Goal: Task Accomplishment & Management: Complete application form

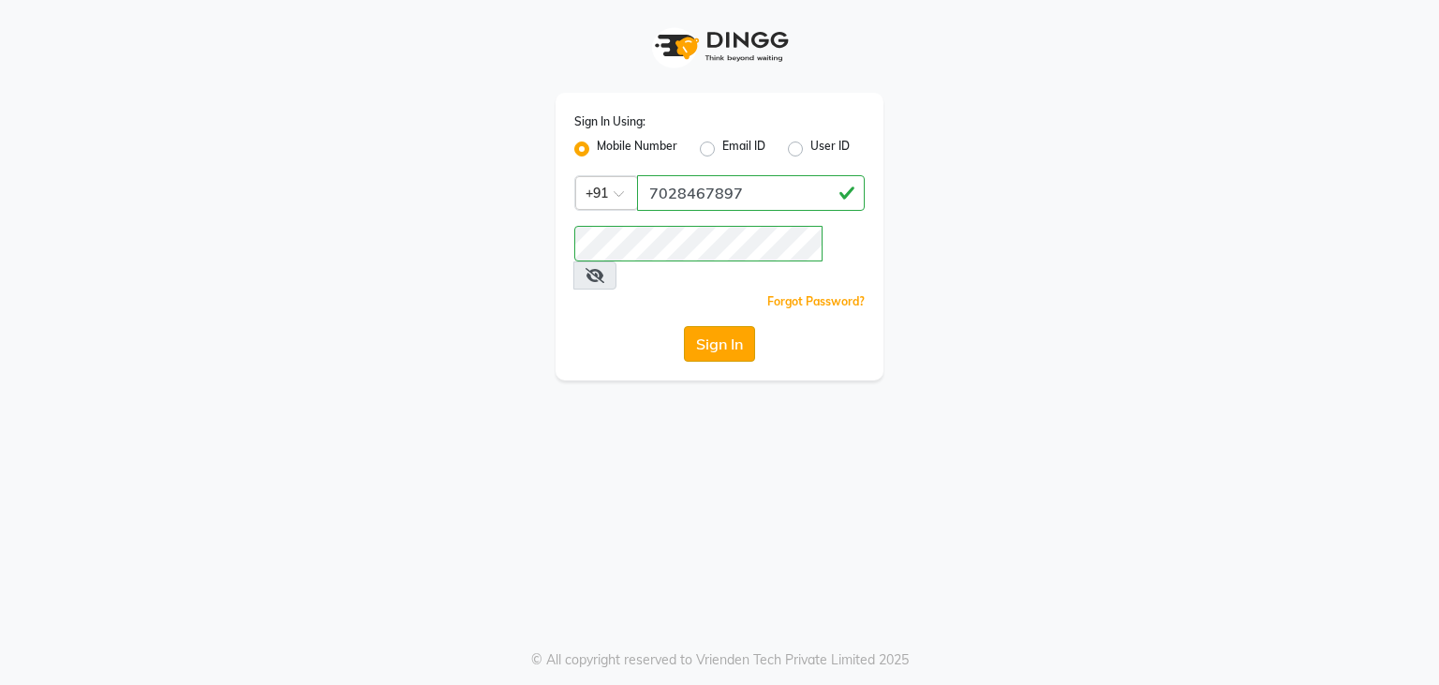
click at [712, 326] on button "Sign In" at bounding box center [719, 344] width 71 height 36
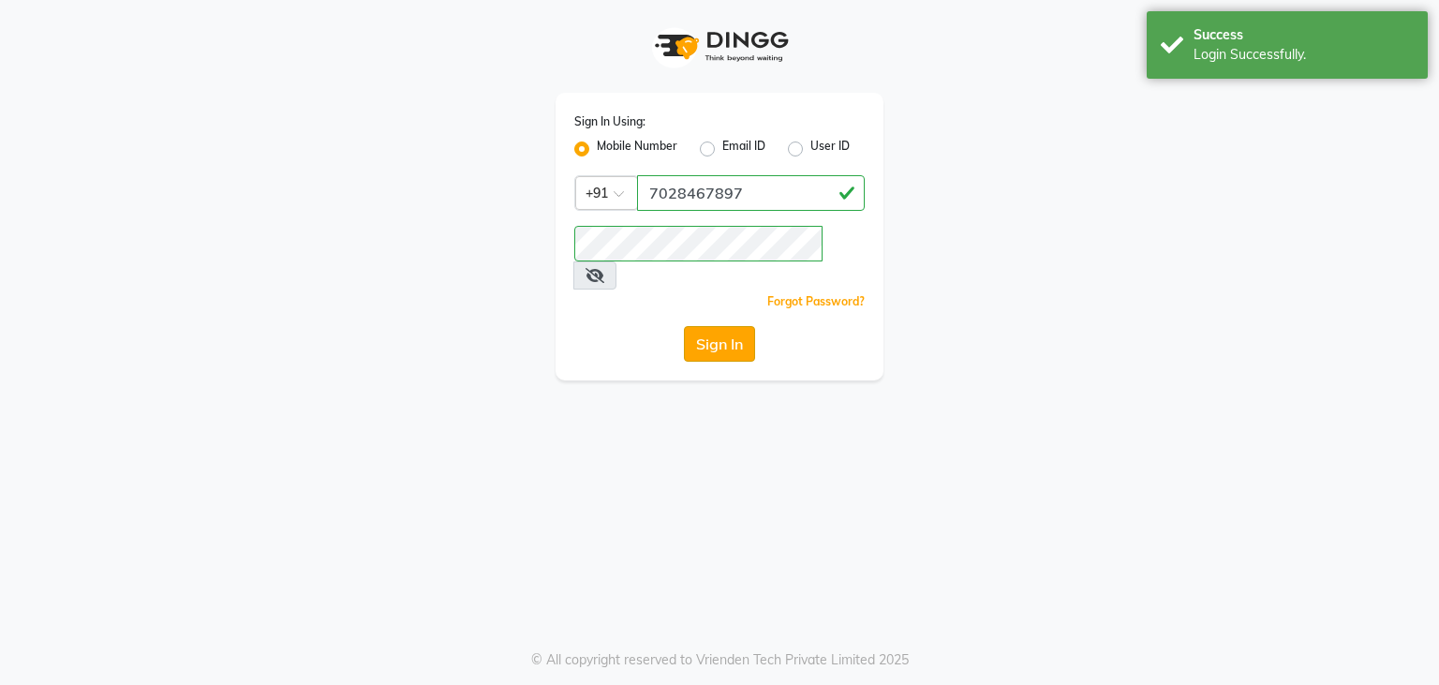
select select "service"
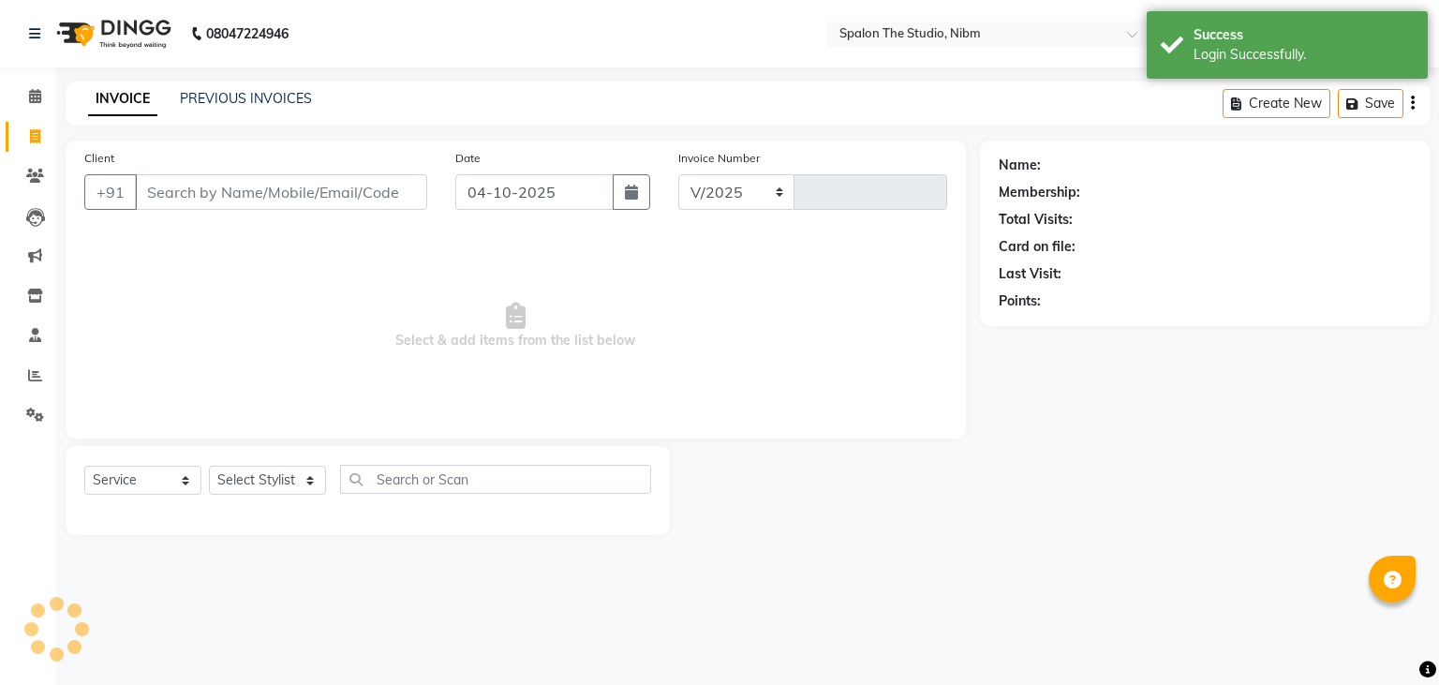
select select "6119"
type input "1314"
click at [171, 195] on input "Client" at bounding box center [281, 192] width 292 height 36
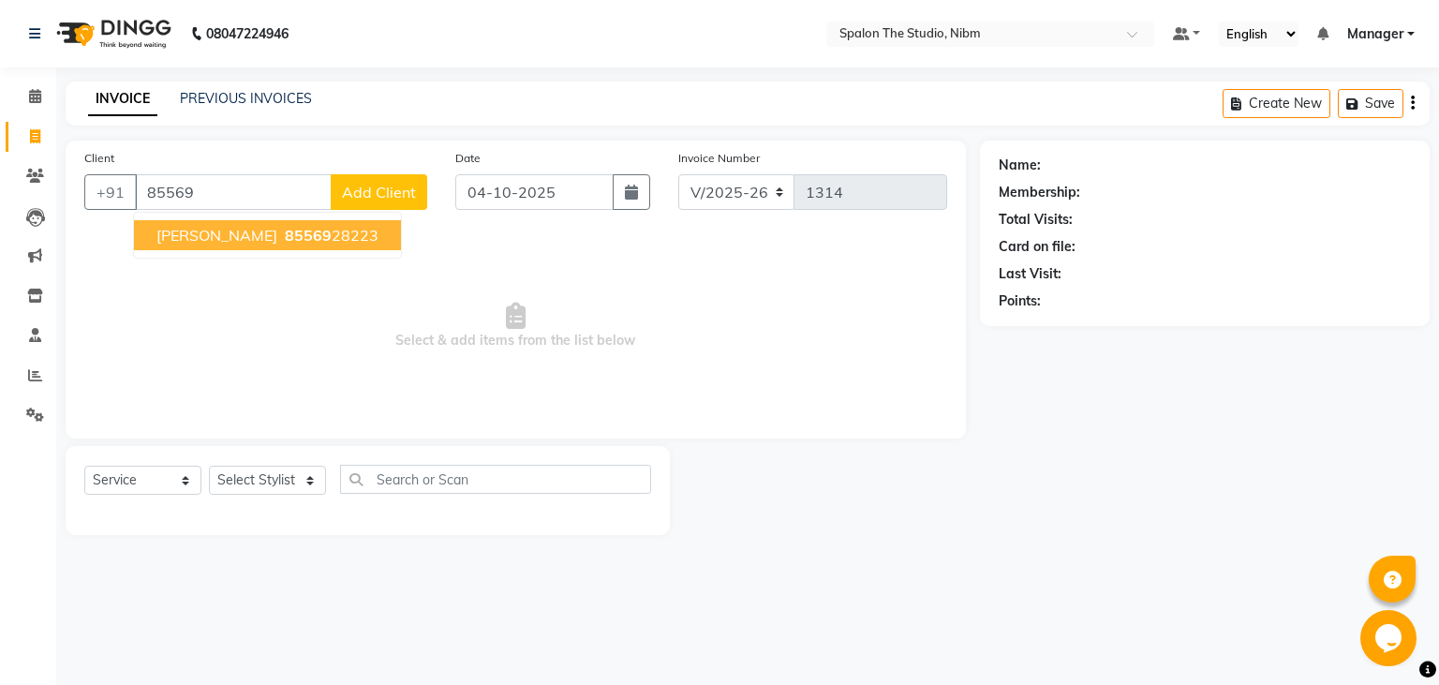
click at [273, 246] on button "[PERSON_NAME] 85569 28223" at bounding box center [267, 235] width 267 height 30
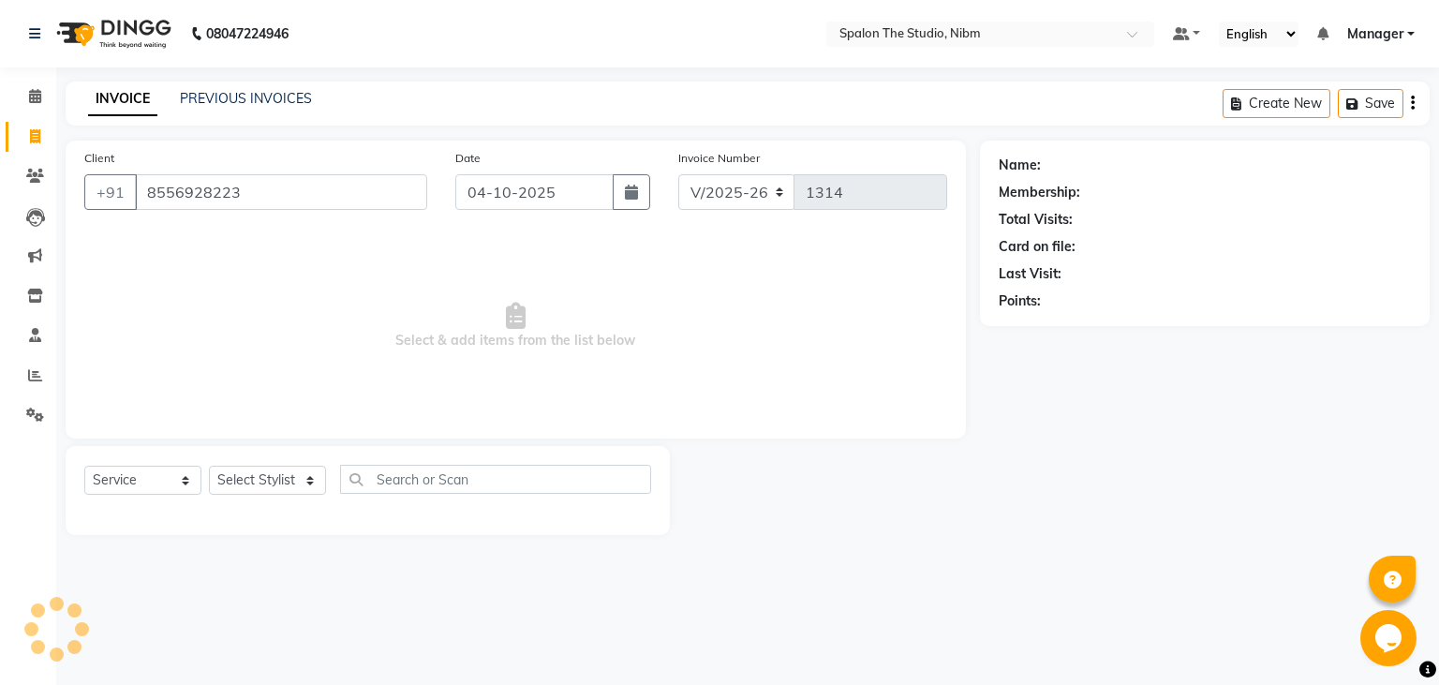
type input "8556928223"
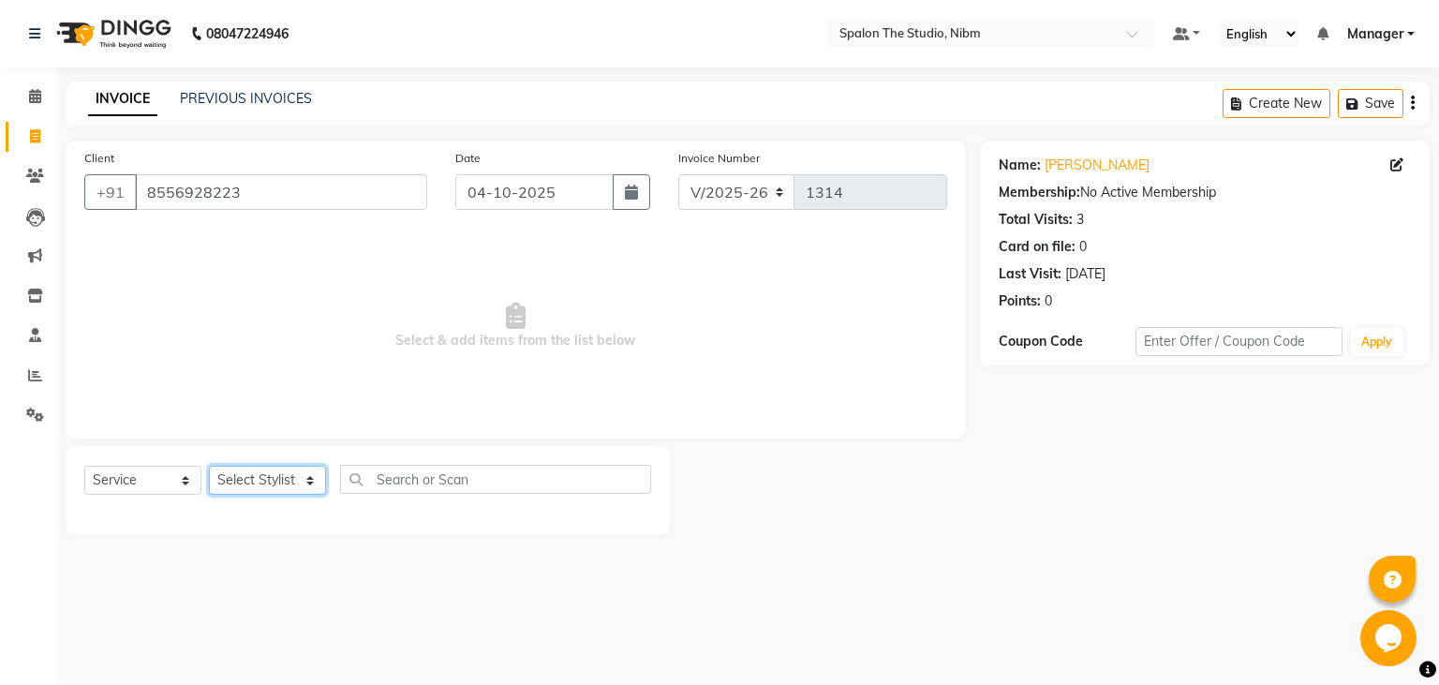
click at [209, 466] on select "Select Stylist AAYAT ARMAN [PERSON_NAME] [PERSON_NAME] Manager [PERSON_NAME] SU…" at bounding box center [267, 480] width 117 height 29
select select "75742"
click option "AAYAT" at bounding box center [0, 0] width 0 height 0
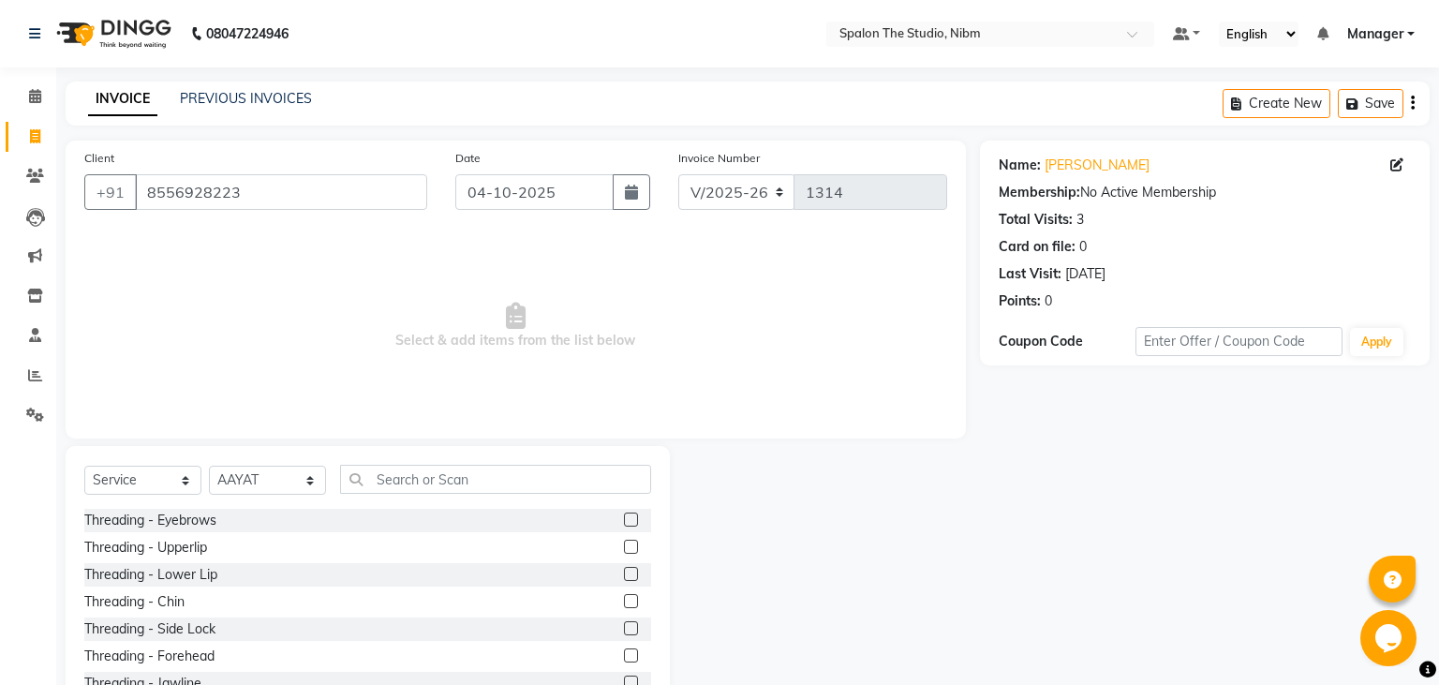
click at [632, 518] on label at bounding box center [631, 520] width 14 height 14
click at [632, 518] on input "checkbox" at bounding box center [630, 520] width 12 height 12
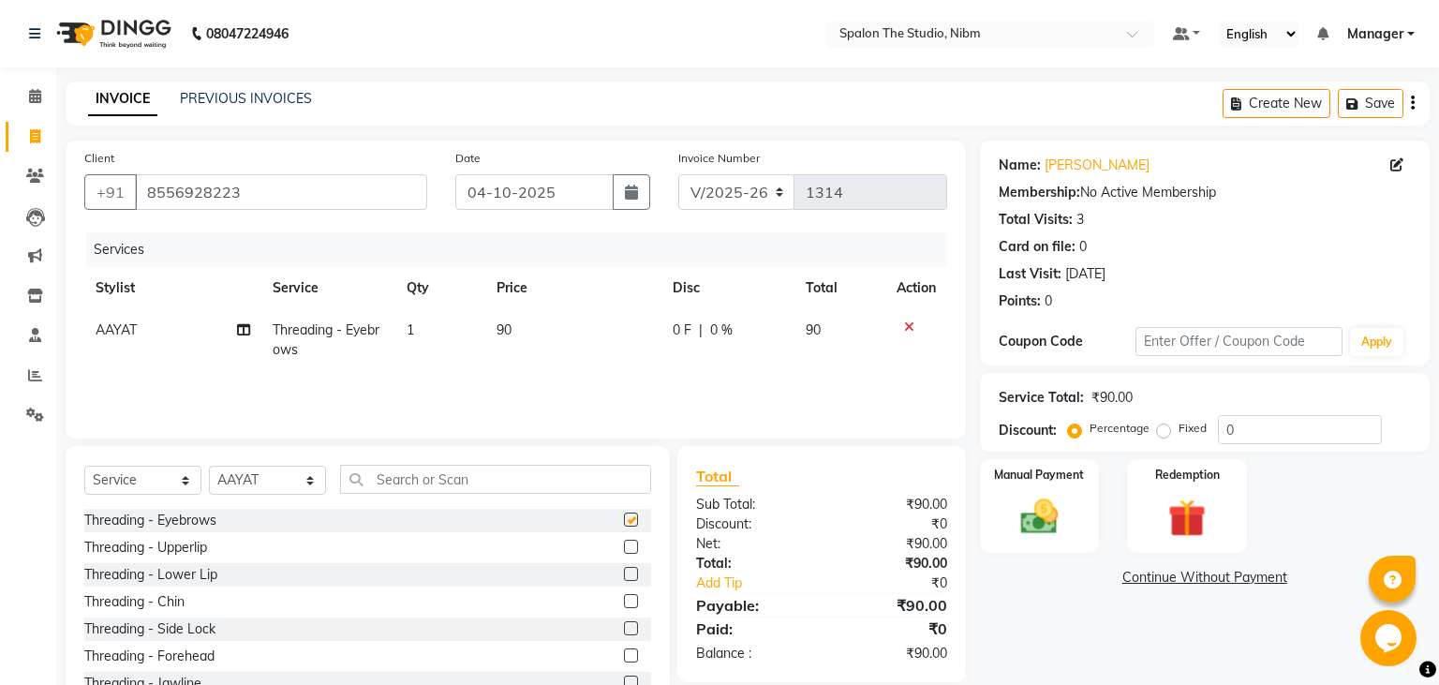
checkbox input "false"
click at [629, 549] on label at bounding box center [631, 547] width 14 height 14
click at [629, 549] on input "checkbox" at bounding box center [630, 548] width 12 height 12
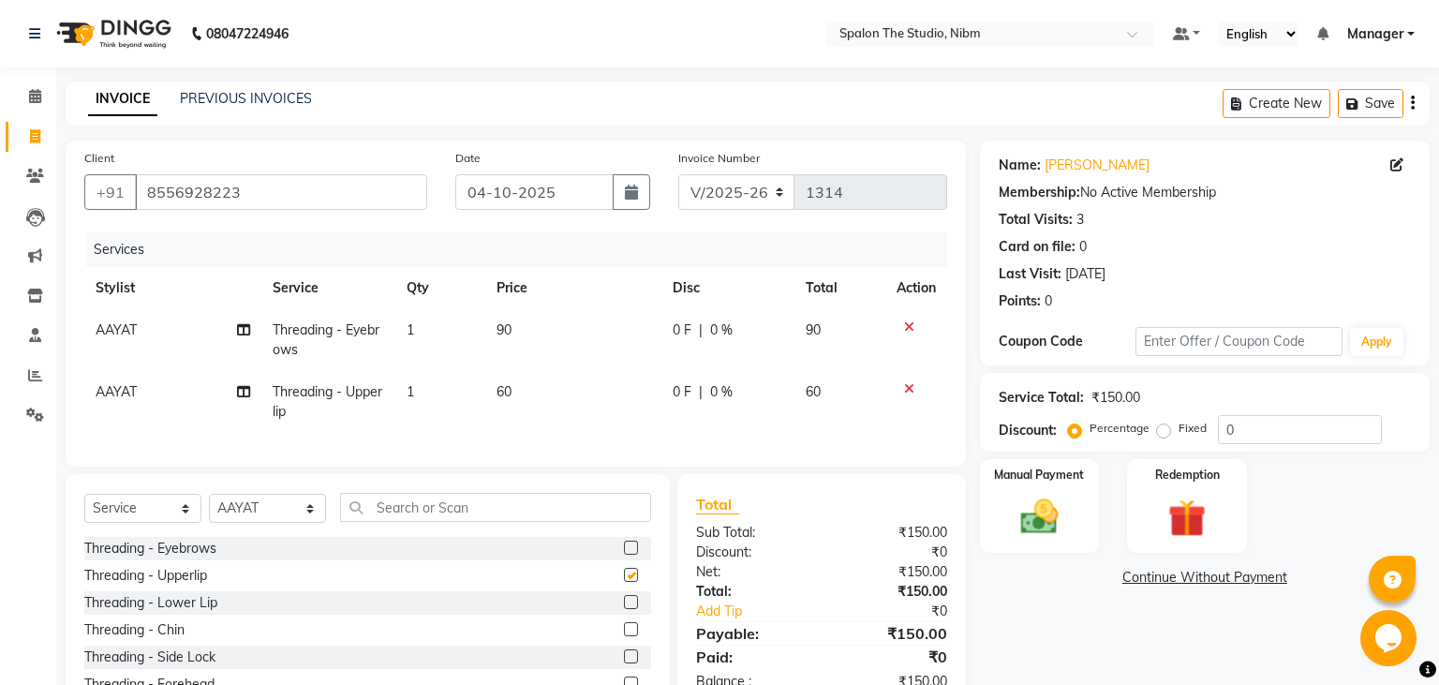
checkbox input "false"
click at [633, 625] on label at bounding box center [631, 629] width 14 height 14
click at [633, 625] on input "checkbox" at bounding box center [630, 630] width 12 height 12
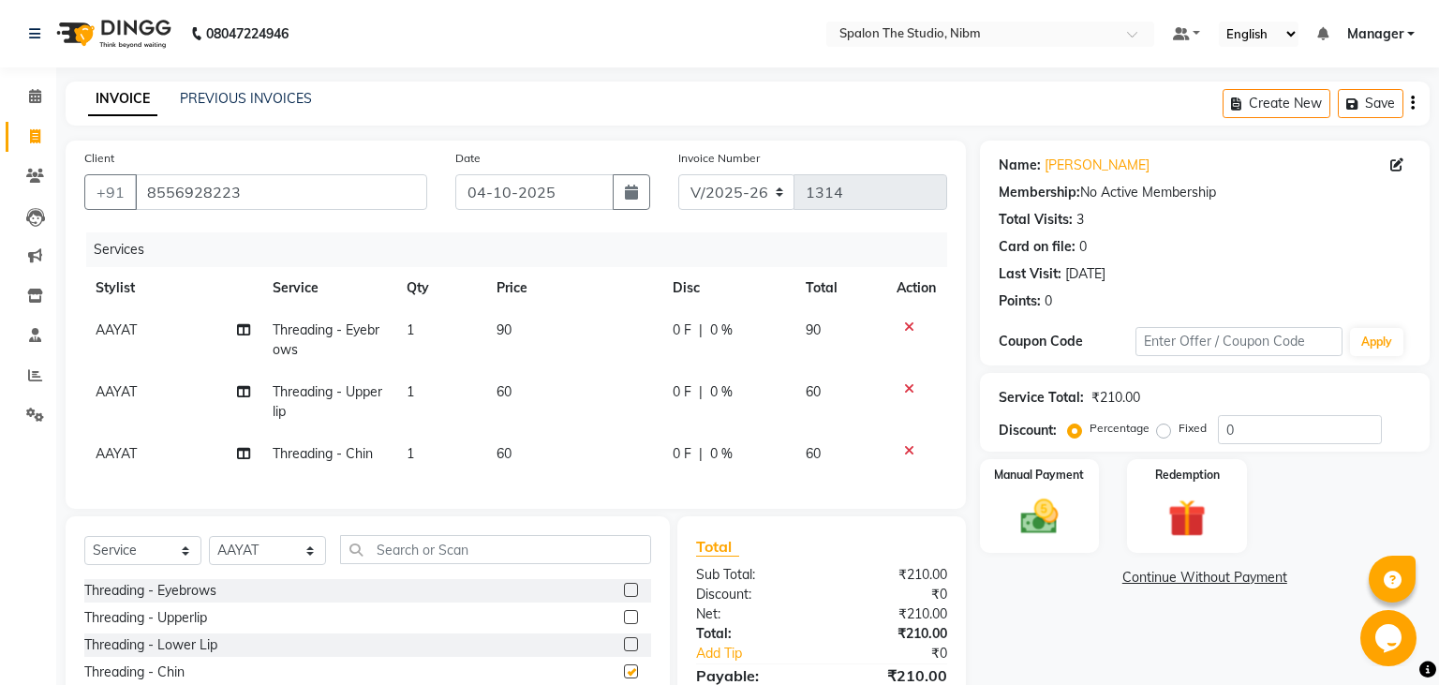
checkbox input "false"
click at [1028, 513] on img at bounding box center [1039, 517] width 64 height 45
click at [1173, 579] on span "UPI" at bounding box center [1177, 579] width 29 height 22
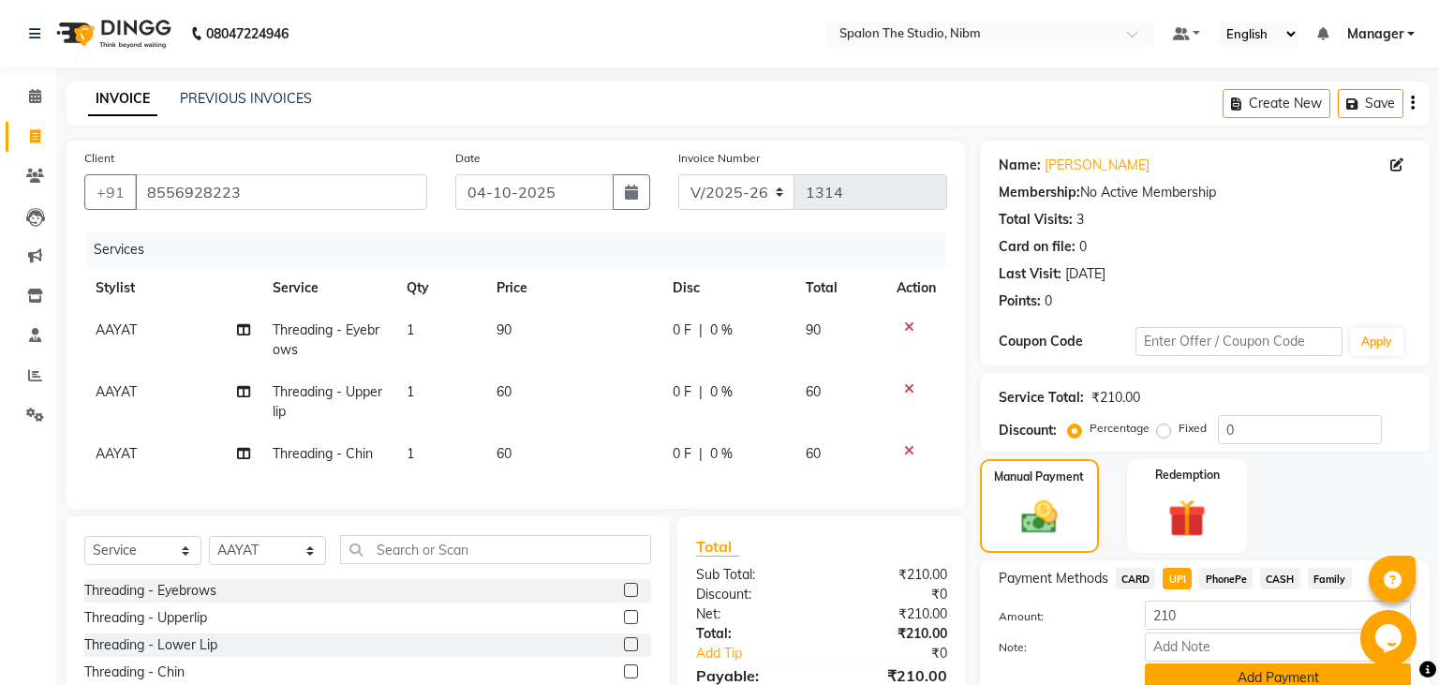
click at [1208, 679] on button "Add Payment" at bounding box center [1278, 677] width 266 height 29
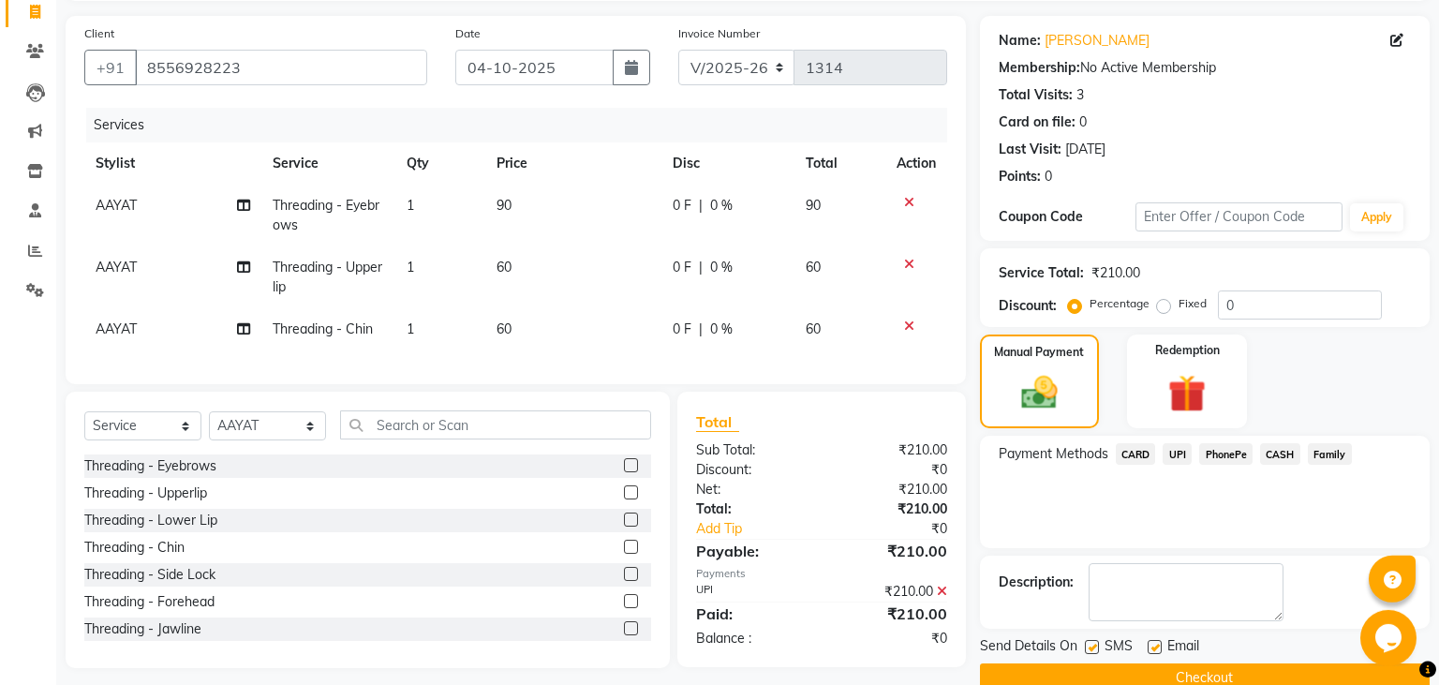
scroll to position [158, 0]
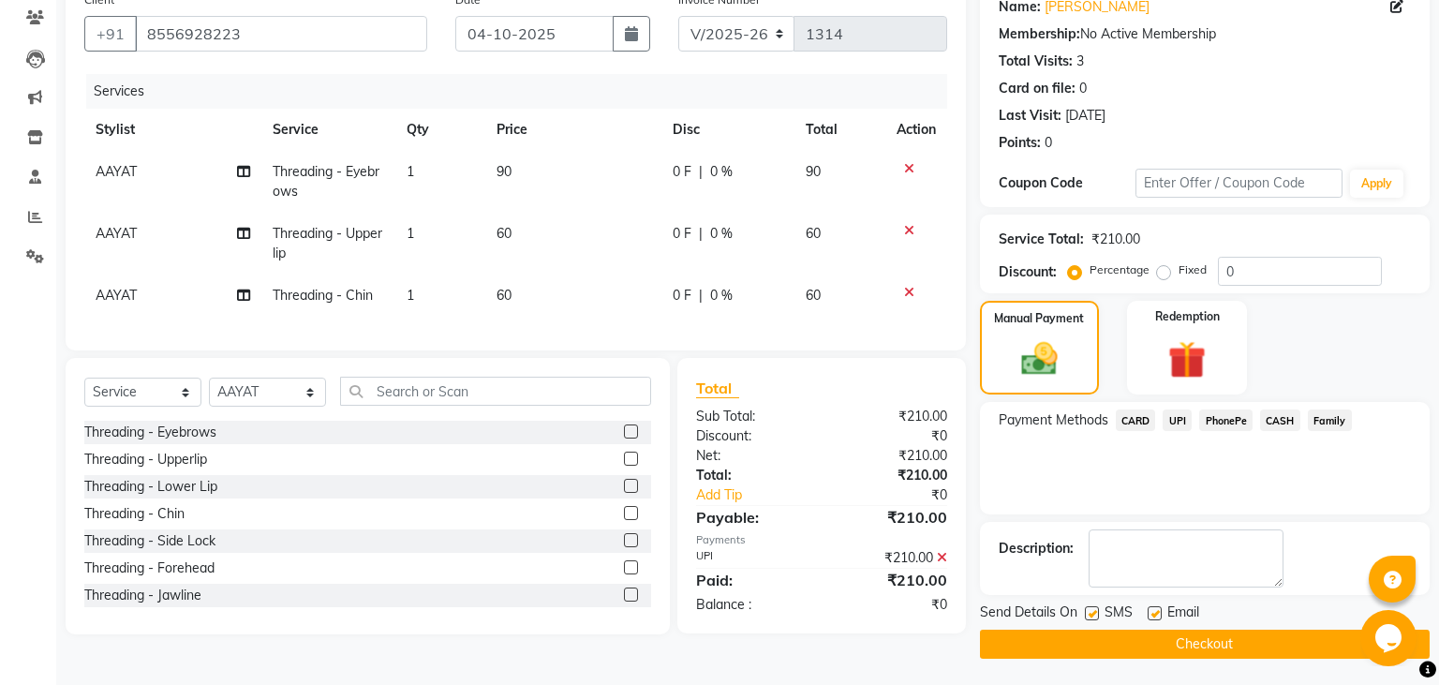
click at [1110, 643] on button "Checkout" at bounding box center [1205, 644] width 450 height 29
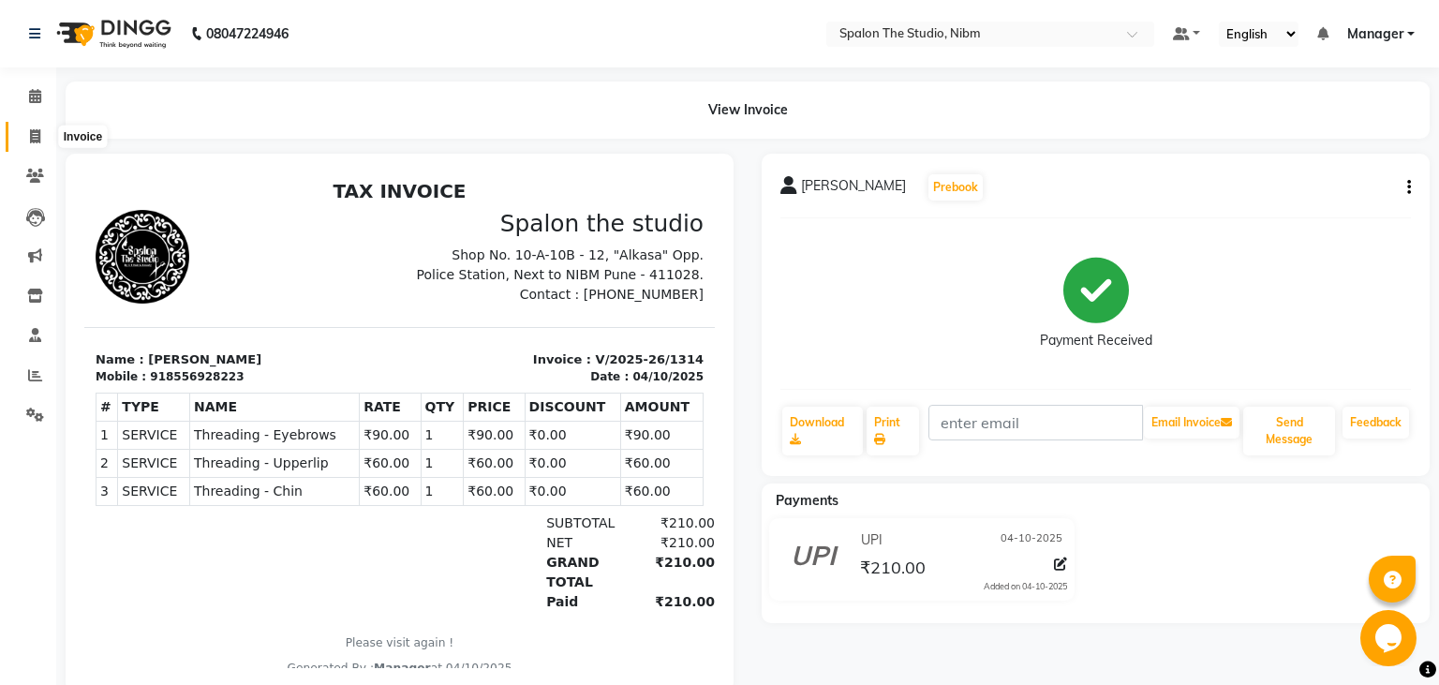
click at [39, 133] on icon at bounding box center [35, 136] width 10 height 14
select select "service"
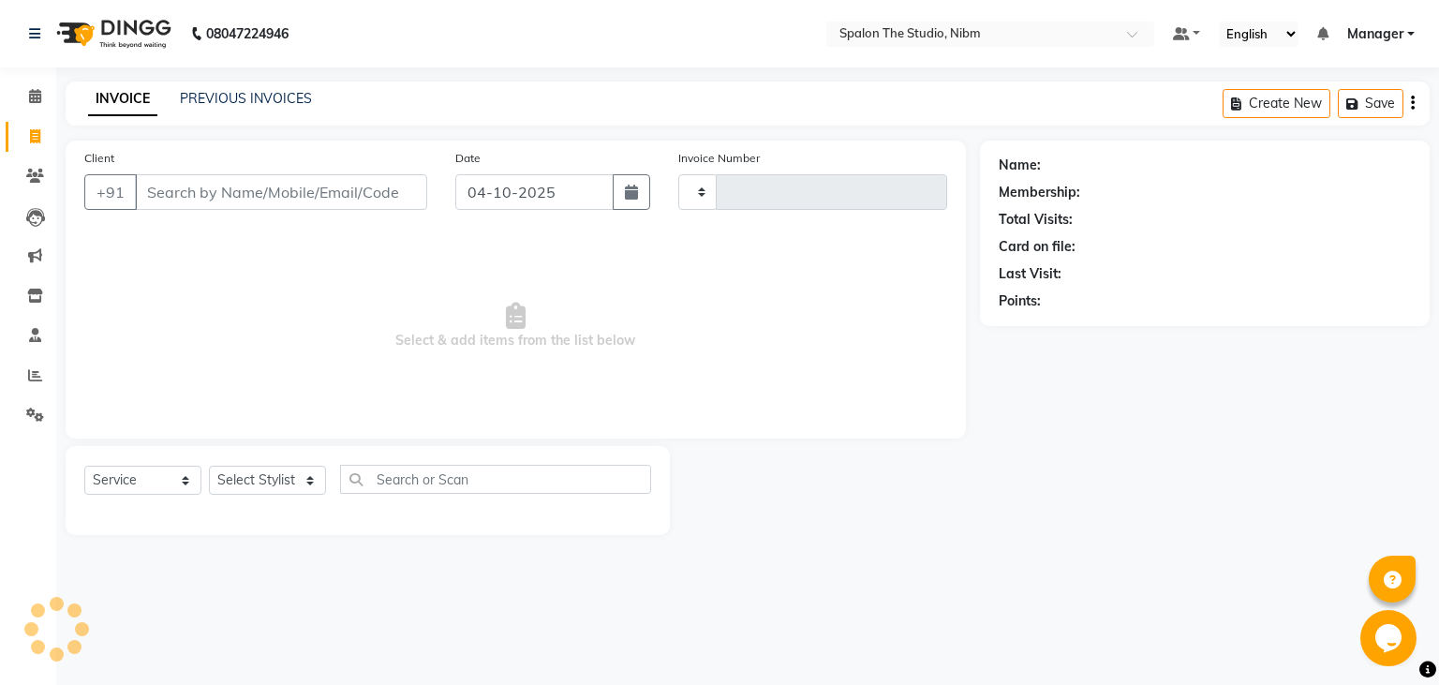
type input "1315"
select select "6119"
click at [39, 133] on icon at bounding box center [35, 136] width 10 height 14
select select "6119"
select select "service"
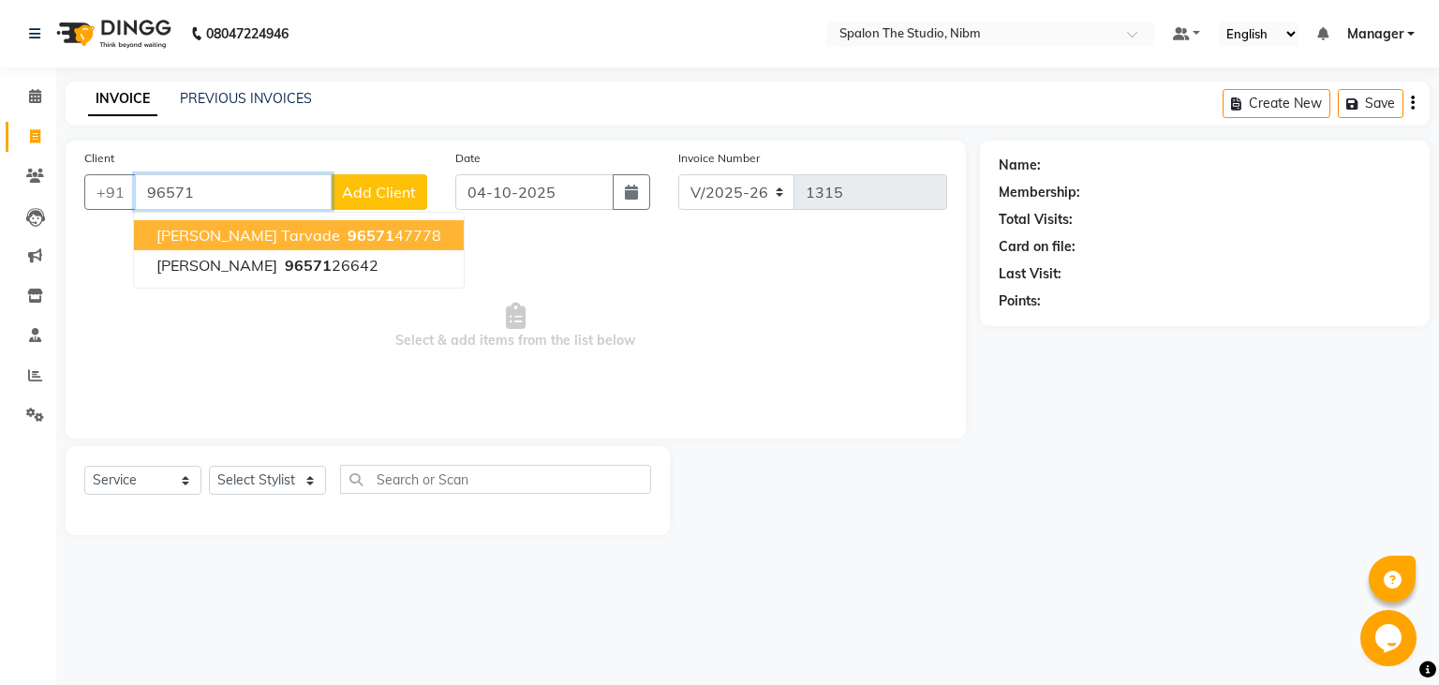
click at [227, 206] on input "96571" at bounding box center [233, 192] width 197 height 36
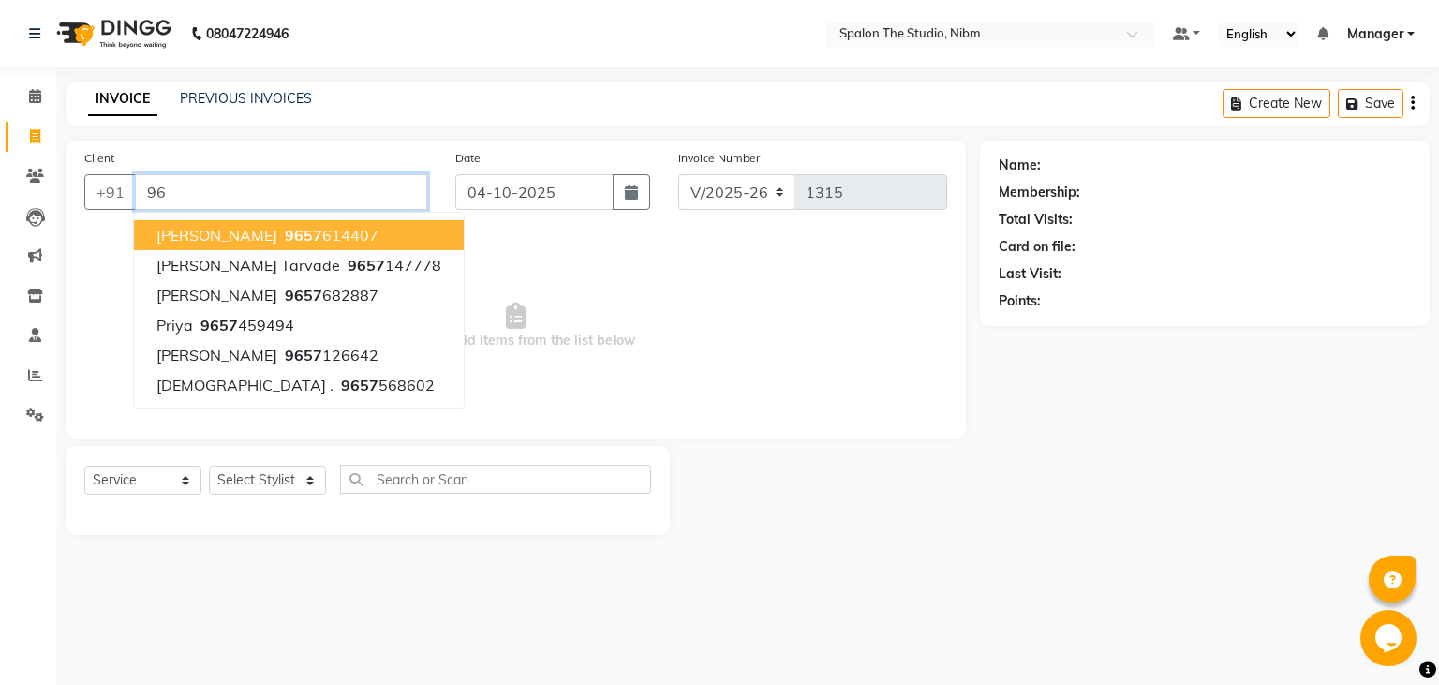
type input "9"
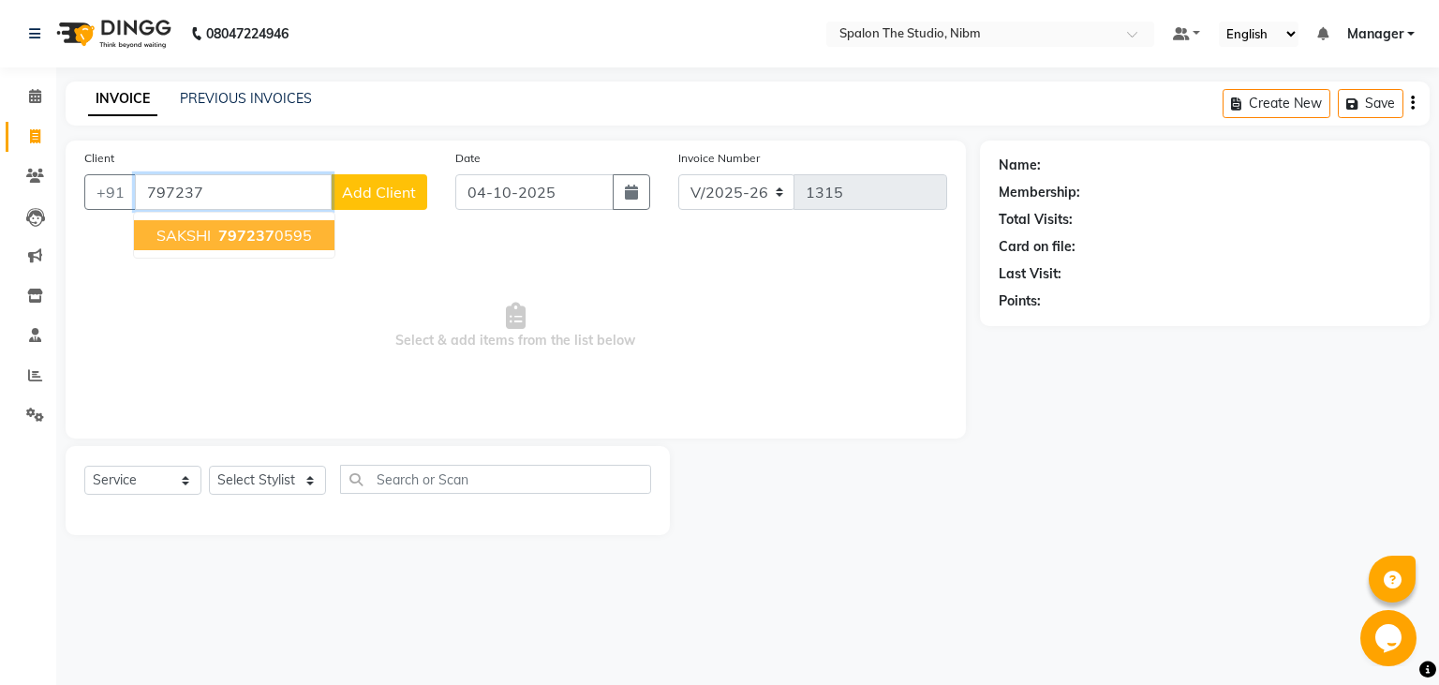
click at [268, 176] on input "797237" at bounding box center [233, 192] width 197 height 36
click at [262, 242] on span "797237" at bounding box center [246, 235] width 56 height 19
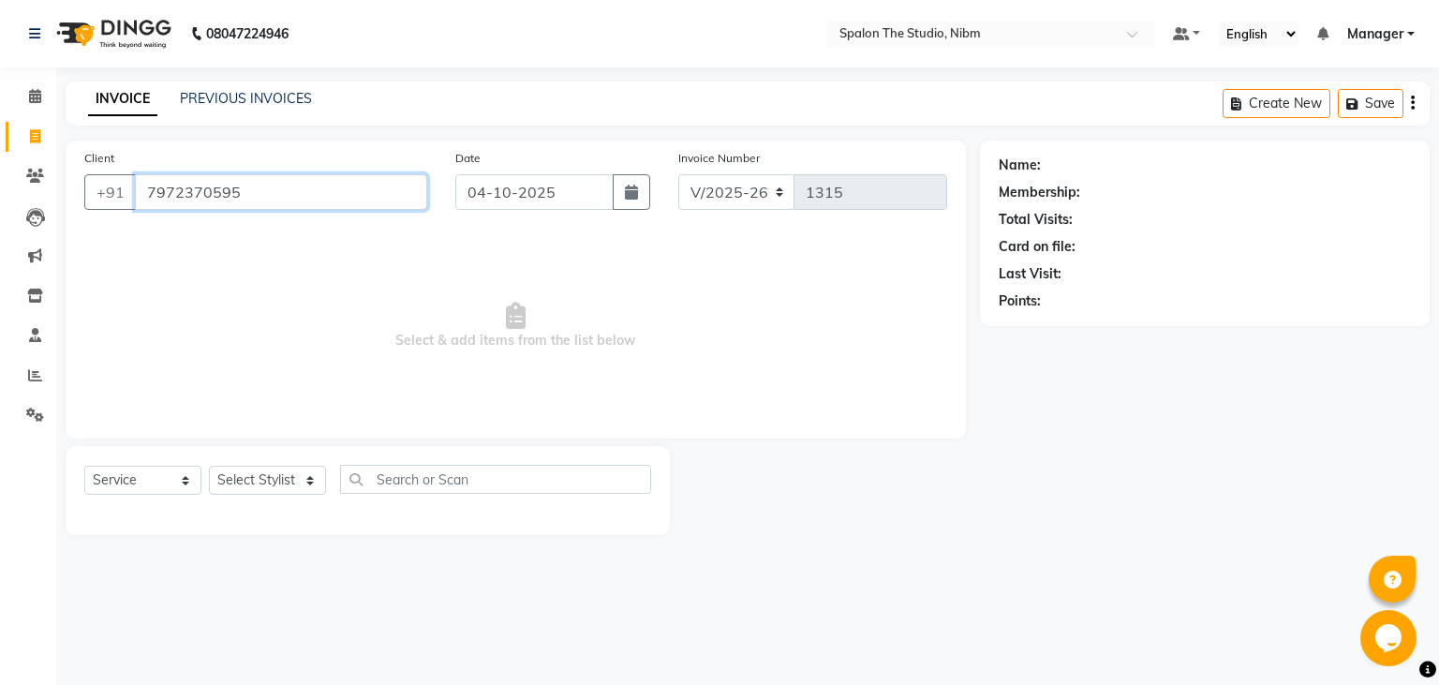
type input "7972370595"
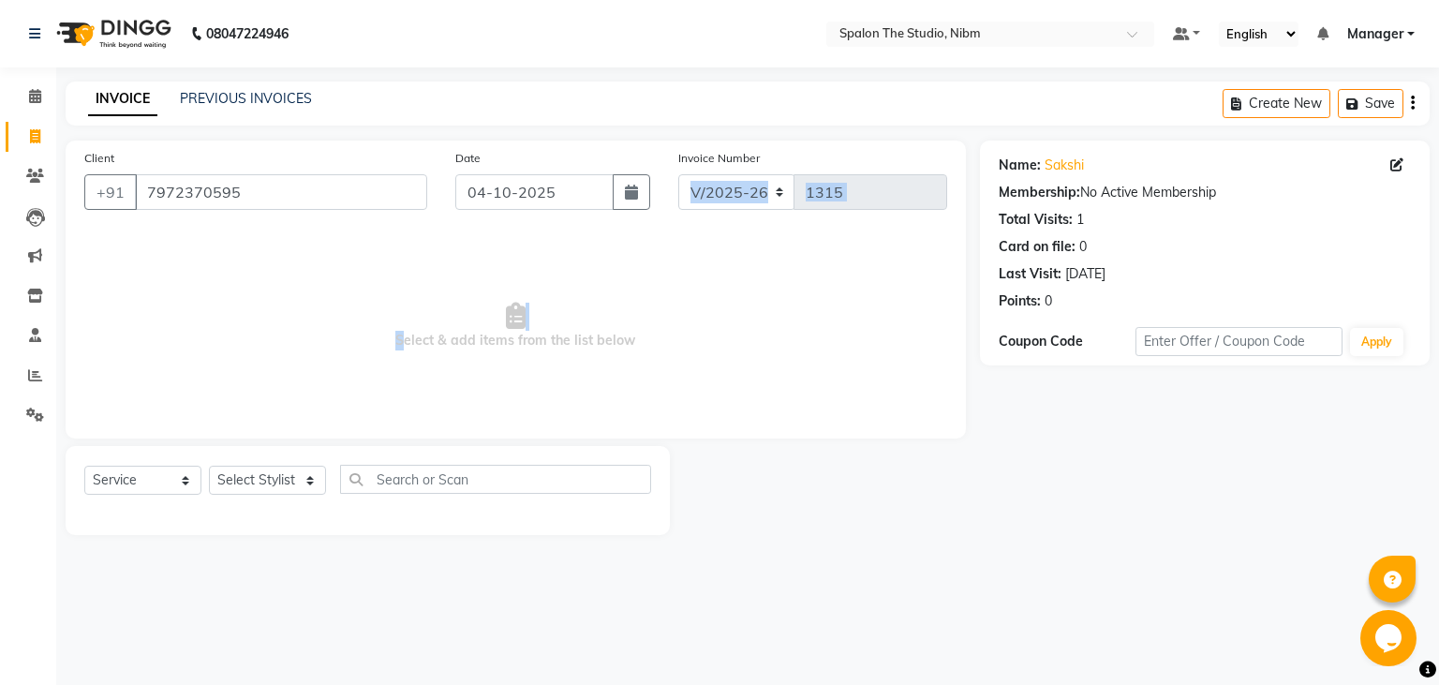
drag, startPoint x: 266, startPoint y: 228, endPoint x: 358, endPoint y: 466, distance: 255.1
click at [358, 439] on div "Client [PHONE_NUMBER] Date [DATE] Invoice Number V/2025 V/[PHONE_NUMBER] Select…" at bounding box center [516, 290] width 900 height 298
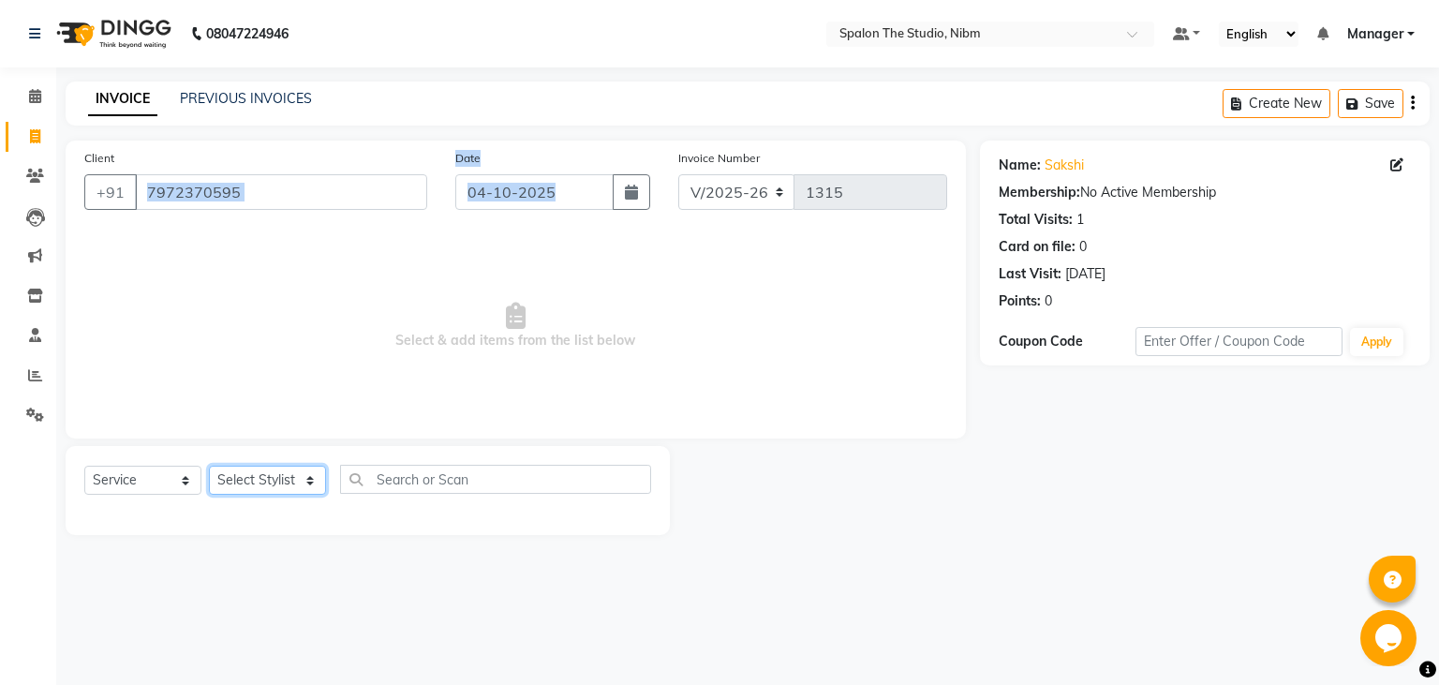
click at [209, 466] on select "Select Stylist AAYAT ARMAN [PERSON_NAME] [PERSON_NAME] Manager [PERSON_NAME] SU…" at bounding box center [267, 480] width 117 height 29
select select "75742"
click option "AAYAT" at bounding box center [0, 0] width 0 height 0
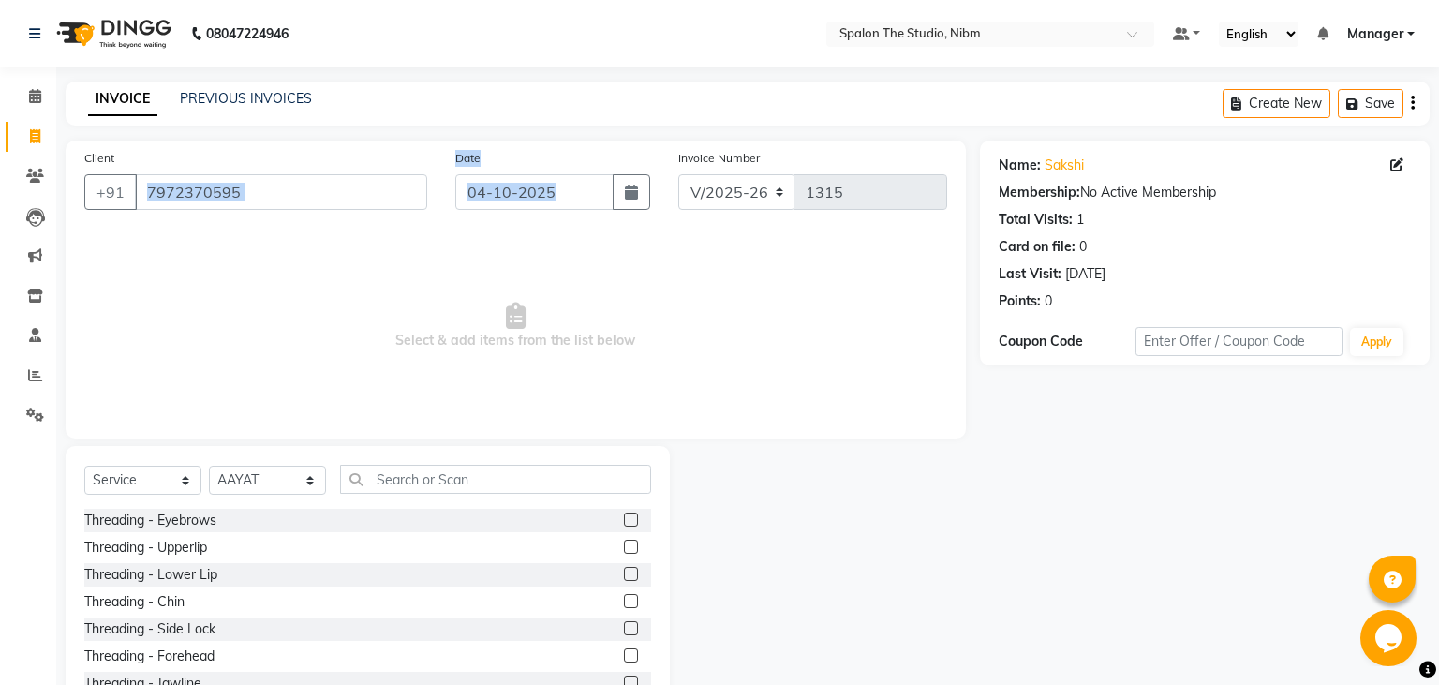
click at [632, 519] on label at bounding box center [631, 520] width 14 height 14
click at [632, 519] on input "checkbox" at bounding box center [630, 520] width 12 height 12
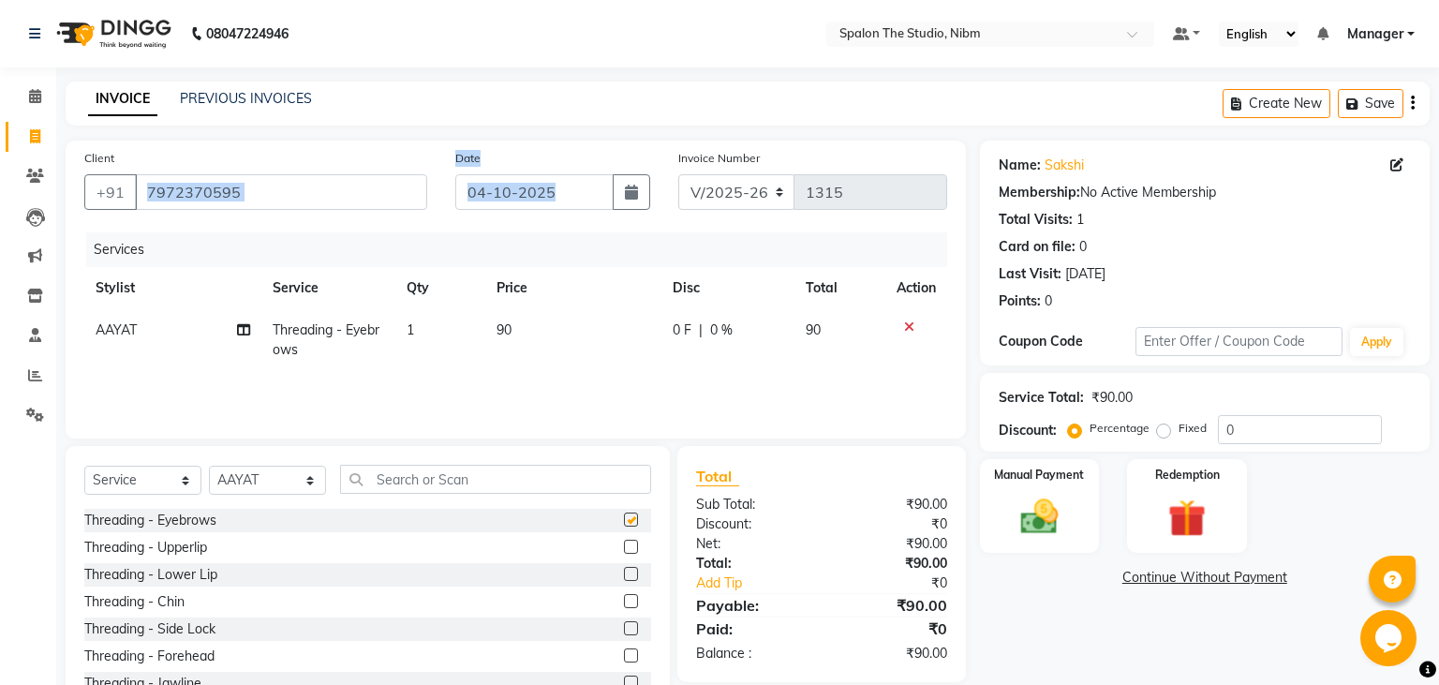
checkbox input "false"
click at [629, 548] on label at bounding box center [631, 547] width 14 height 14
click at [629, 548] on input "checkbox" at bounding box center [630, 548] width 12 height 12
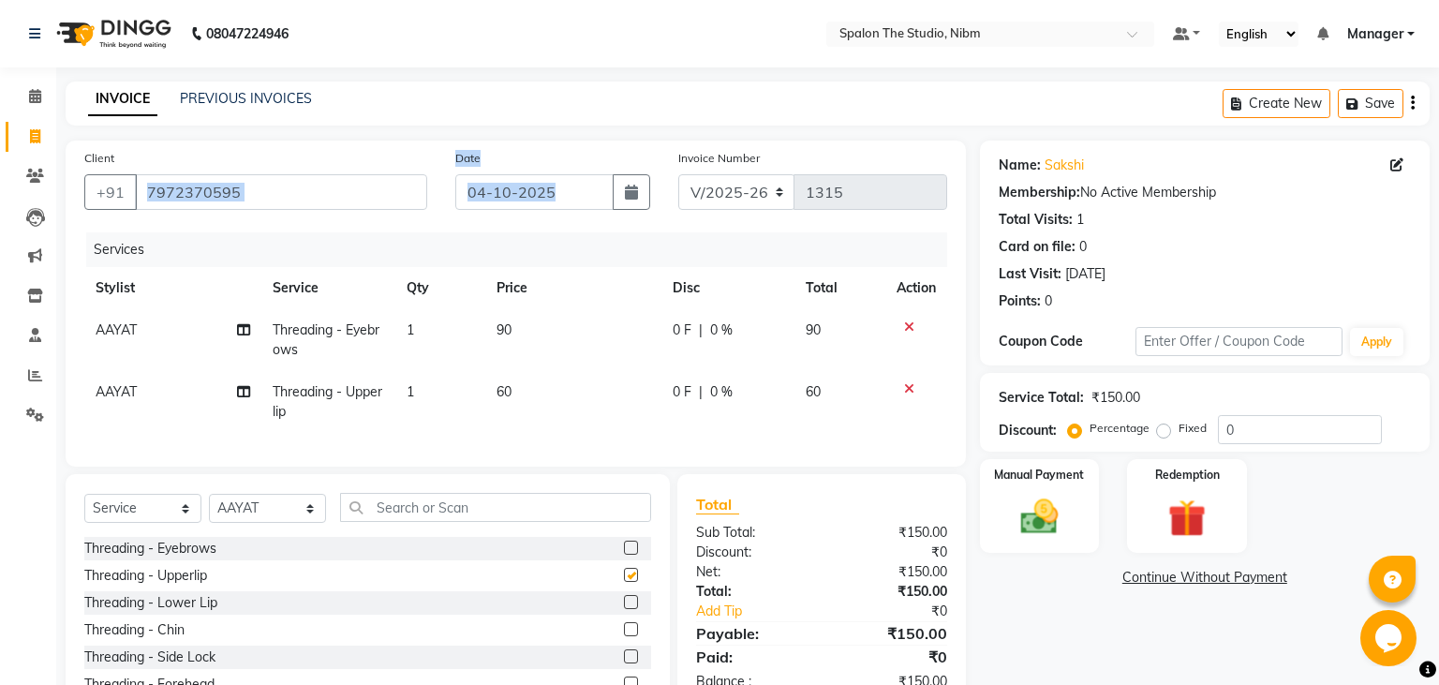
checkbox input "false"
click at [209, 494] on select "Select Stylist AAYAT ARMAN [PERSON_NAME] [PERSON_NAME] Manager [PERSON_NAME] SU…" at bounding box center [267, 508] width 117 height 29
select select "79871"
click option "[PERSON_NAME]" at bounding box center [0, 0] width 0 height 0
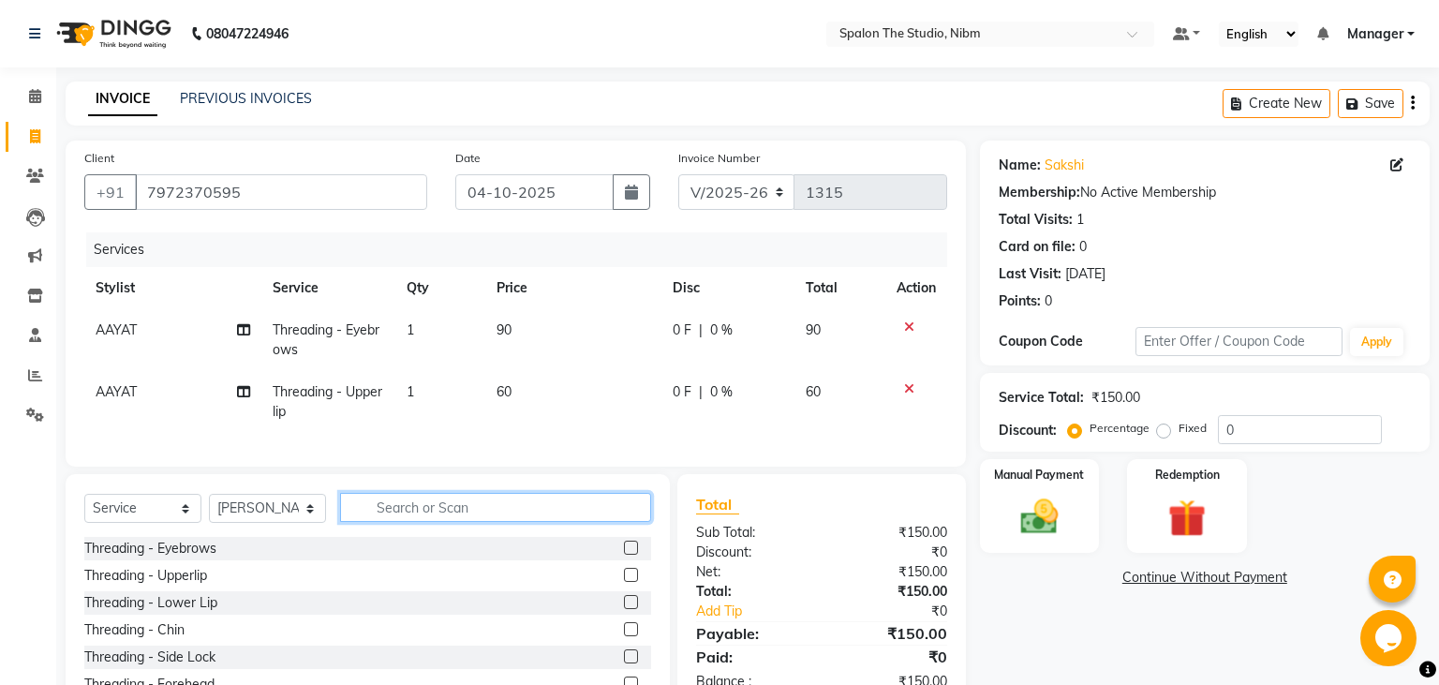
click at [415, 514] on input "text" at bounding box center [495, 507] width 311 height 29
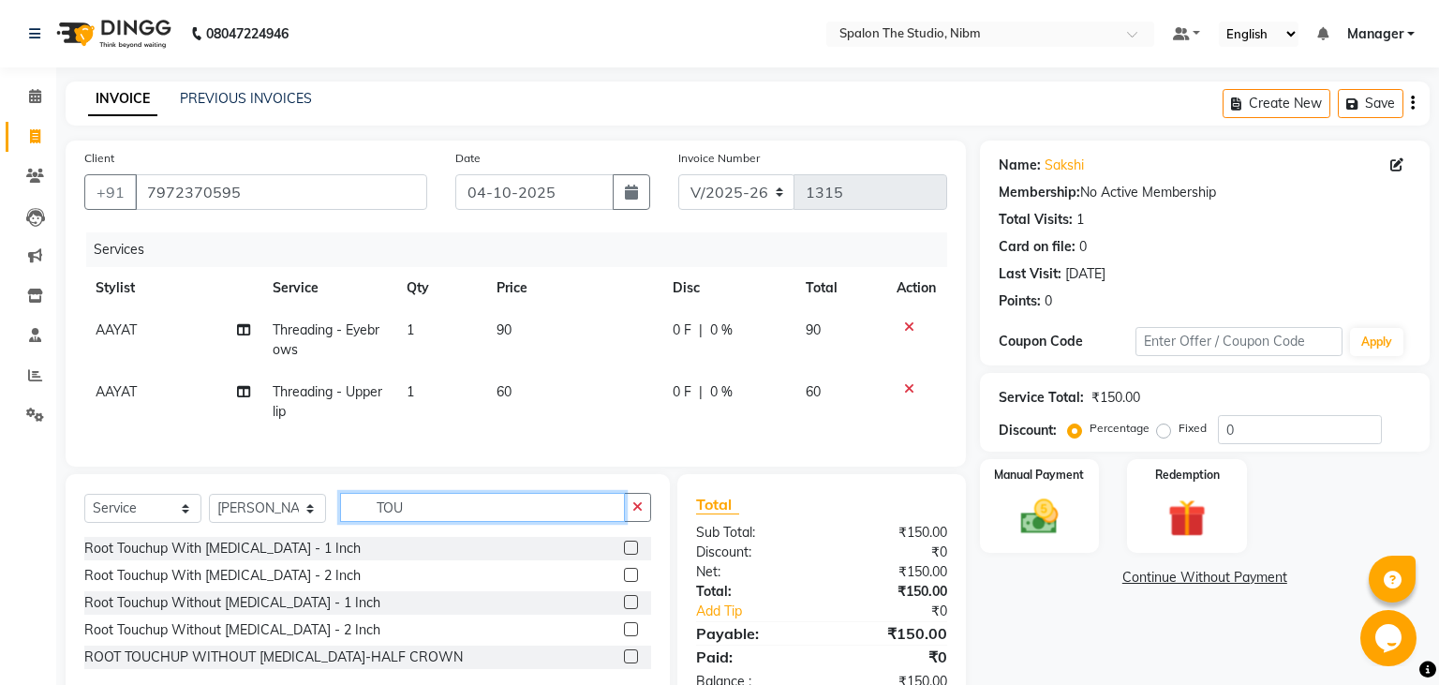
type input "TOU"
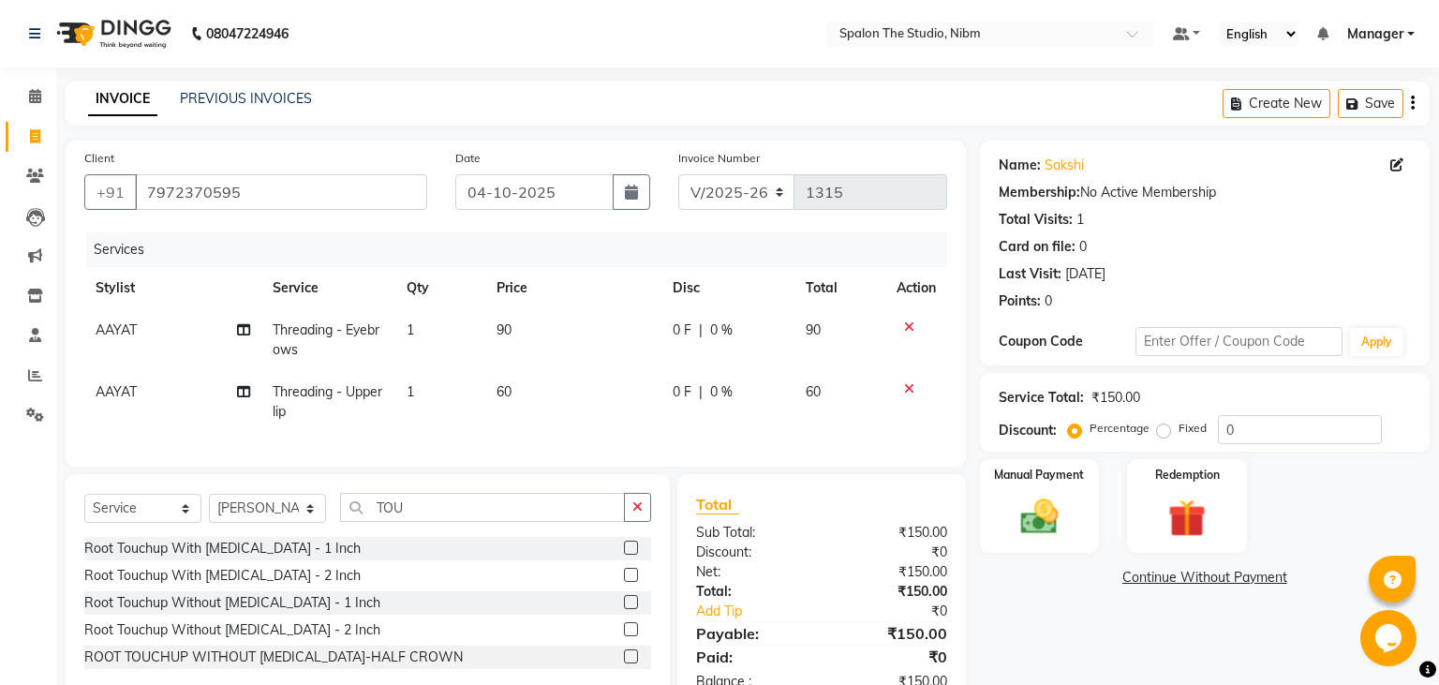
click at [631, 572] on label at bounding box center [631, 575] width 14 height 14
click at [631, 572] on input "checkbox" at bounding box center [630, 576] width 12 height 12
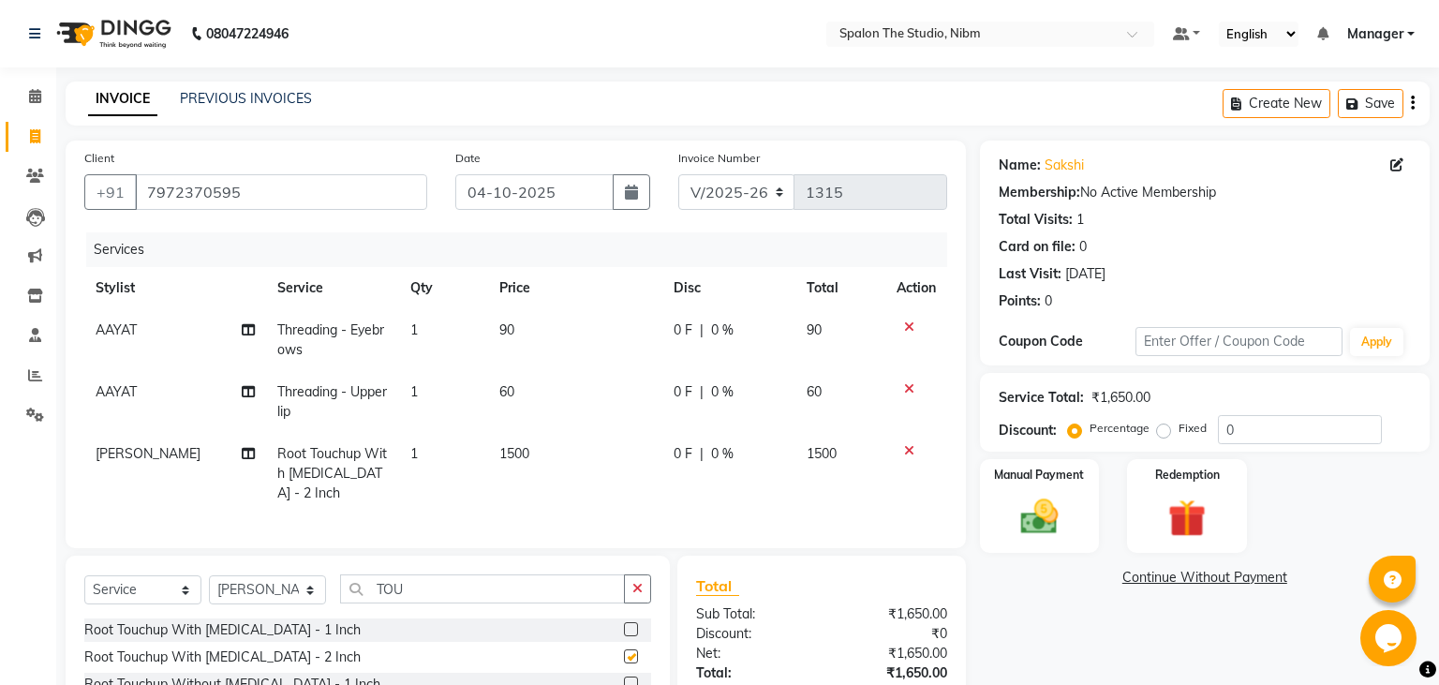
checkbox input "false"
click at [662, 370] on td "0 F | 0 %" at bounding box center [728, 340] width 133 height 62
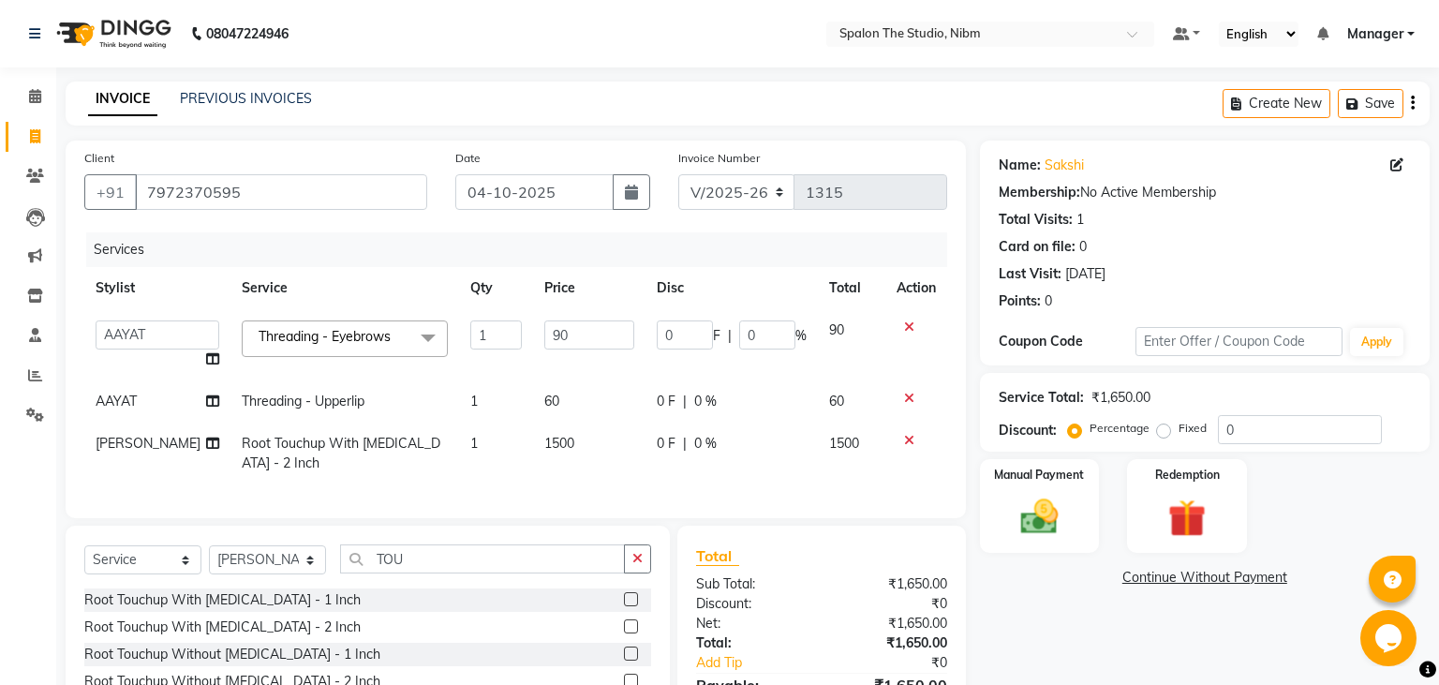
click at [575, 432] on td "1500" at bounding box center [589, 454] width 113 height 62
select select "79871"
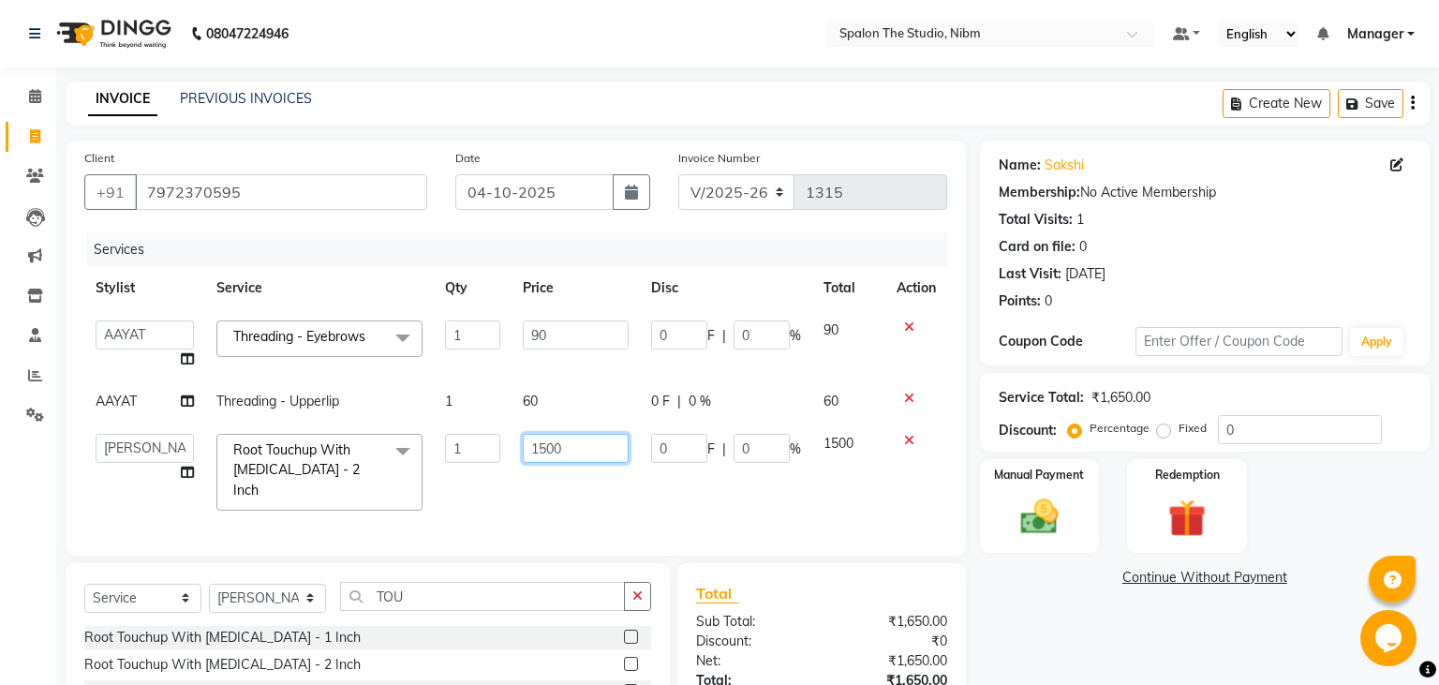
click at [586, 451] on input "1500" at bounding box center [576, 448] width 106 height 29
type input "1"
type input "1700"
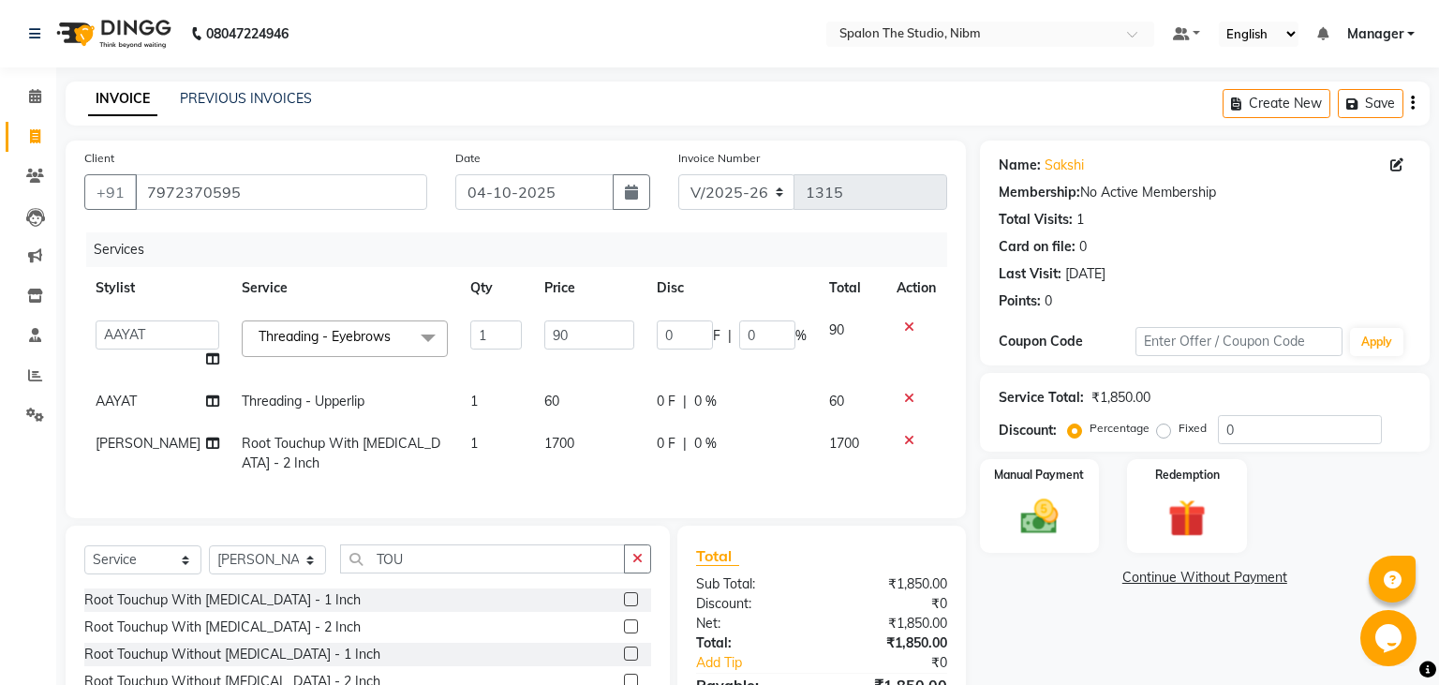
click at [582, 499] on div "Services Stylist Service Qty Price Disc Total Action AAYAT ARMAN [PERSON_NAME] …" at bounding box center [515, 365] width 863 height 267
click at [1001, 522] on div "Manual Payment" at bounding box center [1039, 505] width 125 height 97
click at [1179, 579] on span "UPI" at bounding box center [1177, 579] width 29 height 22
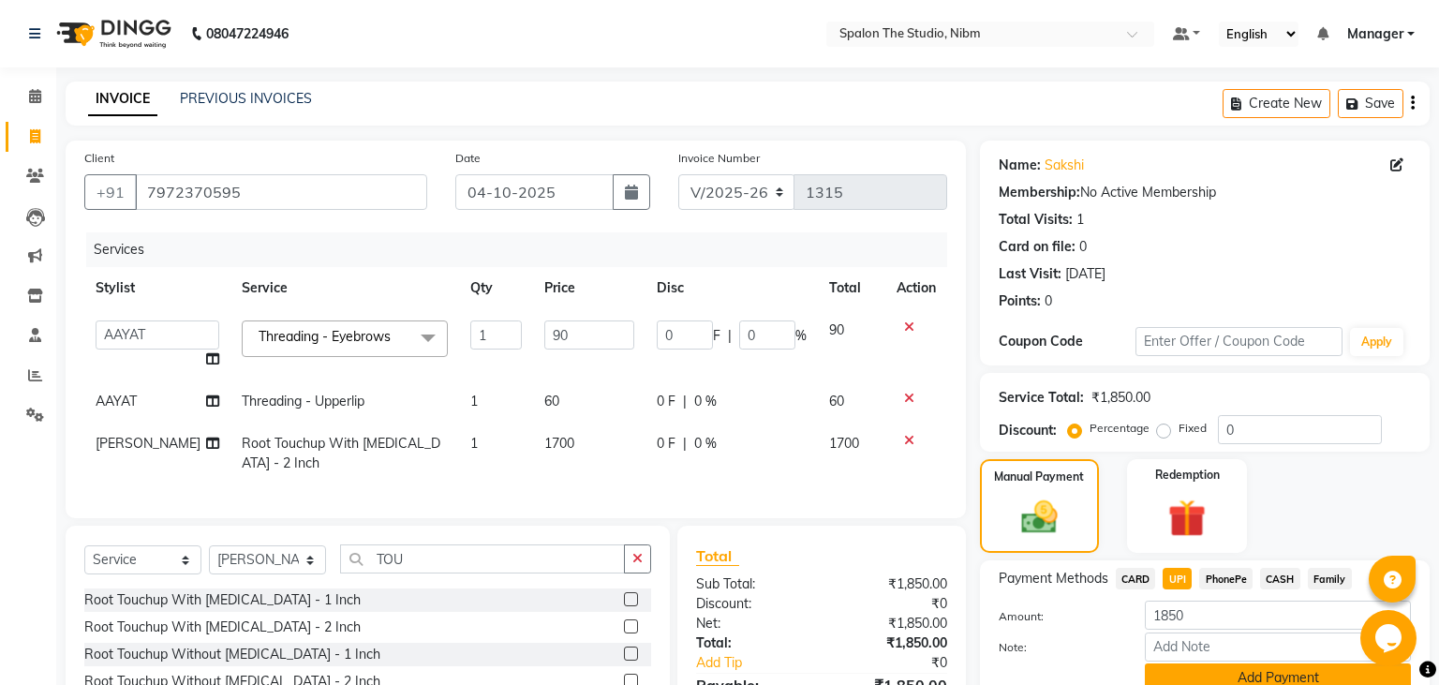
click at [1212, 680] on button "Add Payment" at bounding box center [1278, 677] width 266 height 29
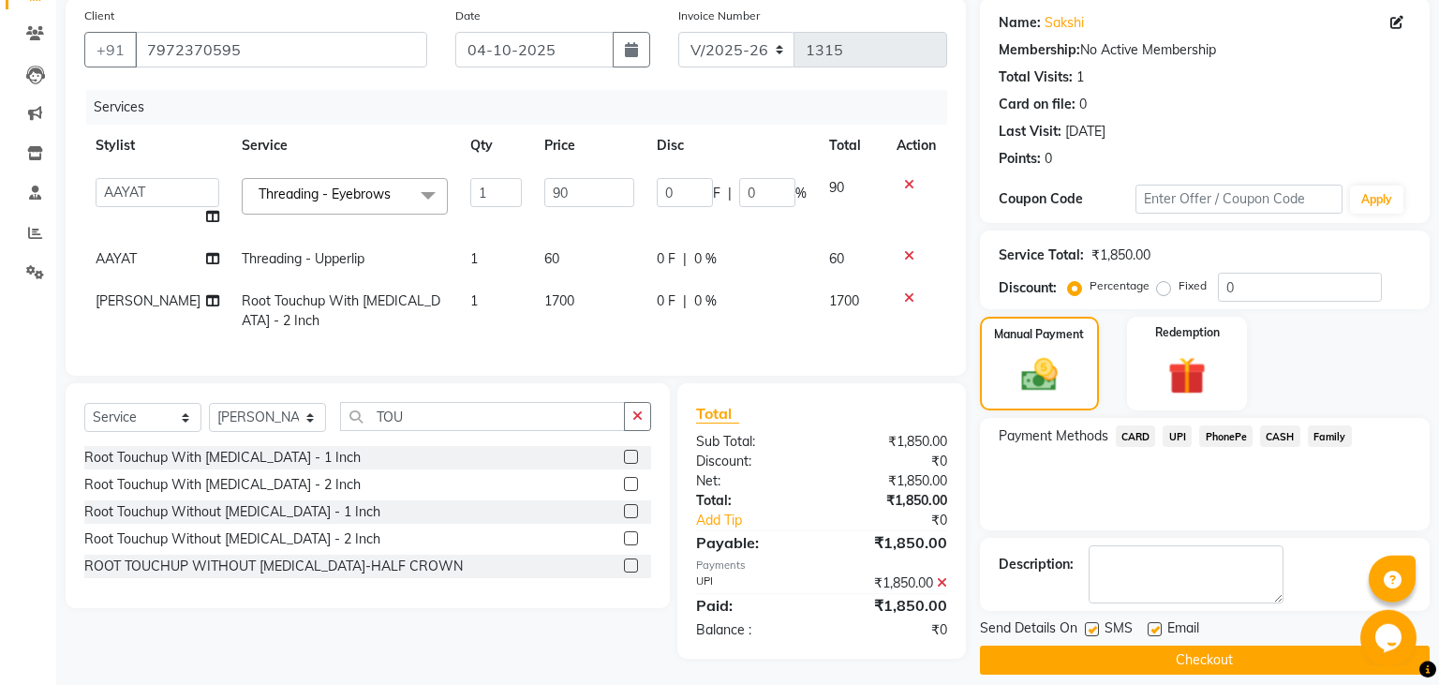
scroll to position [158, 0]
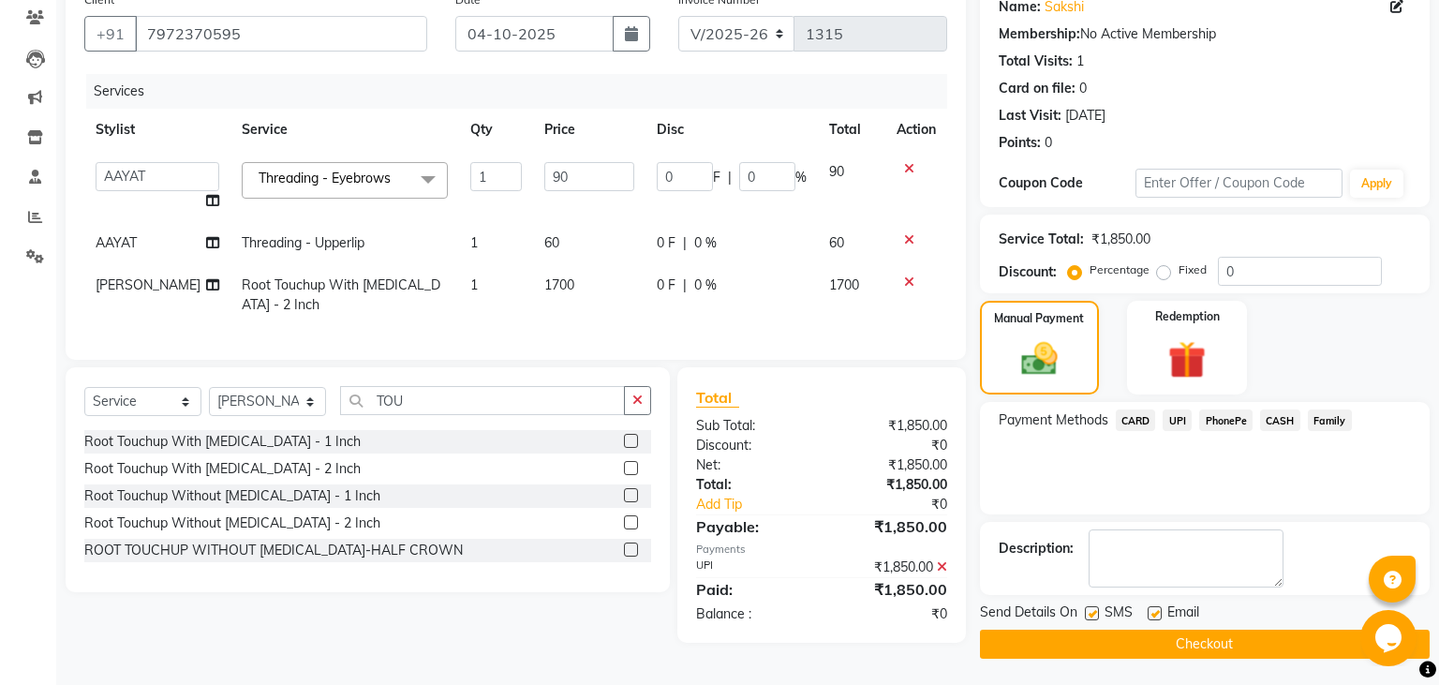
click at [1165, 647] on button "Checkout" at bounding box center [1205, 644] width 450 height 29
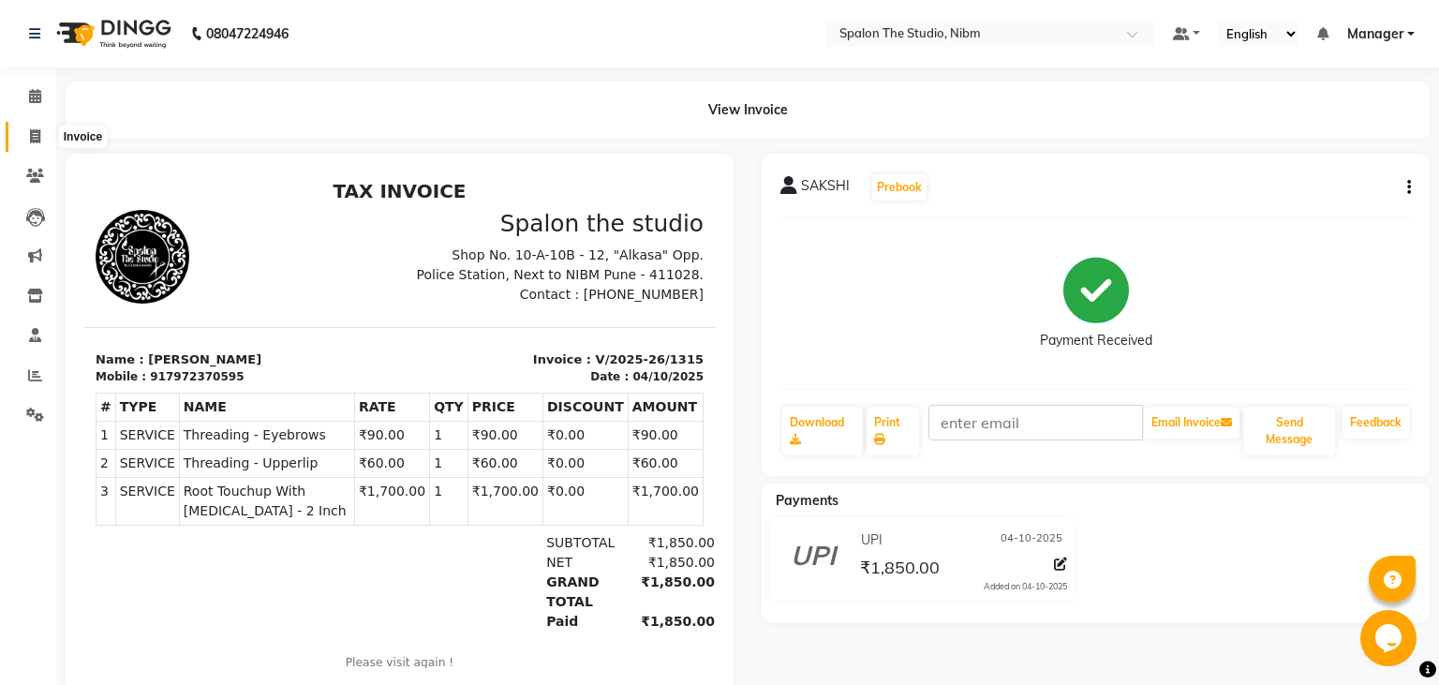
click at [36, 136] on icon at bounding box center [35, 136] width 10 height 14
select select "6119"
select select "service"
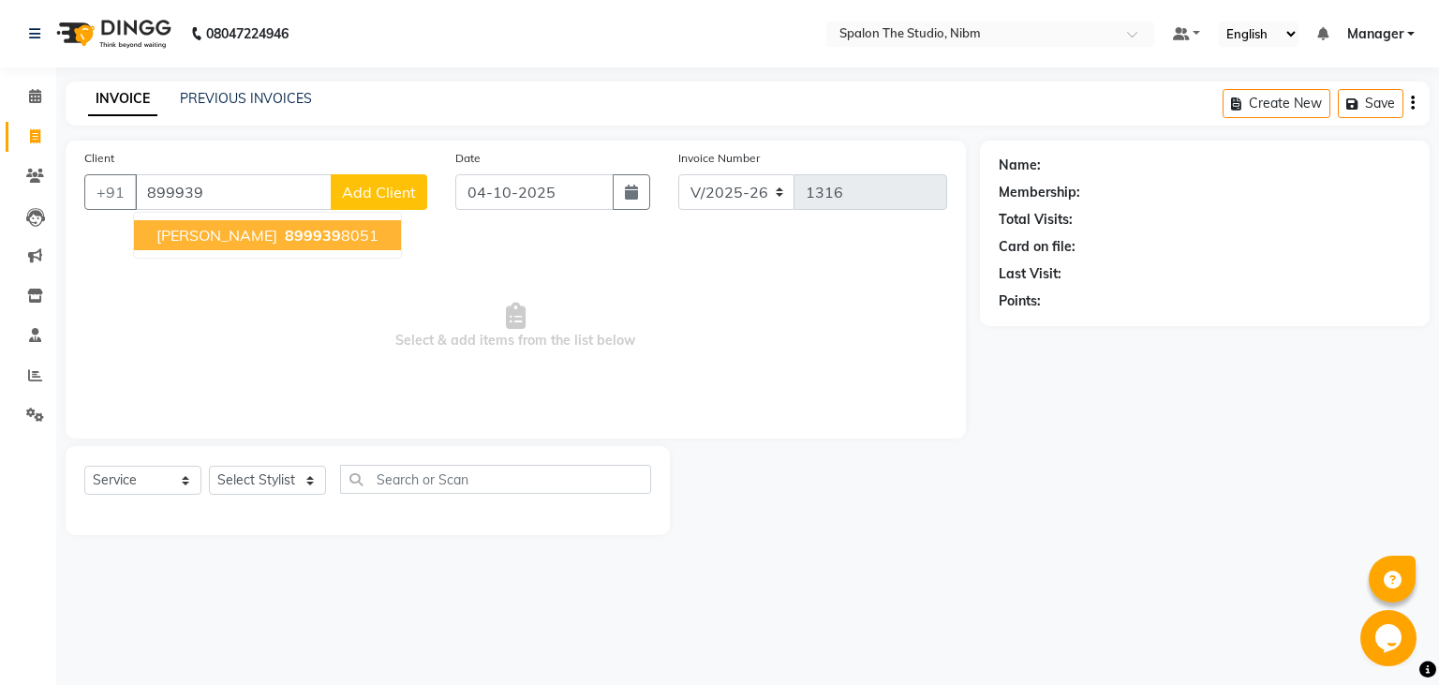
click at [205, 240] on span "[PERSON_NAME]" at bounding box center [216, 235] width 121 height 19
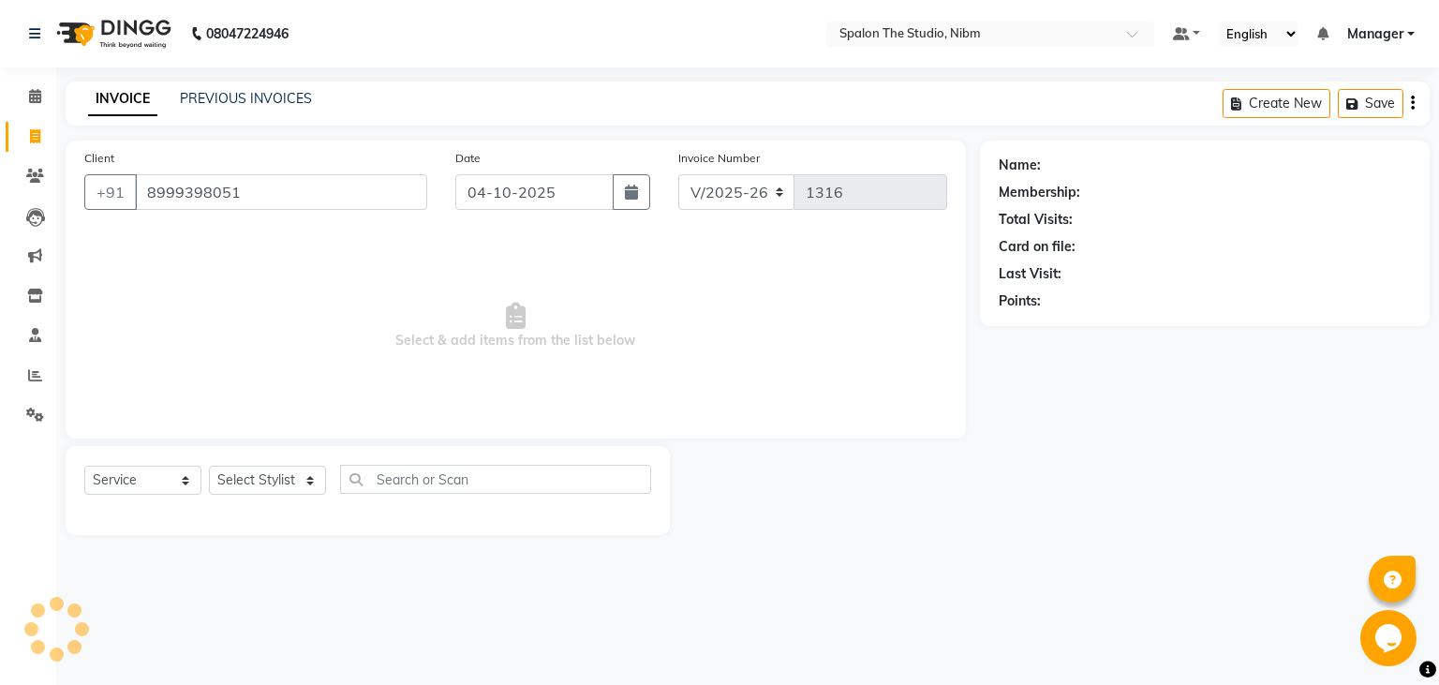
type input "8999398051"
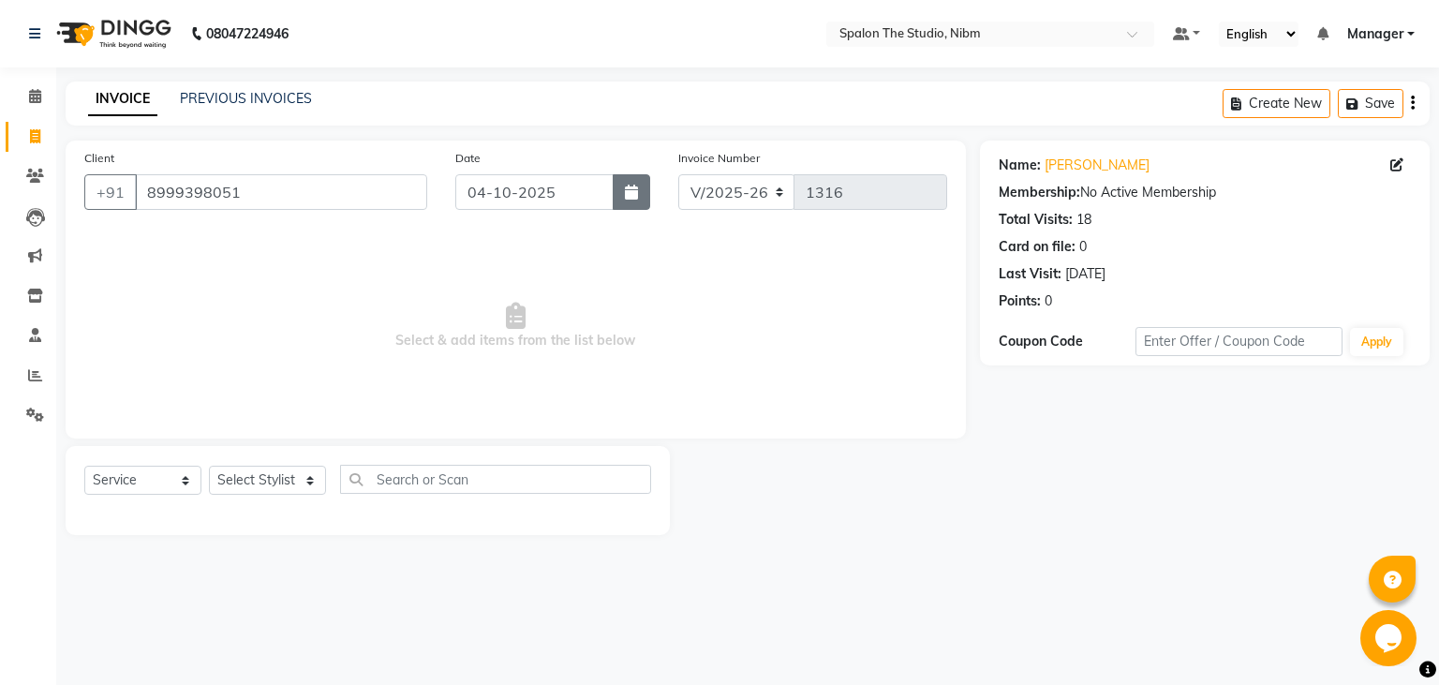
click at [635, 189] on icon "button" at bounding box center [631, 192] width 13 height 15
select select "10"
select select "2025"
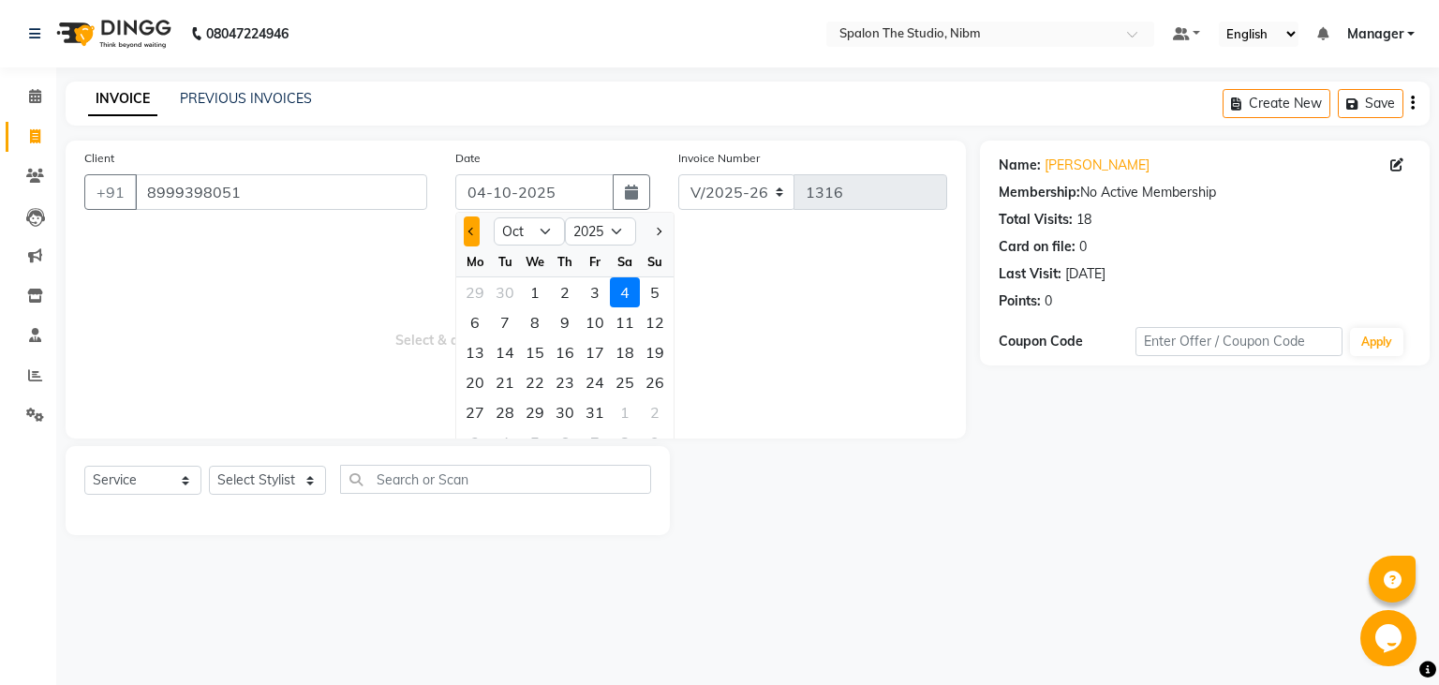
click at [470, 233] on span "Previous month" at bounding box center [472, 231] width 7 height 7
select select "9"
click at [509, 355] on div "16" at bounding box center [505, 352] width 30 height 30
type input "16-09-2025"
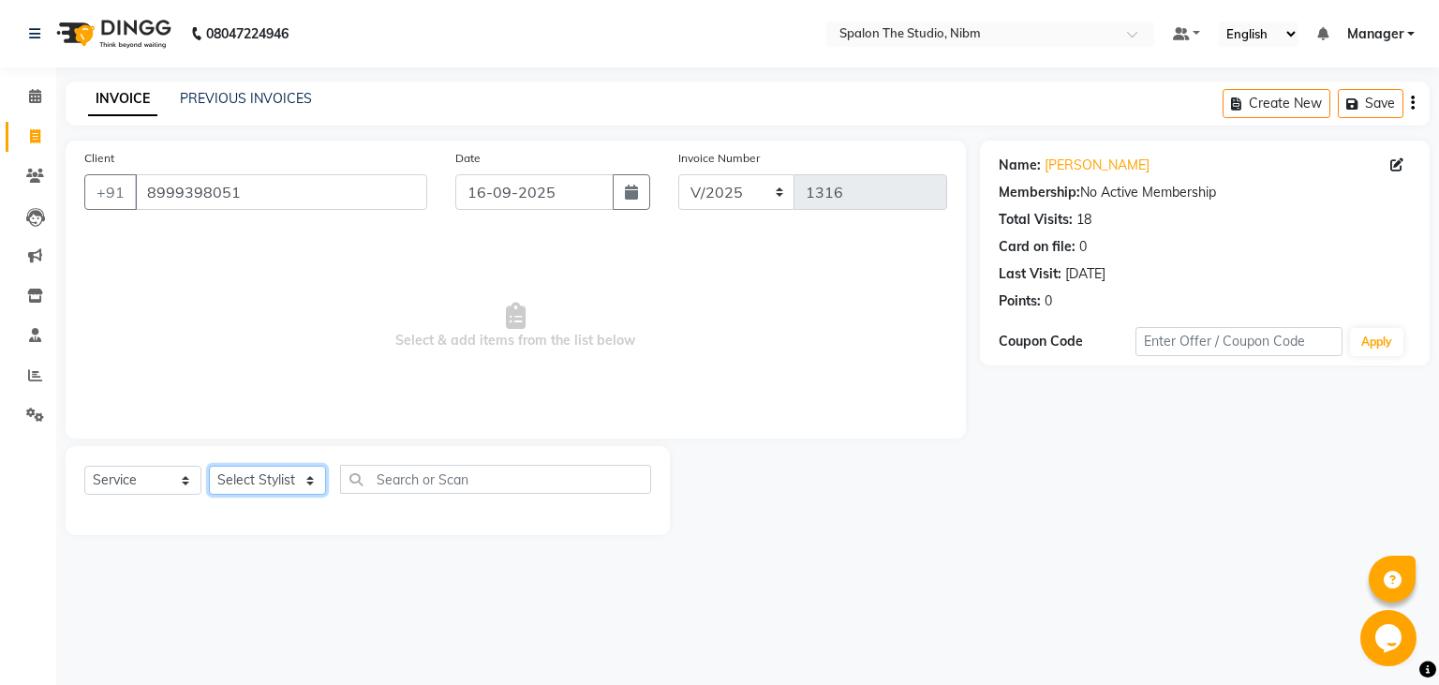
click at [209, 466] on select "Select Stylist AAYAT ARMAN [PERSON_NAME] [PERSON_NAME] Manager [PERSON_NAME] SU…" at bounding box center [267, 480] width 117 height 29
select select "44711"
click option "[PERSON_NAME]" at bounding box center [0, 0] width 0 height 0
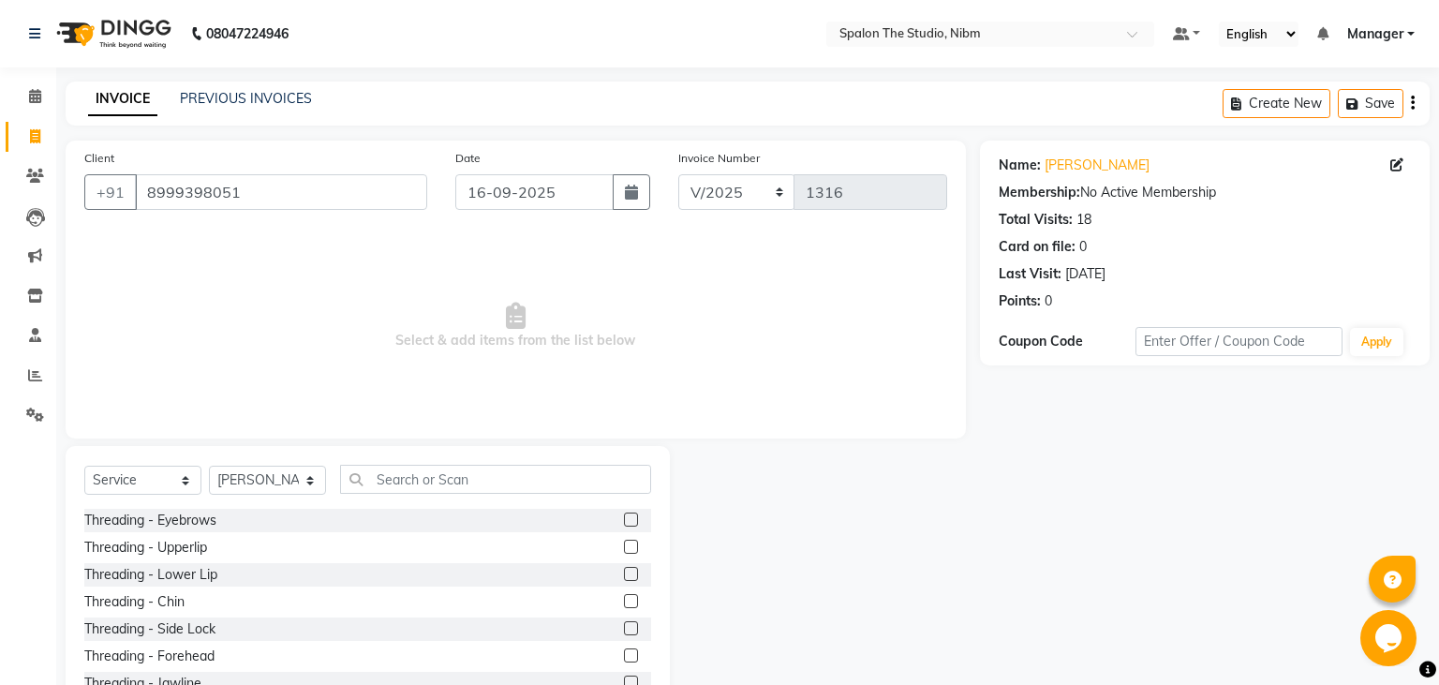
click at [632, 523] on label at bounding box center [631, 520] width 14 height 14
click at [632, 523] on input "checkbox" at bounding box center [630, 520] width 12 height 12
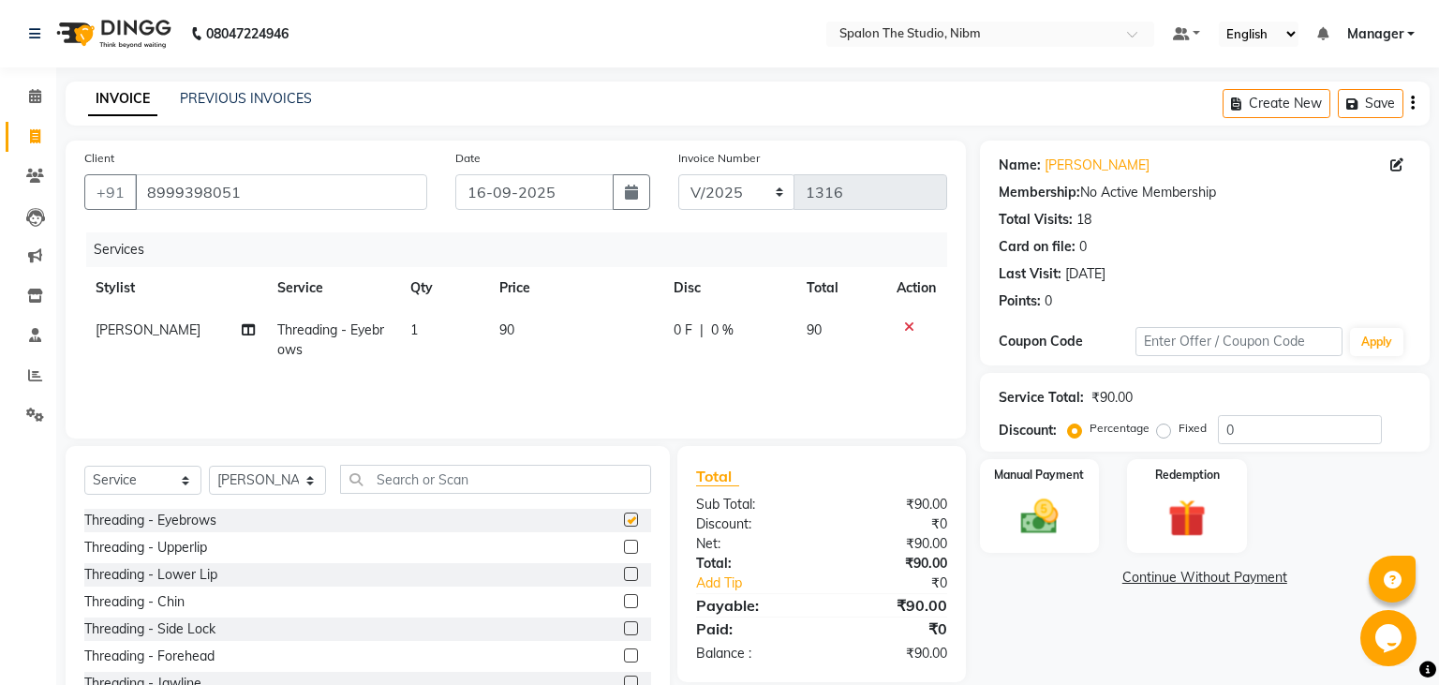
checkbox input "false"
click at [632, 545] on label at bounding box center [631, 547] width 14 height 14
click at [632, 545] on input "checkbox" at bounding box center [630, 548] width 12 height 12
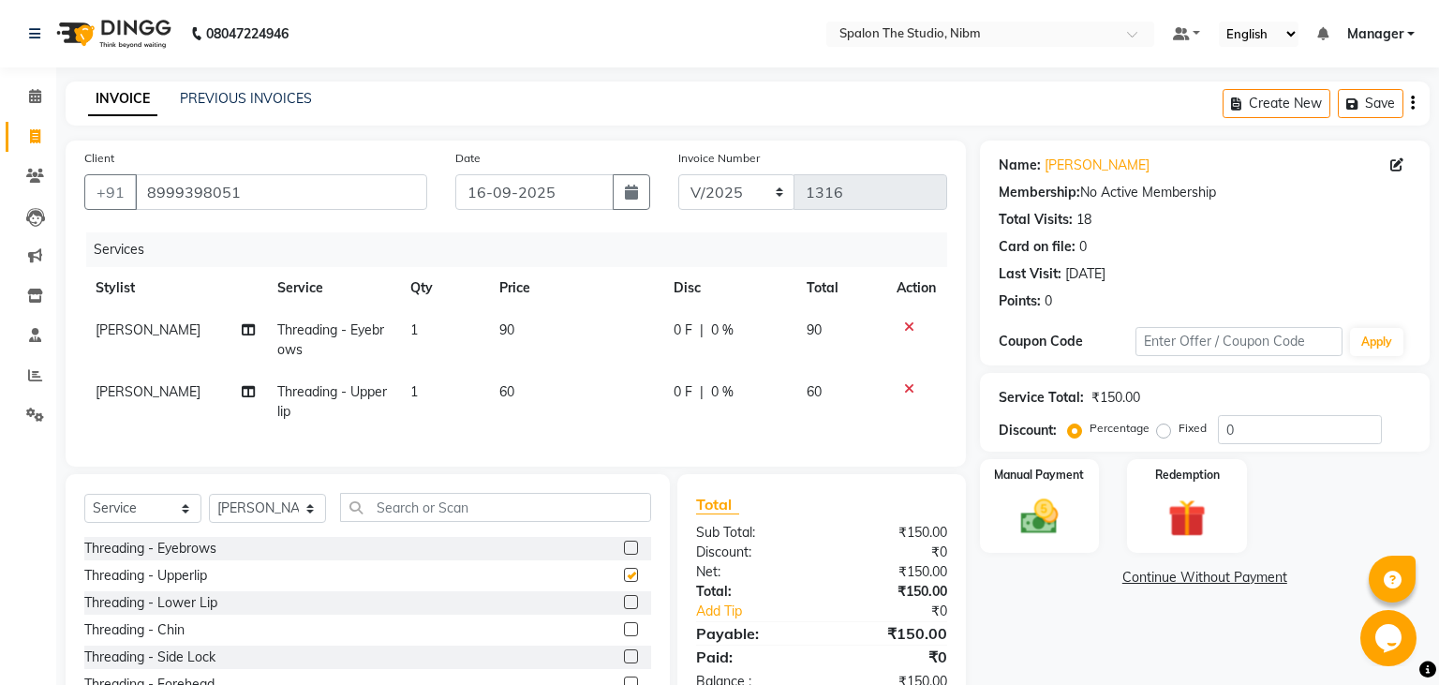
checkbox input "false"
click at [1048, 518] on img at bounding box center [1039, 517] width 64 height 45
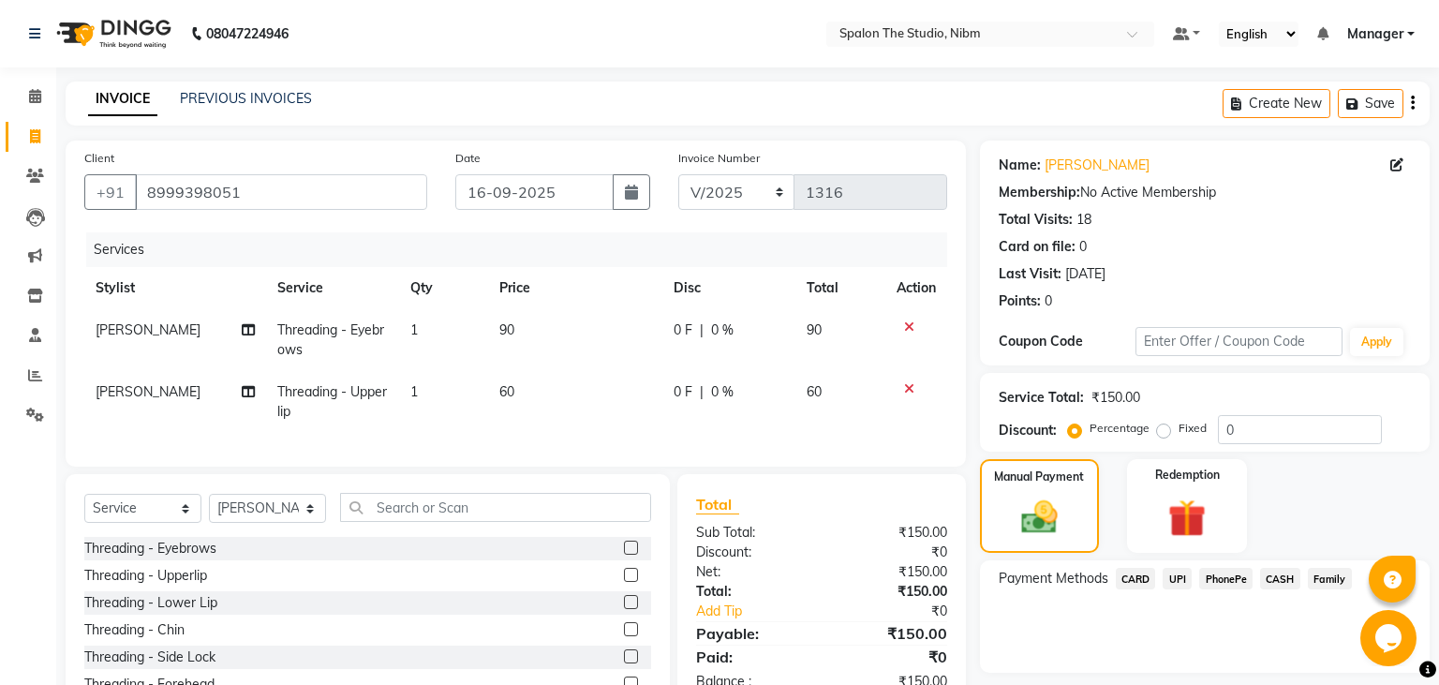
click at [1179, 577] on span "UPI" at bounding box center [1177, 579] width 29 height 22
click at [1202, 669] on button "Add Payment" at bounding box center [1278, 677] width 266 height 29
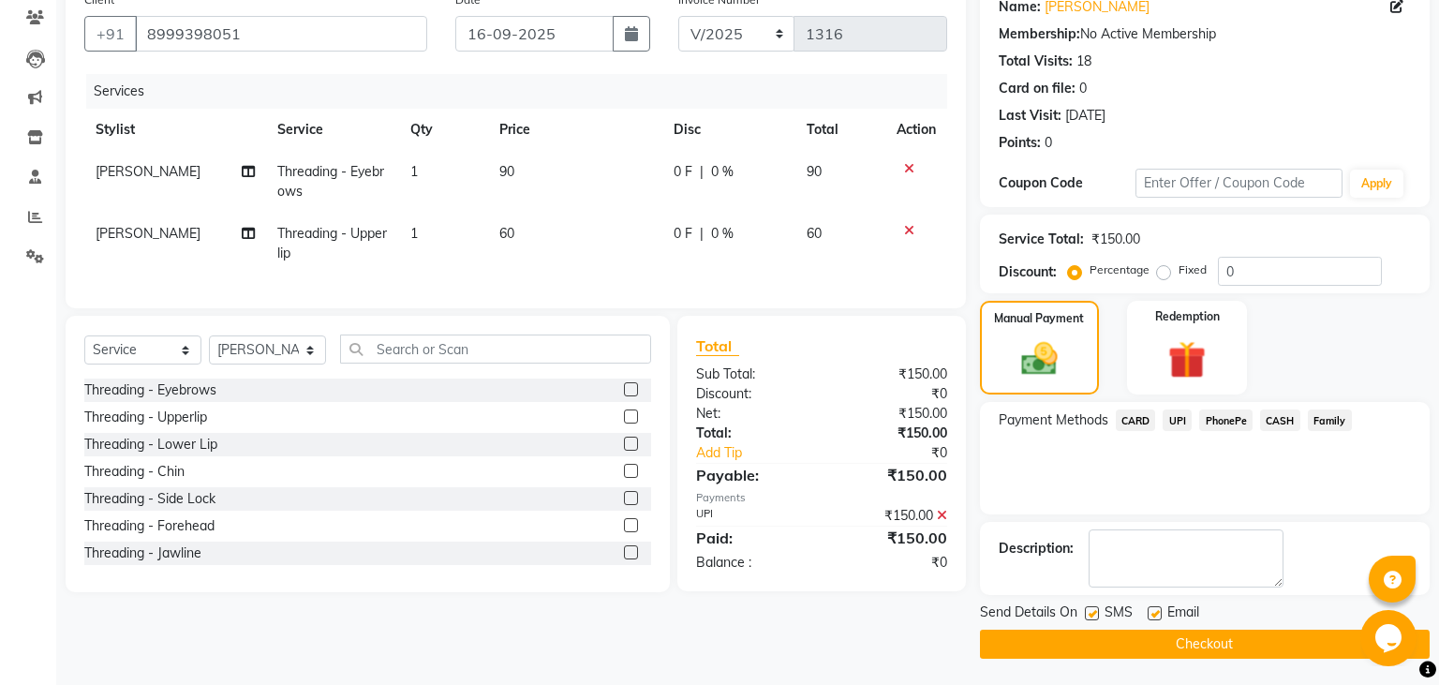
click at [1090, 613] on label at bounding box center [1092, 613] width 14 height 14
click at [1090, 613] on input "checkbox" at bounding box center [1091, 614] width 12 height 12
checkbox input "false"
click at [1101, 642] on button "Checkout" at bounding box center [1205, 644] width 450 height 29
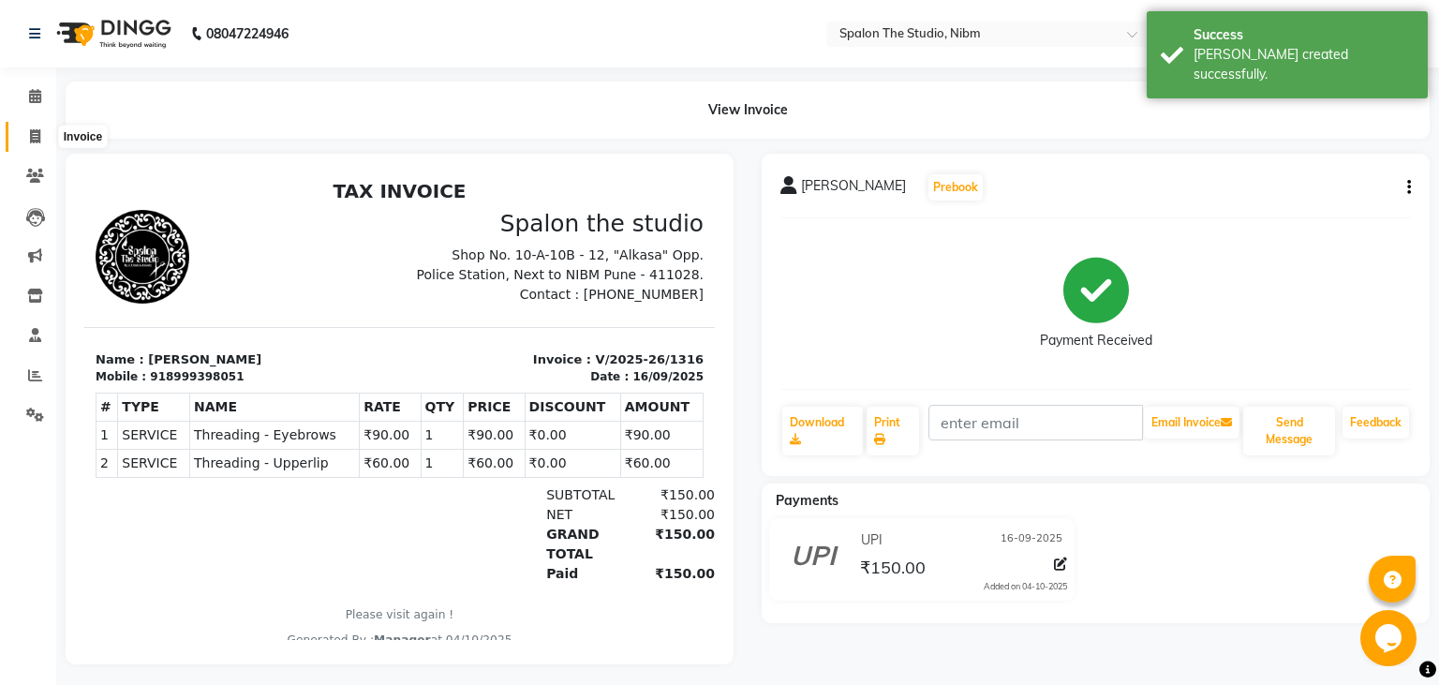
click at [39, 140] on icon at bounding box center [35, 136] width 10 height 14
select select "6119"
select select "service"
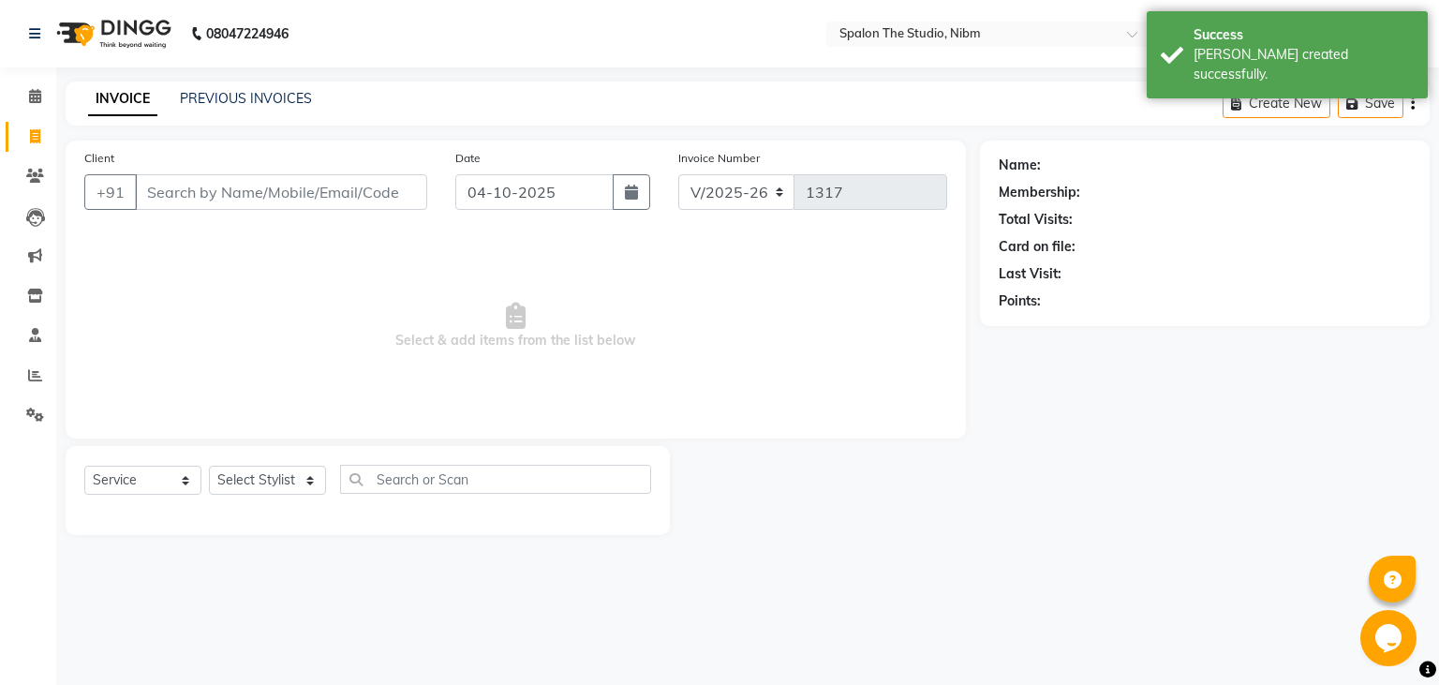
click at [39, 140] on icon at bounding box center [35, 136] width 10 height 14
select select "6119"
select select "service"
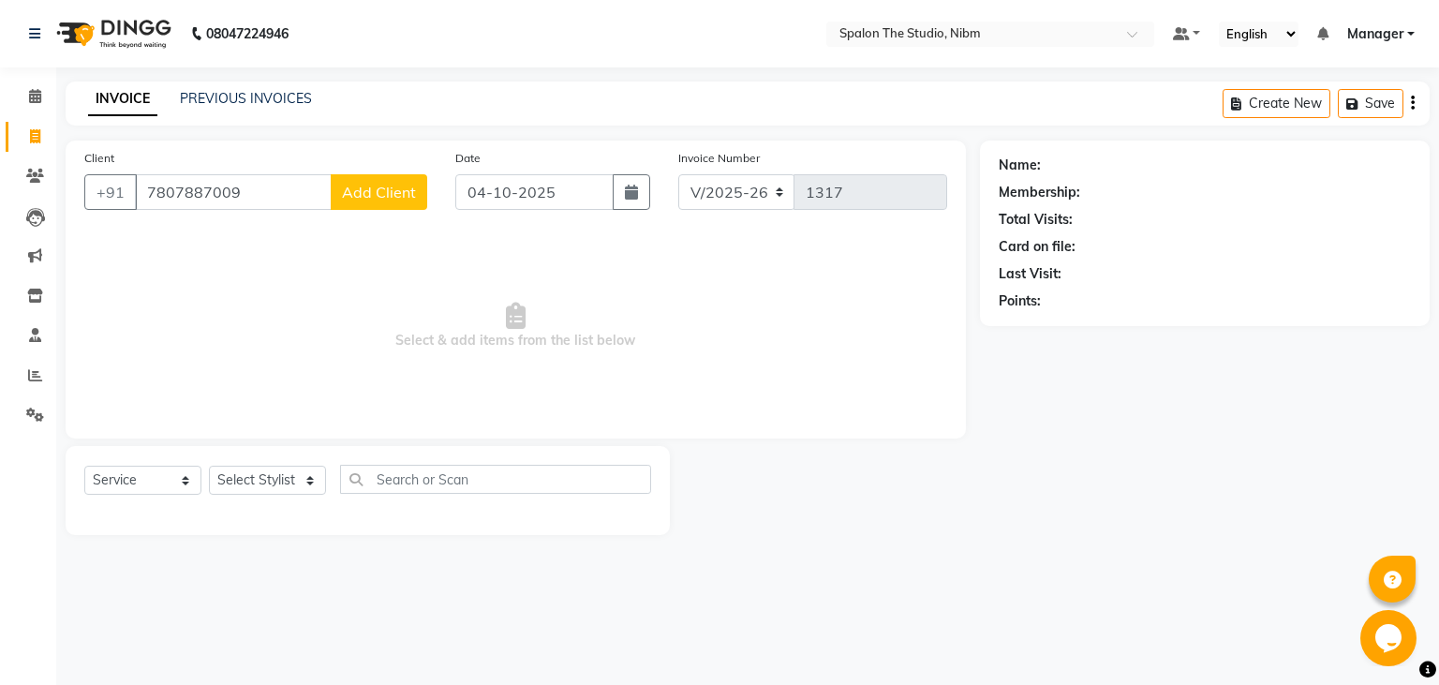
type input "7807887009"
click at [394, 187] on span "Add Client" at bounding box center [379, 192] width 74 height 19
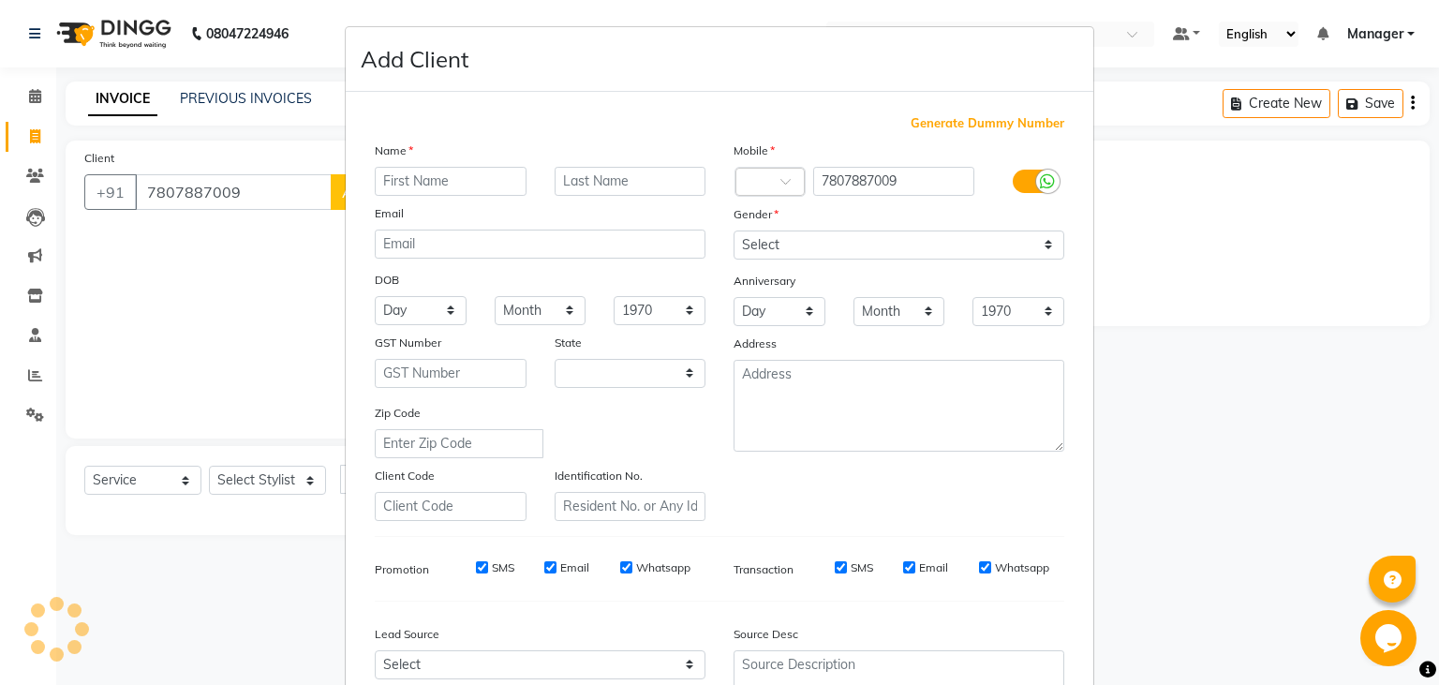
select select "22"
type input "SAMITI"
type input "."
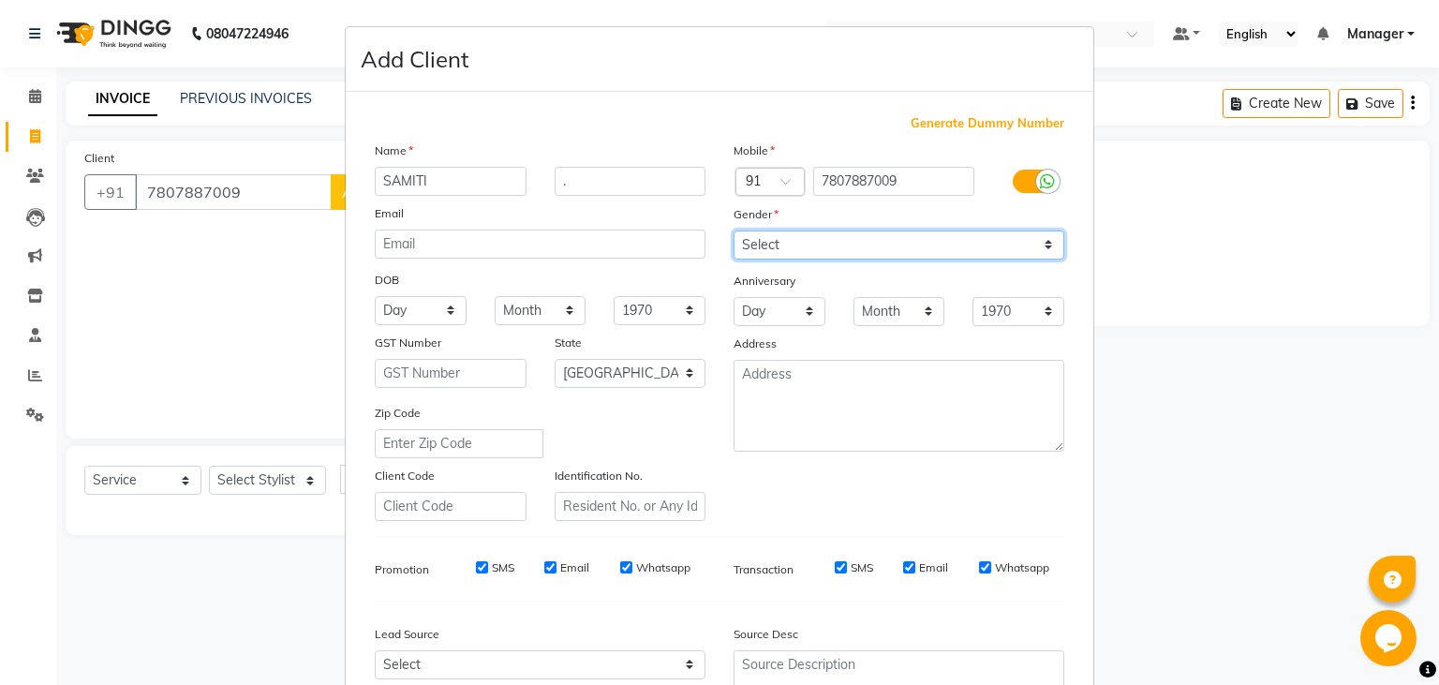
click at [734, 231] on select "Select [DEMOGRAPHIC_DATA] [DEMOGRAPHIC_DATA] Other Prefer Not To Say" at bounding box center [899, 245] width 331 height 29
select select "[DEMOGRAPHIC_DATA]"
click option "[DEMOGRAPHIC_DATA]" at bounding box center [0, 0] width 0 height 0
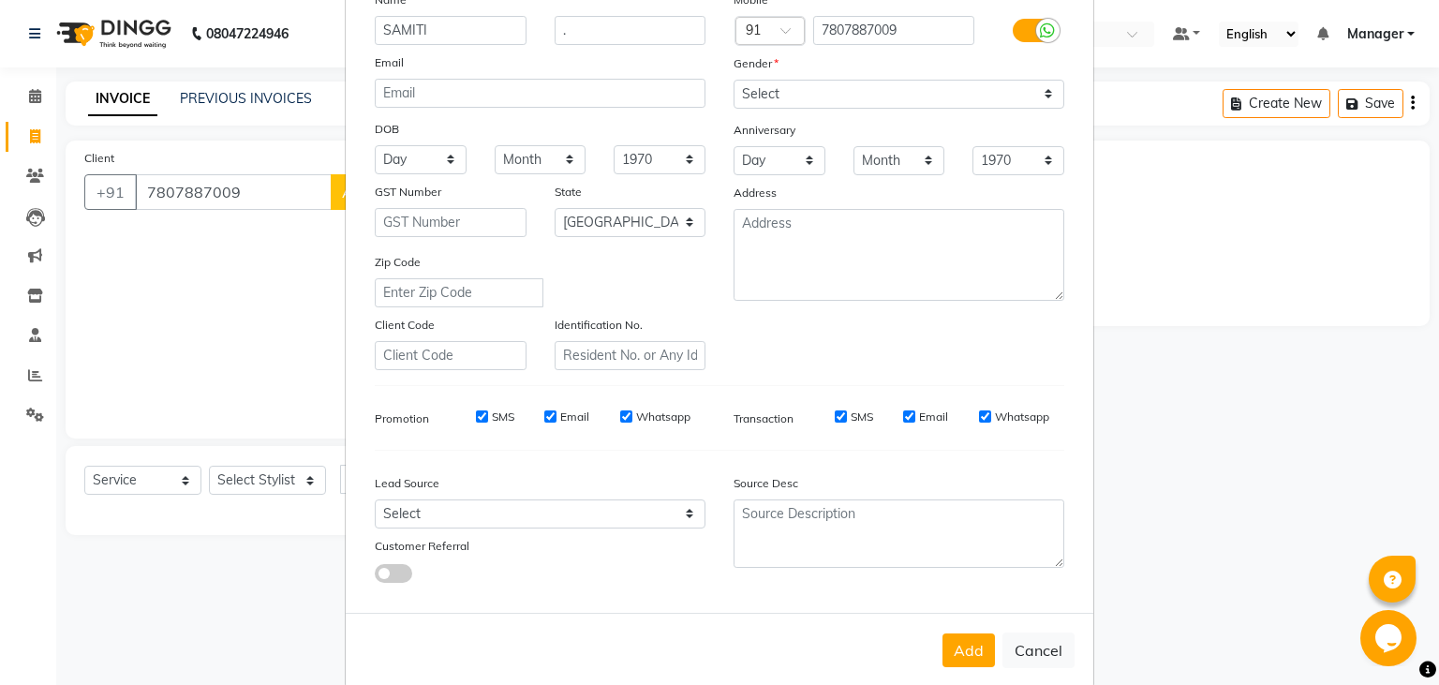
scroll to position [184, 0]
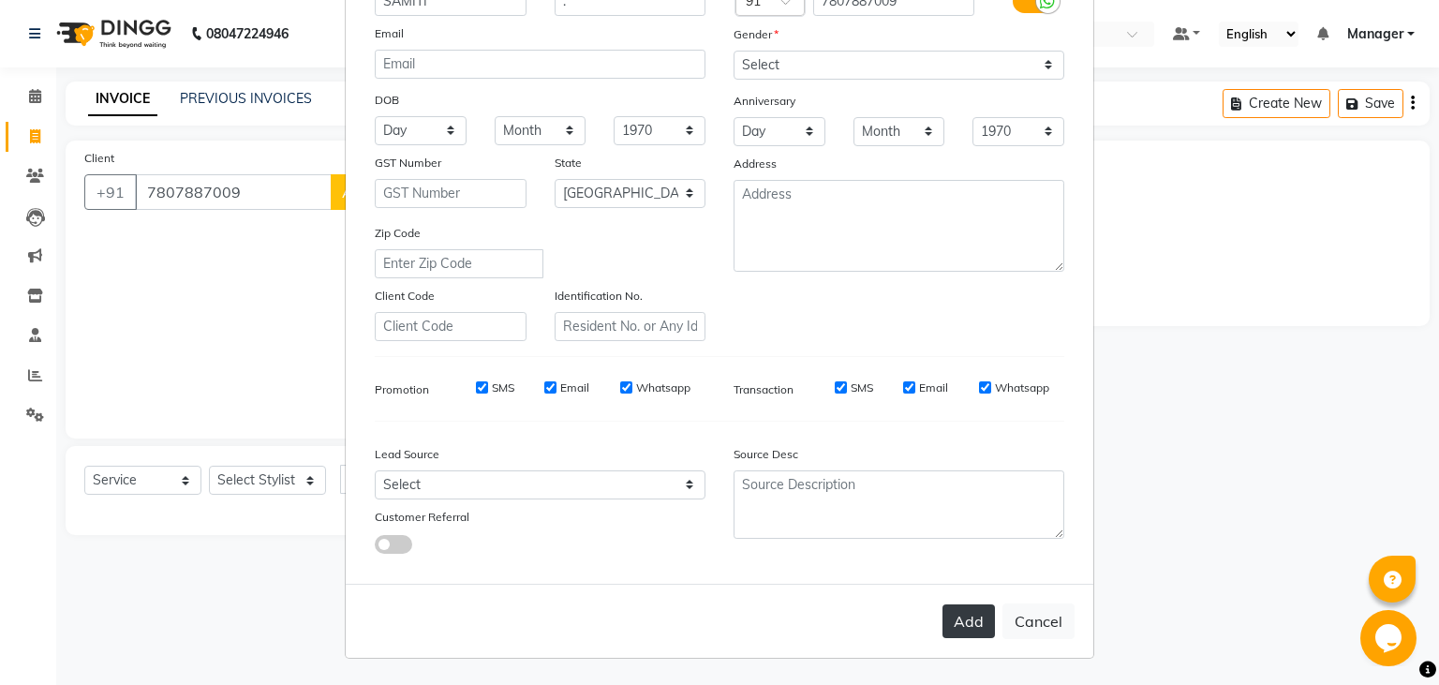
click at [967, 612] on button "Add" at bounding box center [969, 621] width 52 height 34
select select
select select "null"
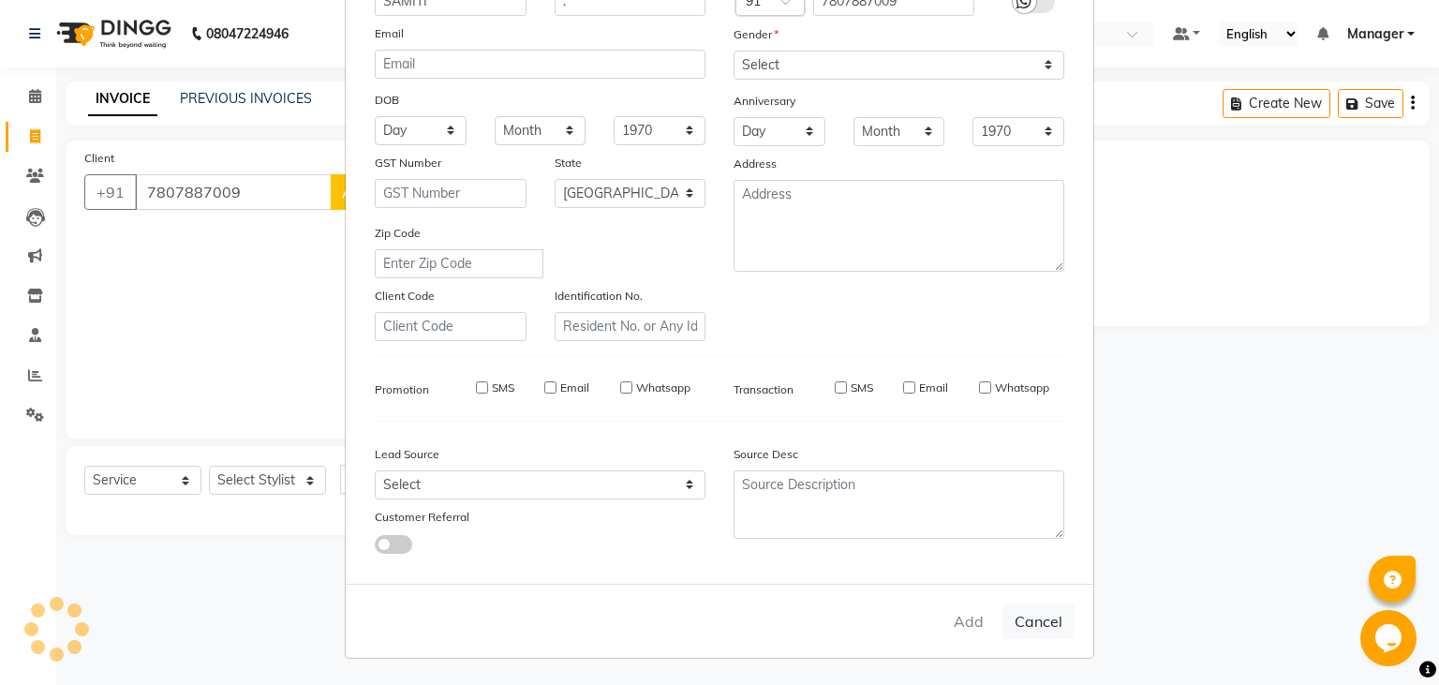
select select
checkbox input "false"
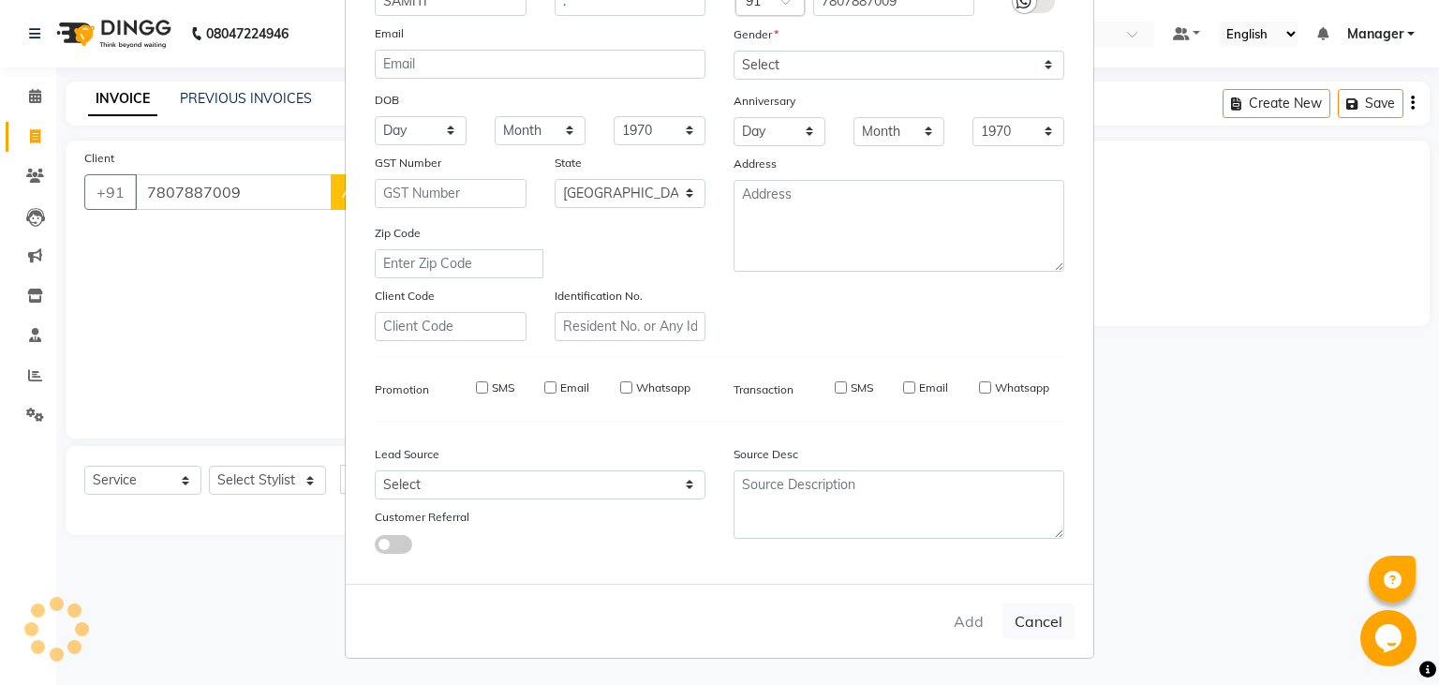
checkbox input "false"
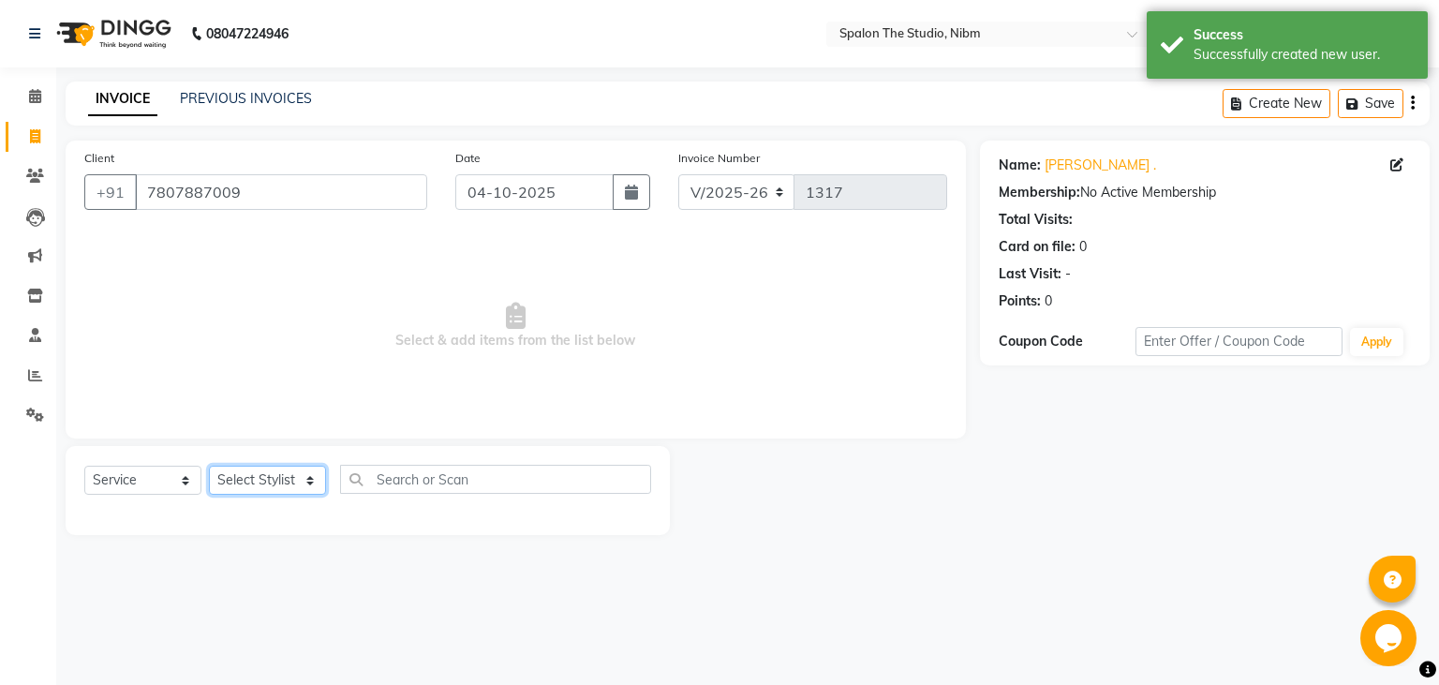
click at [209, 466] on select "Select Stylist AAYAT ARMAN [PERSON_NAME] [PERSON_NAME] Manager [PERSON_NAME] SU…" at bounding box center [267, 480] width 117 height 29
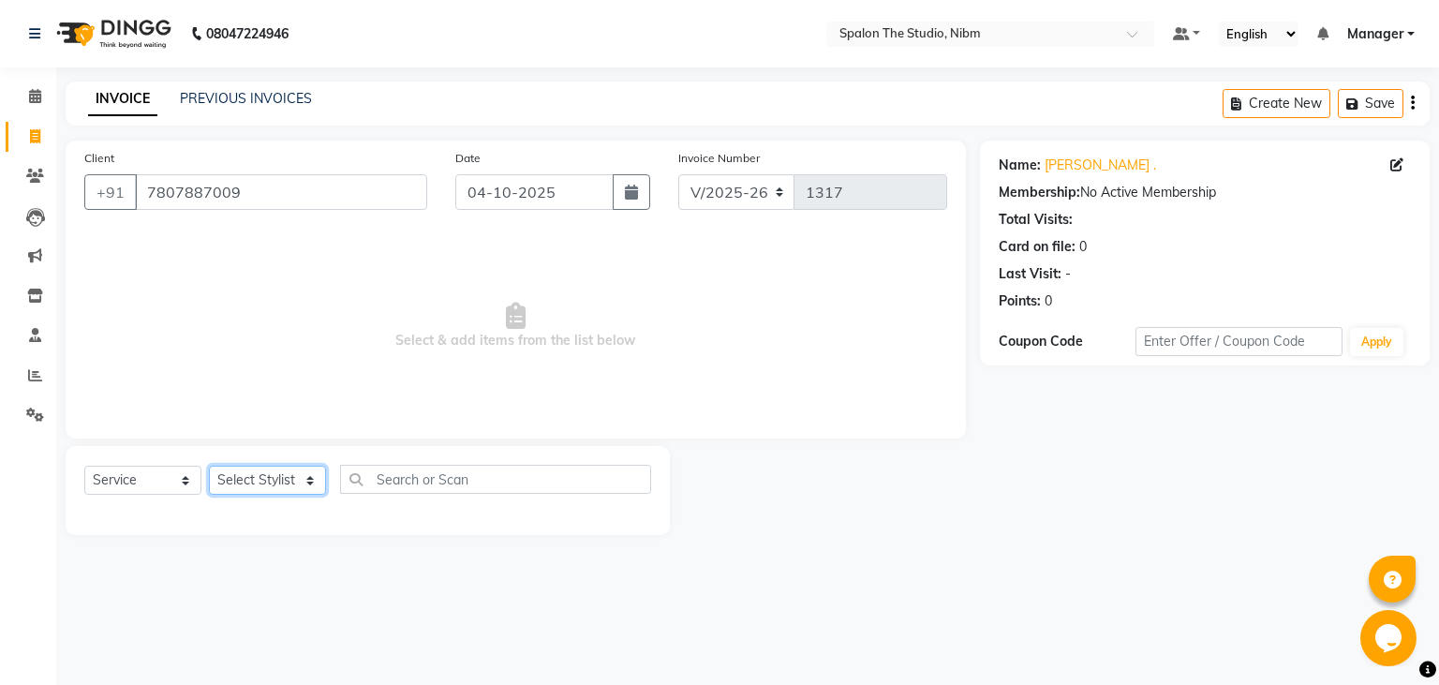
select select "44711"
click option "[PERSON_NAME]" at bounding box center [0, 0] width 0 height 0
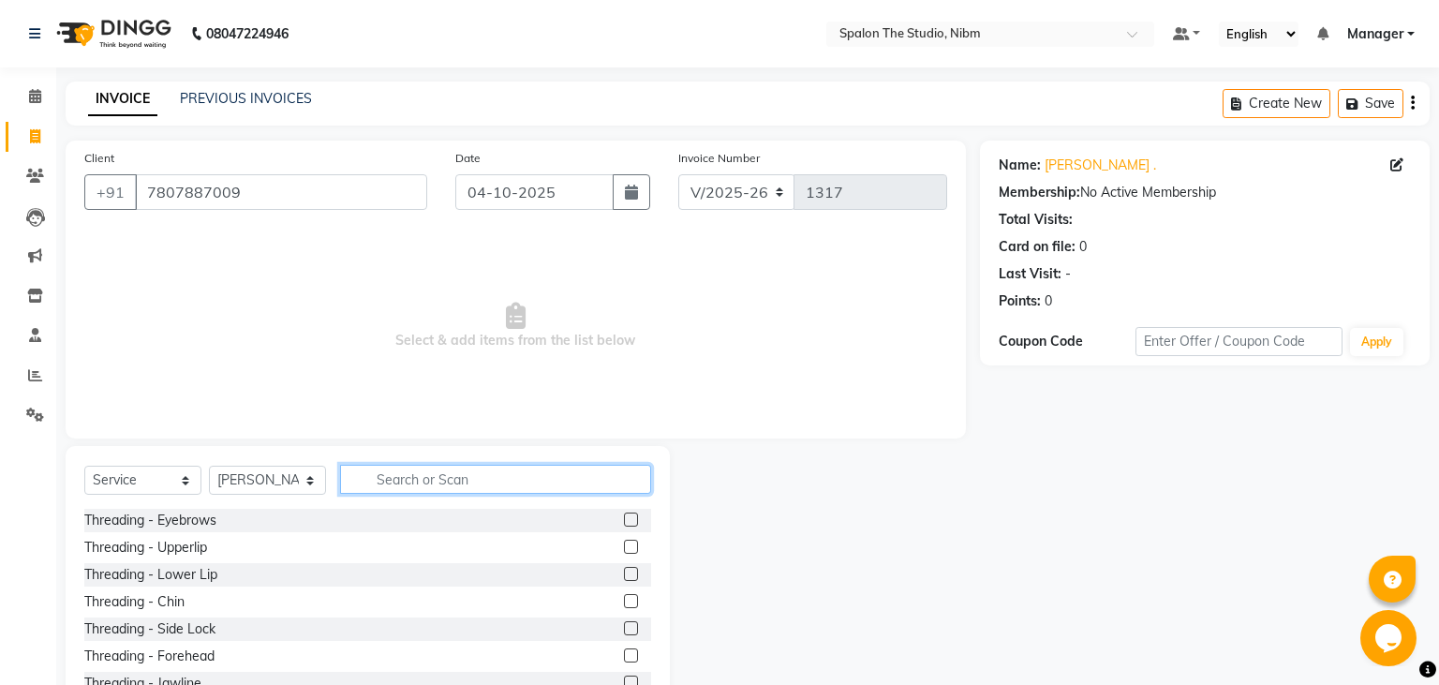
click at [424, 478] on input "text" at bounding box center [495, 479] width 311 height 29
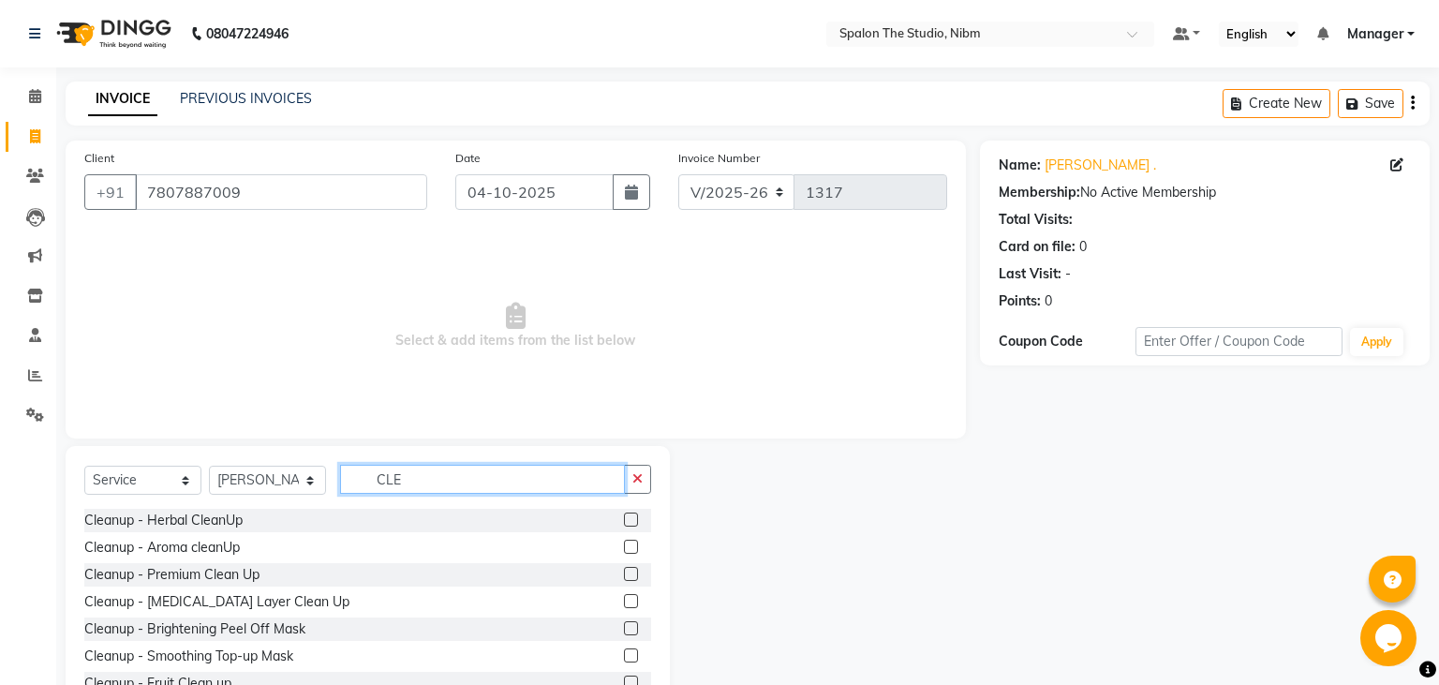
type input "CLE"
click at [632, 570] on label at bounding box center [631, 574] width 14 height 14
click at [632, 570] on input "checkbox" at bounding box center [630, 575] width 12 height 12
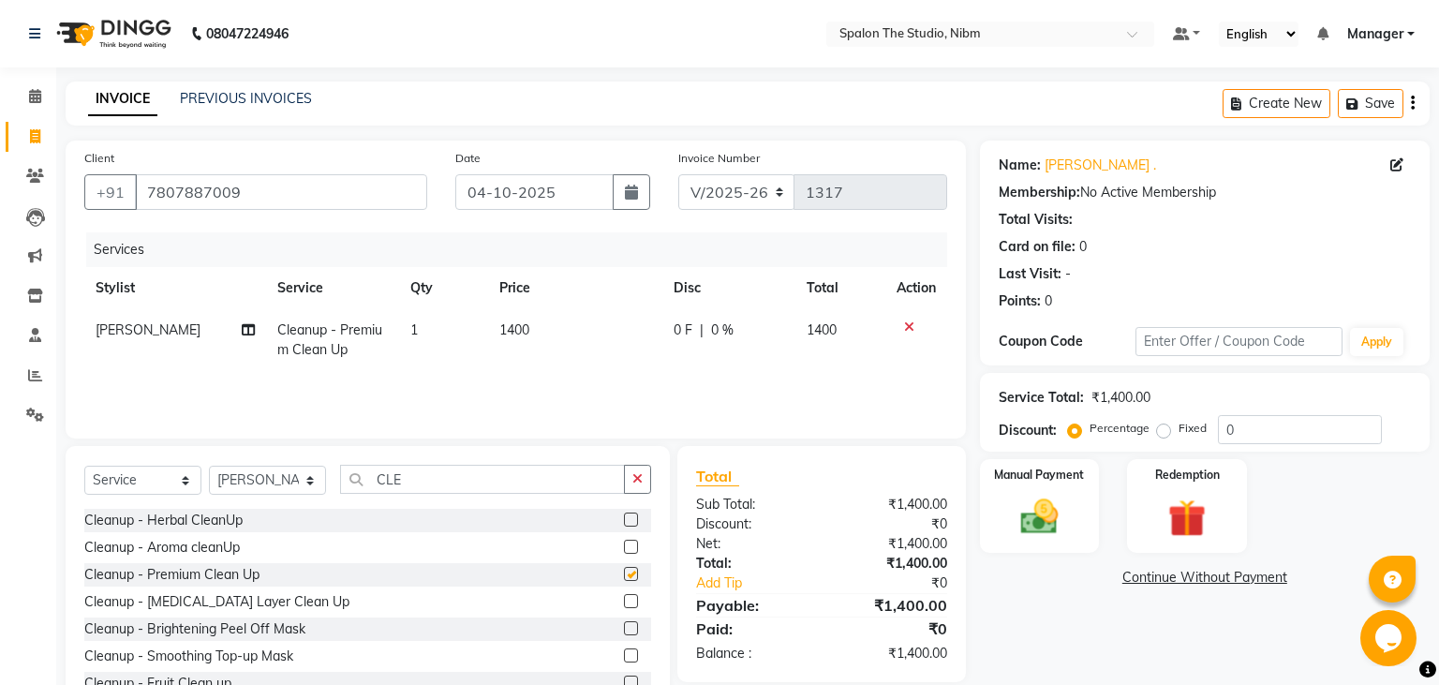
checkbox input "false"
click at [209, 466] on select "Select Stylist AAYAT ARMAN [PERSON_NAME] [PERSON_NAME] Manager [PERSON_NAME] SU…" at bounding box center [267, 480] width 117 height 29
select select "75742"
click option "AAYAT" at bounding box center [0, 0] width 0 height 0
click at [628, 515] on label at bounding box center [631, 520] width 14 height 14
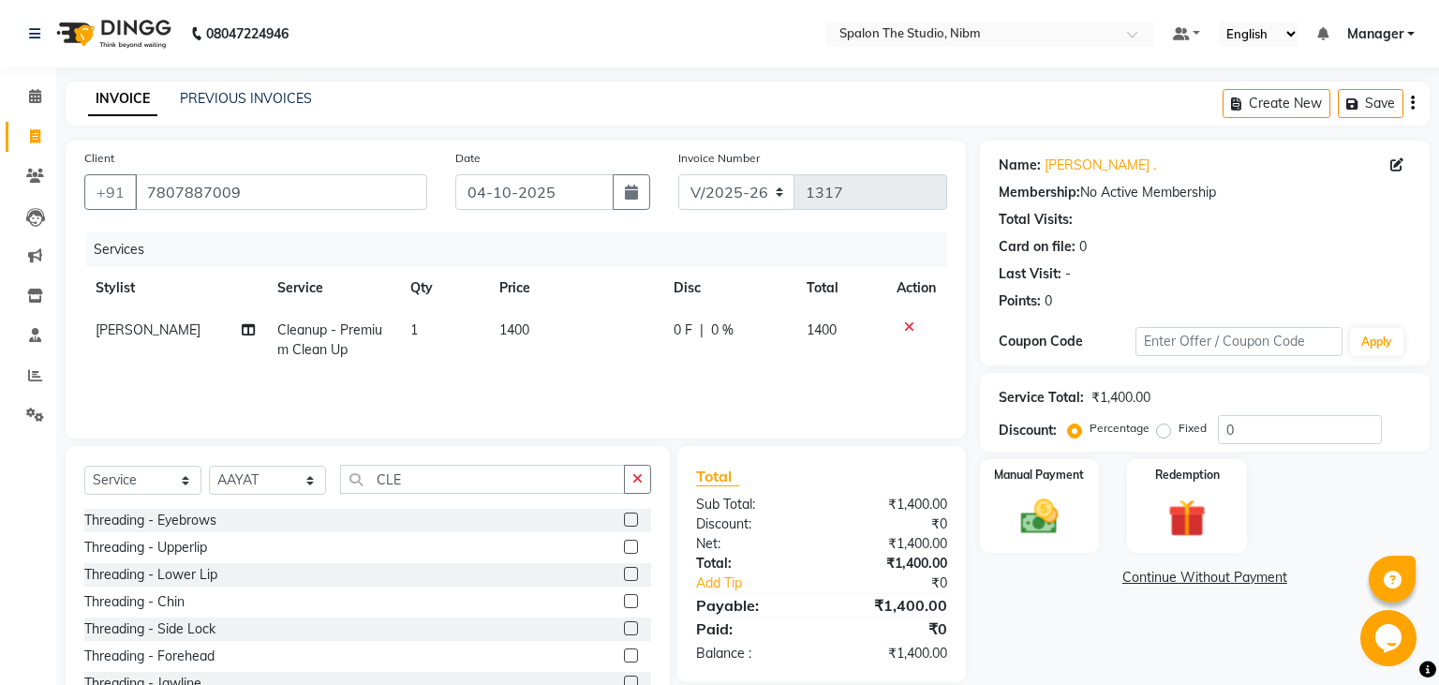
click at [628, 515] on input "checkbox" at bounding box center [630, 520] width 12 height 12
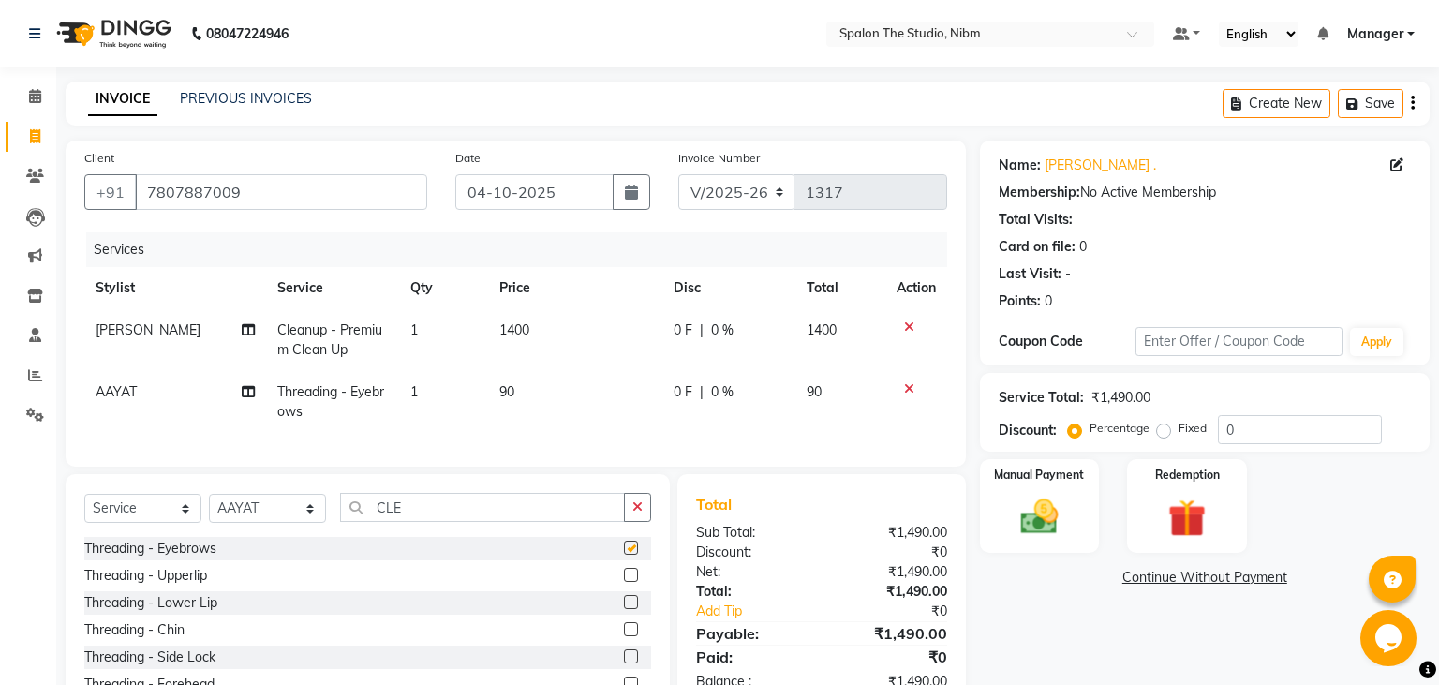
checkbox input "false"
click at [628, 579] on label at bounding box center [631, 575] width 14 height 14
click at [628, 579] on input "checkbox" at bounding box center [630, 576] width 12 height 12
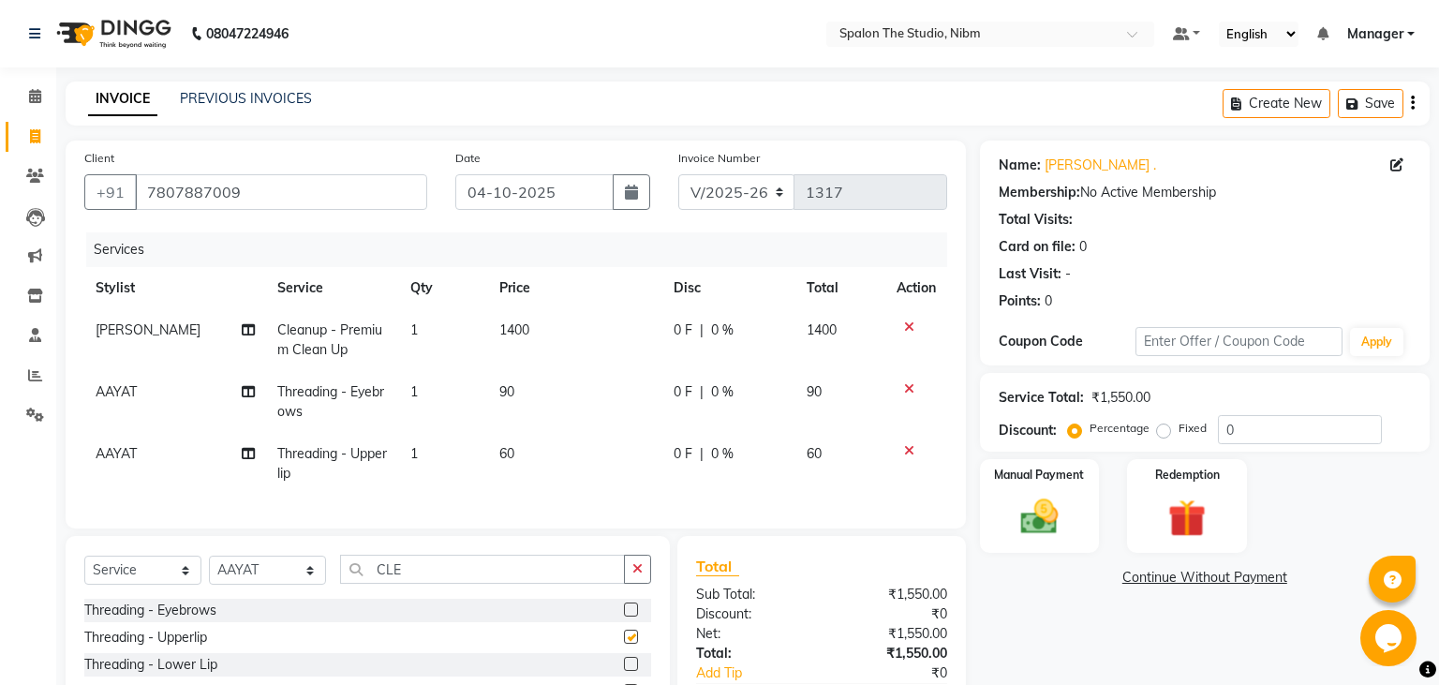
checkbox input "false"
click at [560, 325] on td "1400" at bounding box center [575, 340] width 174 height 62
select select "44711"
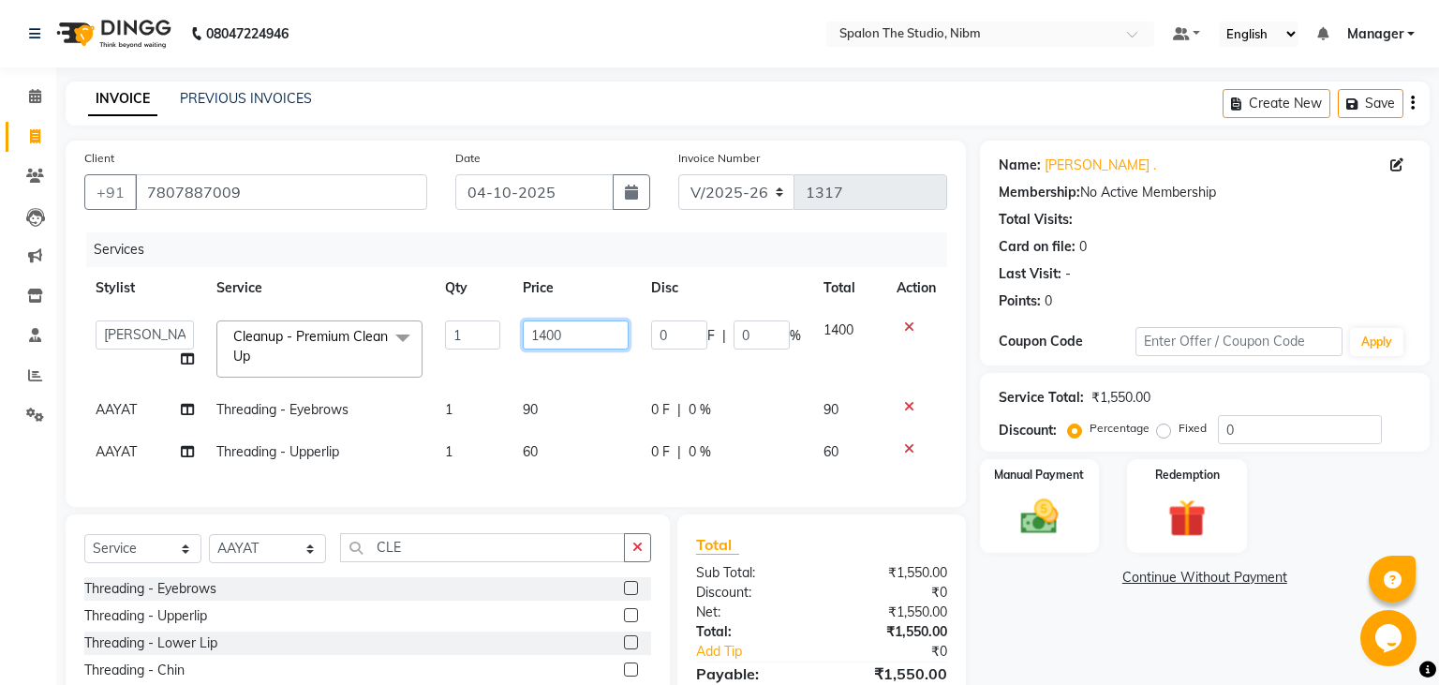
click at [569, 330] on input "1400" at bounding box center [576, 334] width 106 height 29
type input "1800"
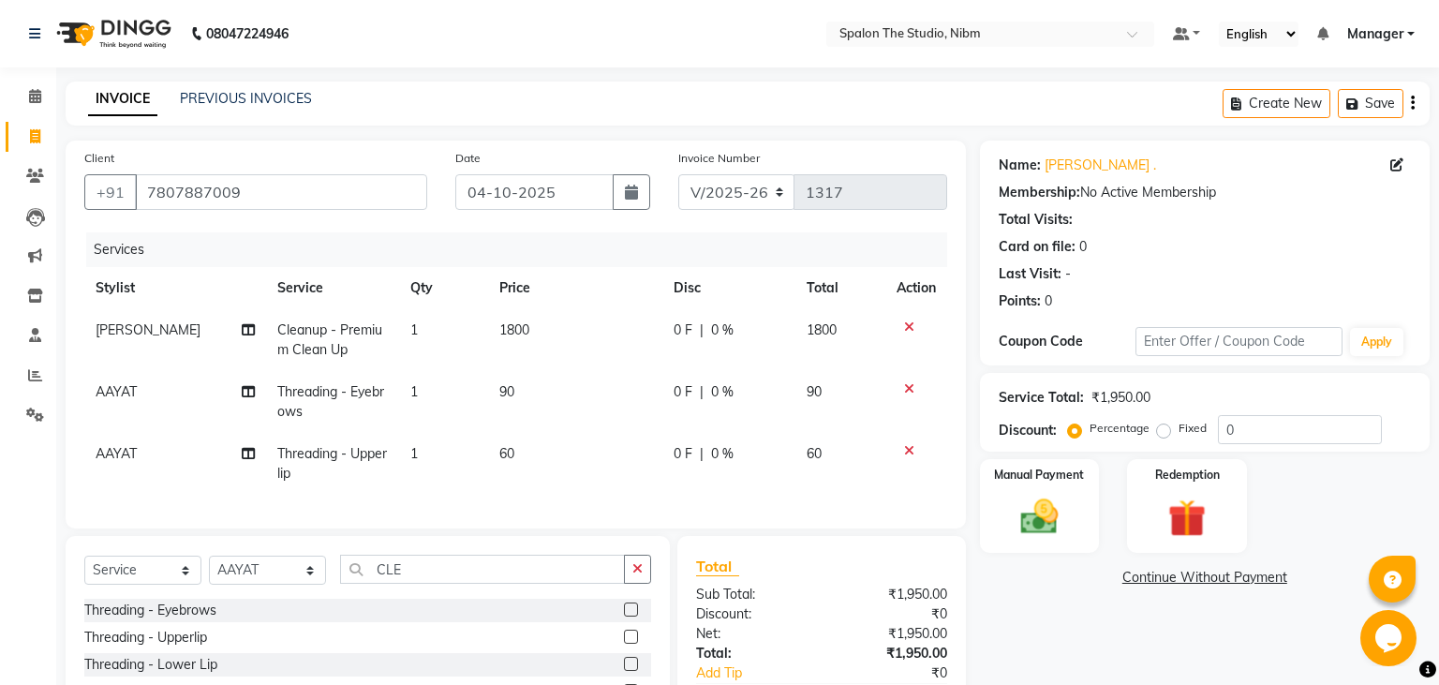
click at [587, 404] on td "90" at bounding box center [575, 402] width 174 height 62
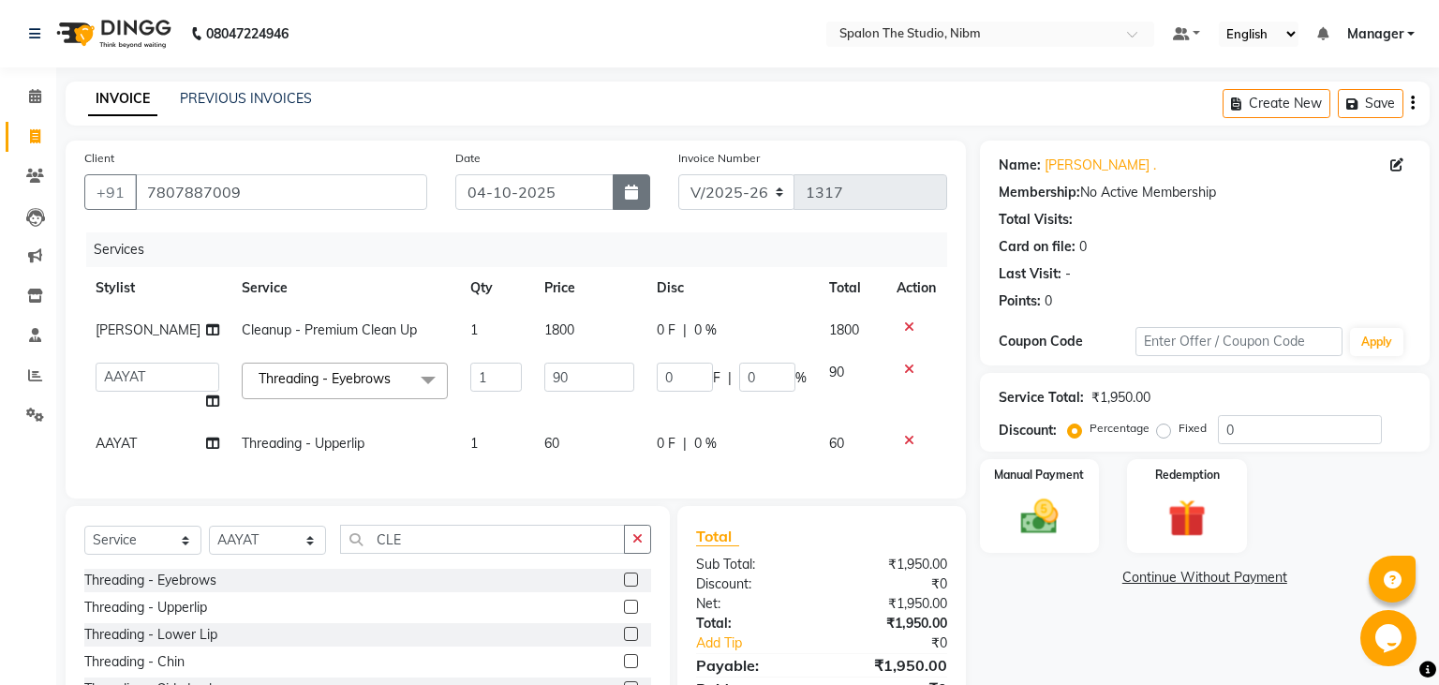
click at [621, 196] on button "button" at bounding box center [631, 192] width 37 height 36
select select "10"
select select "2025"
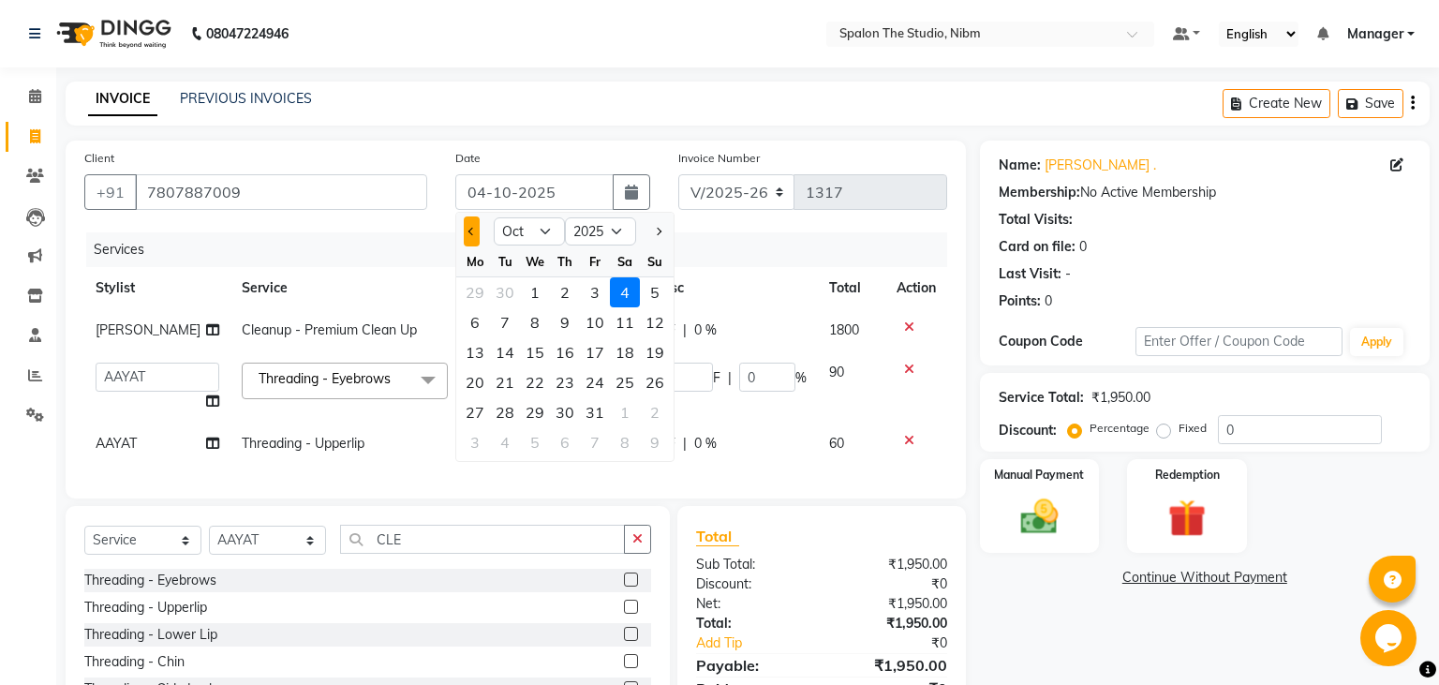
click at [470, 231] on span "Previous month" at bounding box center [472, 231] width 7 height 7
select select "9"
click at [508, 354] on div "16" at bounding box center [505, 352] width 30 height 30
type input "16-09-2025"
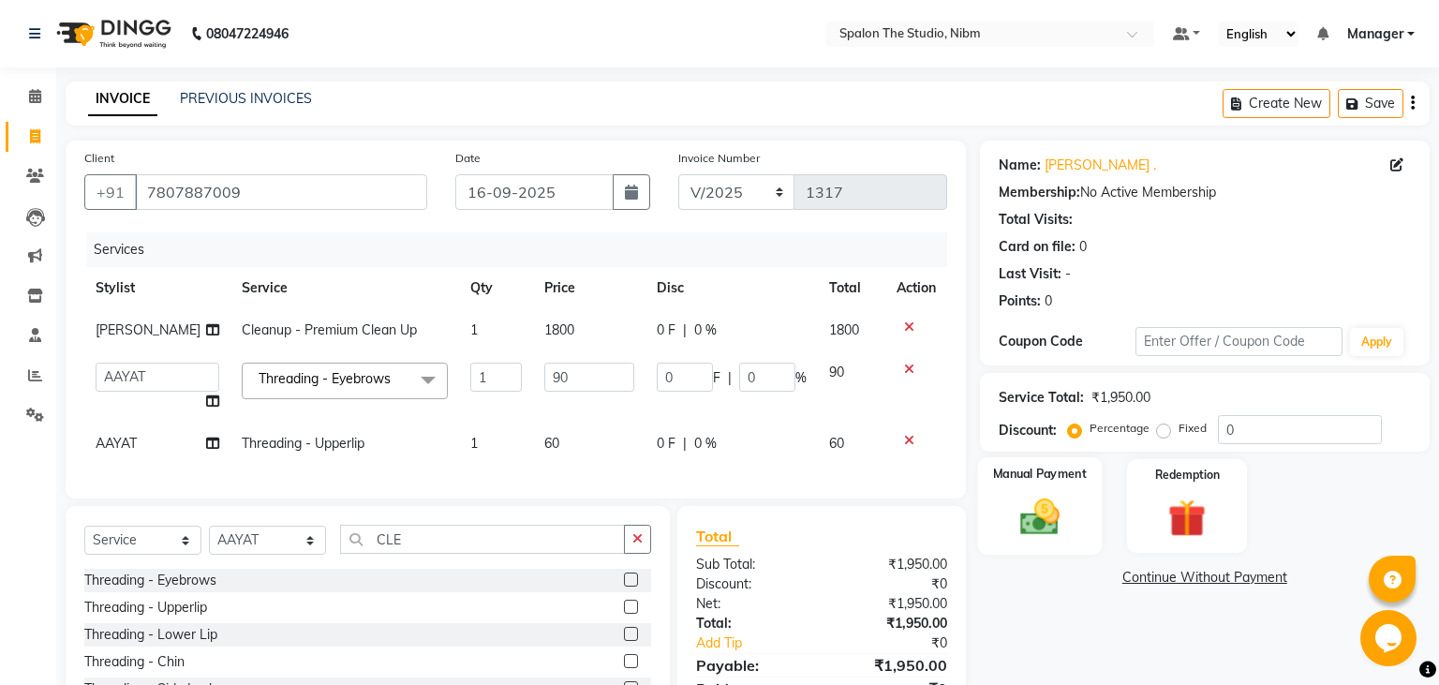
click at [1042, 516] on img at bounding box center [1039, 517] width 64 height 45
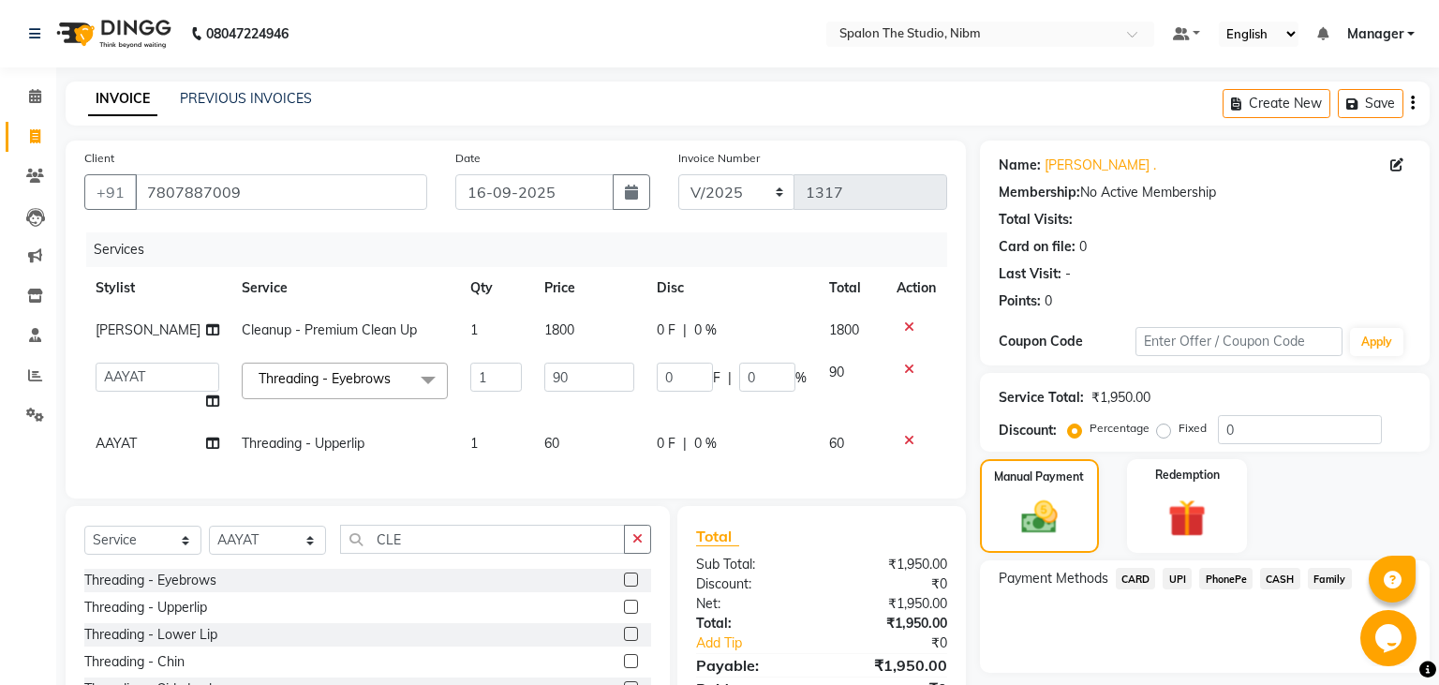
click at [1179, 572] on span "UPI" at bounding box center [1177, 579] width 29 height 22
click at [1210, 672] on button "Add Payment" at bounding box center [1278, 677] width 266 height 29
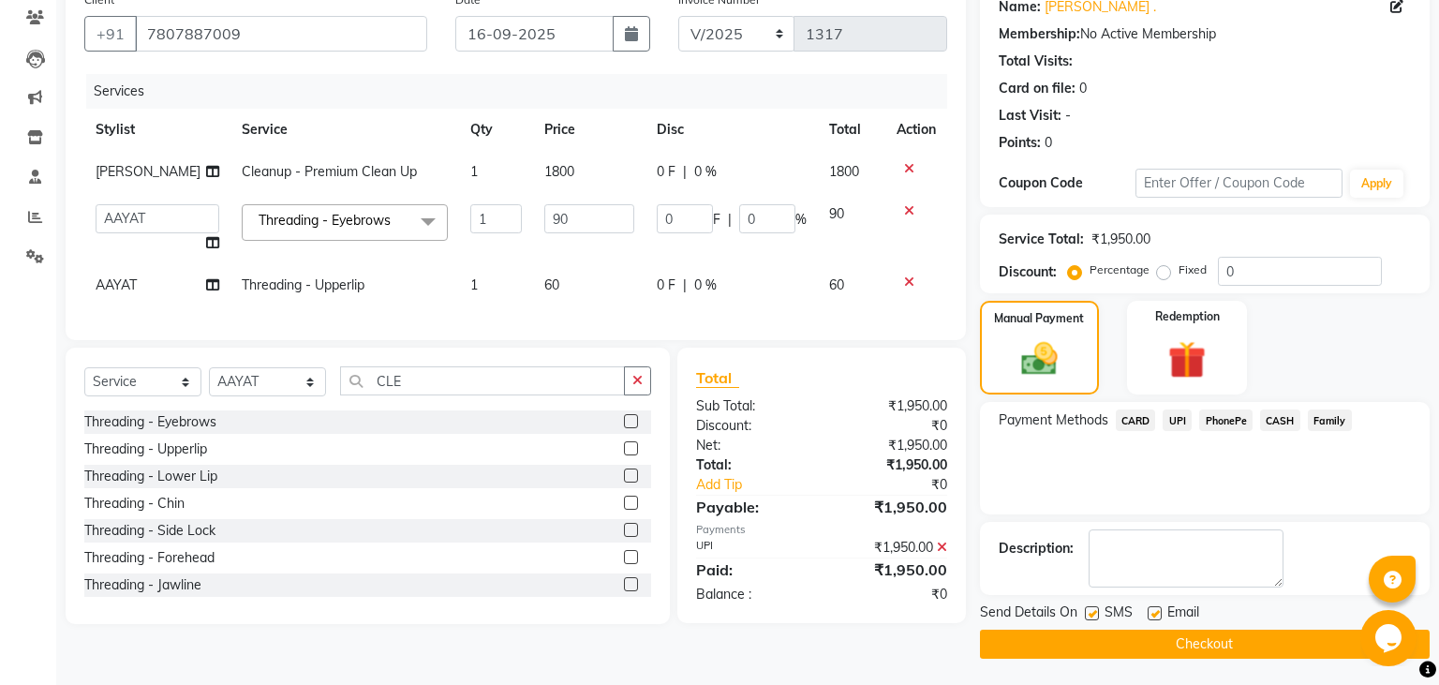
click at [1092, 613] on label at bounding box center [1092, 613] width 14 height 14
click at [1092, 613] on input "checkbox" at bounding box center [1091, 614] width 12 height 12
checkbox input "false"
click at [1121, 647] on button "Checkout" at bounding box center [1205, 644] width 450 height 29
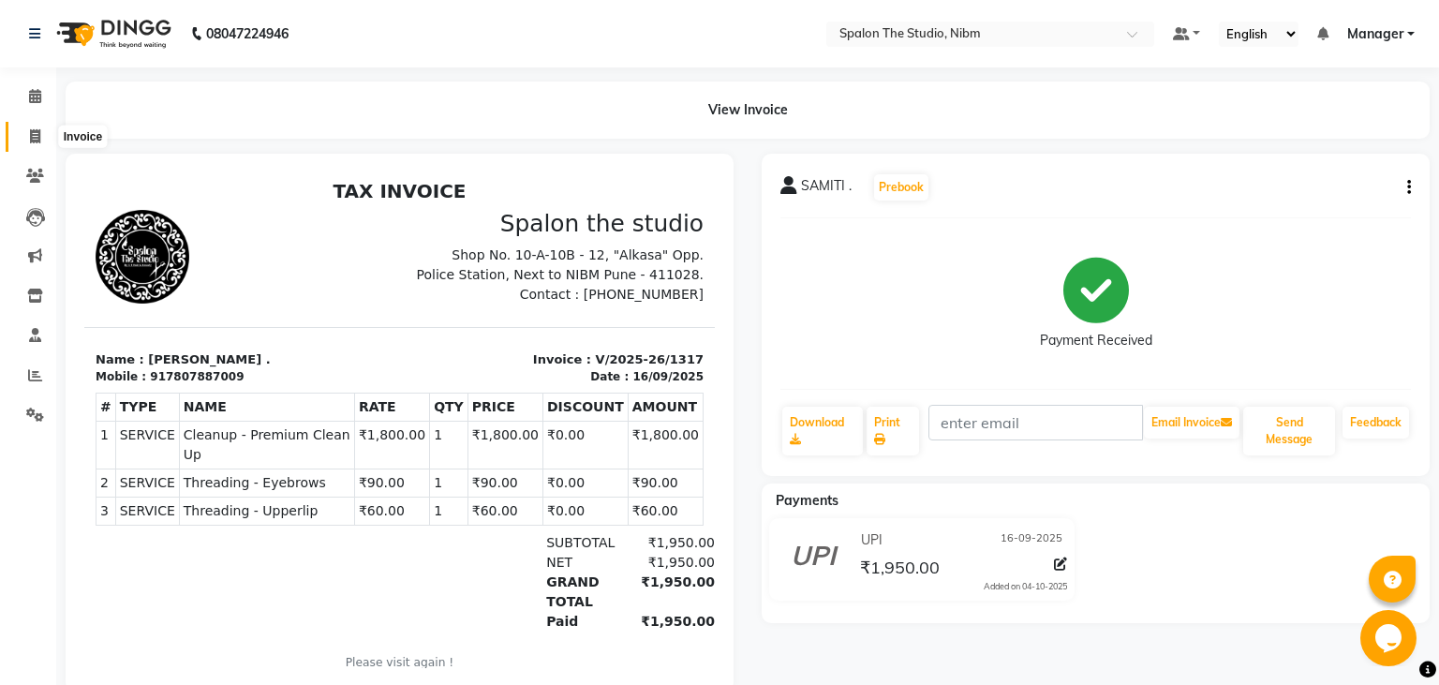
click at [42, 139] on span at bounding box center [35, 138] width 33 height 22
select select "service"
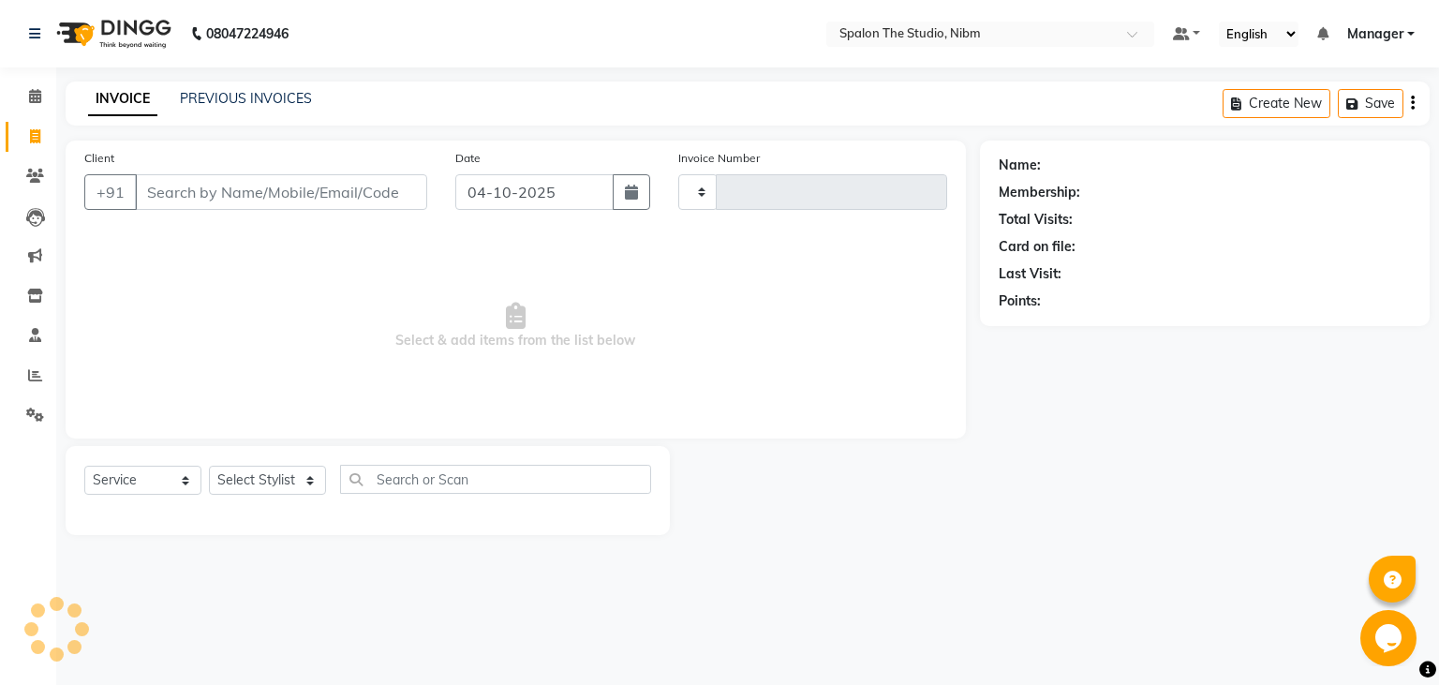
type input "1318"
select select "6119"
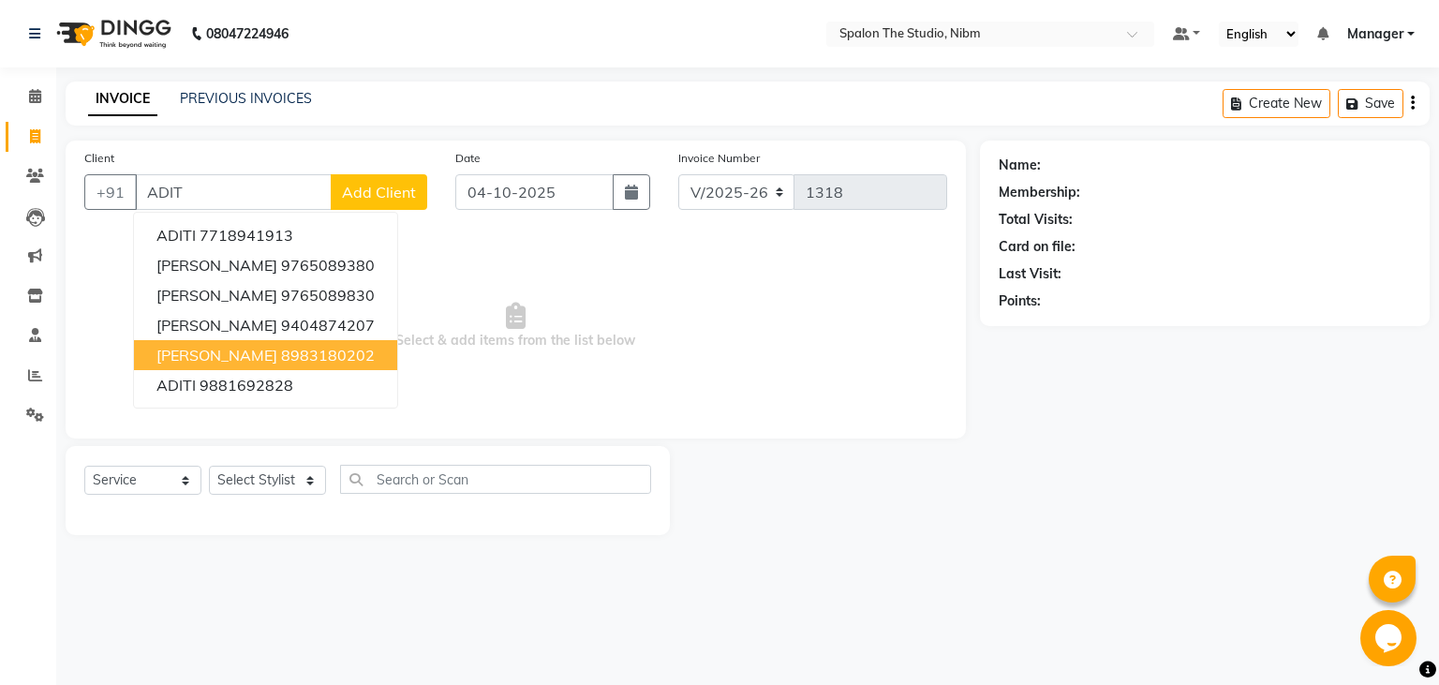
click at [208, 358] on span "[PERSON_NAME]" at bounding box center [216, 355] width 121 height 19
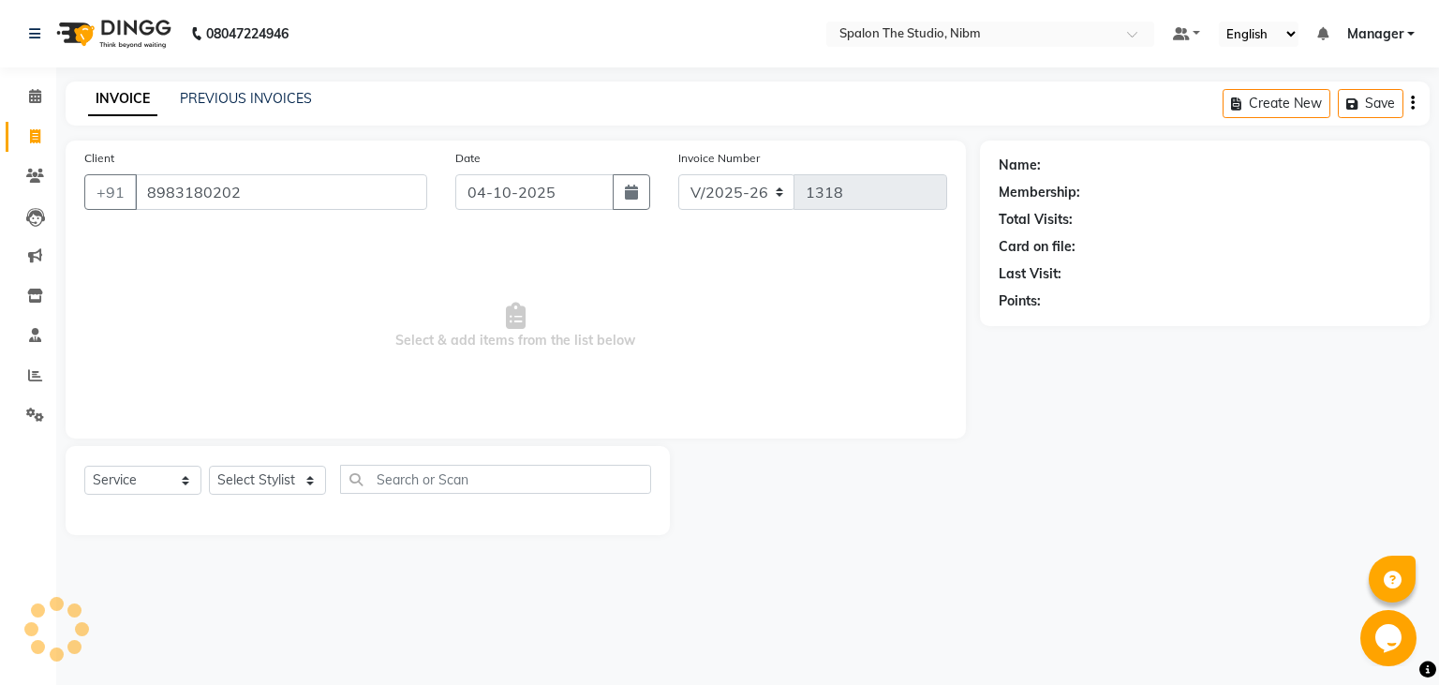
type input "8983180202"
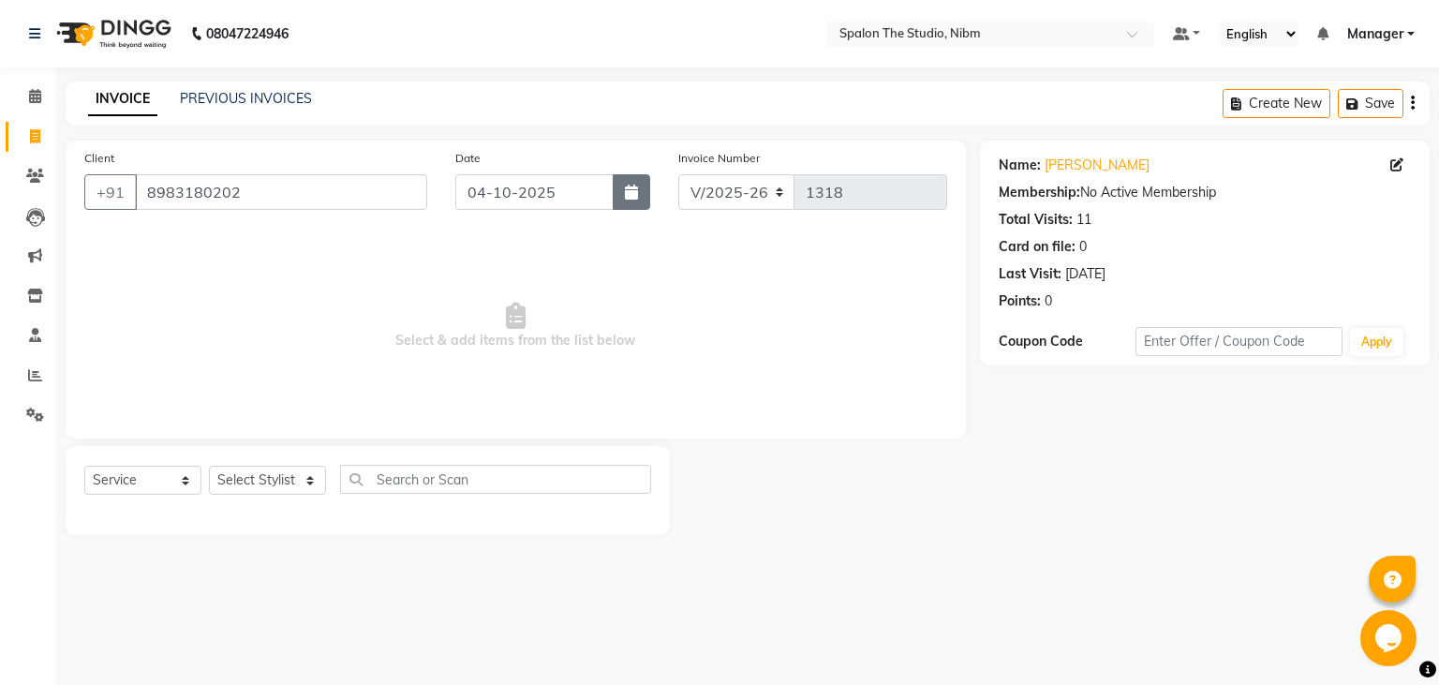
click at [634, 194] on icon "button" at bounding box center [631, 192] width 13 height 15
select select "10"
select select "2025"
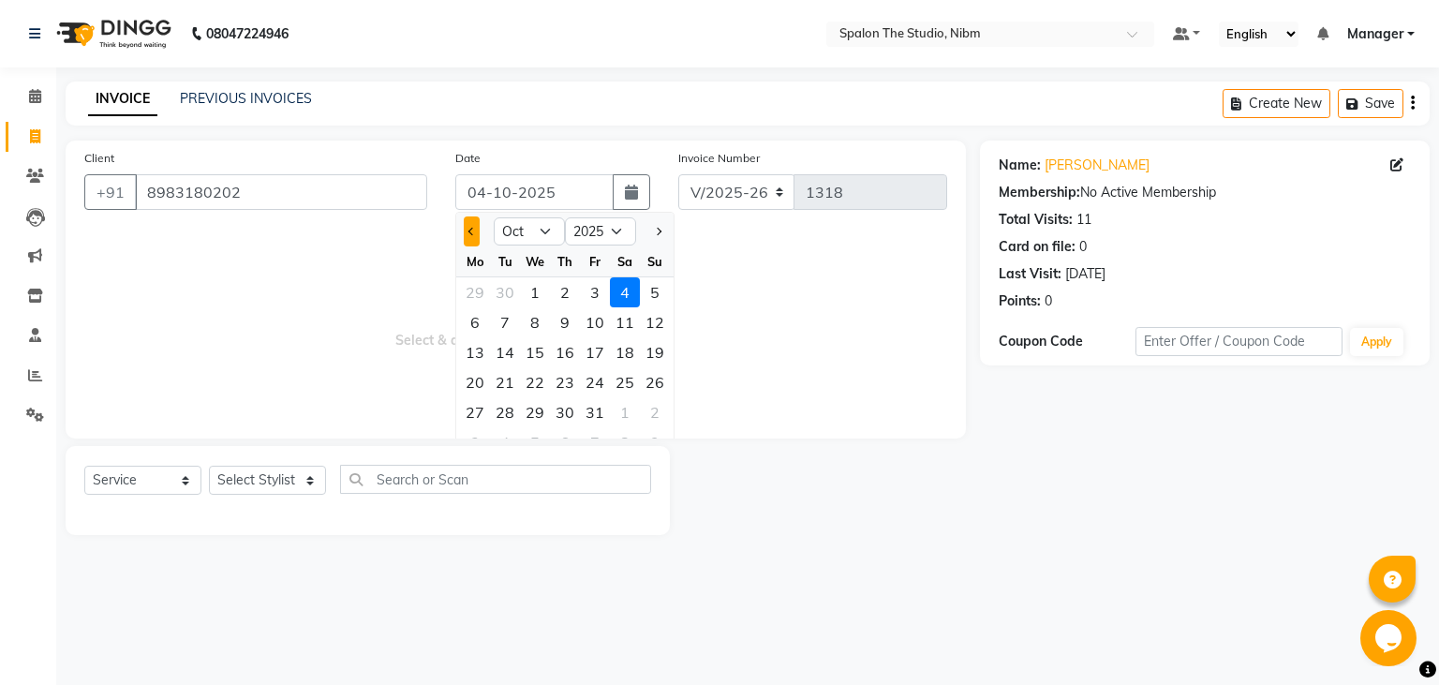
click at [474, 240] on button "Previous month" at bounding box center [472, 231] width 16 height 30
select select "9"
click at [538, 356] on div "17" at bounding box center [535, 352] width 30 height 30
type input "17-09-2025"
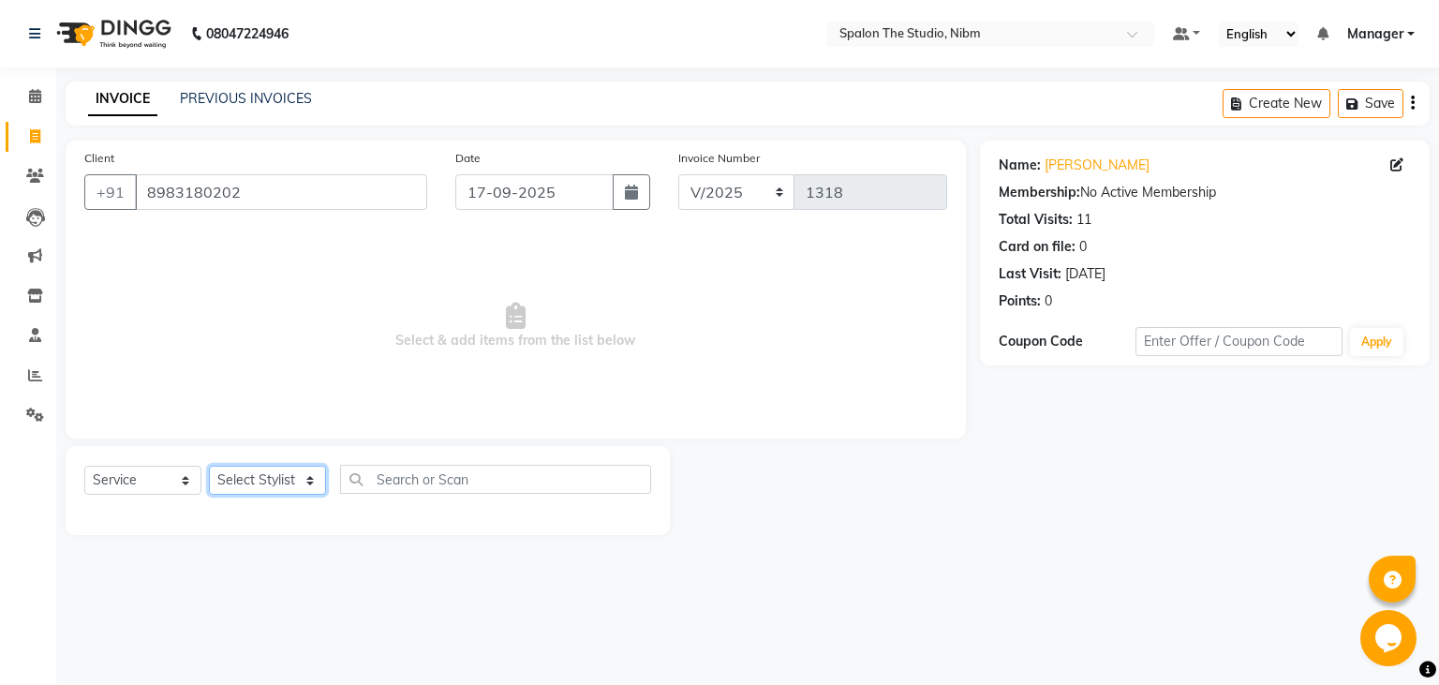
click at [209, 466] on select "Select Stylist AAYAT ARMAN [PERSON_NAME] [PERSON_NAME] Manager [PERSON_NAME] SU…" at bounding box center [267, 480] width 117 height 29
select select "44594"
click option "SUMIT" at bounding box center [0, 0] width 0 height 0
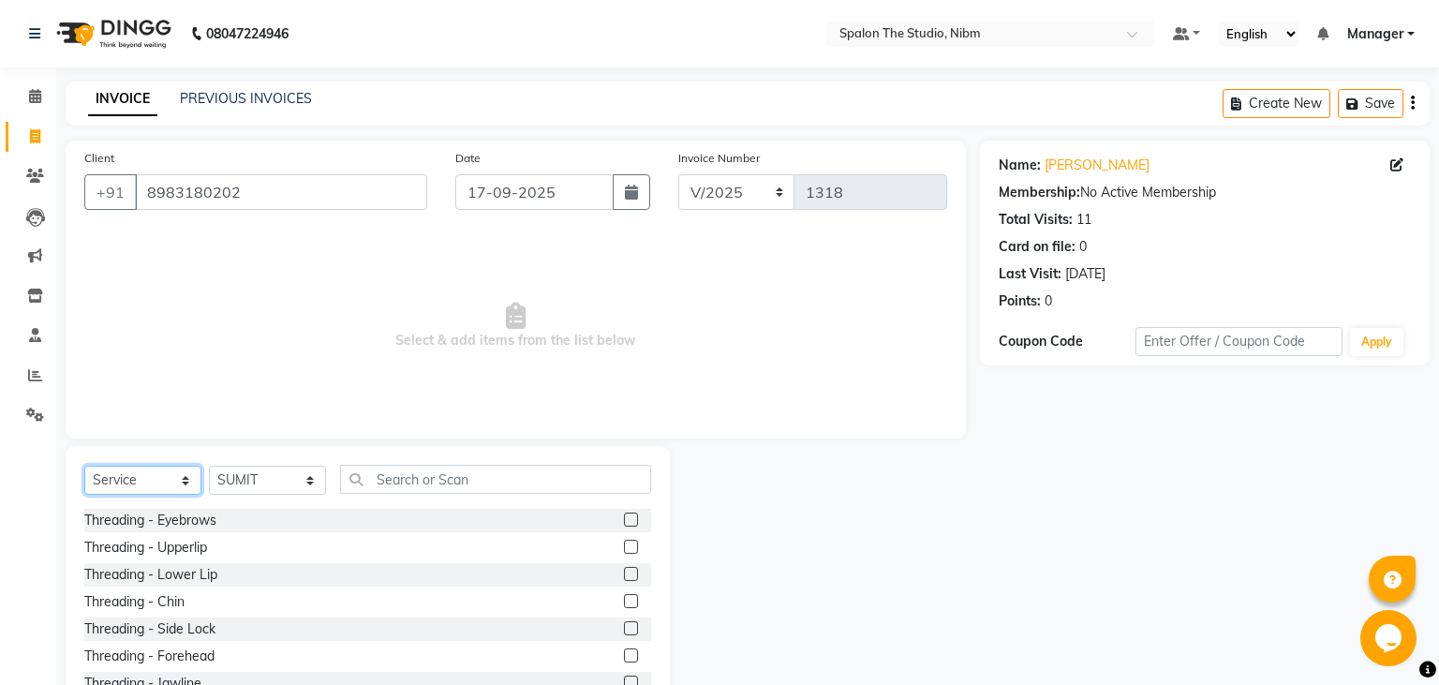
click at [84, 466] on select "Select Service Product Membership Package Voucher Prepaid Gift Card" at bounding box center [142, 480] width 117 height 29
select select "product"
click option "Product" at bounding box center [0, 0] width 0 height 0
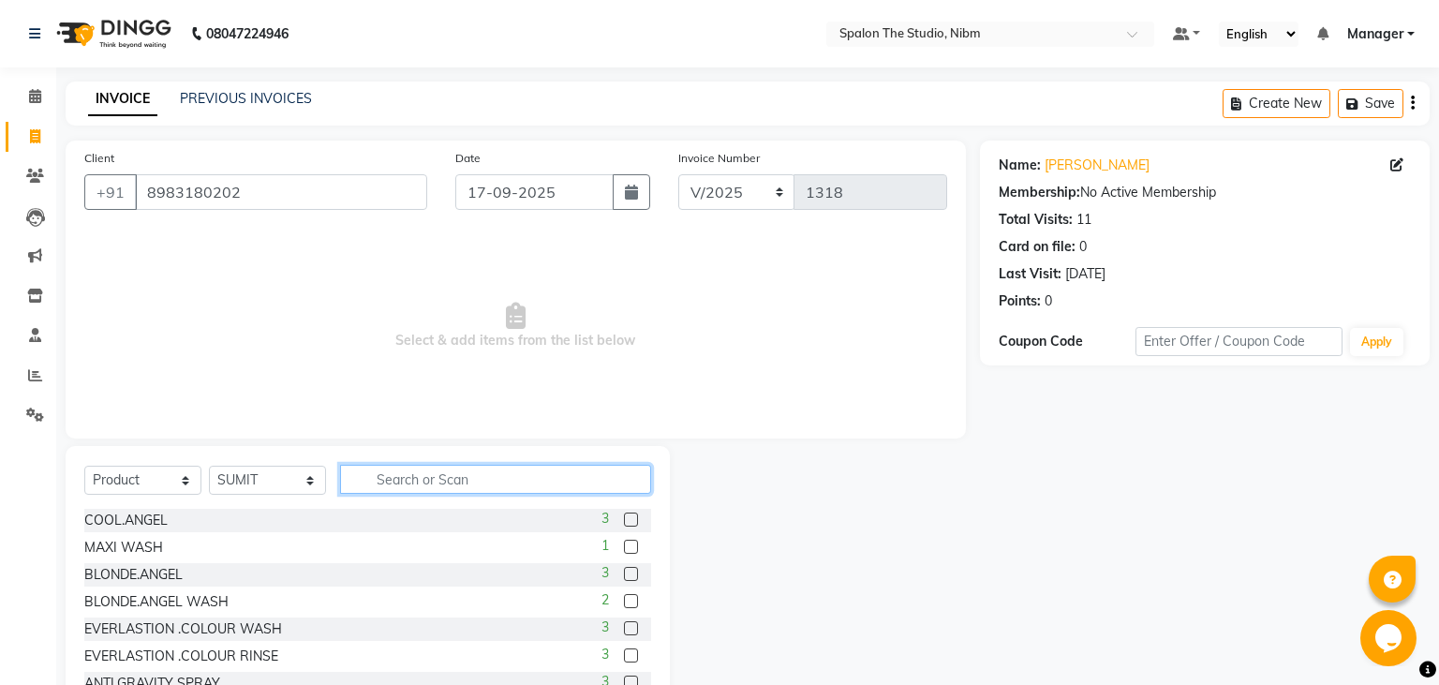
click at [403, 478] on input "text" at bounding box center [495, 479] width 311 height 29
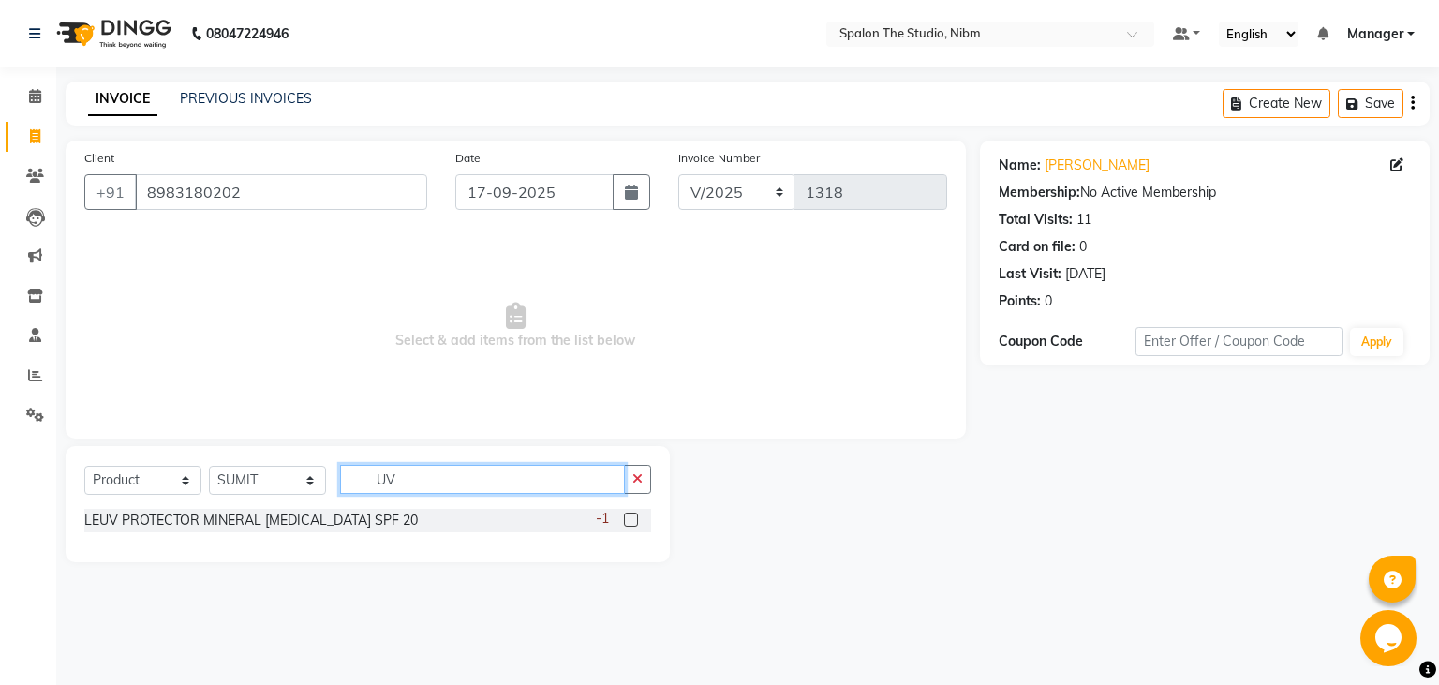
type input "UV"
click at [631, 519] on label at bounding box center [631, 520] width 14 height 14
click at [631, 519] on input "checkbox" at bounding box center [630, 520] width 12 height 12
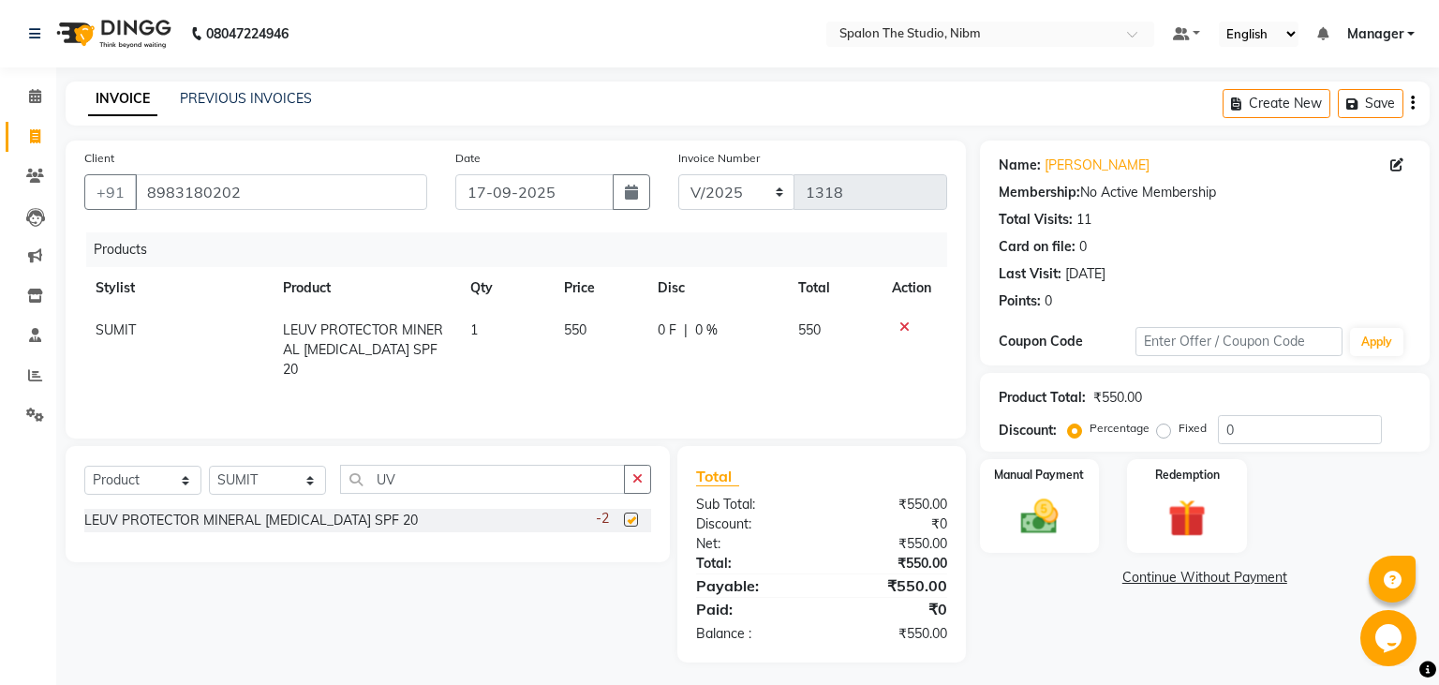
checkbox input "false"
click at [452, 481] on input "UV" at bounding box center [482, 479] width 285 height 29
type input "U"
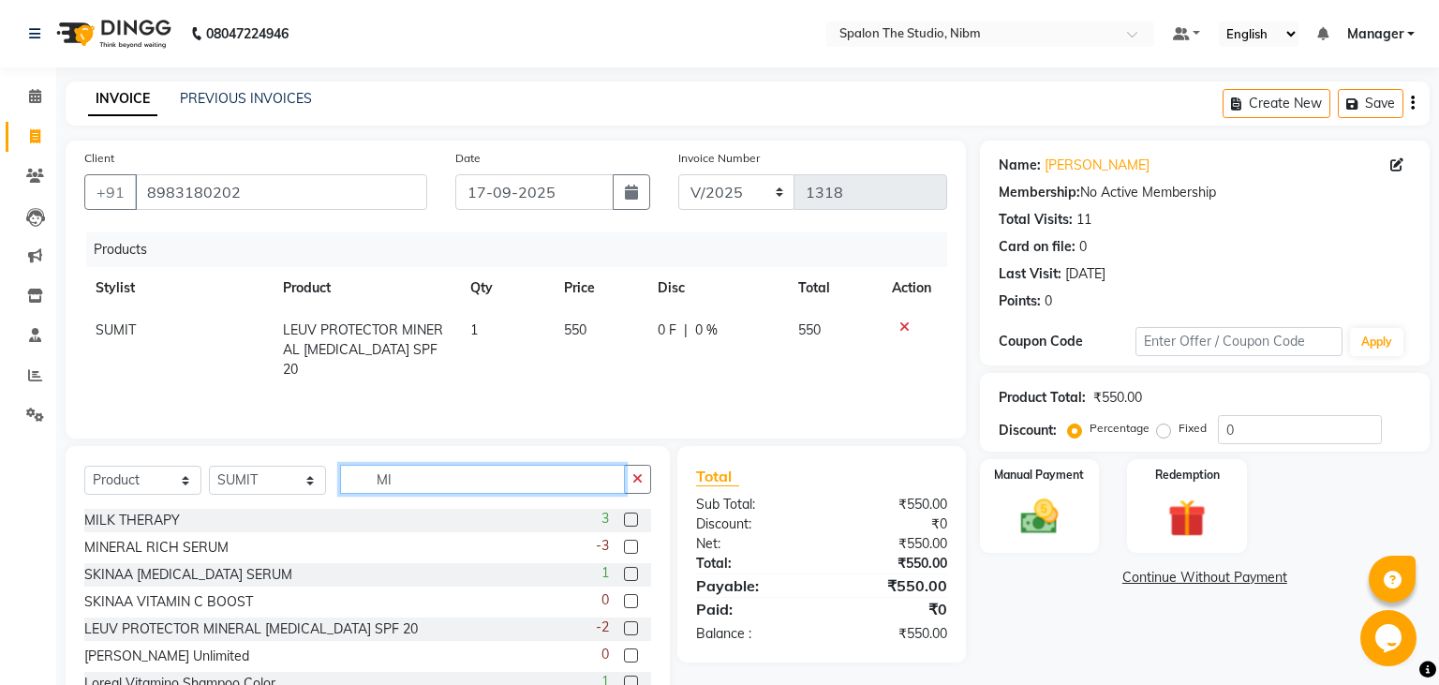
type input "M"
type input "WASH"
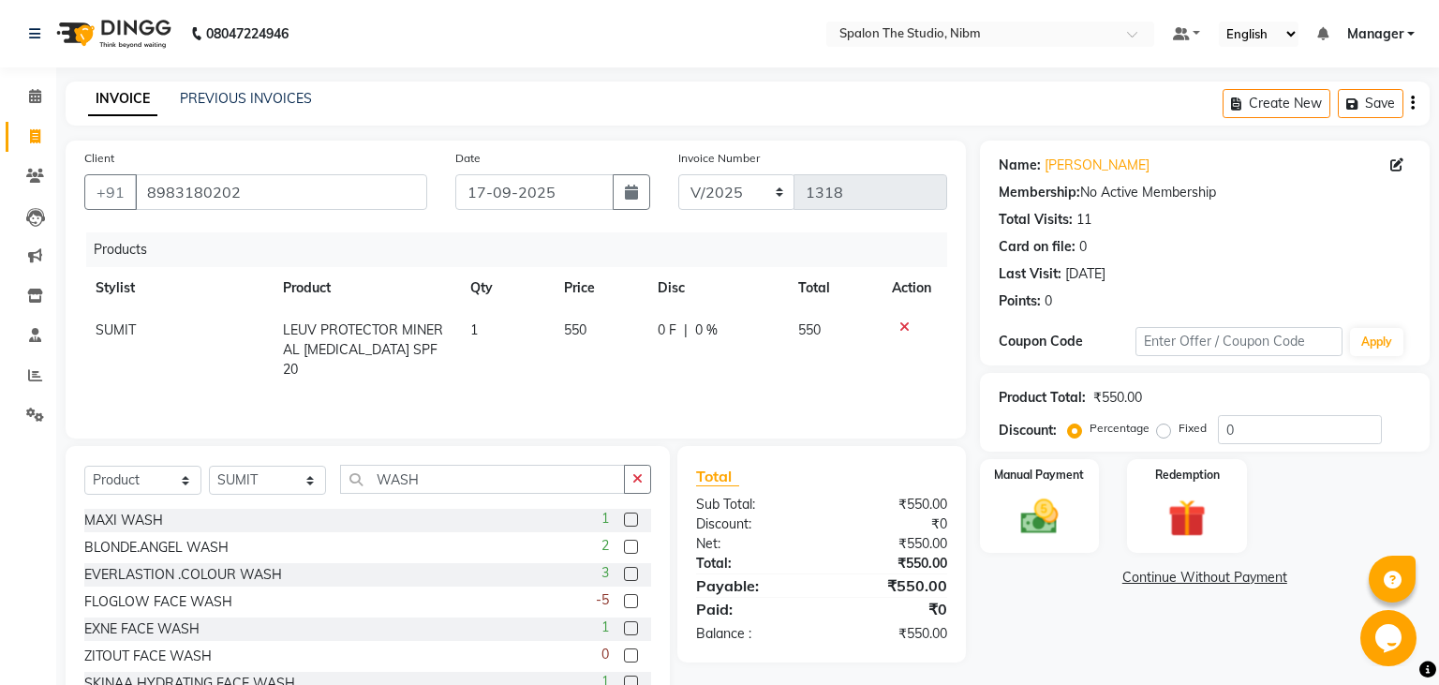
click at [632, 518] on label at bounding box center [631, 520] width 14 height 14
click at [632, 518] on input "checkbox" at bounding box center [630, 520] width 12 height 12
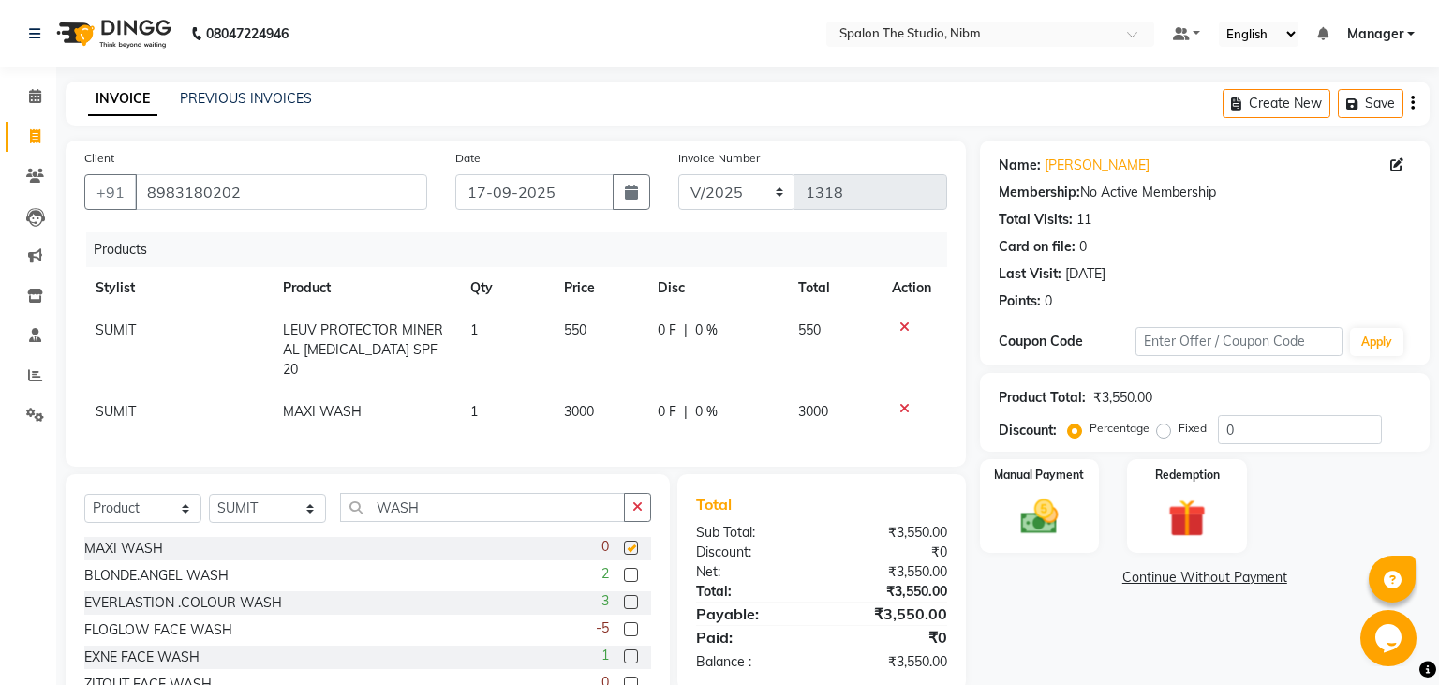
checkbox input "false"
click at [605, 337] on td "550" at bounding box center [600, 350] width 94 height 82
select select "44594"
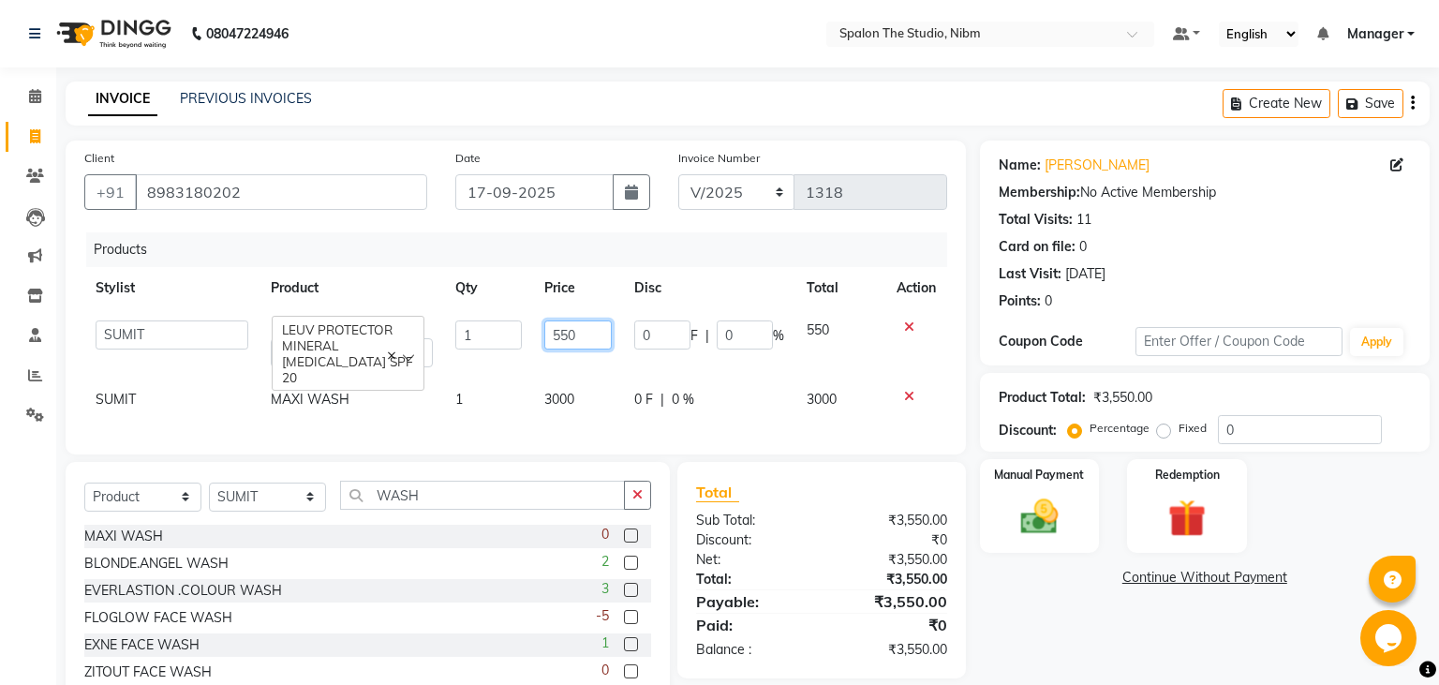
click at [582, 332] on input "550" at bounding box center [577, 334] width 67 height 29
type input "499"
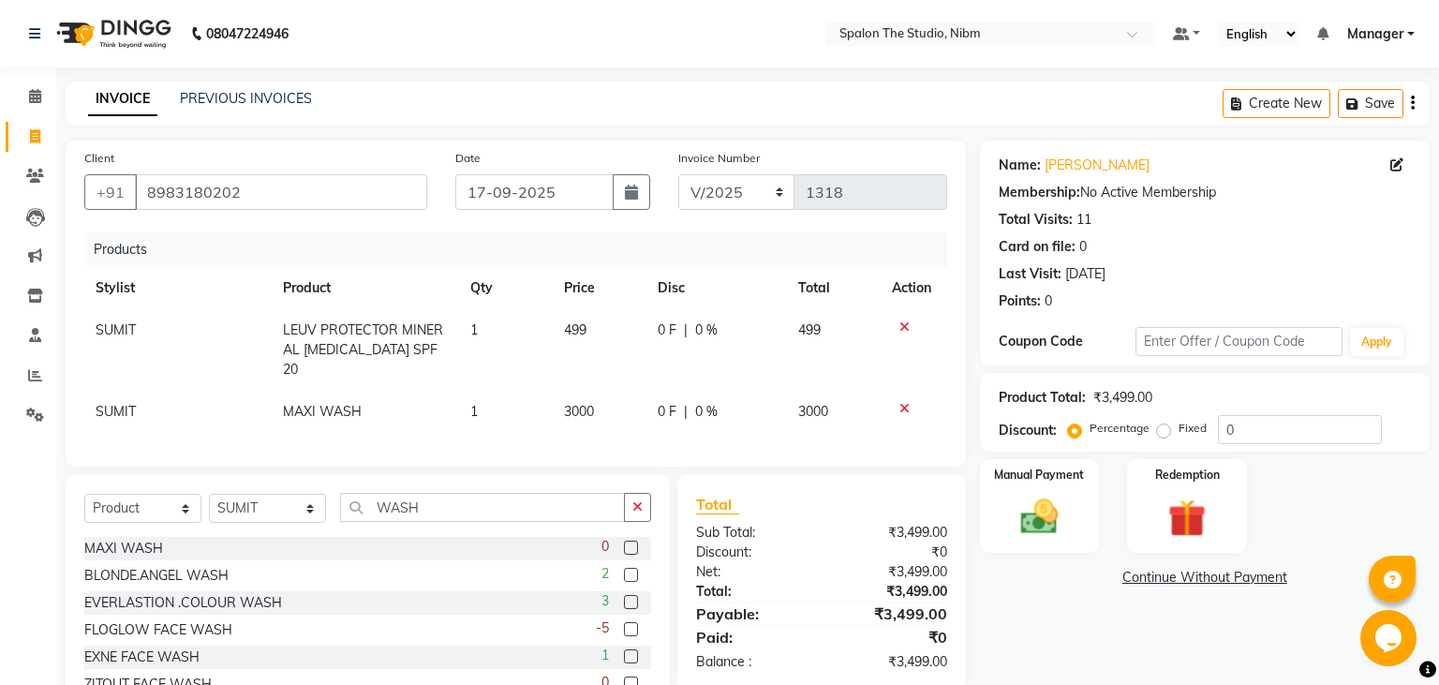
click at [577, 391] on td "3000" at bounding box center [600, 412] width 94 height 42
select select "44594"
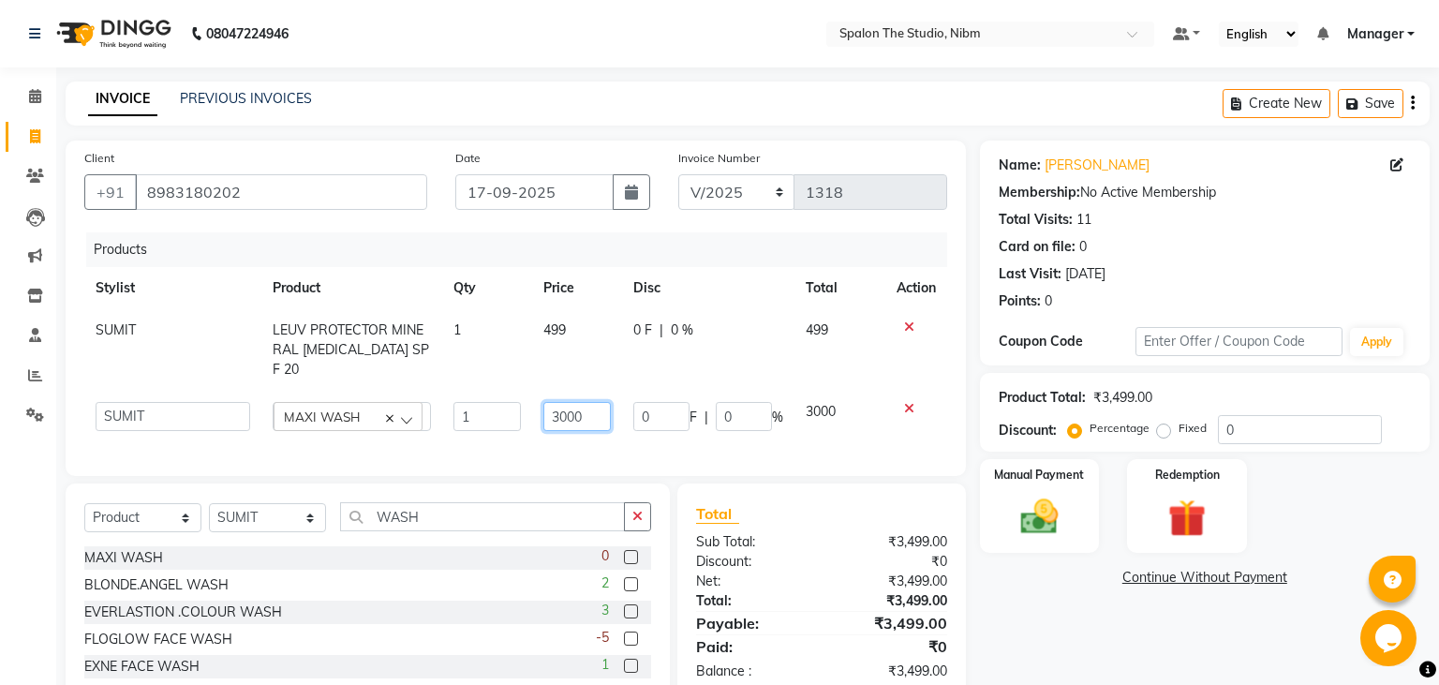
click at [583, 402] on input "3000" at bounding box center [576, 416] width 67 height 29
type input "352"
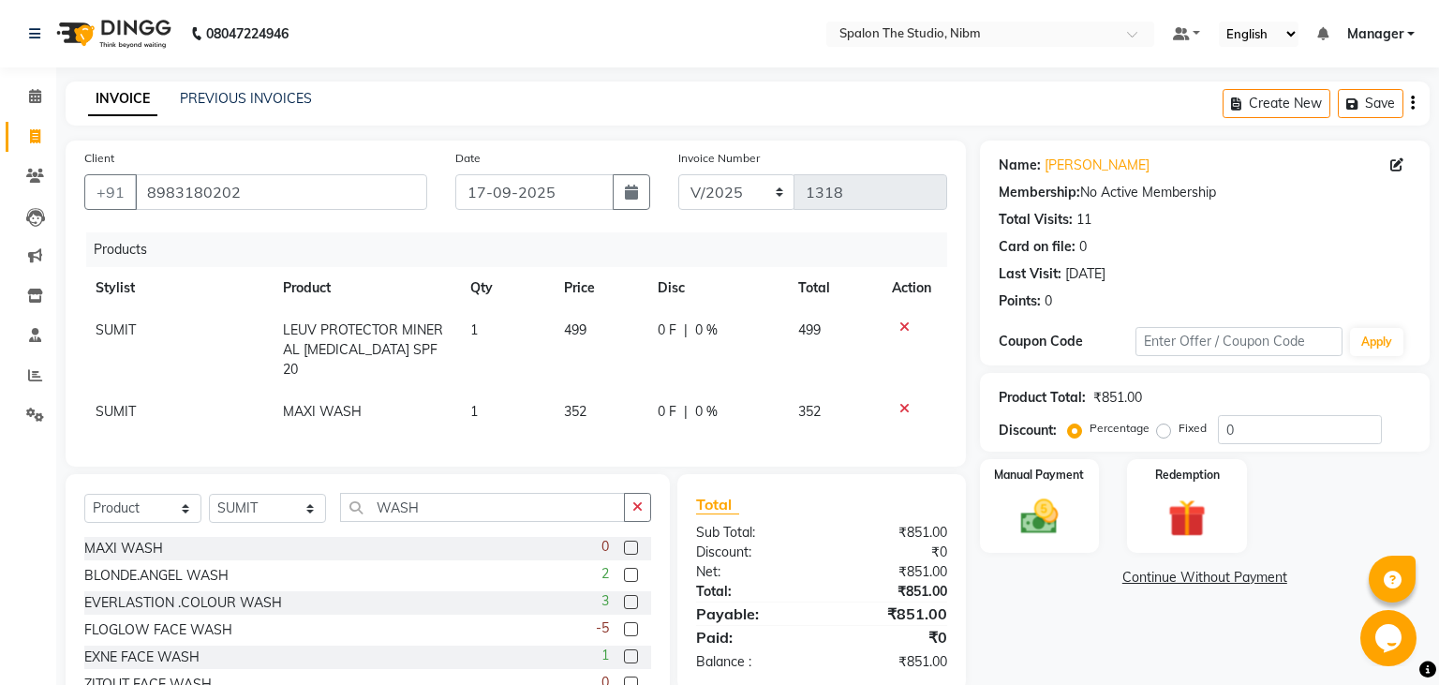
click at [738, 321] on div "0 F | 0 %" at bounding box center [717, 330] width 118 height 20
select select "44594"
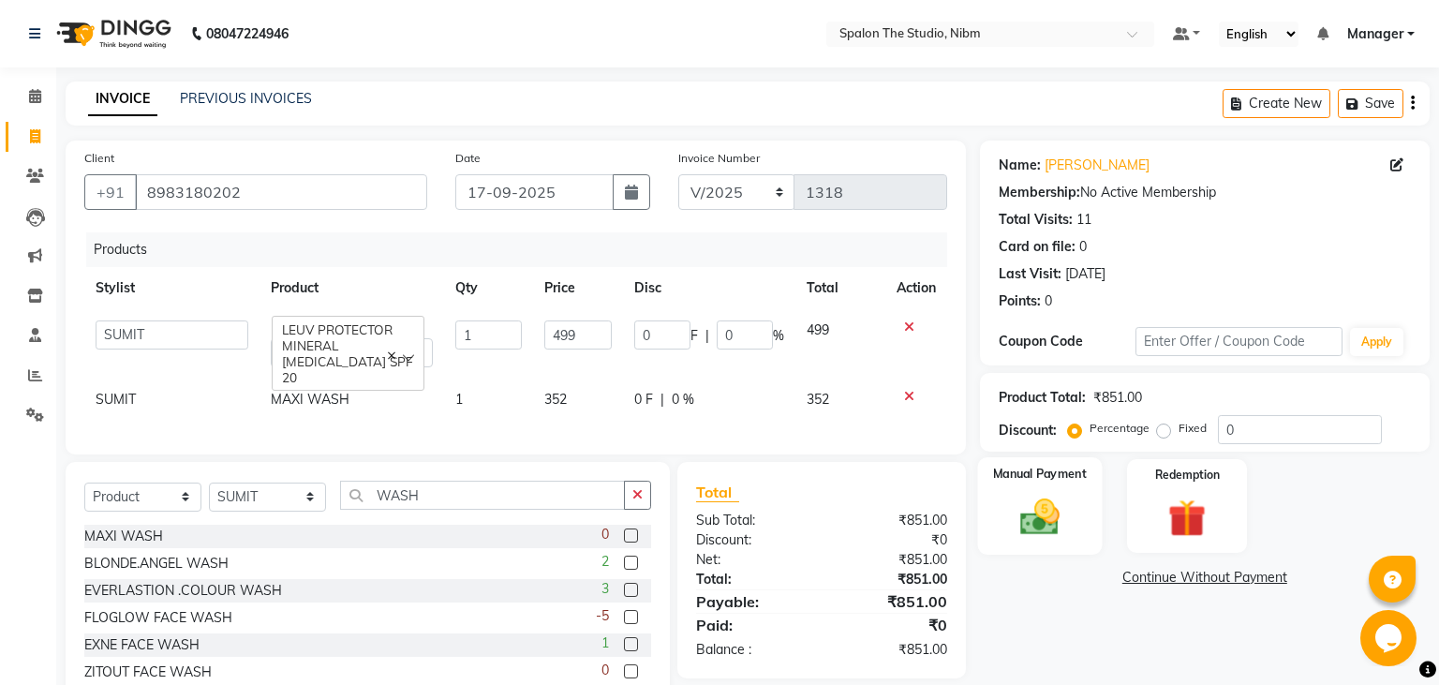
click at [1043, 522] on img at bounding box center [1039, 517] width 64 height 45
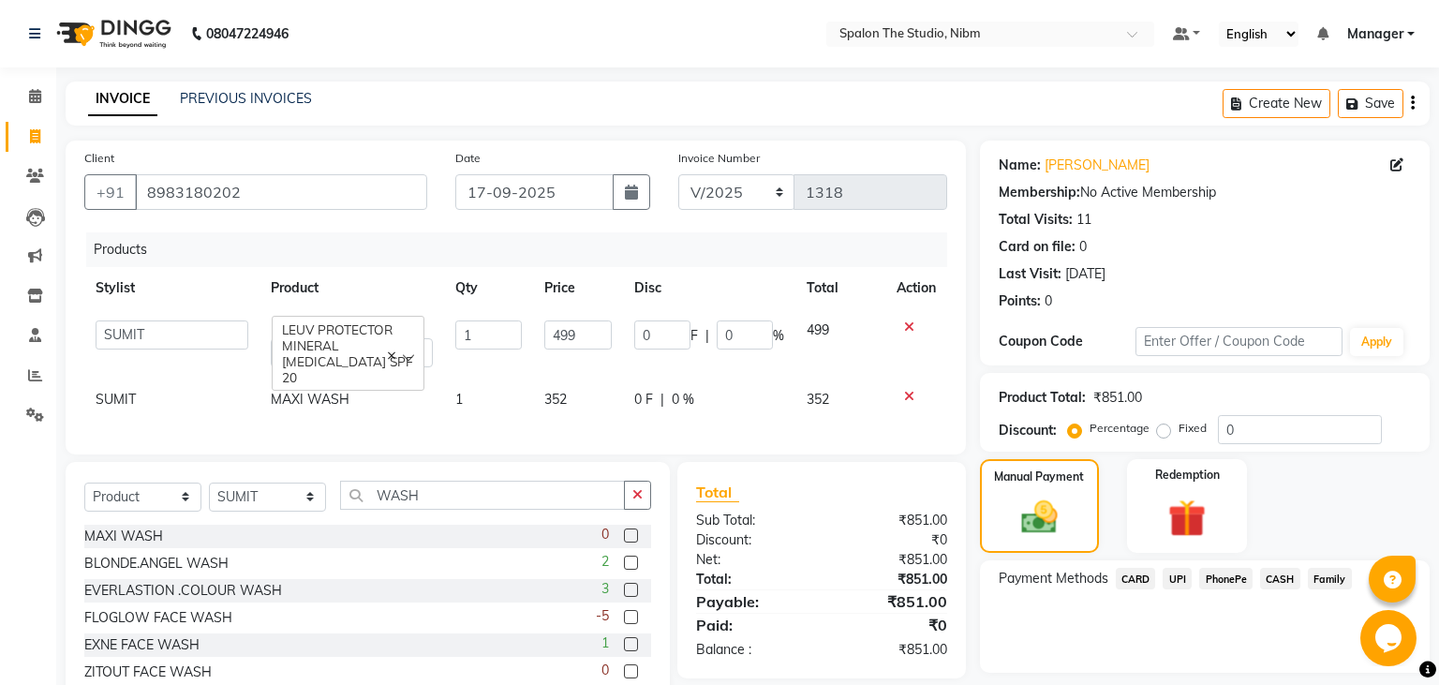
click at [1179, 573] on span "UPI" at bounding box center [1177, 579] width 29 height 22
click at [1205, 677] on button "Add Payment" at bounding box center [1278, 677] width 266 height 29
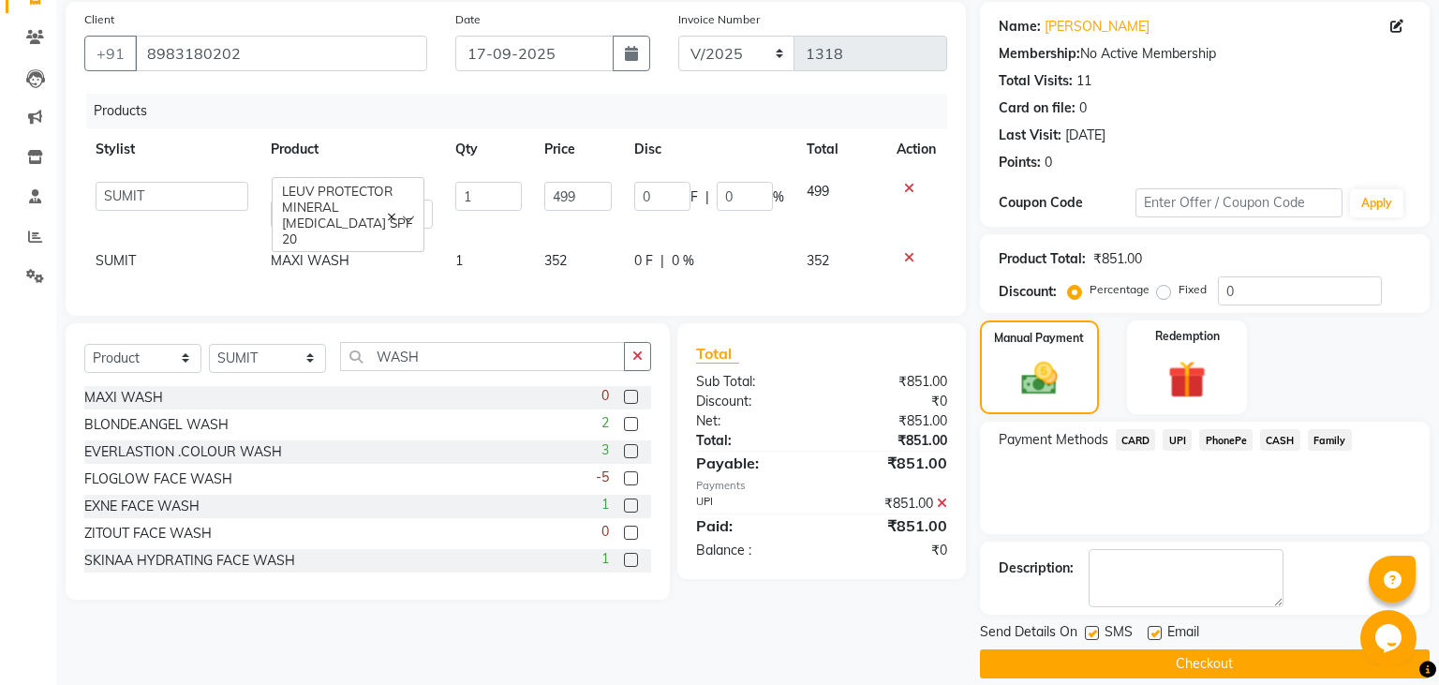
scroll to position [158, 0]
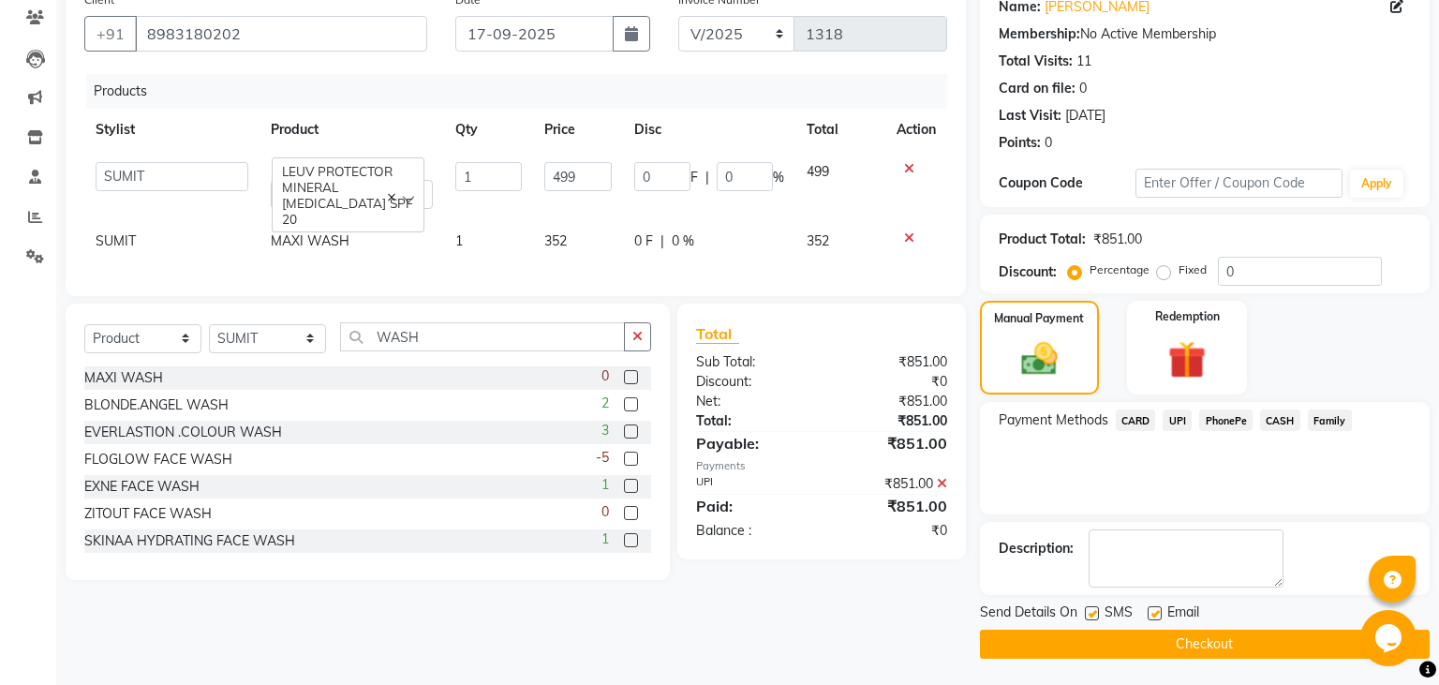
click at [1088, 610] on label at bounding box center [1092, 613] width 14 height 14
click at [1088, 610] on input "checkbox" at bounding box center [1091, 614] width 12 height 12
checkbox input "false"
click at [1125, 638] on button "Checkout" at bounding box center [1205, 644] width 450 height 29
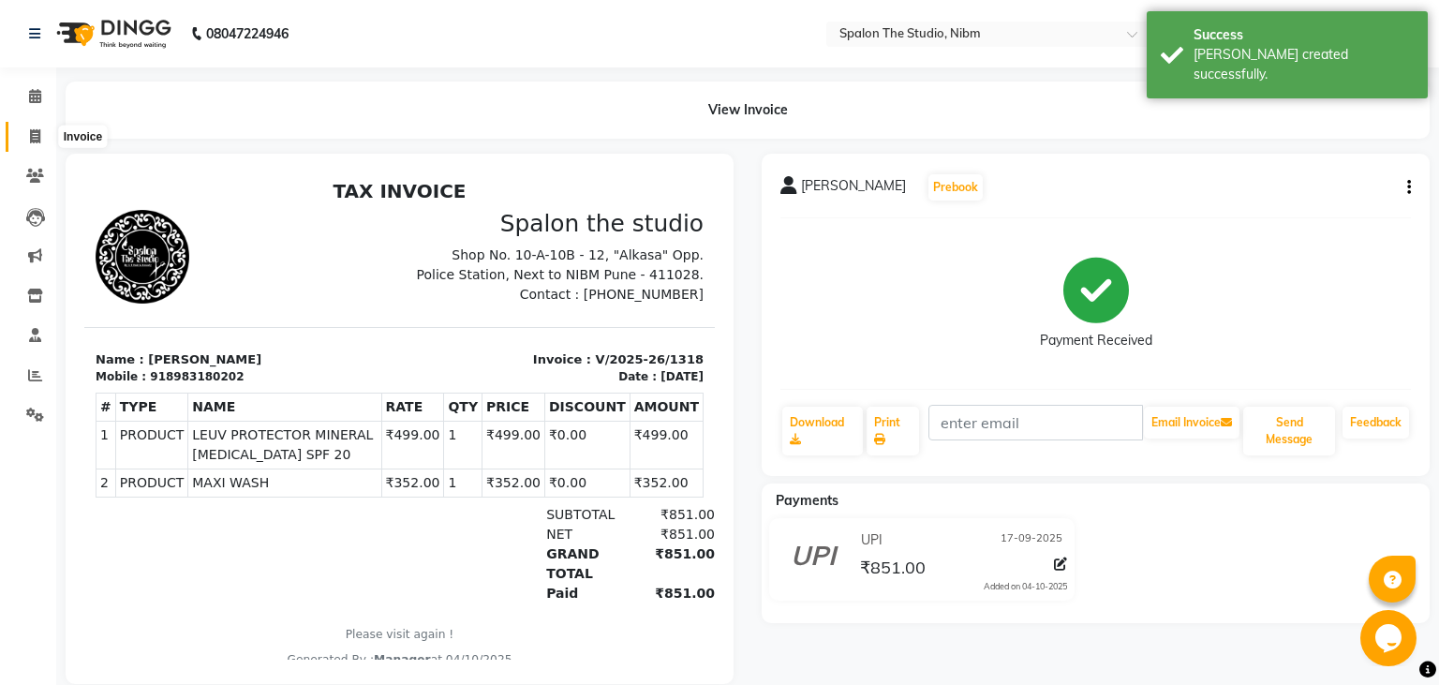
click at [38, 129] on icon at bounding box center [35, 136] width 10 height 14
select select "service"
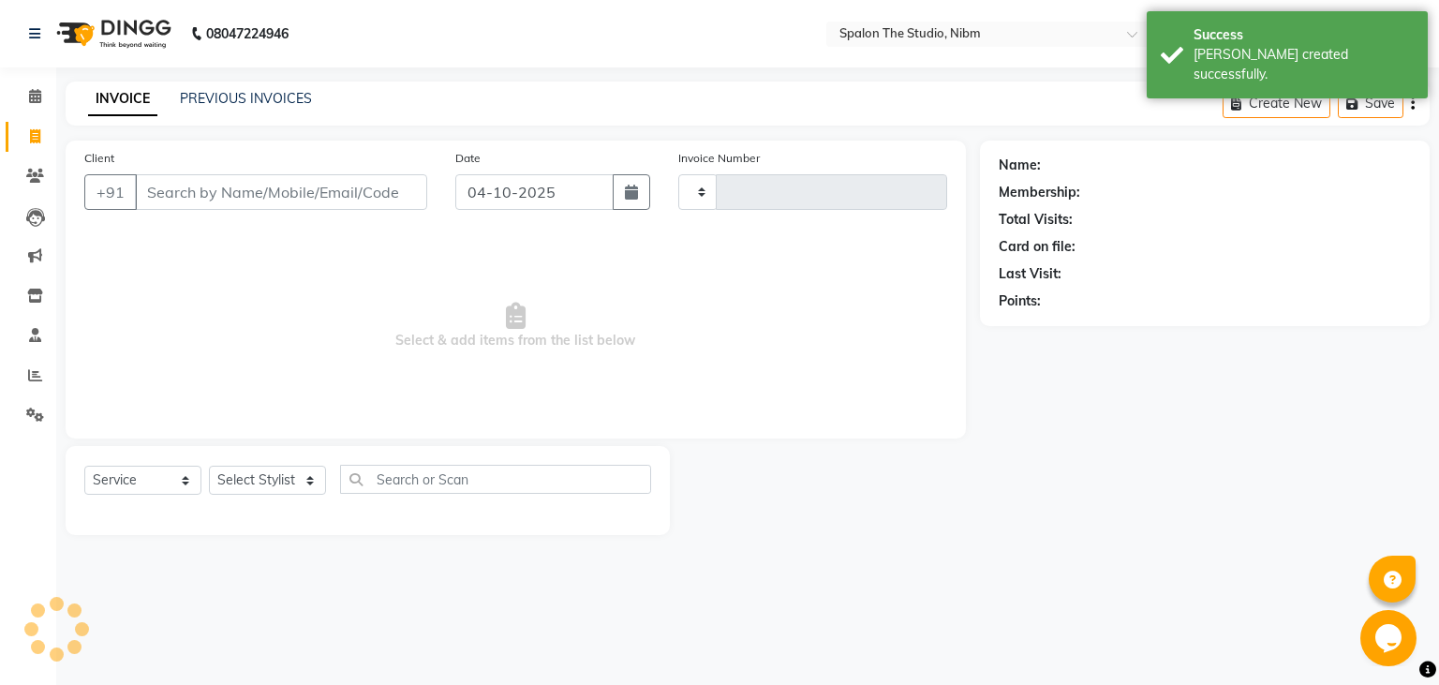
type input "1319"
select select "6119"
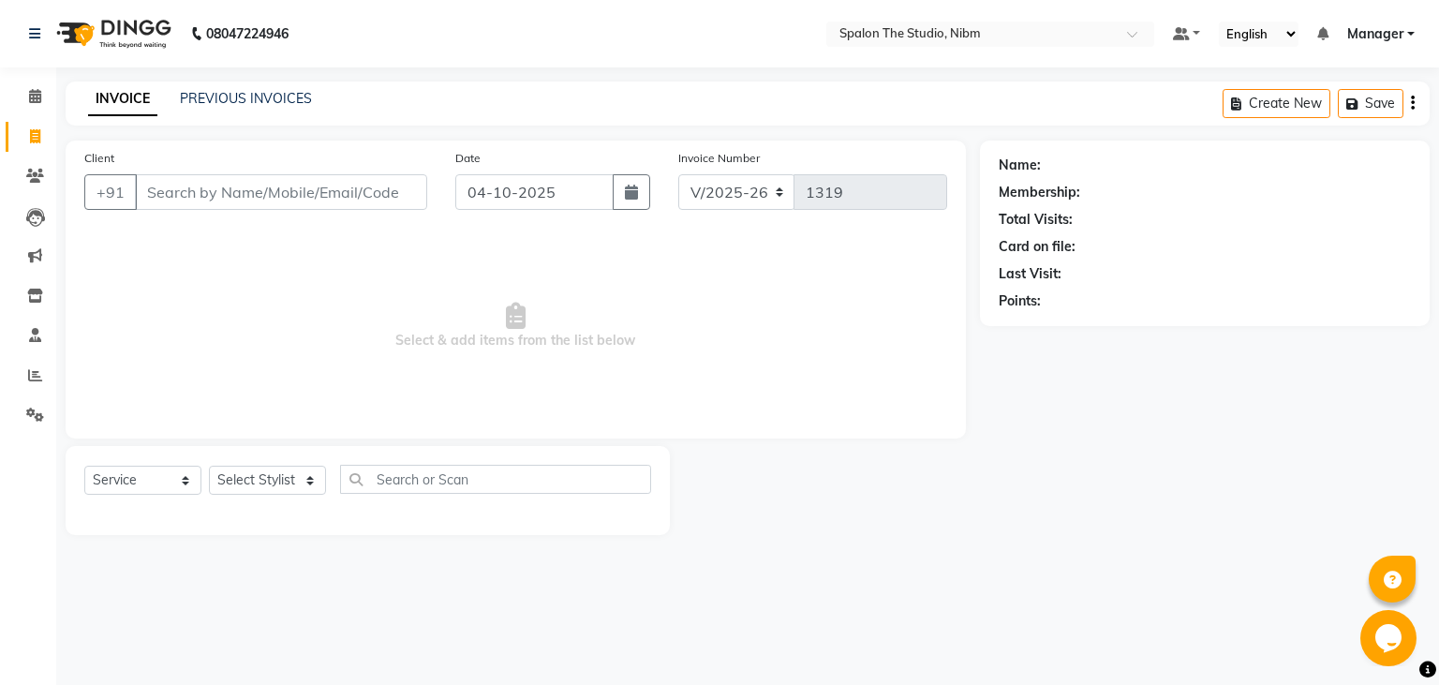
click at [171, 194] on input "Client" at bounding box center [281, 192] width 292 height 36
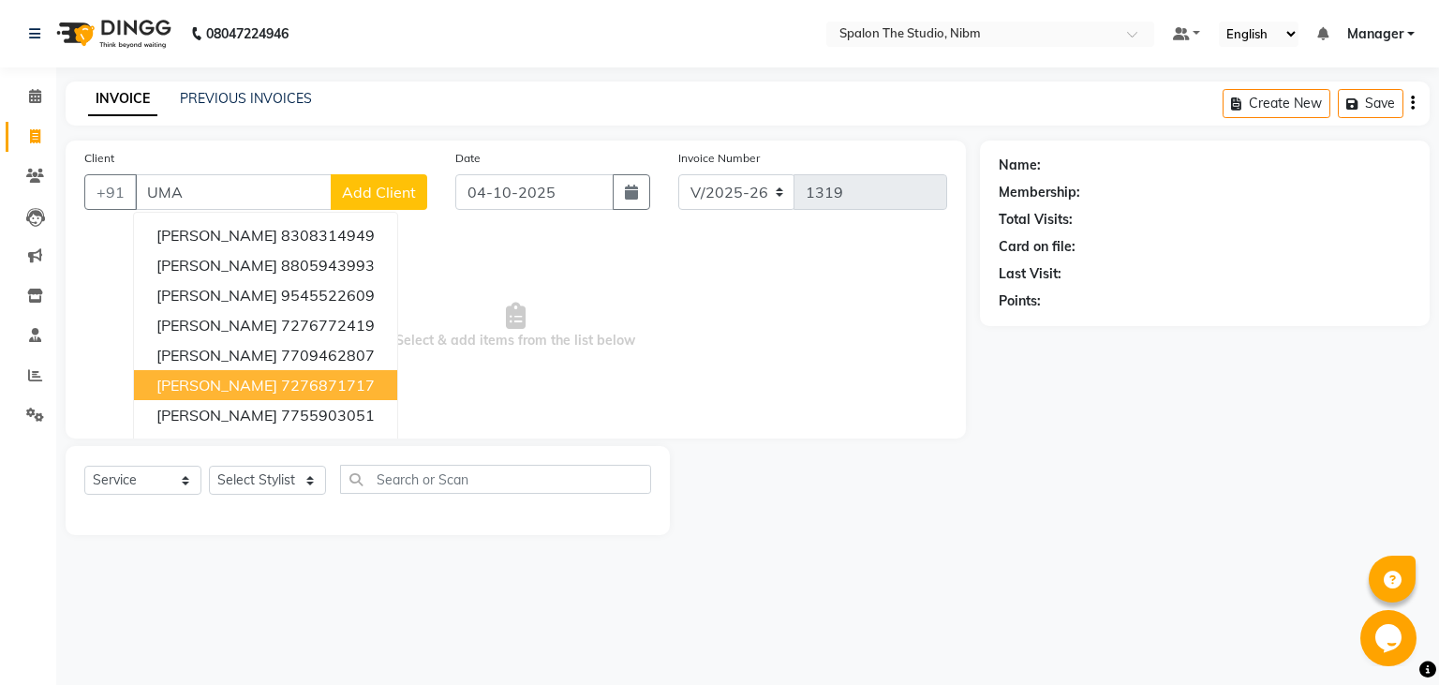
click at [252, 388] on span "[PERSON_NAME]" at bounding box center [216, 385] width 121 height 19
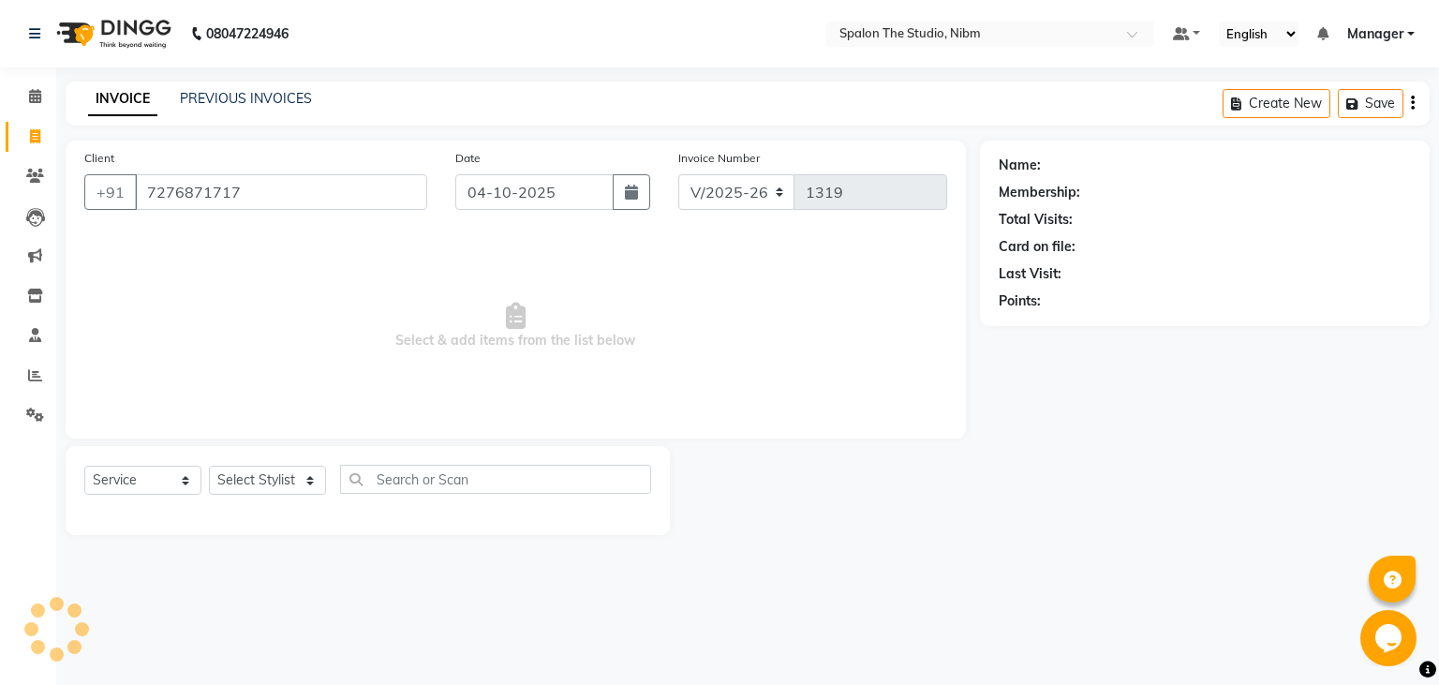
type input "7276871717"
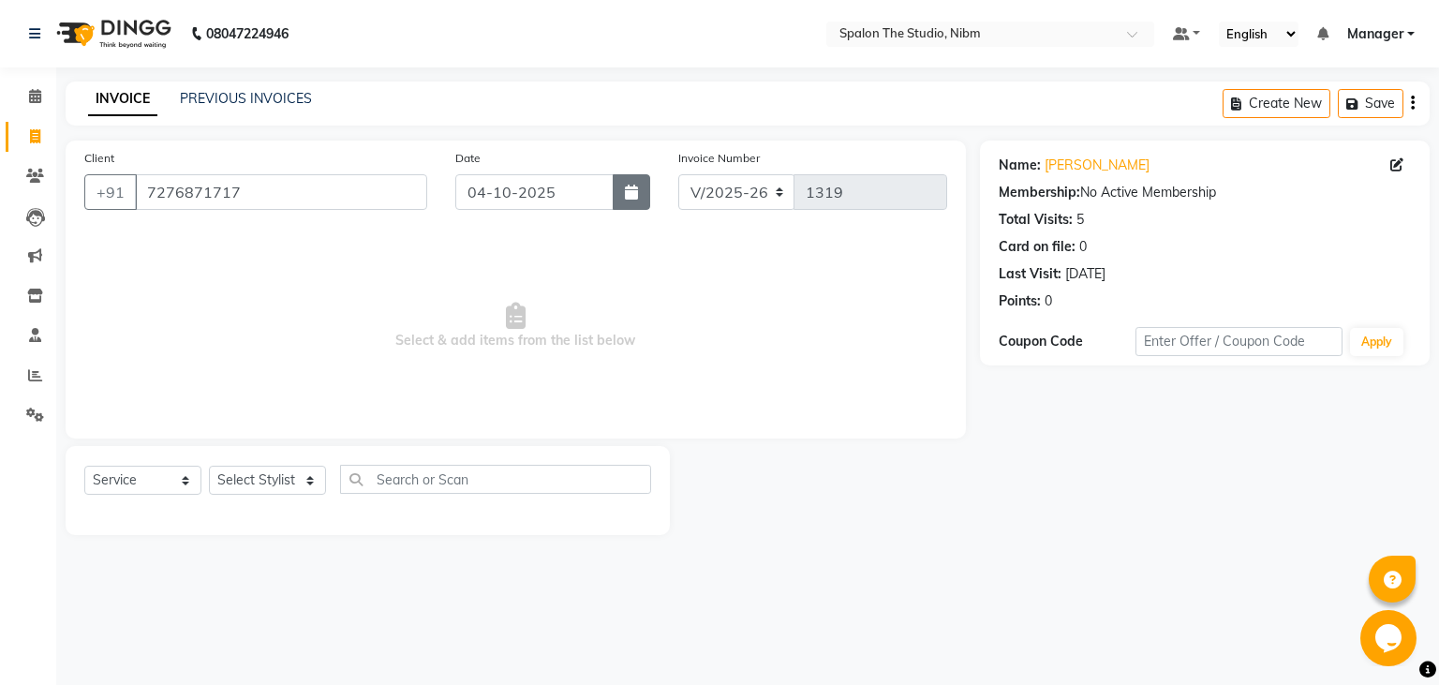
click at [630, 198] on icon "button" at bounding box center [631, 192] width 13 height 15
select select "10"
select select "2025"
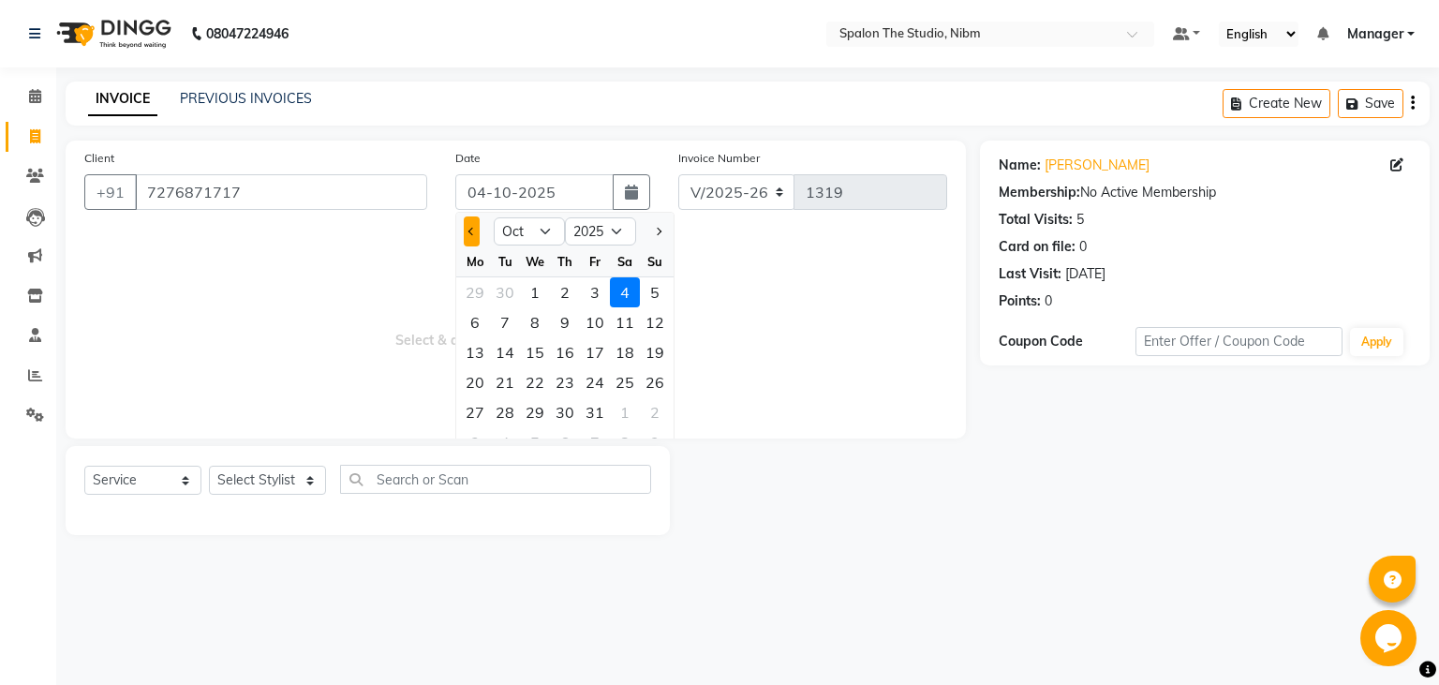
click at [474, 227] on button "Previous month" at bounding box center [472, 231] width 16 height 30
select select "9"
click at [601, 349] on div "19" at bounding box center [595, 352] width 30 height 30
type input "19-09-2025"
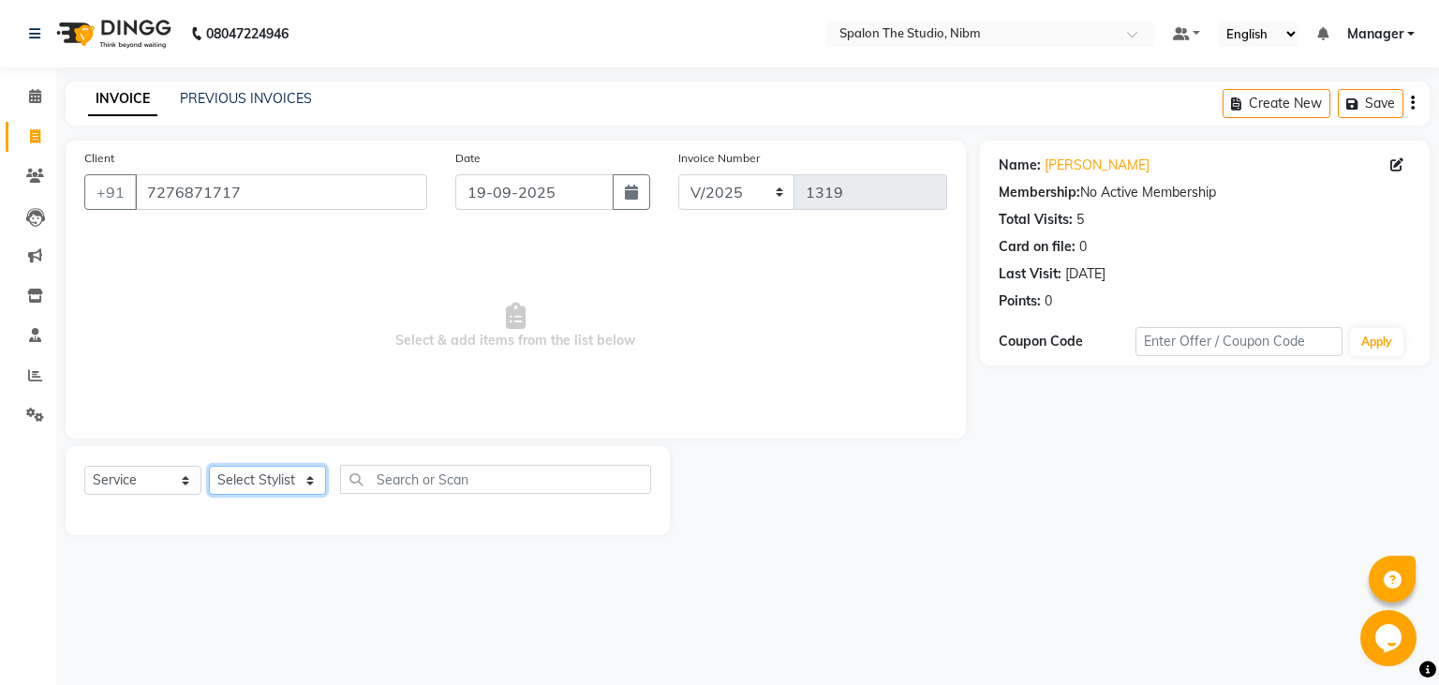
click at [209, 466] on select "Select Stylist AAYAT ARMAN [PERSON_NAME] [PERSON_NAME] Manager [PERSON_NAME] SU…" at bounding box center [267, 480] width 117 height 29
select select "44594"
click option "SUMIT" at bounding box center [0, 0] width 0 height 0
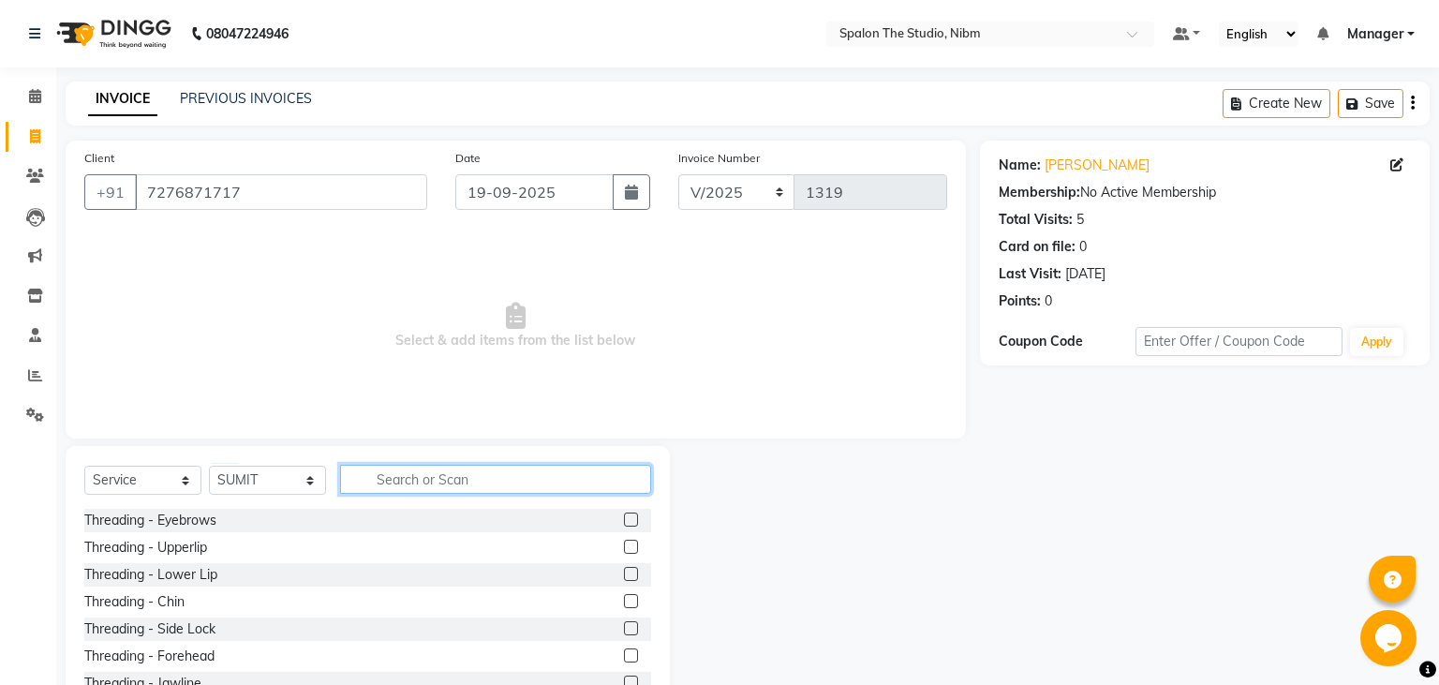
click at [409, 481] on input "text" at bounding box center [495, 479] width 311 height 29
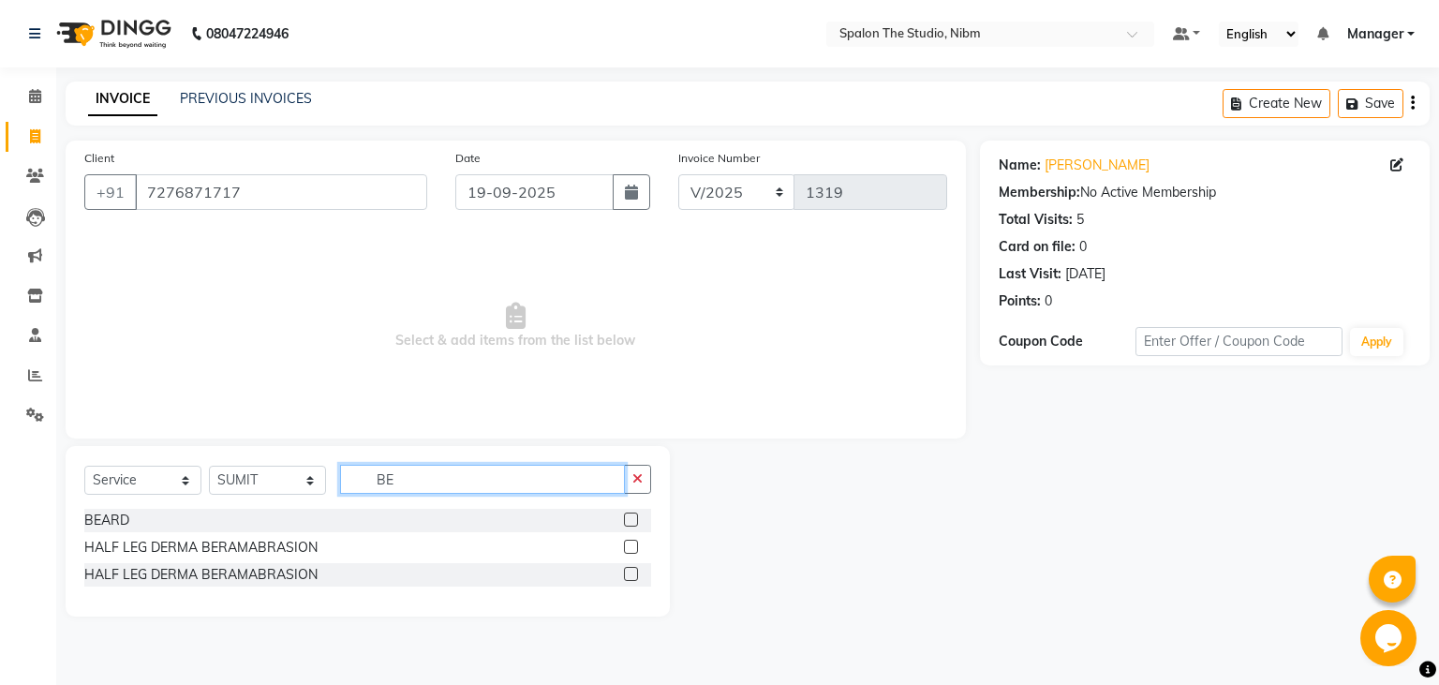
type input "BE"
click at [633, 520] on label at bounding box center [631, 520] width 14 height 14
click at [633, 520] on input "checkbox" at bounding box center [630, 520] width 12 height 12
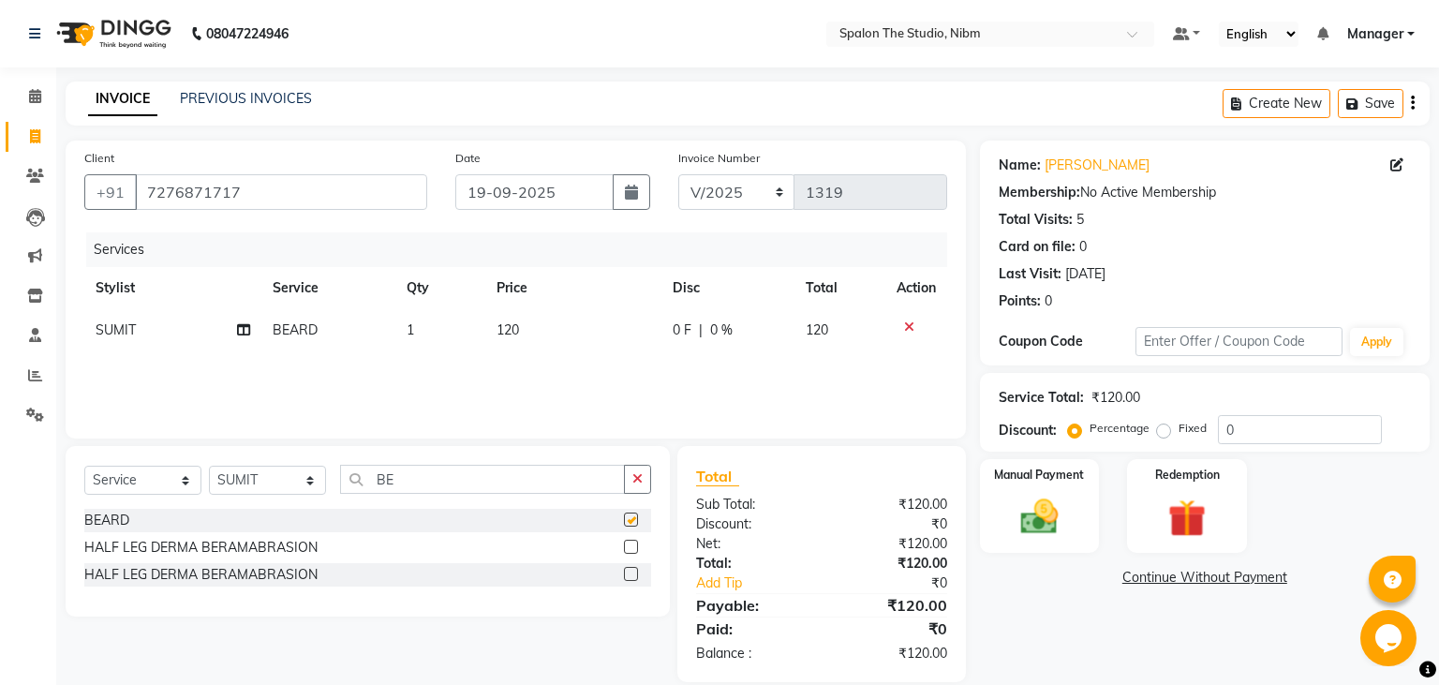
checkbox input "false"
click at [553, 323] on td "120" at bounding box center [573, 330] width 176 height 42
select select "44594"
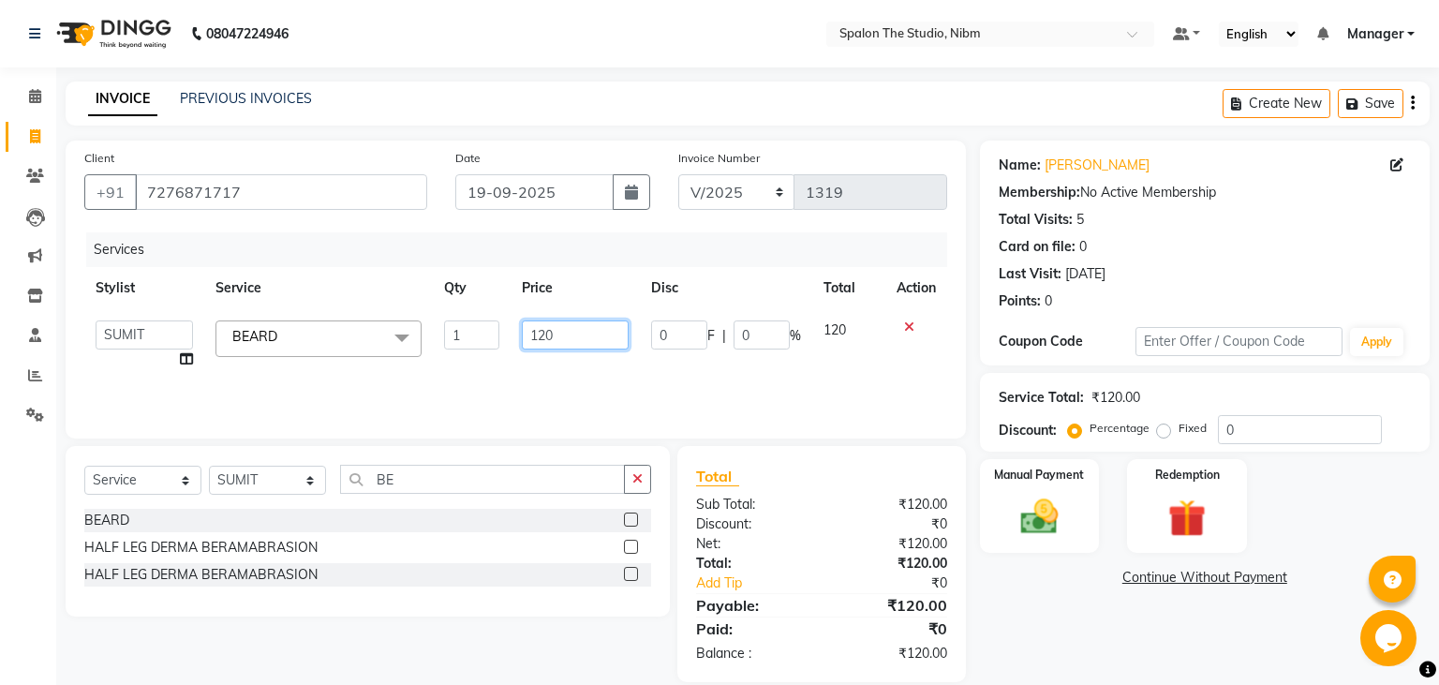
click at [553, 323] on input "120" at bounding box center [575, 334] width 107 height 29
type input "150"
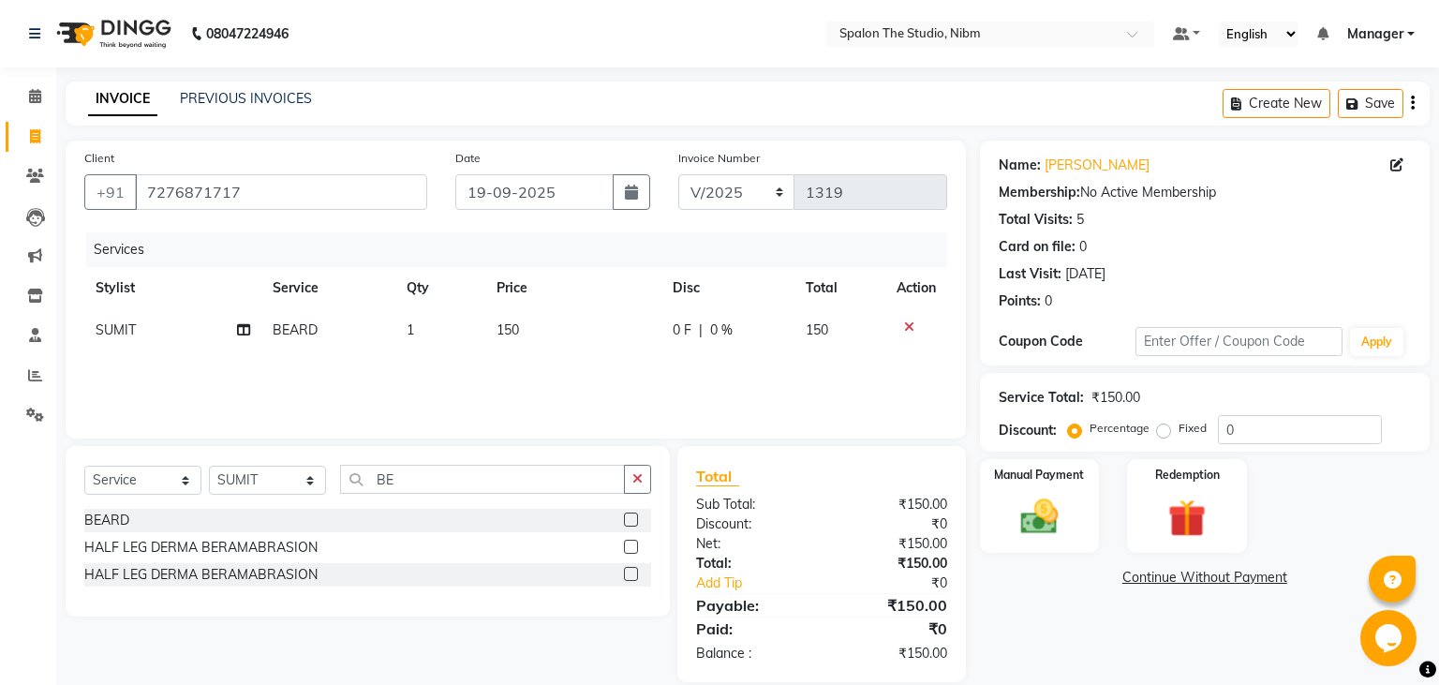
click at [564, 378] on div "Services Stylist Service Qty Price Disc Total Action [PERSON_NAME] 1 150 0 F | …" at bounding box center [515, 325] width 863 height 187
click at [1039, 524] on img at bounding box center [1039, 517] width 64 height 45
click at [1179, 577] on span "UPI" at bounding box center [1177, 579] width 29 height 22
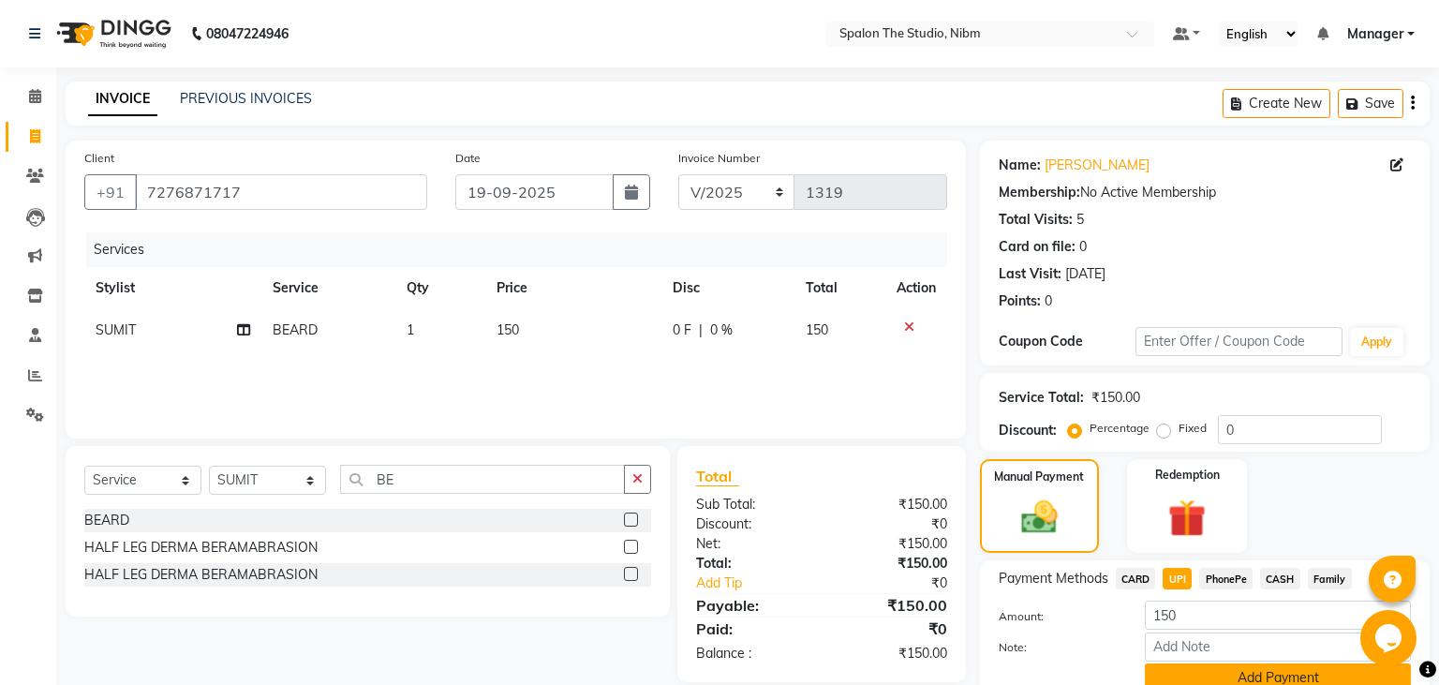
click at [1189, 672] on button "Add Payment" at bounding box center [1278, 677] width 266 height 29
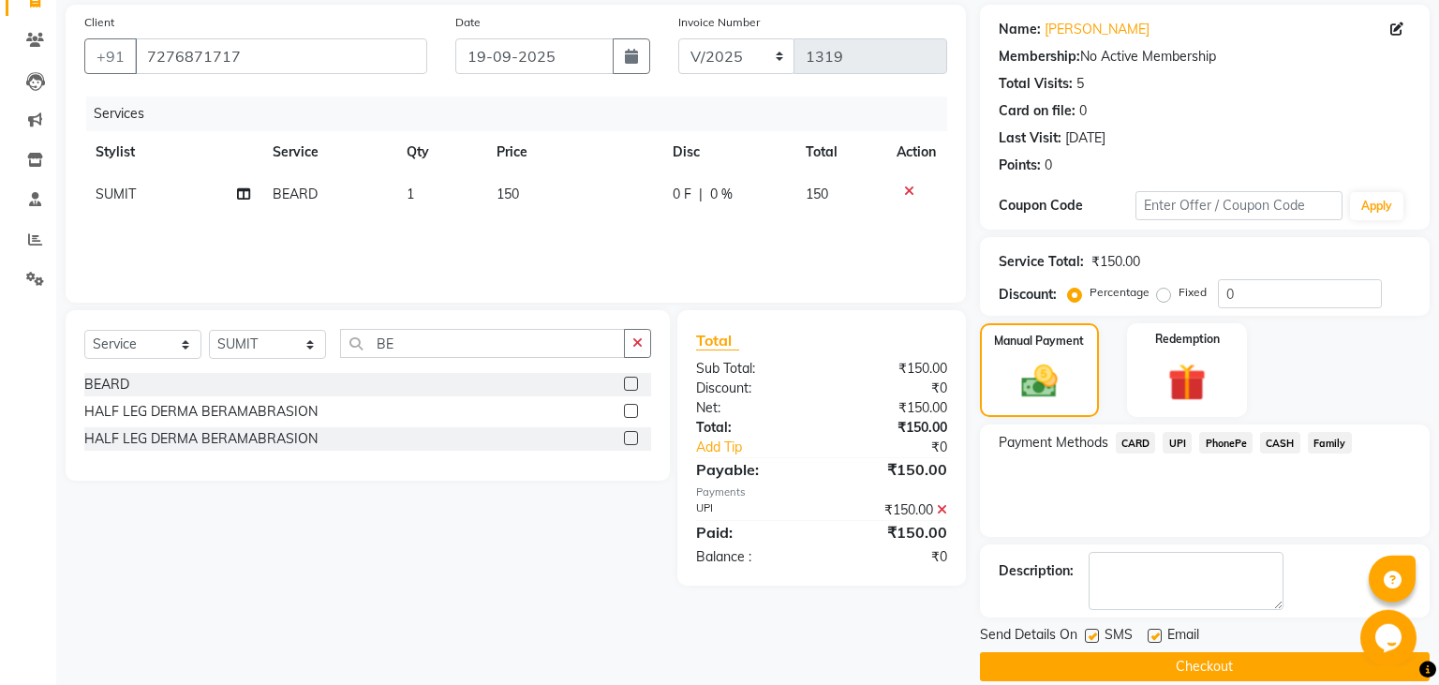
scroll to position [158, 0]
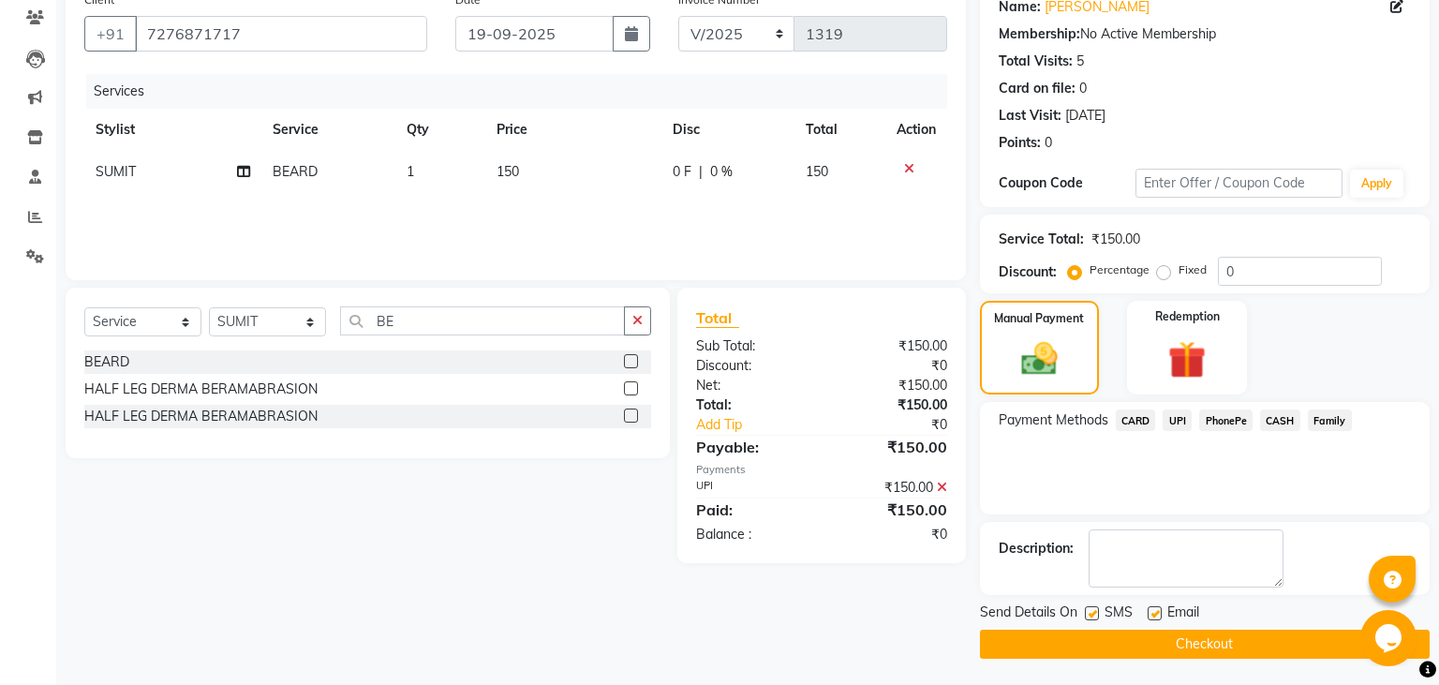
click at [1091, 613] on label at bounding box center [1092, 613] width 14 height 14
click at [1091, 613] on input "checkbox" at bounding box center [1091, 614] width 12 height 12
checkbox input "false"
click at [1108, 641] on button "Checkout" at bounding box center [1205, 644] width 450 height 29
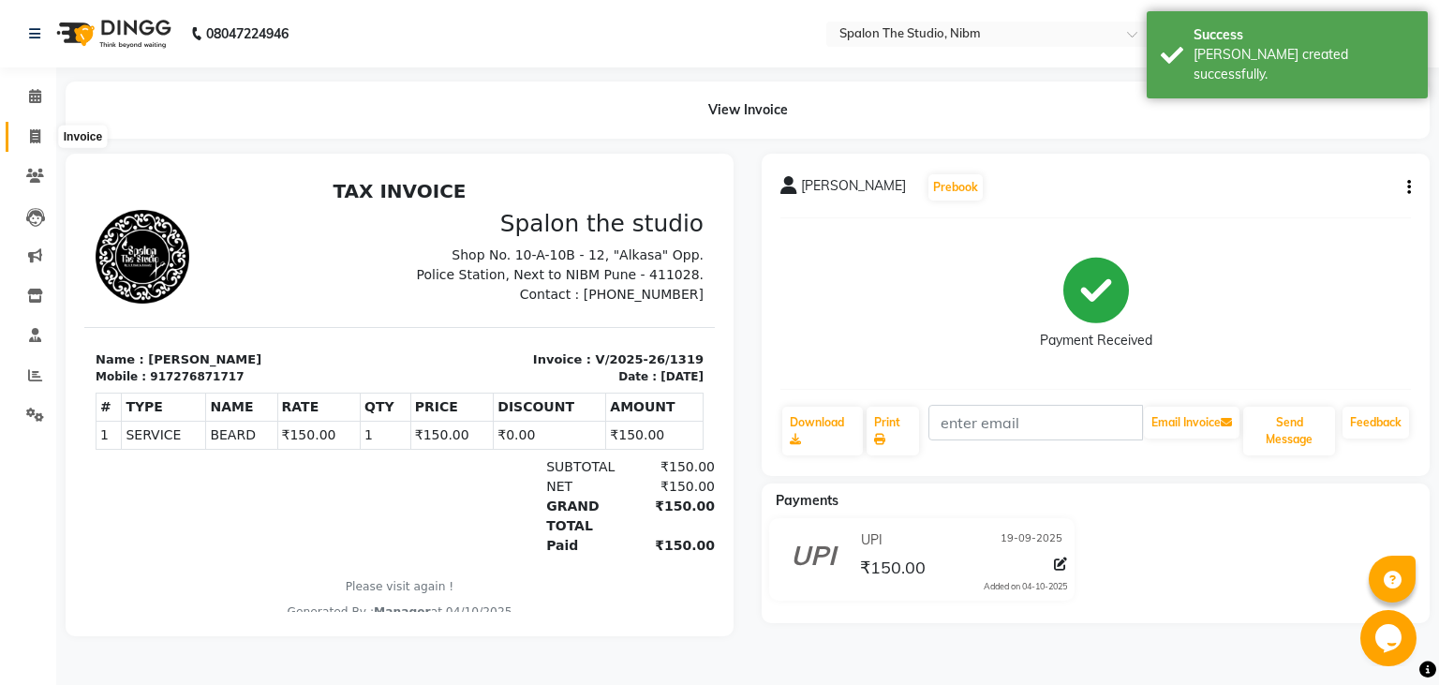
click at [35, 138] on icon at bounding box center [35, 136] width 10 height 14
select select "service"
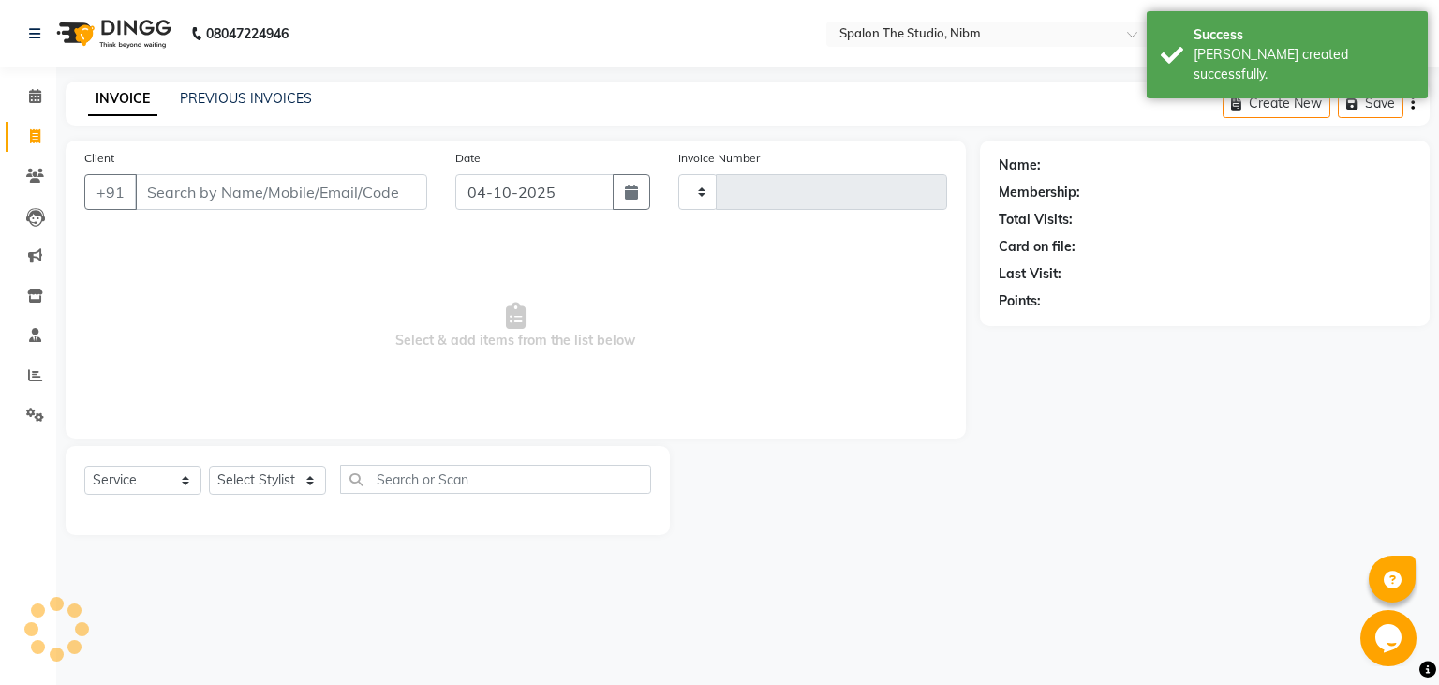
type input "1320"
select select "6119"
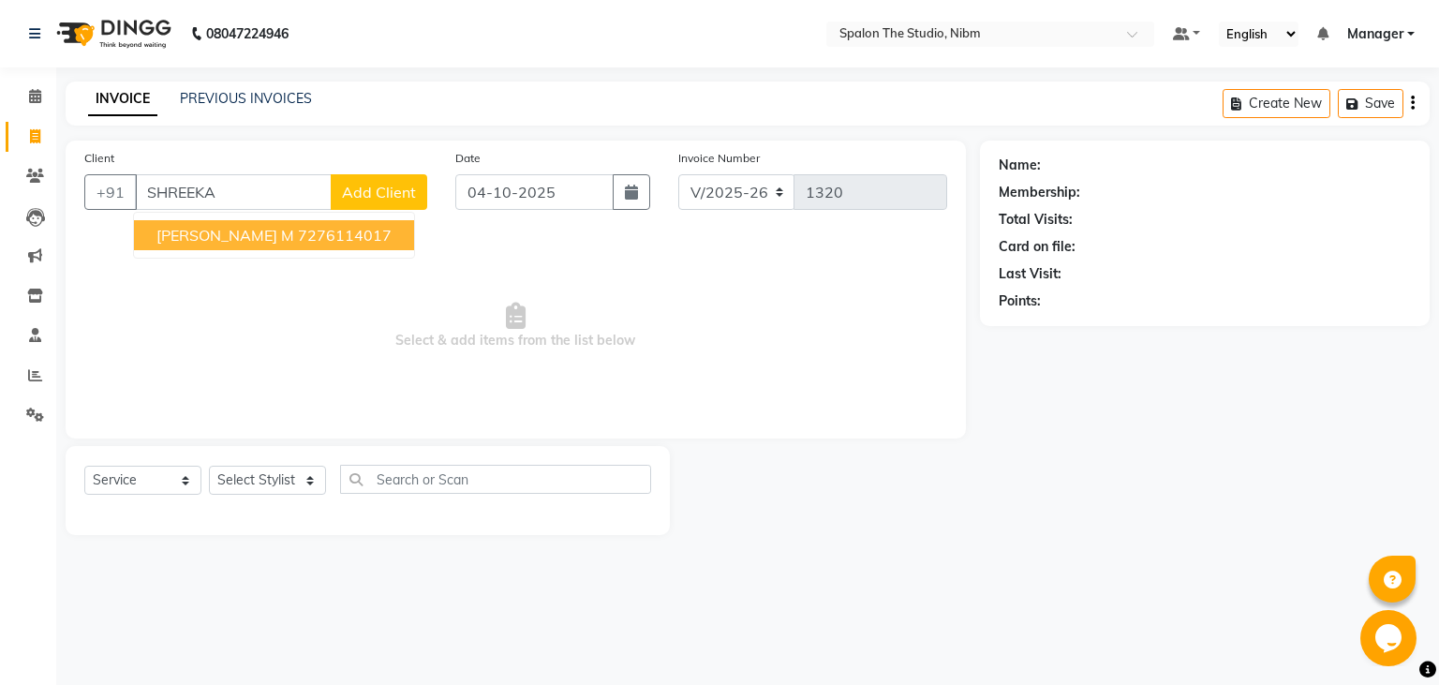
click at [211, 234] on span "[PERSON_NAME] M" at bounding box center [225, 235] width 138 height 19
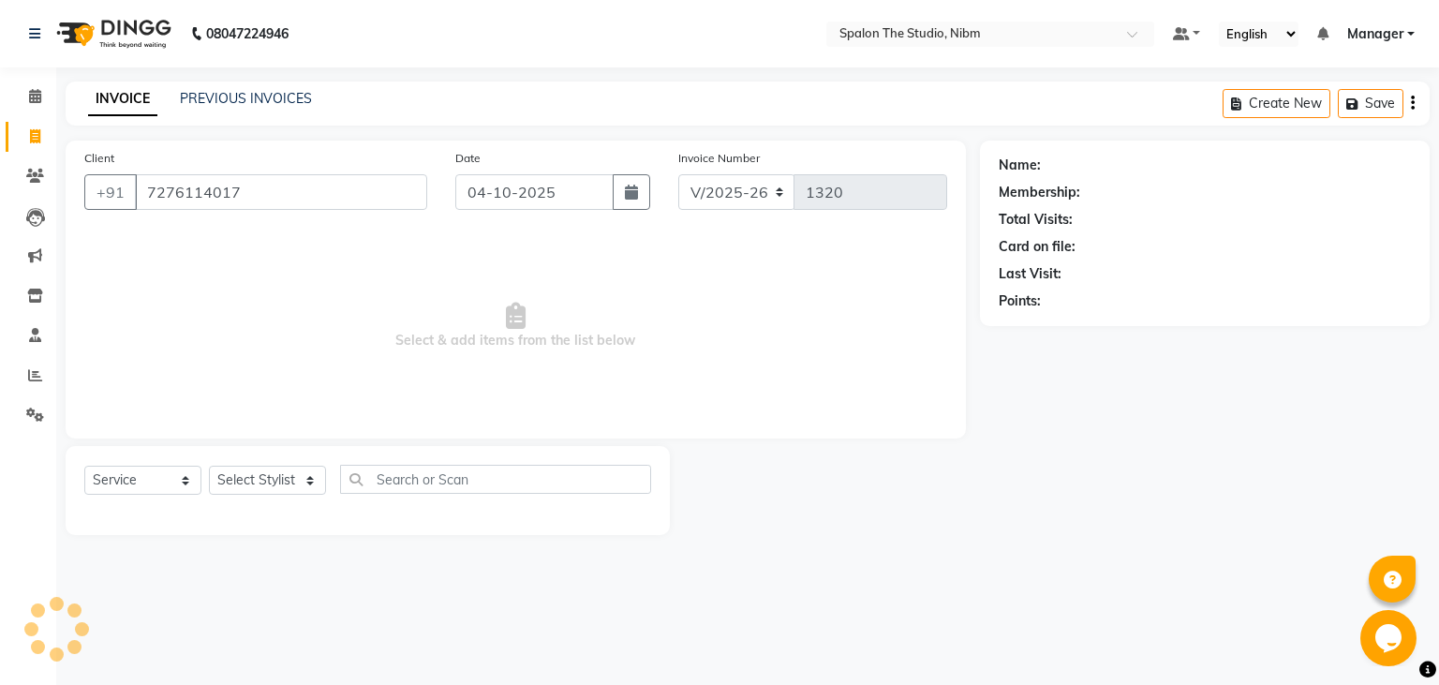
type input "7276114017"
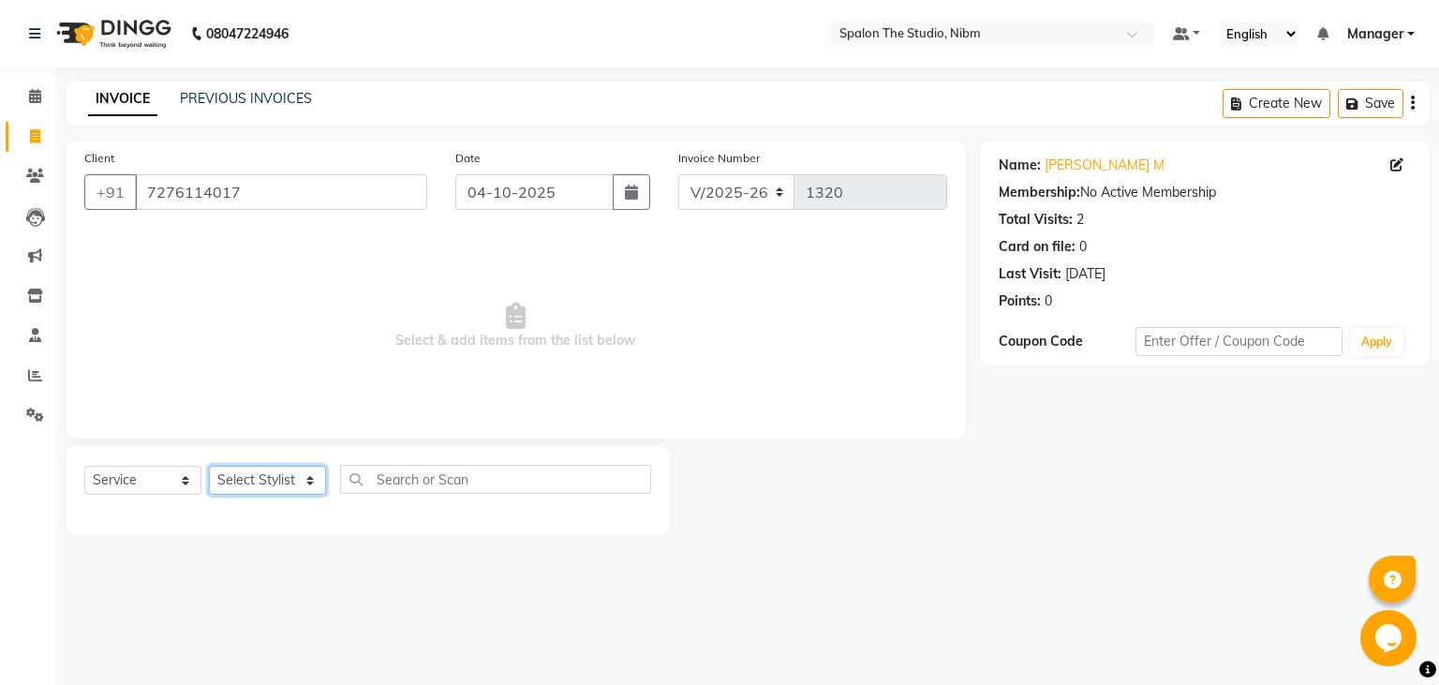
click at [209, 466] on select "Select Stylist AAYAT ARMAN [PERSON_NAME] [PERSON_NAME] Manager [PERSON_NAME] SU…" at bounding box center [267, 480] width 117 height 29
select select "44594"
click option "SUMIT" at bounding box center [0, 0] width 0 height 0
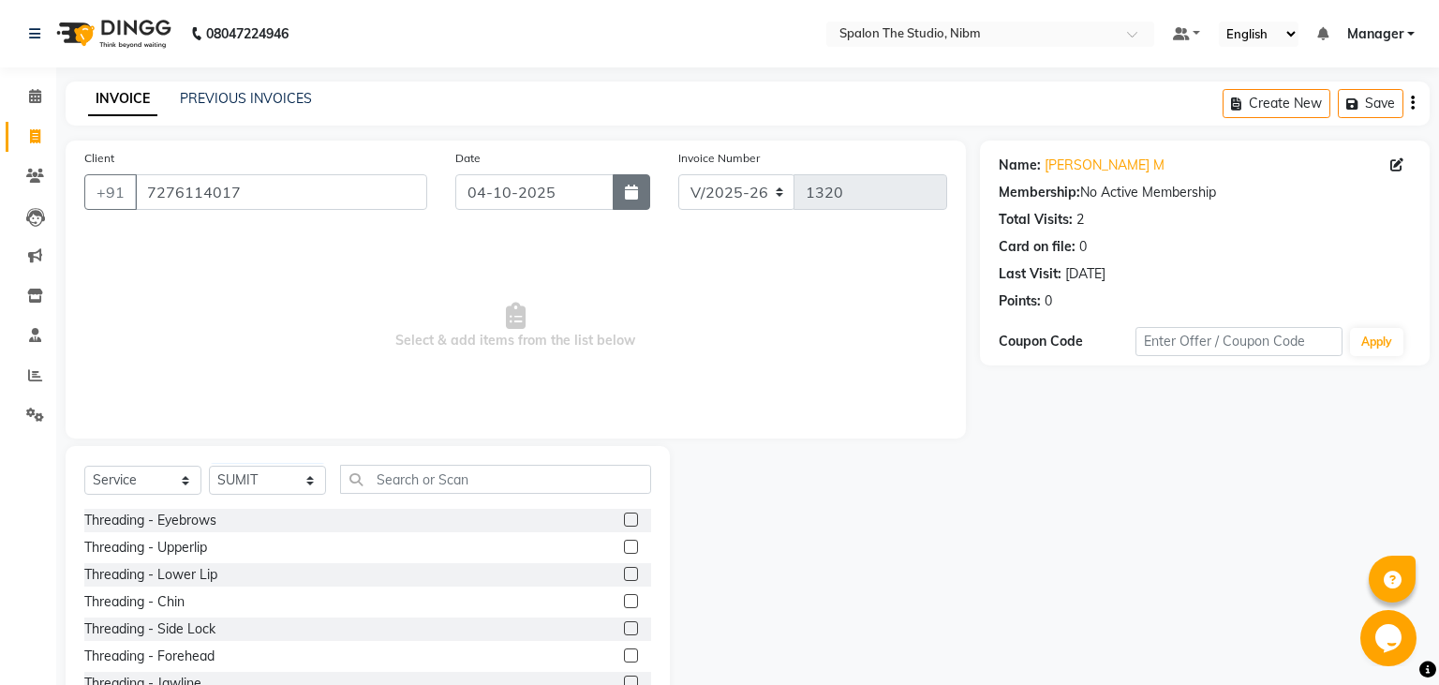
click at [628, 191] on icon "button" at bounding box center [631, 192] width 13 height 15
select select "10"
select select "2025"
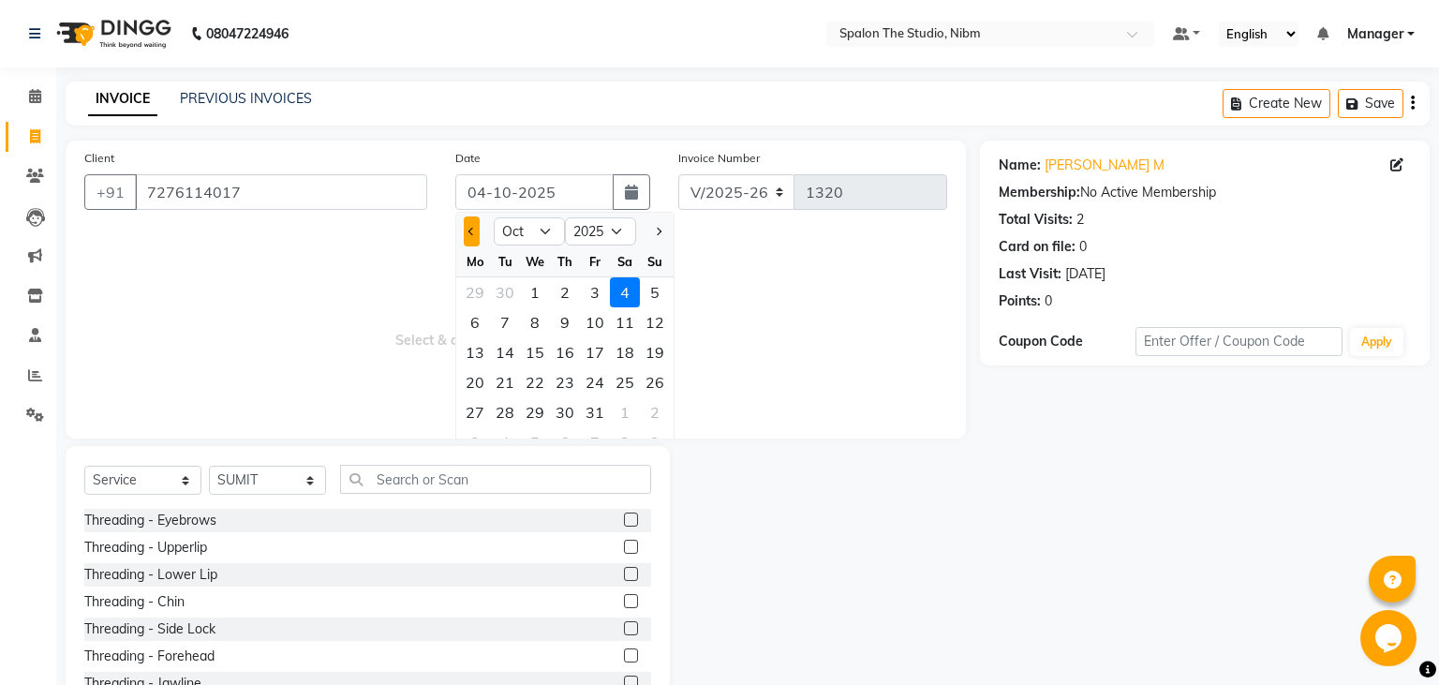
click at [471, 231] on span "Previous month" at bounding box center [472, 231] width 7 height 7
select select "9"
click at [595, 349] on div "19" at bounding box center [595, 352] width 30 height 30
type input "19-09-2025"
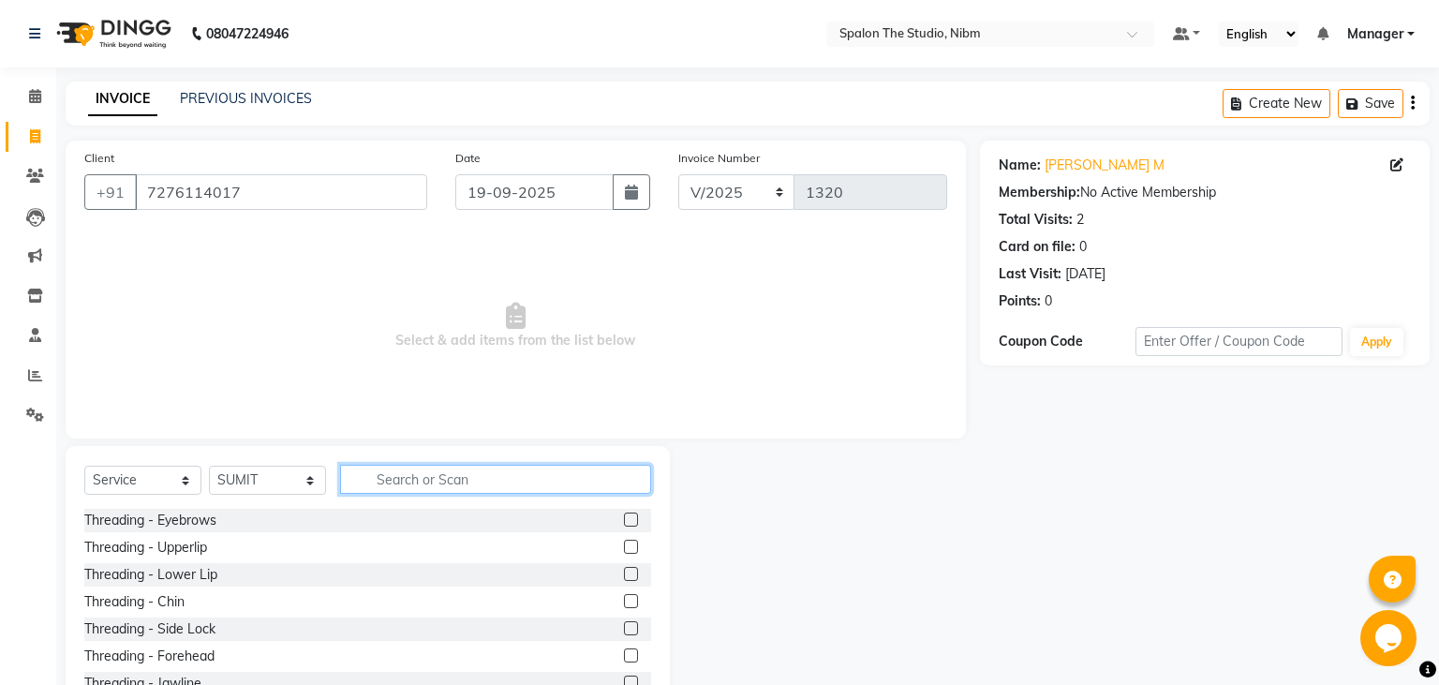
click at [401, 493] on input "text" at bounding box center [495, 479] width 311 height 29
type input "HAIR"
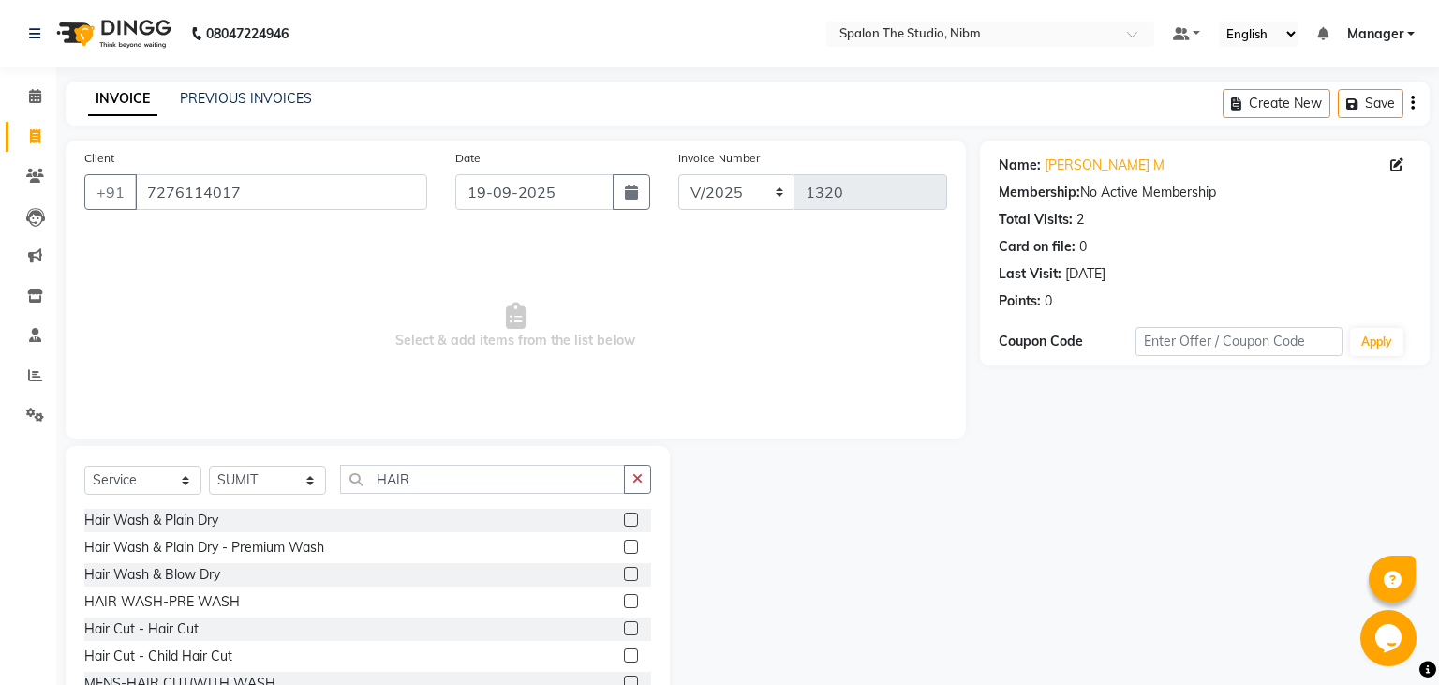
click at [632, 629] on label at bounding box center [631, 628] width 14 height 14
click at [632, 629] on input "checkbox" at bounding box center [630, 629] width 12 height 12
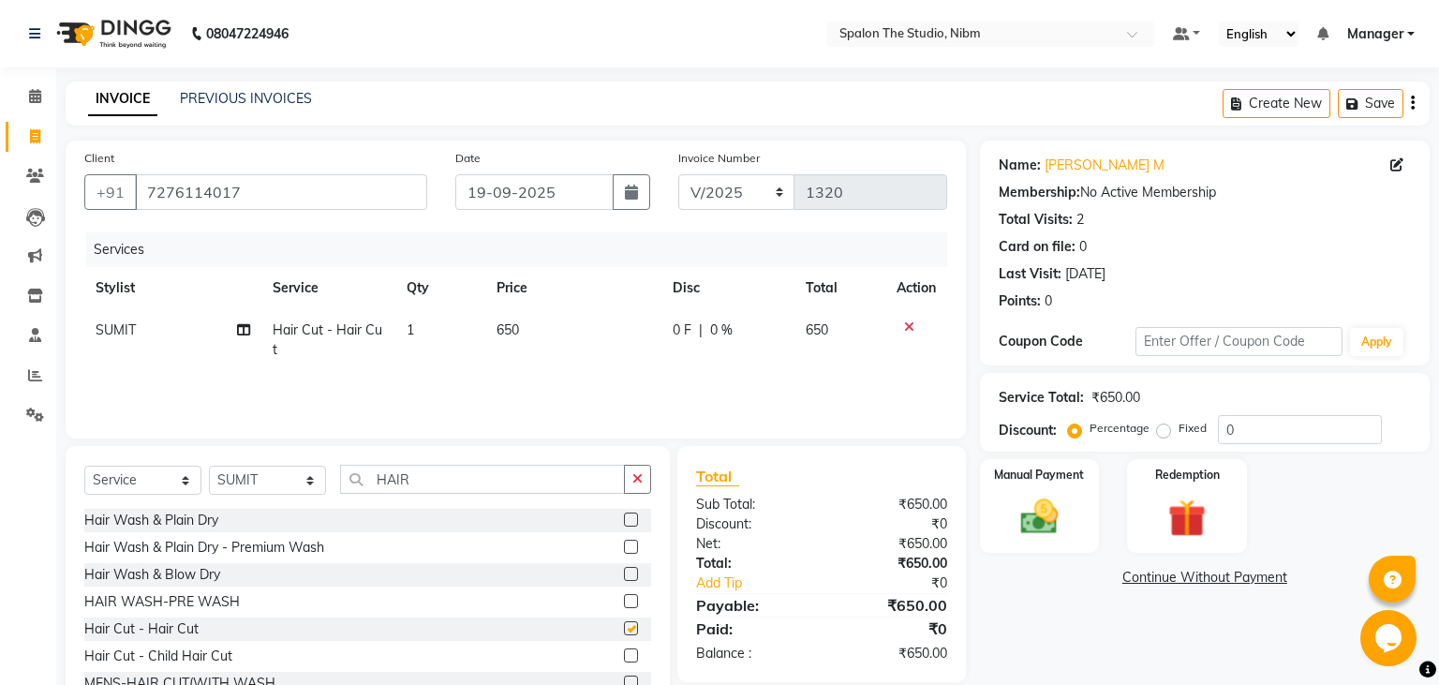
checkbox input "false"
click at [566, 318] on td "650" at bounding box center [573, 340] width 176 height 62
select select "44594"
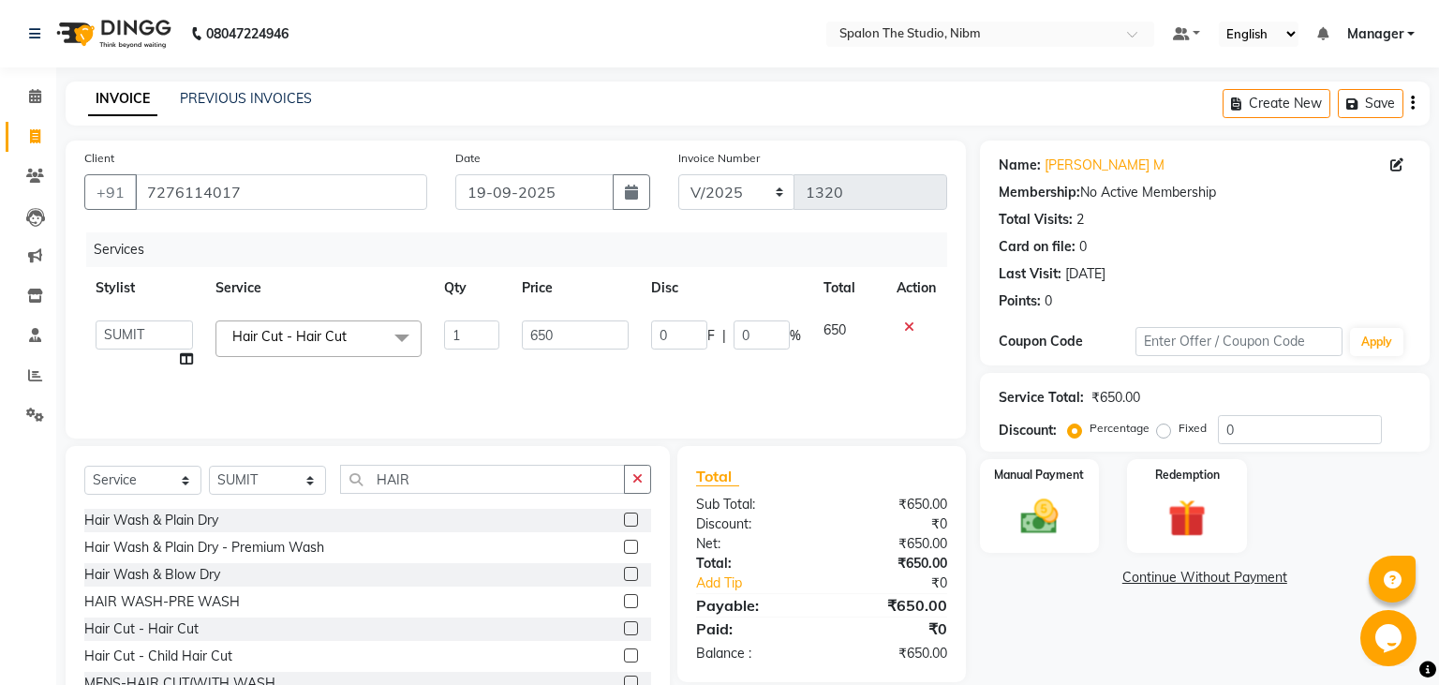
click at [566, 318] on td "650" at bounding box center [575, 344] width 129 height 71
click at [575, 335] on input "650" at bounding box center [575, 334] width 107 height 29
type input "6"
type input "400"
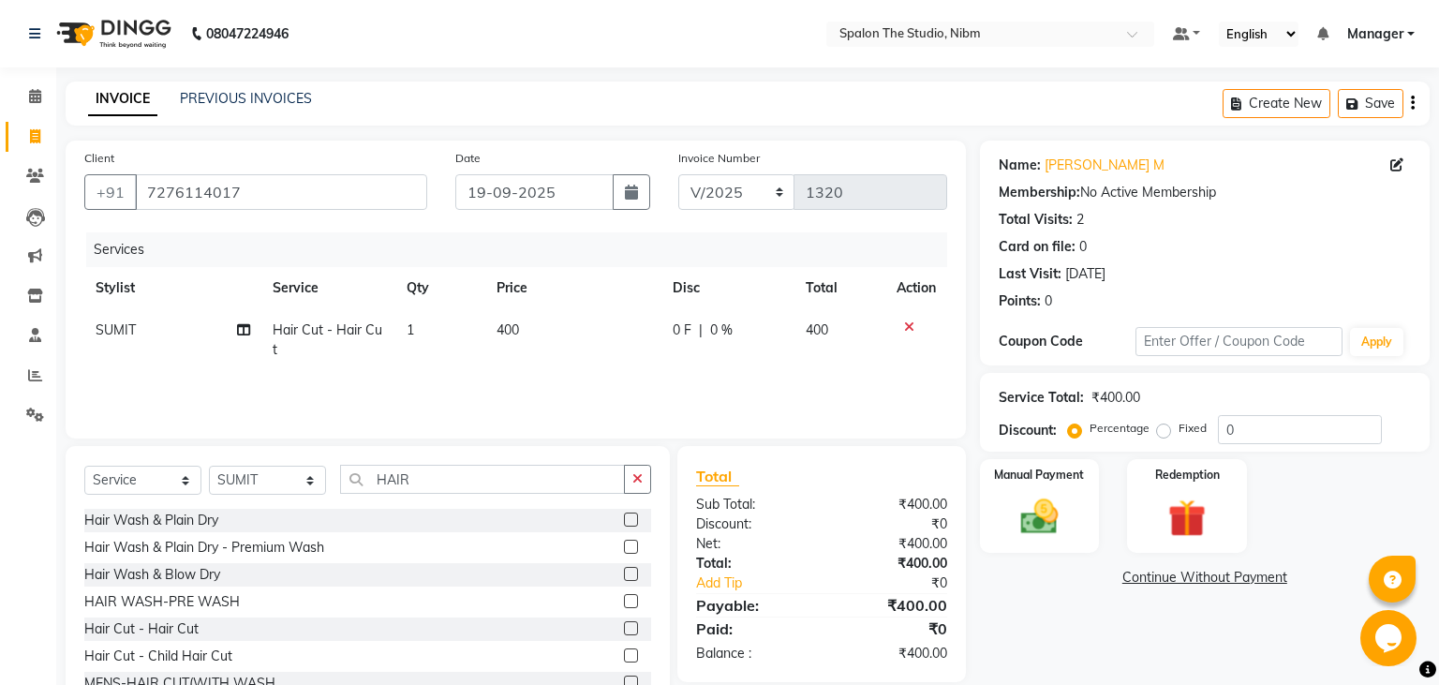
click at [580, 381] on div "Services Stylist Service Qty Price Disc Total Action SUMIT Hair Cut - Hair Cut …" at bounding box center [515, 325] width 863 height 187
click at [632, 194] on icon "button" at bounding box center [631, 192] width 13 height 15
select select "9"
select select "2025"
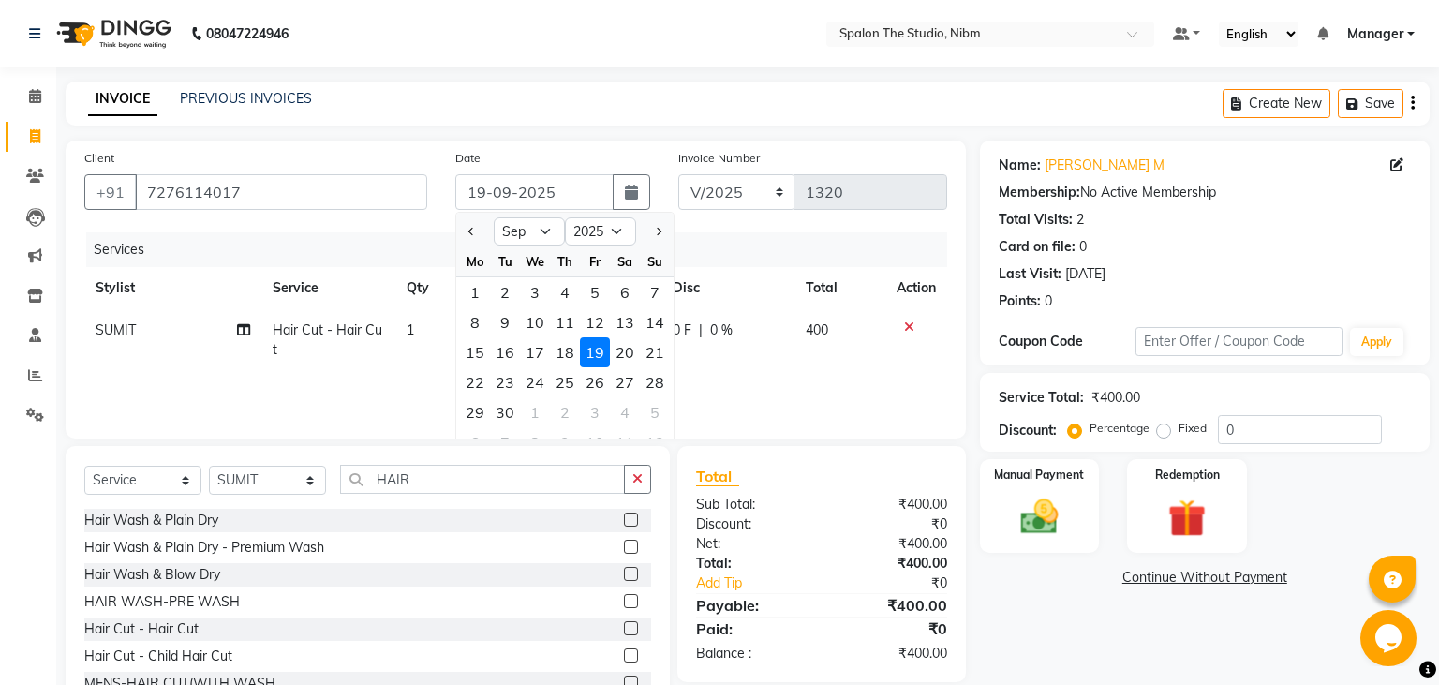
click at [599, 356] on div "19" at bounding box center [595, 352] width 30 height 30
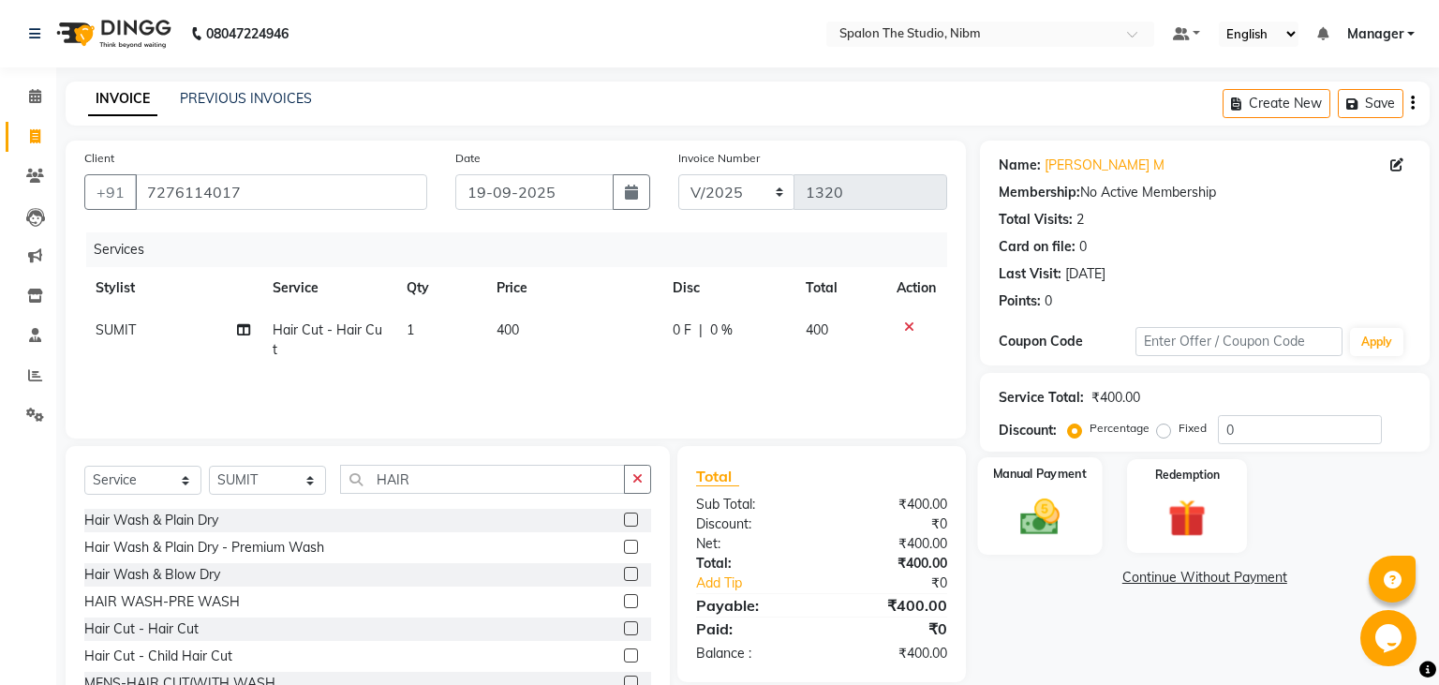
click at [1045, 522] on img at bounding box center [1039, 517] width 64 height 45
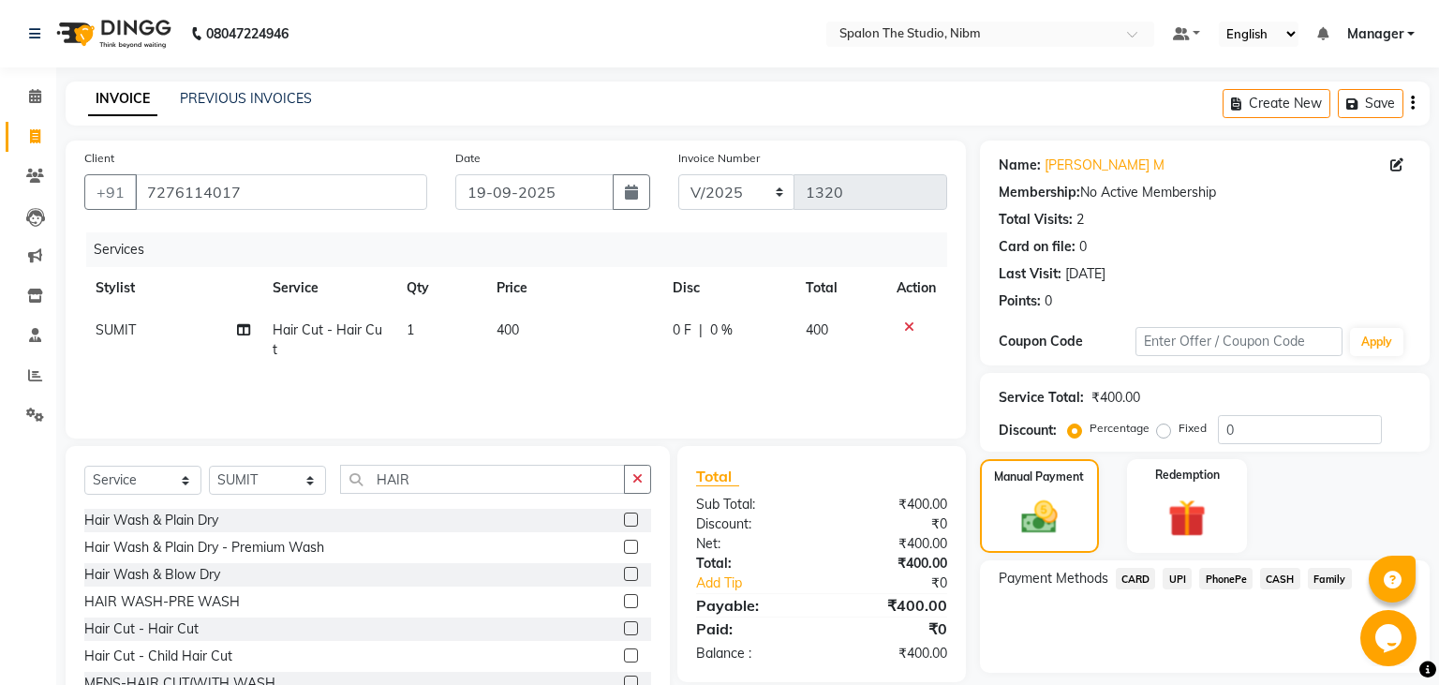
click at [1179, 578] on span "UPI" at bounding box center [1177, 579] width 29 height 22
click at [1181, 678] on button "Add Payment" at bounding box center [1278, 677] width 266 height 29
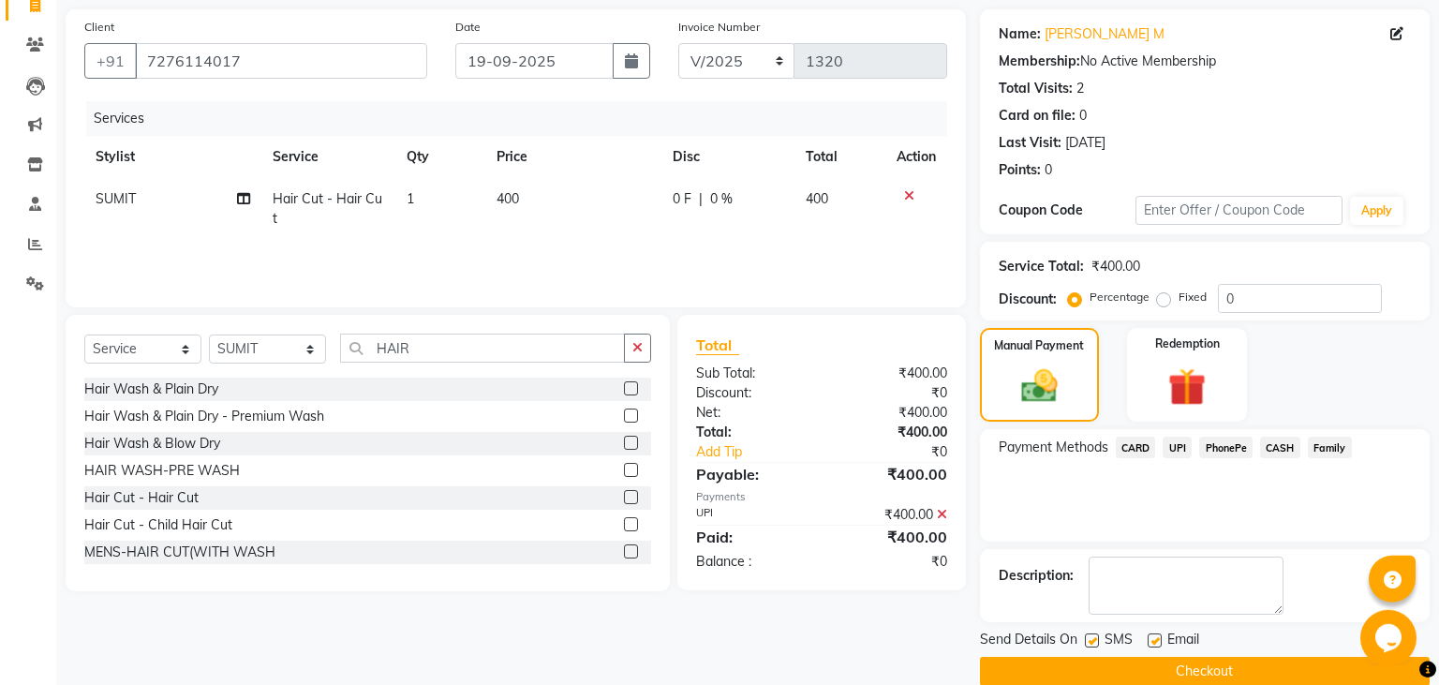
scroll to position [158, 0]
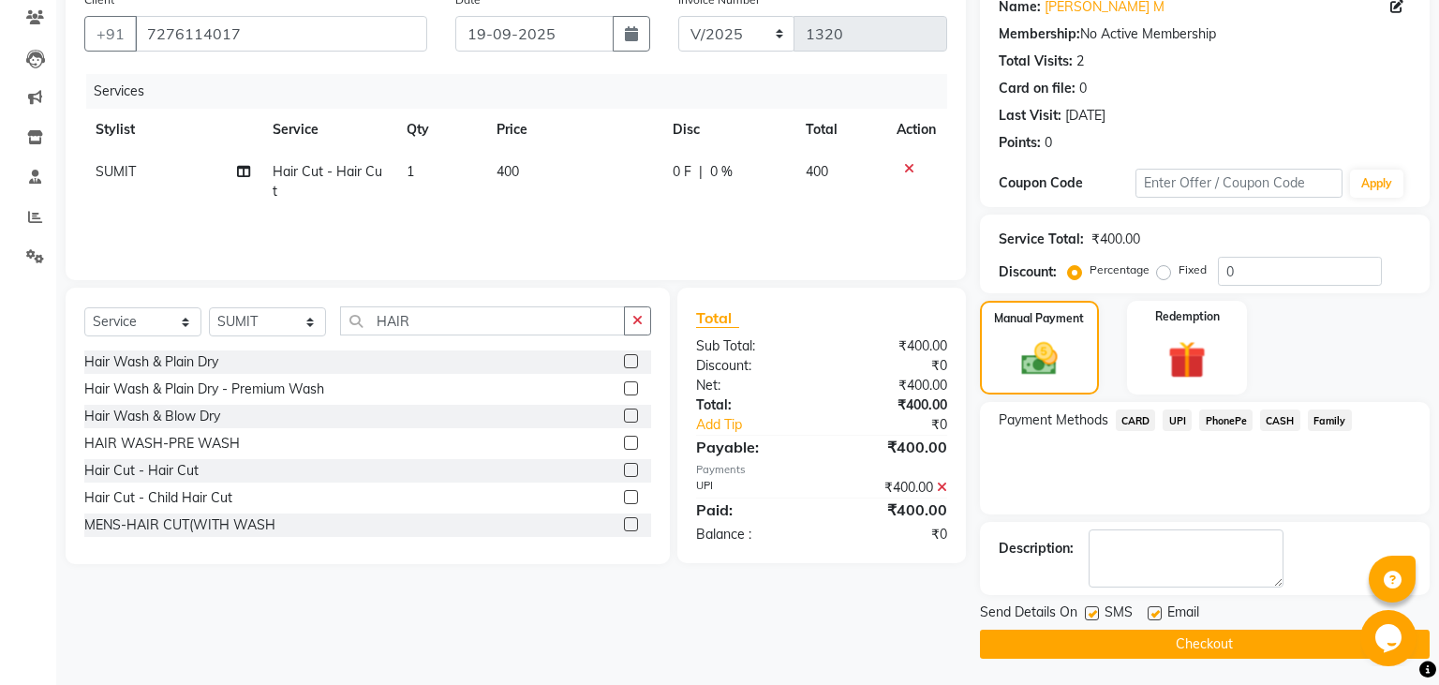
click at [1096, 610] on label at bounding box center [1092, 613] width 14 height 14
click at [1096, 610] on input "checkbox" at bounding box center [1091, 614] width 12 height 12
checkbox input "false"
click at [1135, 641] on button "Checkout" at bounding box center [1205, 644] width 450 height 29
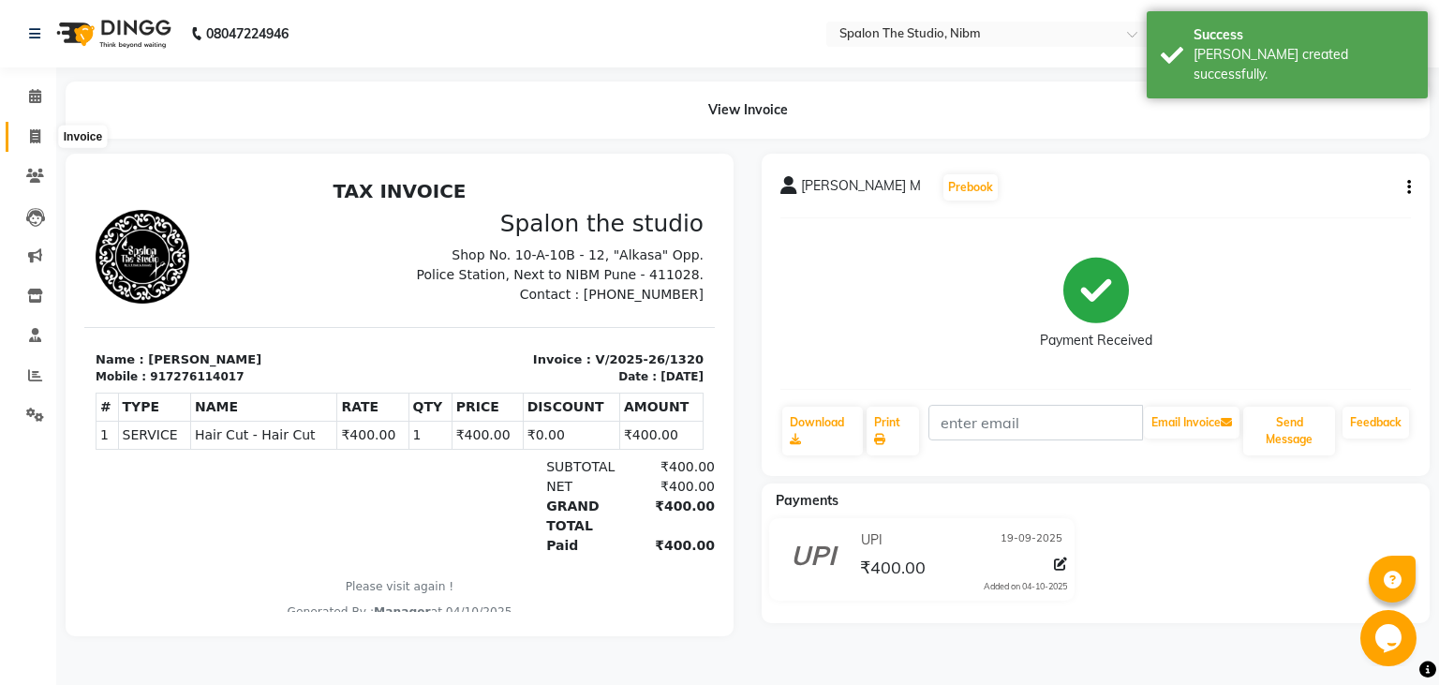
click at [33, 136] on icon at bounding box center [35, 136] width 10 height 14
select select "service"
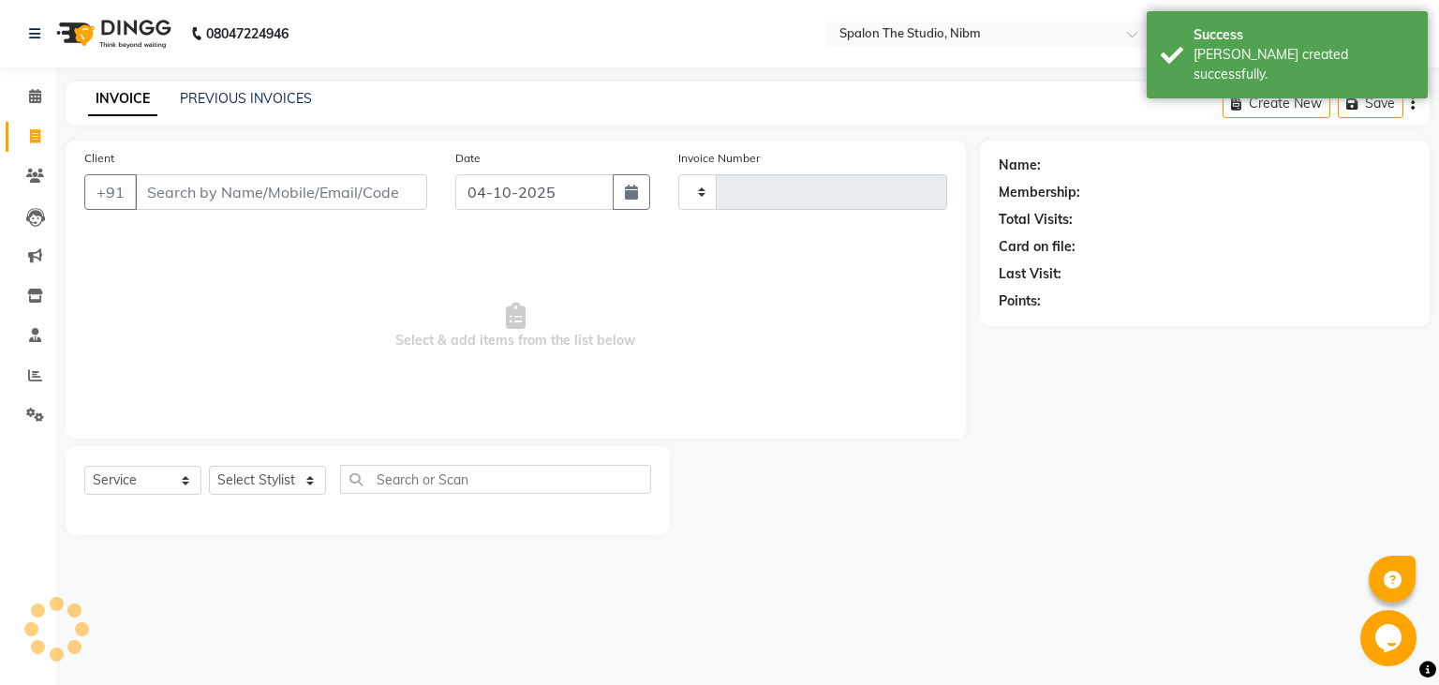
type input "1321"
select select "6119"
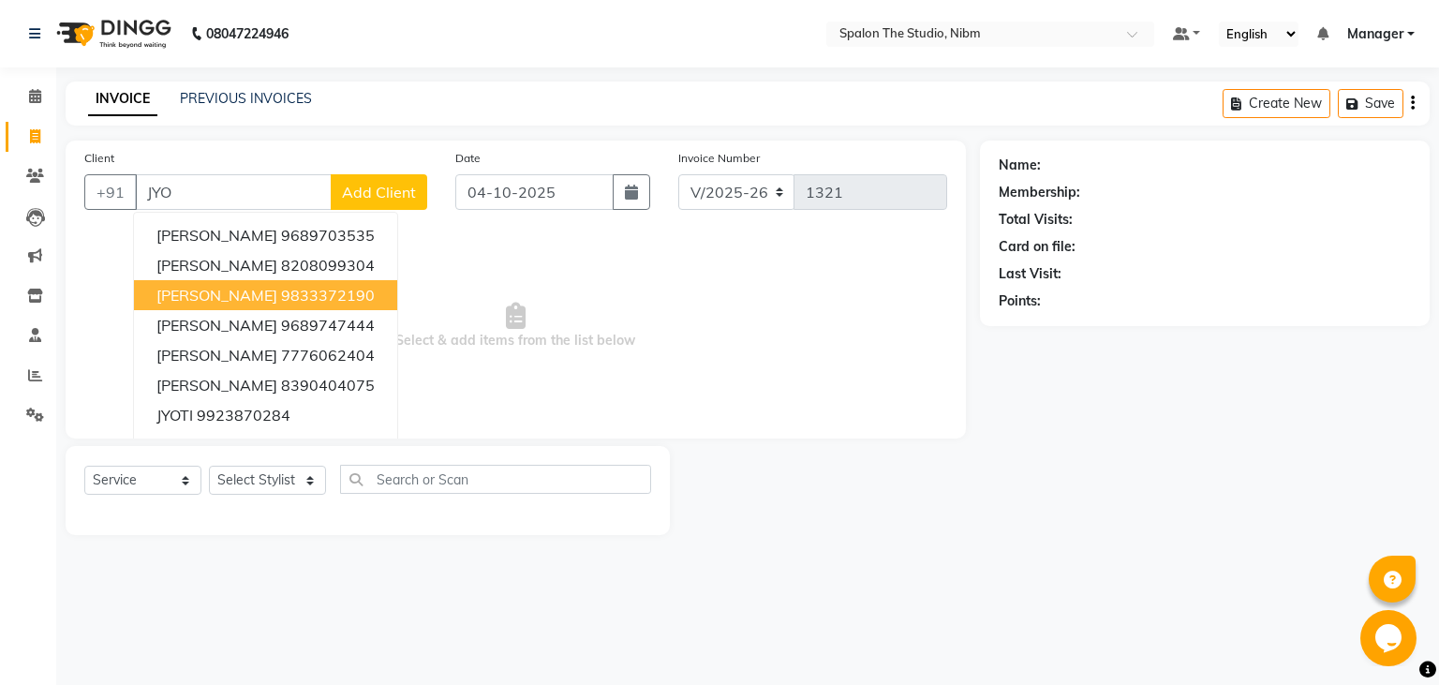
click at [222, 305] on span "[PERSON_NAME]" at bounding box center [216, 295] width 121 height 19
type input "9833372190"
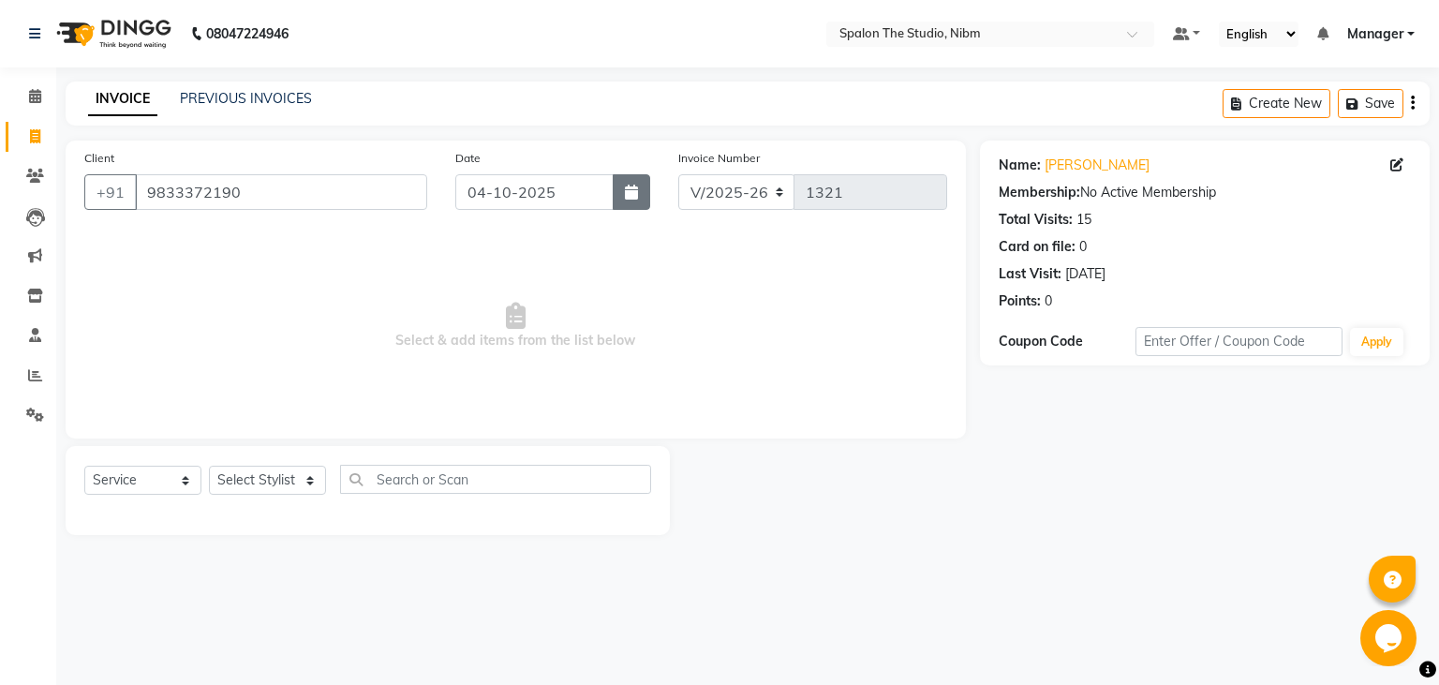
click at [640, 197] on button "button" at bounding box center [631, 192] width 37 height 36
select select "10"
select select "2025"
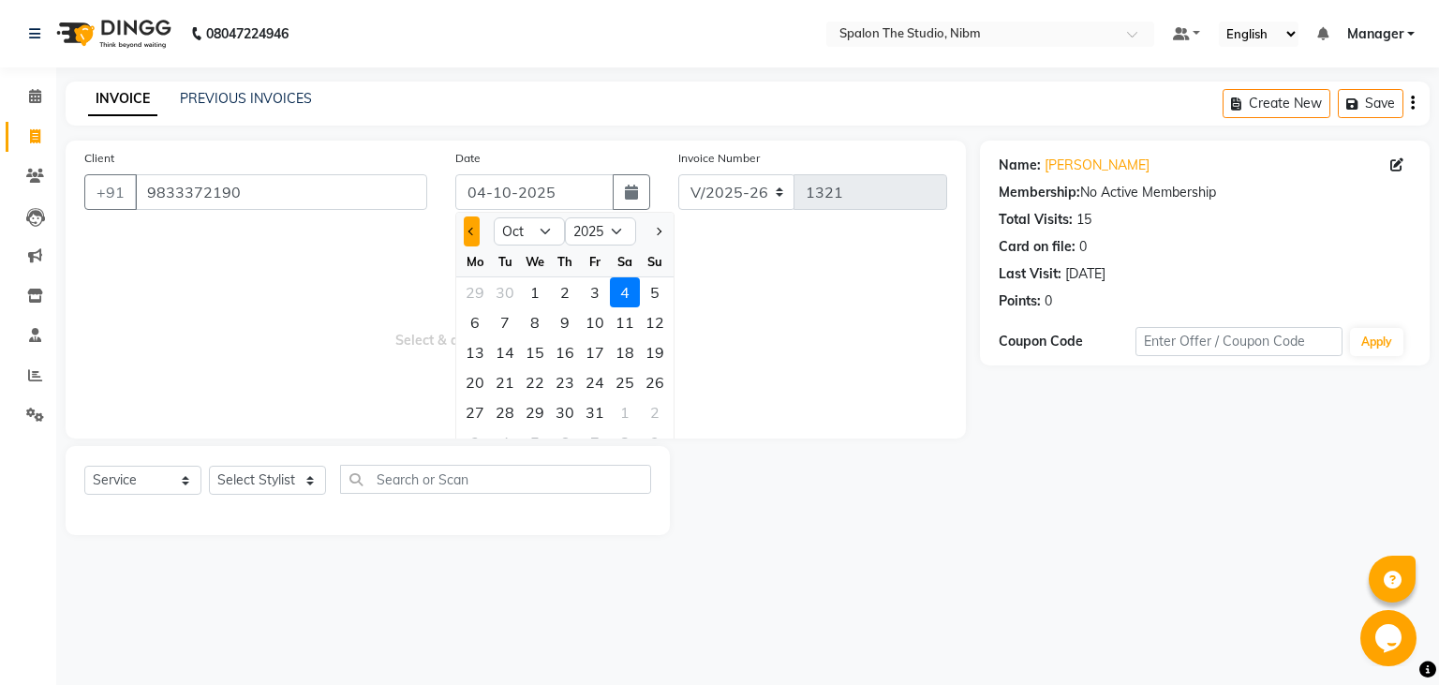
click at [473, 229] on span "Previous month" at bounding box center [472, 231] width 7 height 7
select select "9"
click at [595, 356] on div "19" at bounding box center [595, 352] width 30 height 30
type input "19-09-2025"
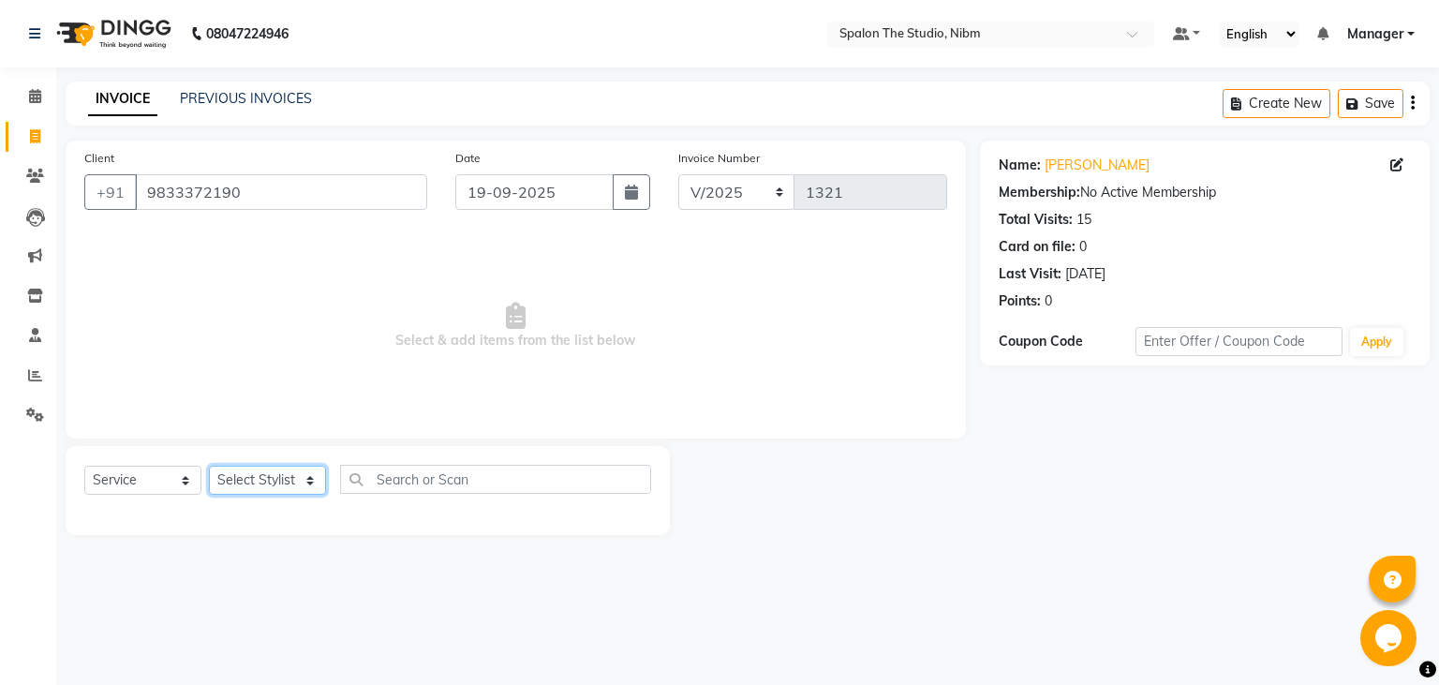
click at [209, 466] on select "Select Stylist AAYAT ARMAN [PERSON_NAME] [PERSON_NAME] Manager [PERSON_NAME] SU…" at bounding box center [267, 480] width 117 height 29
select select "62109"
click option "[PERSON_NAME]" at bounding box center [0, 0] width 0 height 0
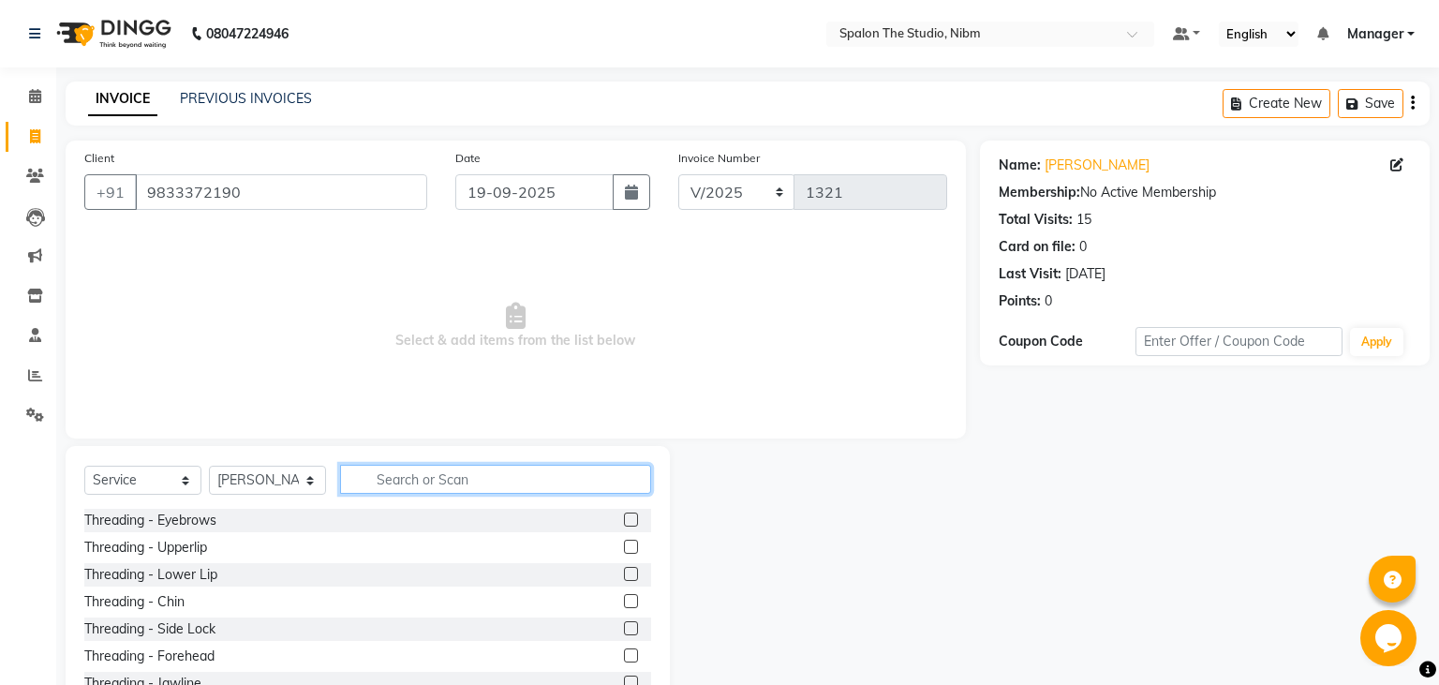
click at [399, 480] on input "text" at bounding box center [495, 479] width 311 height 29
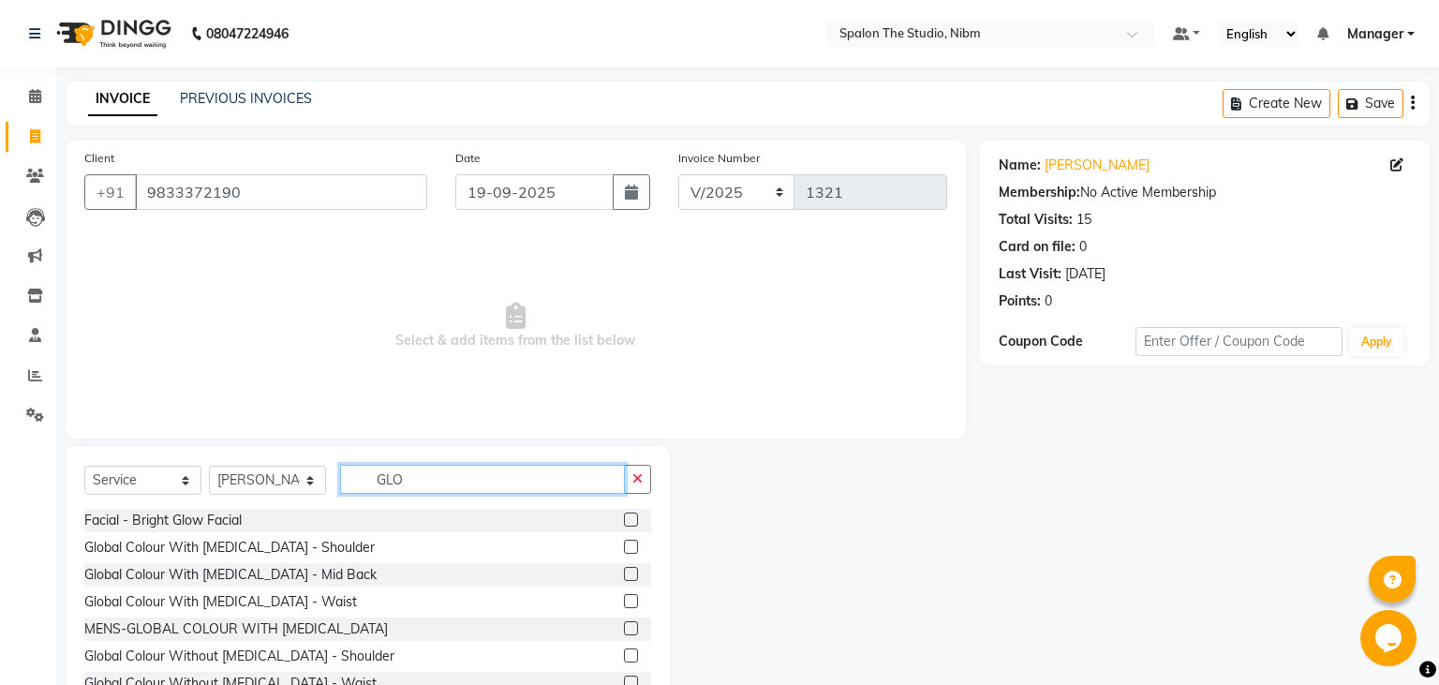
type input "GLO"
click at [635, 547] on label at bounding box center [631, 547] width 14 height 14
click at [635, 547] on input "checkbox" at bounding box center [630, 548] width 12 height 12
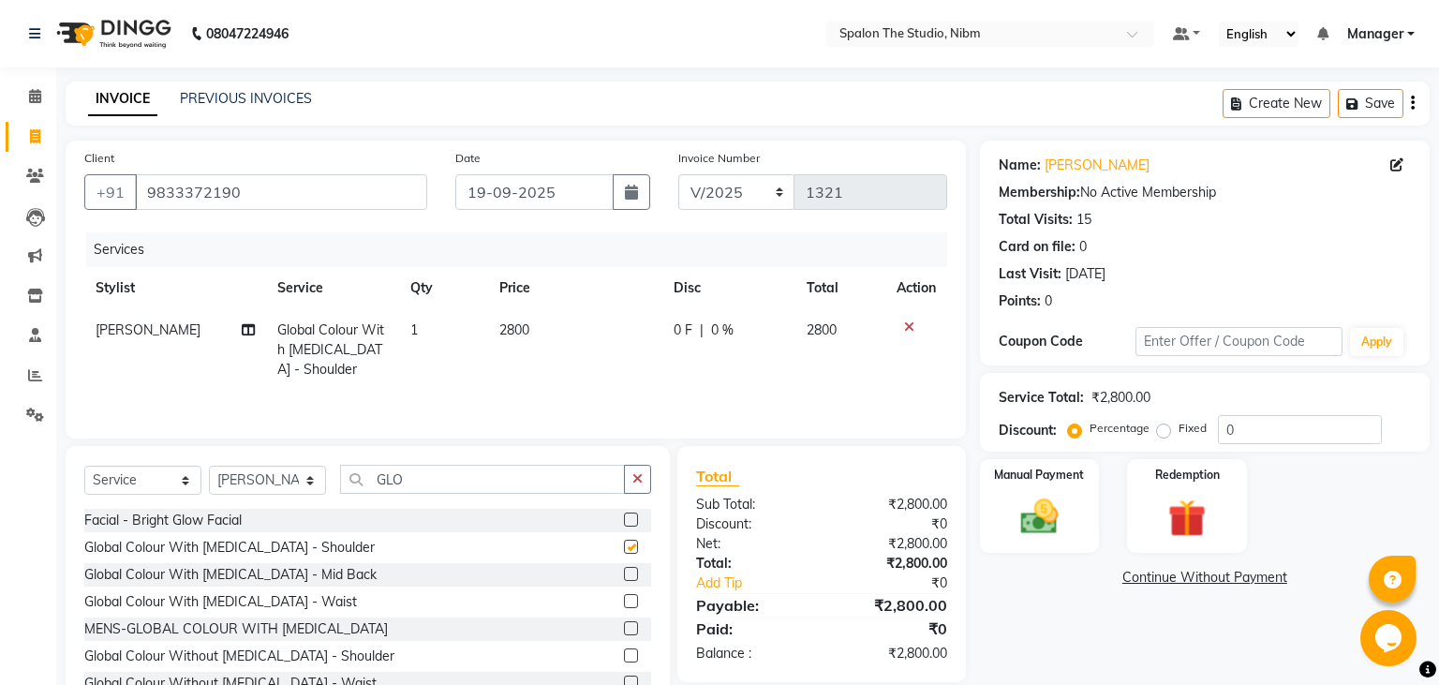
checkbox input "false"
click at [209, 466] on select "Select Stylist AAYAT ARMAN [PERSON_NAME] [PERSON_NAME] Manager [PERSON_NAME] SU…" at bounding box center [267, 480] width 117 height 29
click option "SANDHYA" at bounding box center [0, 0] width 0 height 0
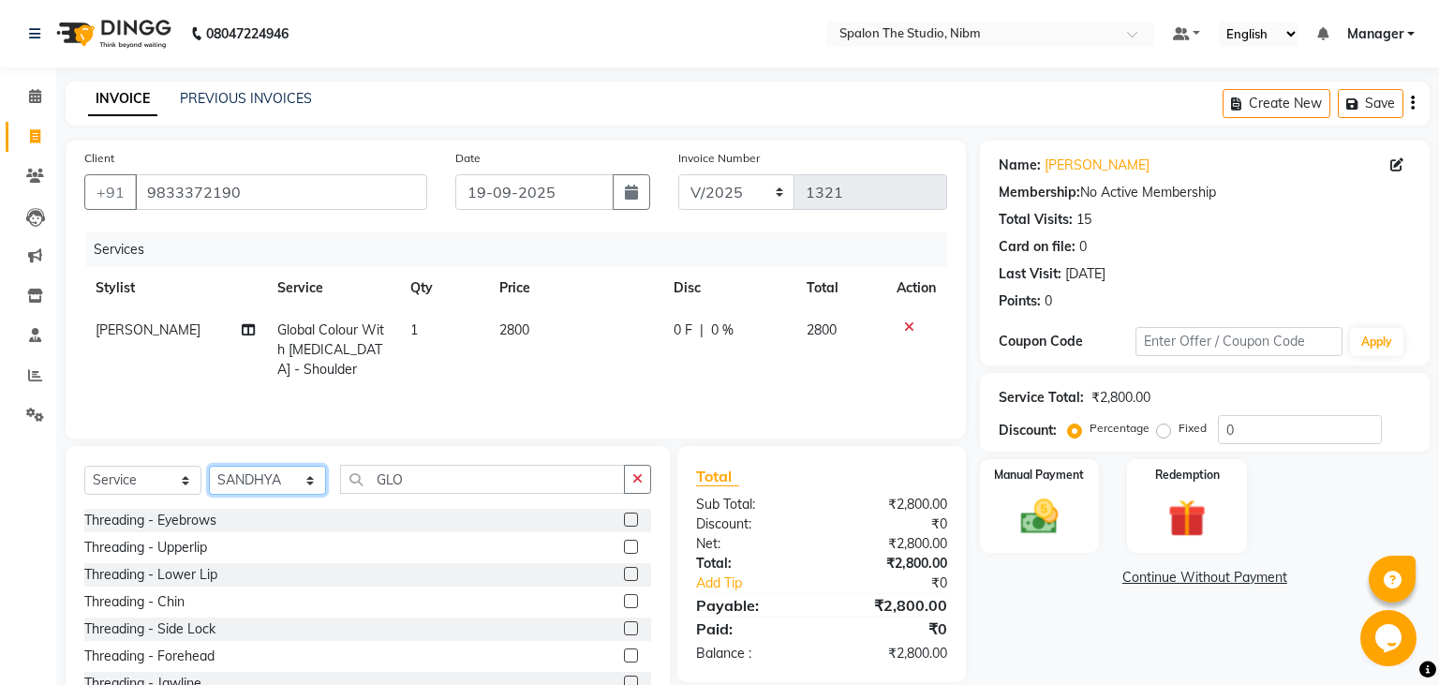
click at [209, 466] on select "Select Stylist AAYAT ARMAN [PERSON_NAME] [PERSON_NAME] Manager [PERSON_NAME] SU…" at bounding box center [267, 480] width 117 height 29
select select "84259"
click option "[PERSON_NAME]" at bounding box center [0, 0] width 0 height 0
click at [426, 486] on input "GLO" at bounding box center [482, 479] width 285 height 29
type input "G"
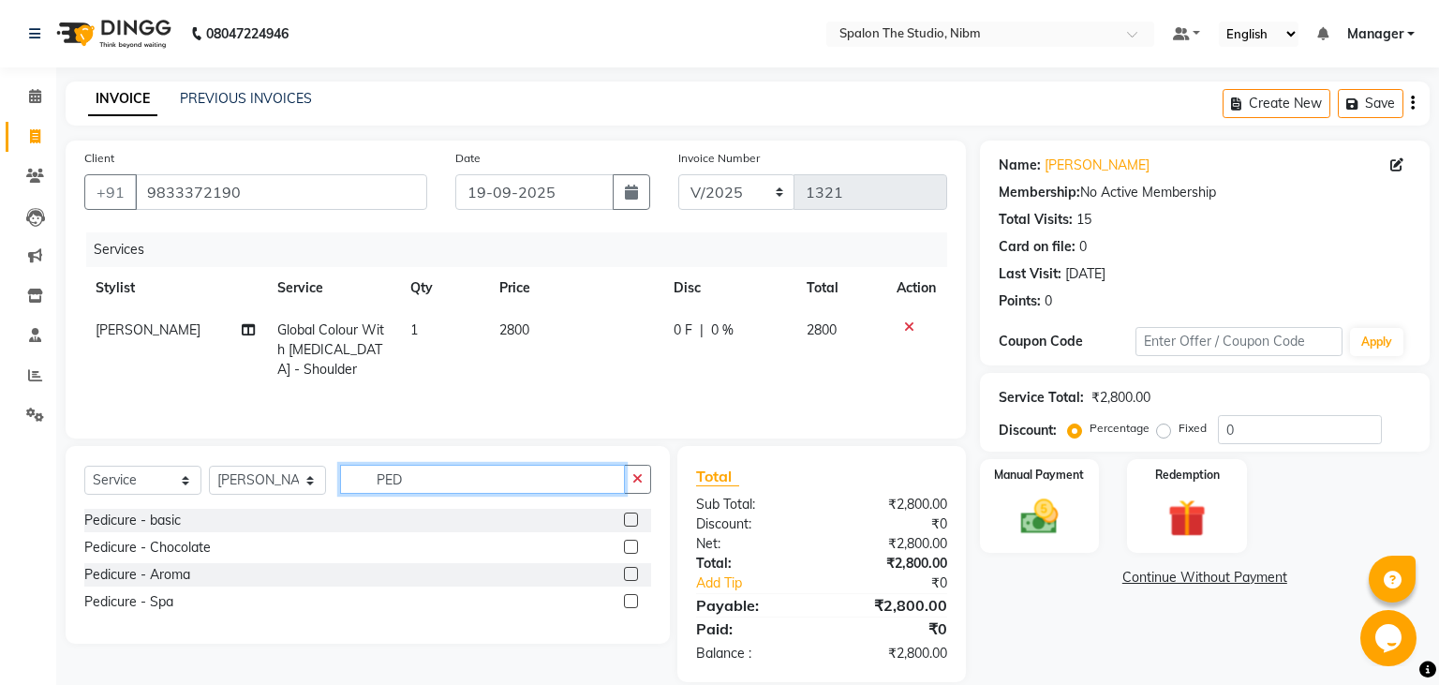
type input "PED"
click at [632, 519] on label at bounding box center [631, 520] width 14 height 14
click at [632, 519] on input "checkbox" at bounding box center [630, 520] width 12 height 12
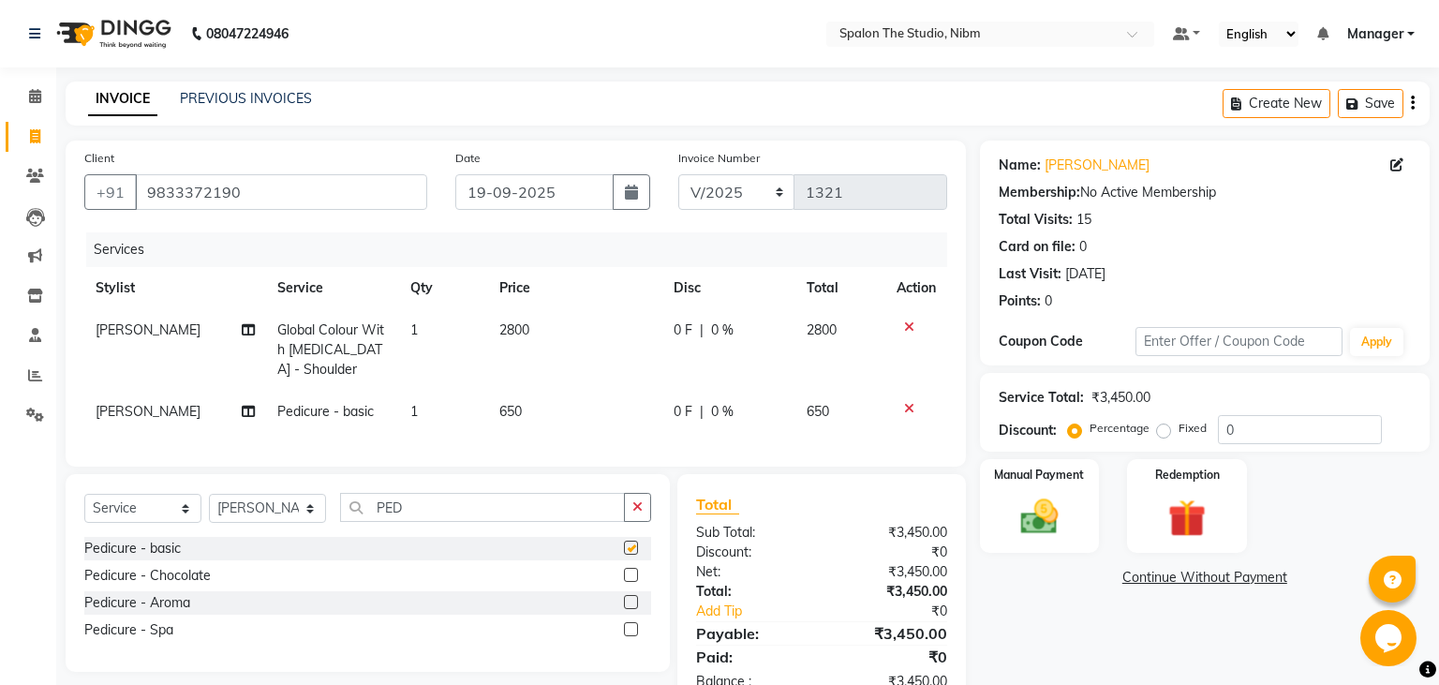
checkbox input "false"
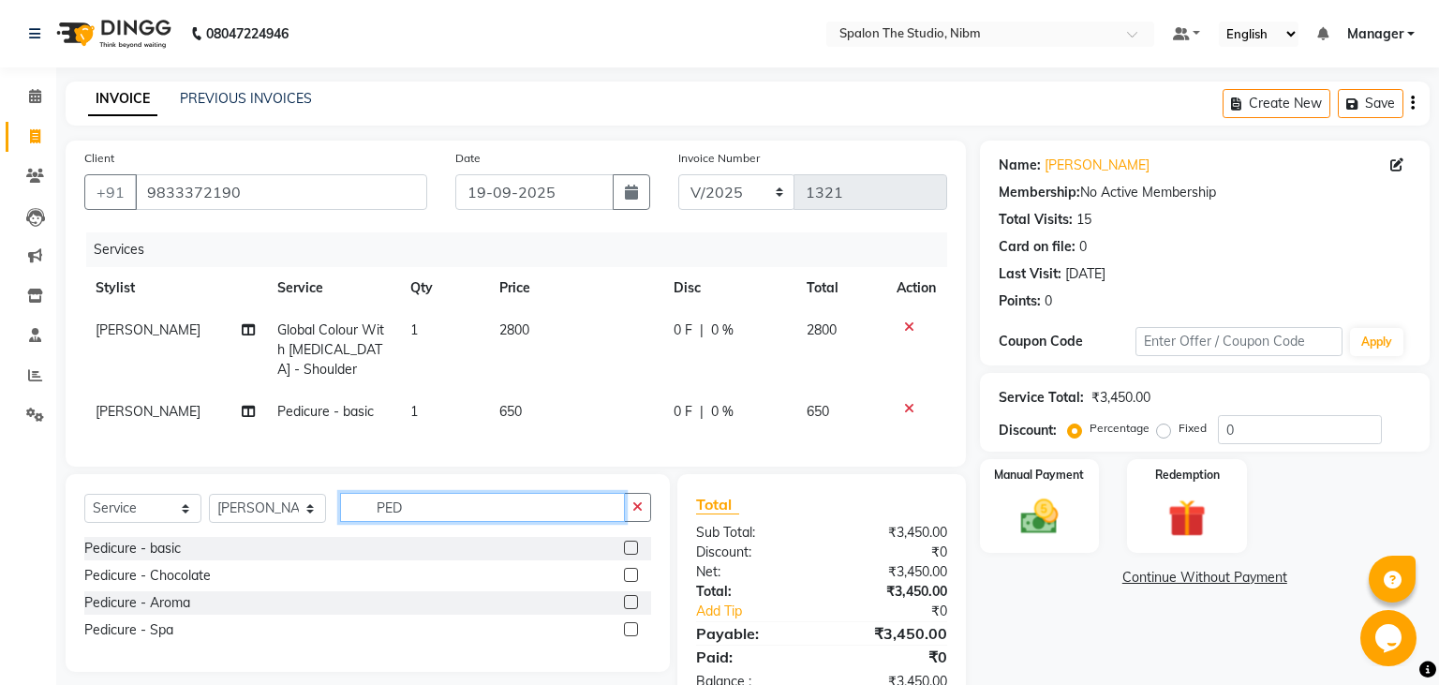
click at [445, 508] on input "PED" at bounding box center [482, 507] width 285 height 29
type input "P"
type input "OVE"
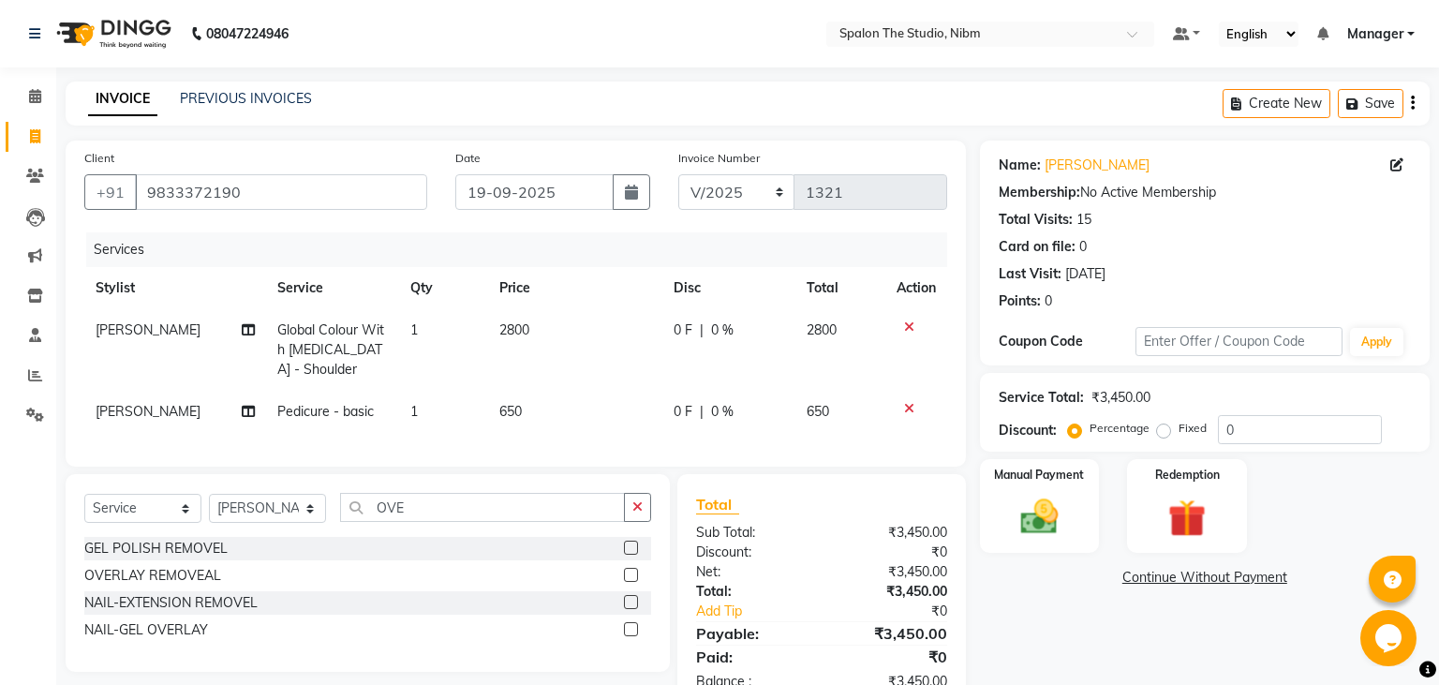
click at [631, 545] on label at bounding box center [631, 548] width 14 height 14
click at [631, 545] on input "checkbox" at bounding box center [630, 549] width 12 height 12
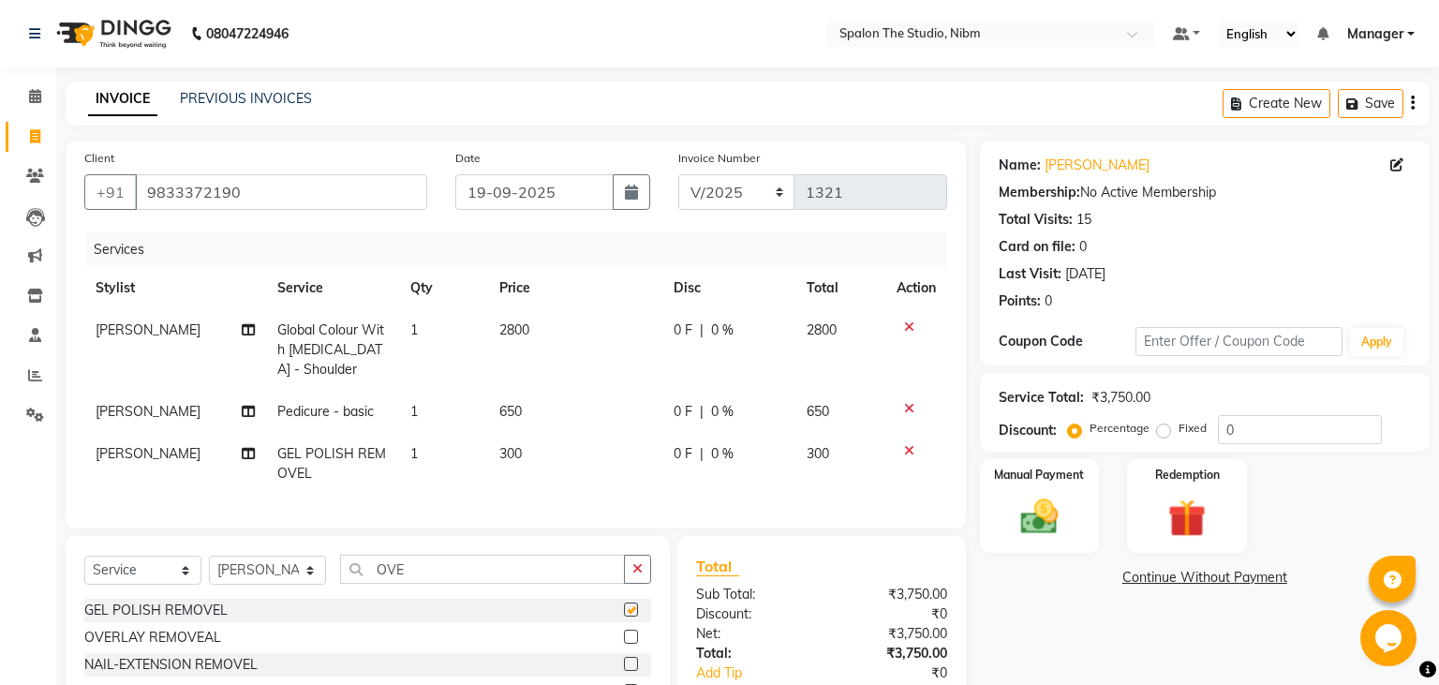
checkbox input "false"
click at [549, 413] on td "650" at bounding box center [575, 412] width 174 height 42
select select "84259"
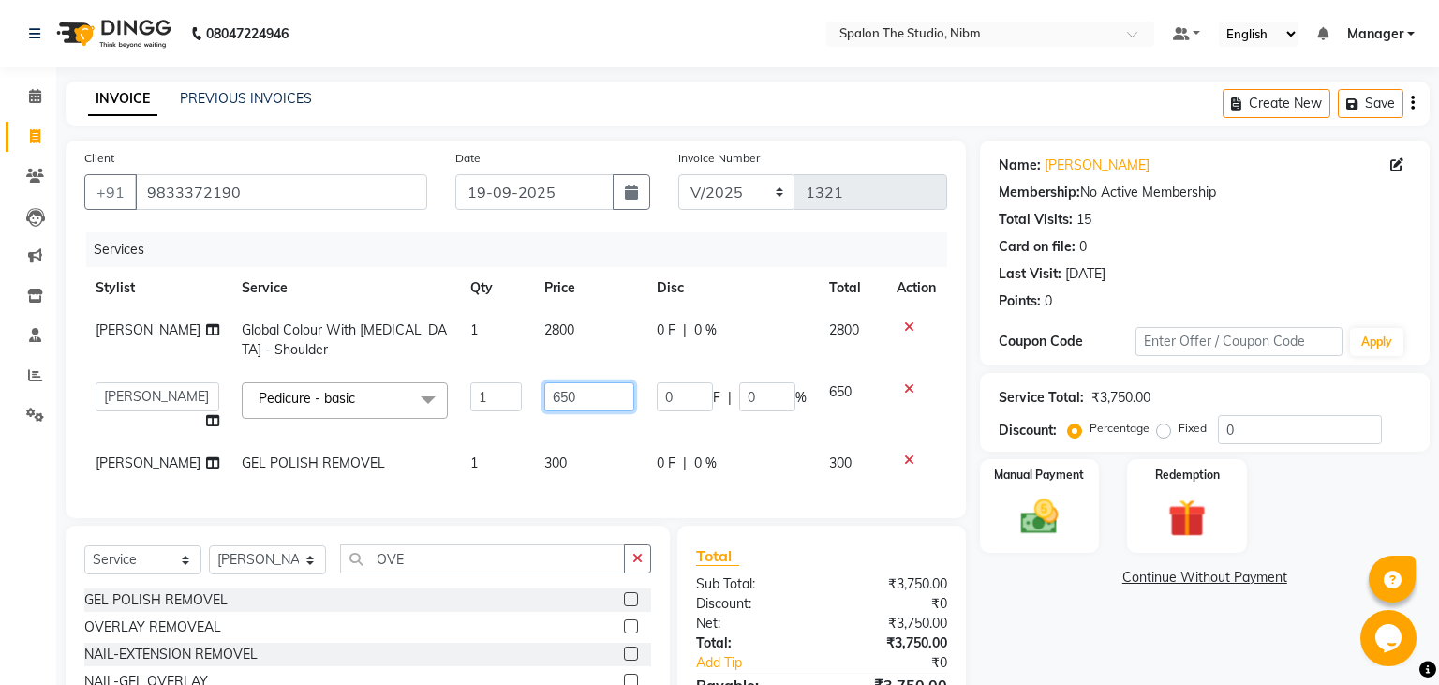
click at [573, 393] on input "650" at bounding box center [589, 396] width 91 height 29
type input "6"
type input "1000"
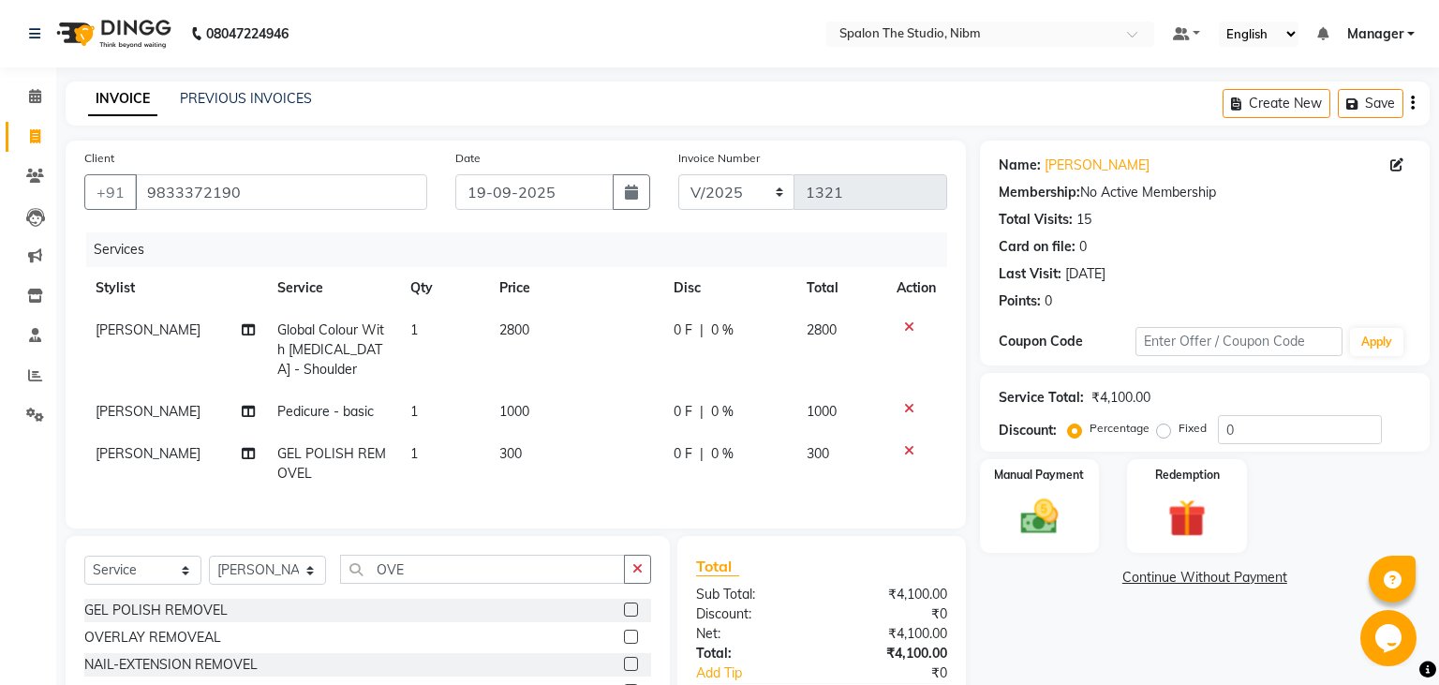
click at [561, 458] on td "300" at bounding box center [575, 464] width 174 height 62
select select "84259"
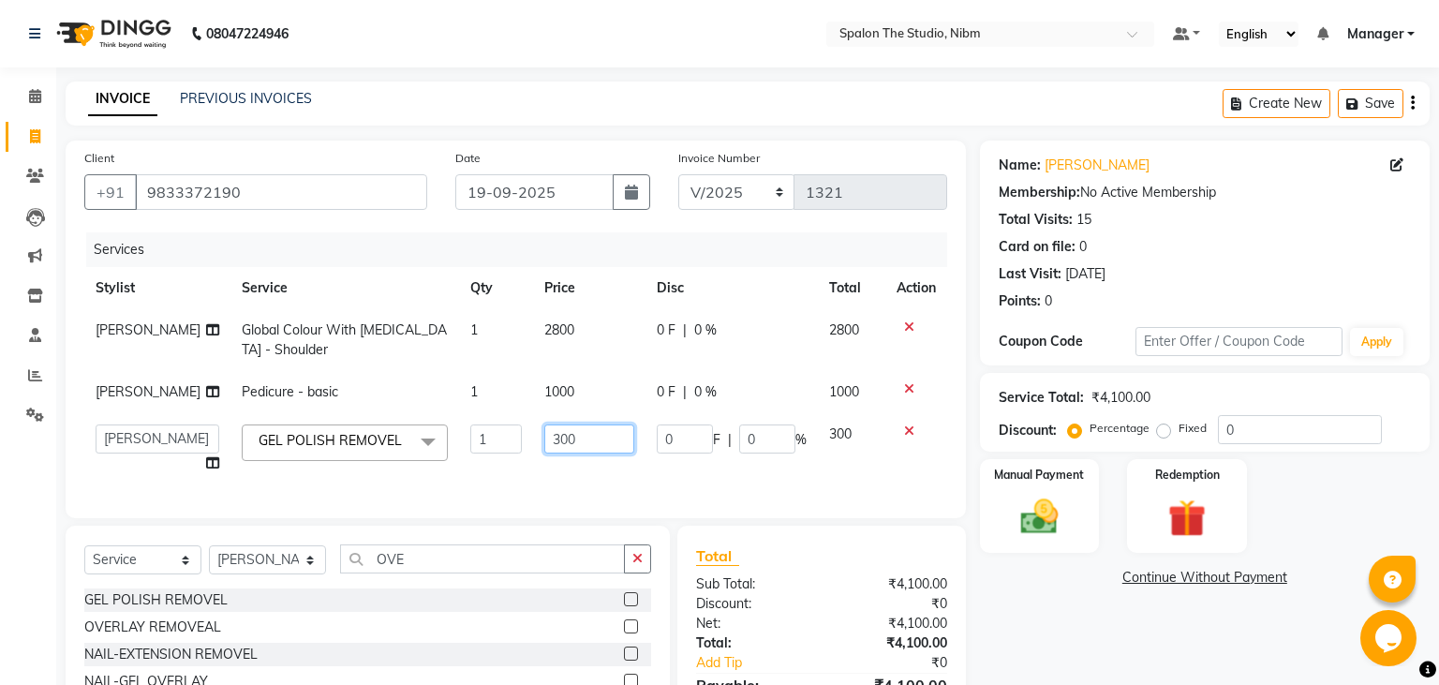
click at [572, 436] on input "300" at bounding box center [589, 438] width 91 height 29
type input "3"
type input "1000"
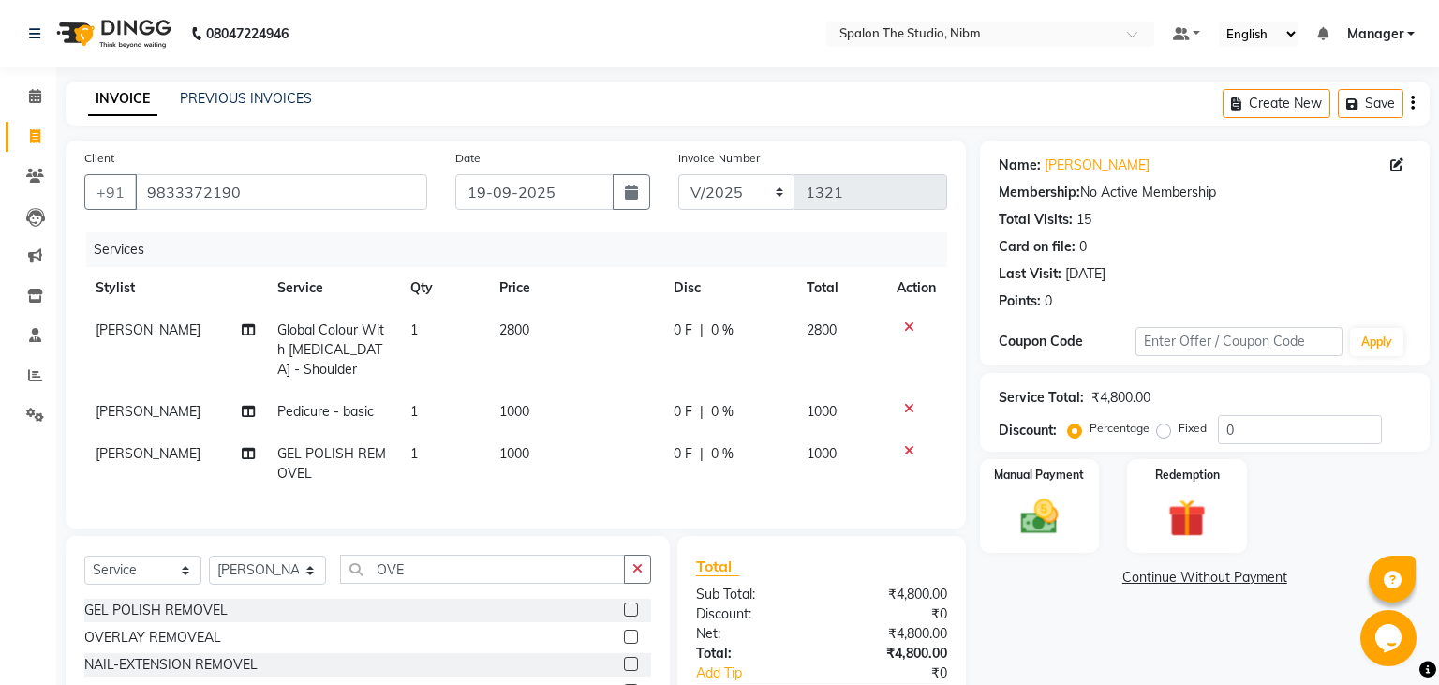
click at [575, 327] on td "2800" at bounding box center [575, 350] width 174 height 82
select select "62109"
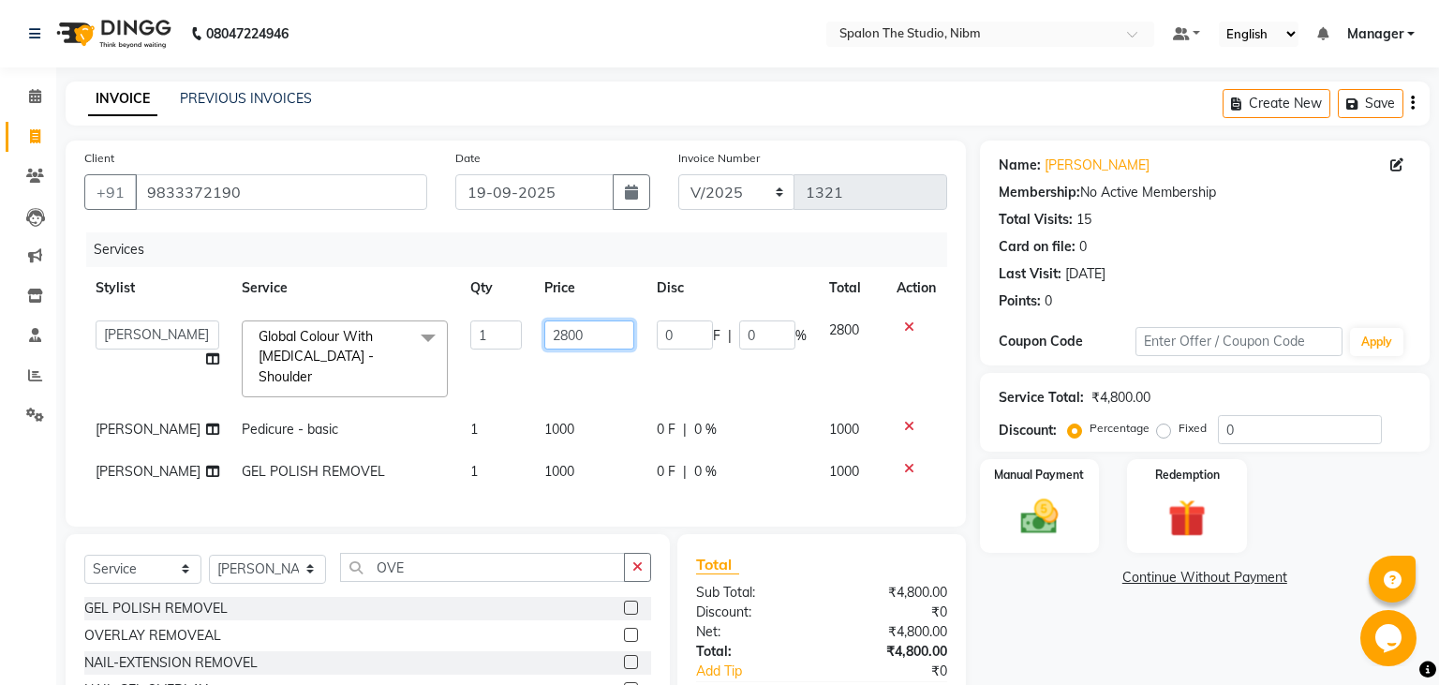
click at [575, 327] on input "2800" at bounding box center [589, 334] width 91 height 29
type input "2"
type input "3"
type input "2000"
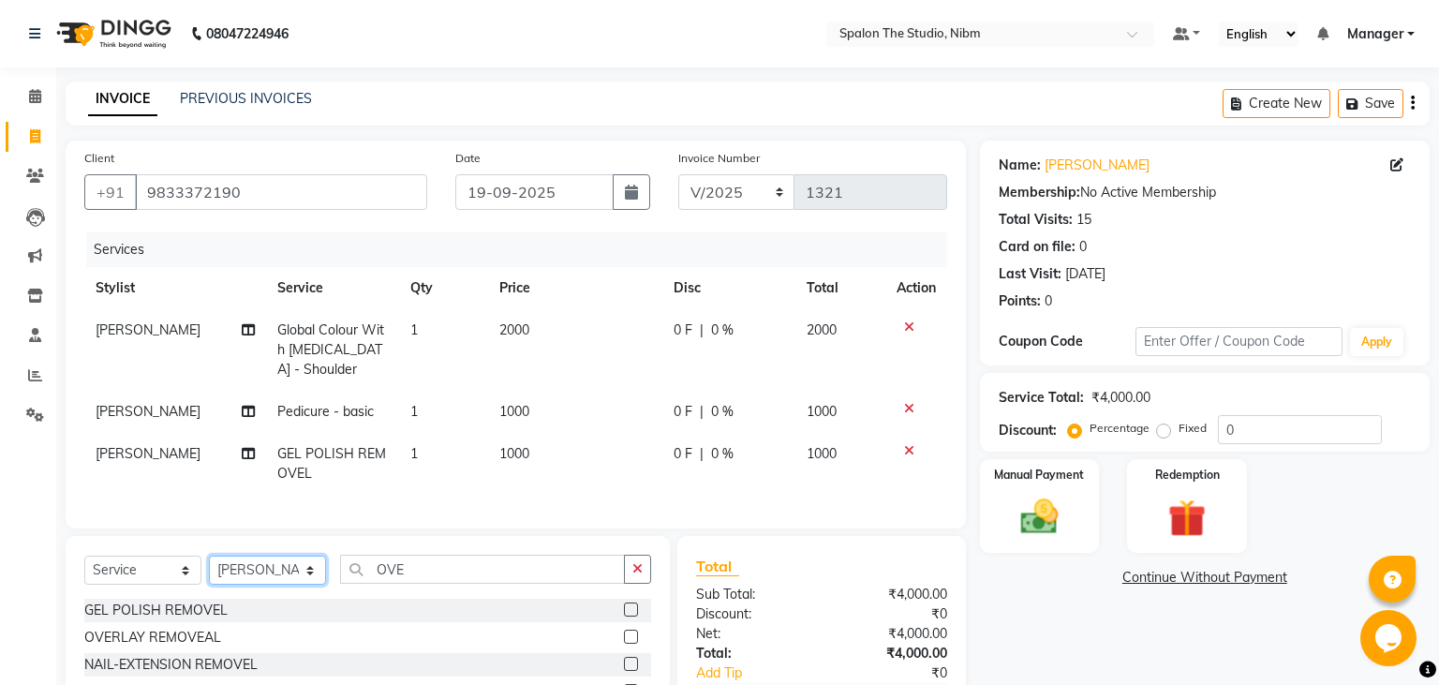
click at [209, 556] on select "Select Stylist AAYAT ARMAN [PERSON_NAME] [PERSON_NAME] Manager [PERSON_NAME] SU…" at bounding box center [267, 570] width 117 height 29
select select "44587"
click option "[PERSON_NAME]" at bounding box center [0, 0] width 0 height 0
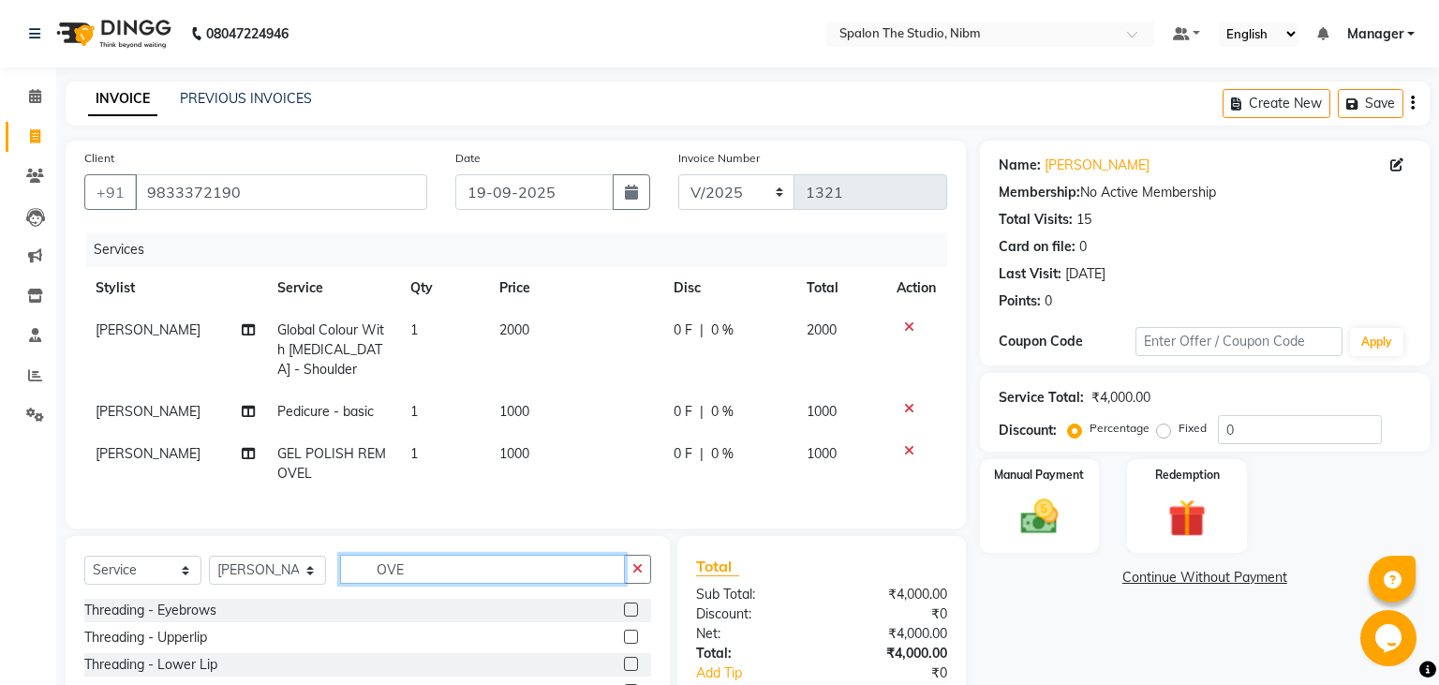
click at [448, 560] on input "OVE" at bounding box center [482, 569] width 285 height 29
type input "O"
type input "GLO"
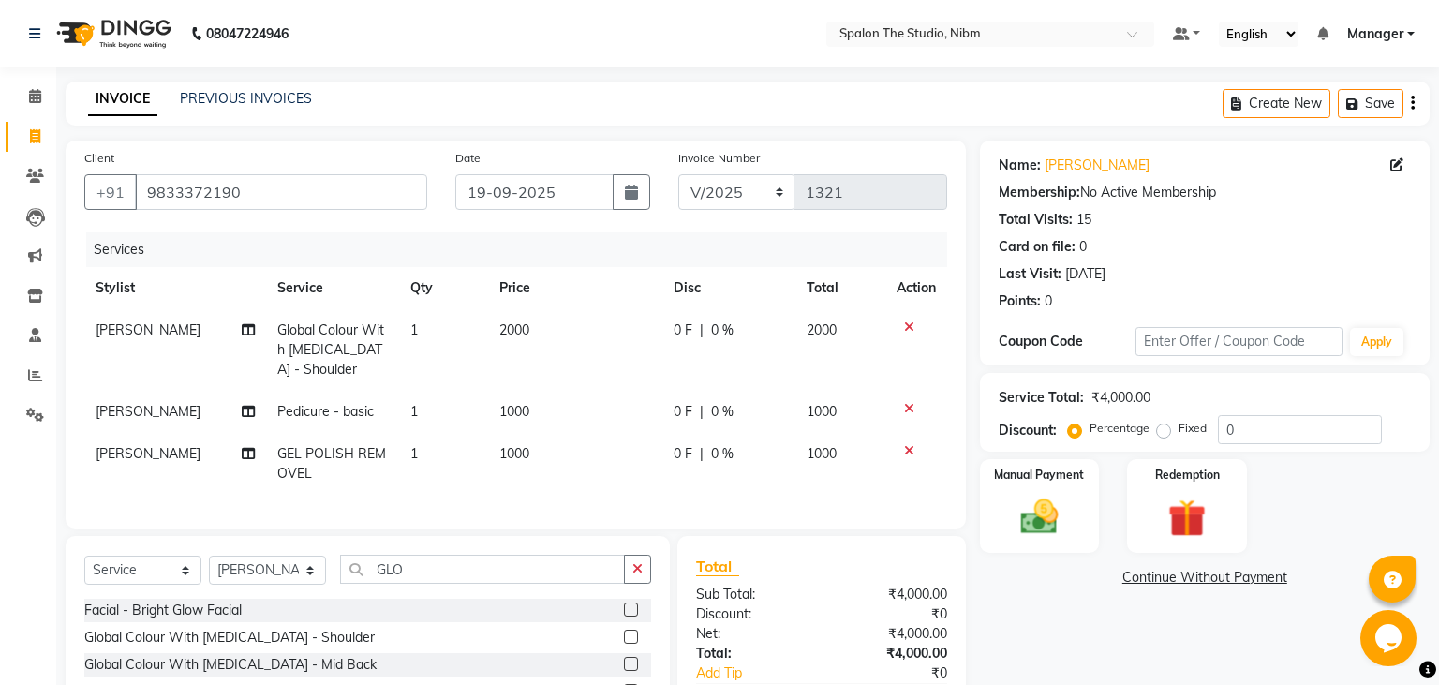
click at [631, 640] on label at bounding box center [631, 637] width 14 height 14
click at [631, 640] on input "checkbox" at bounding box center [630, 638] width 12 height 12
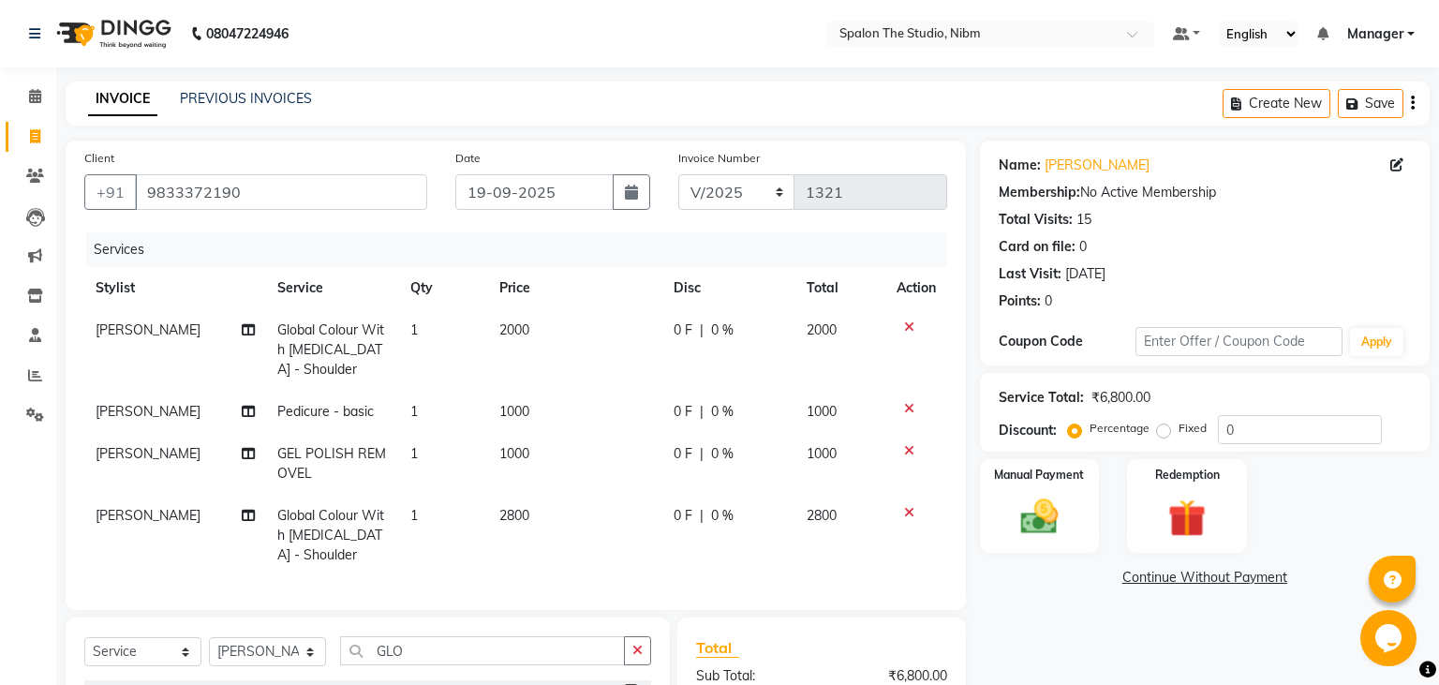
checkbox input "false"
click at [557, 513] on td "2800" at bounding box center [575, 536] width 174 height 82
select select "44587"
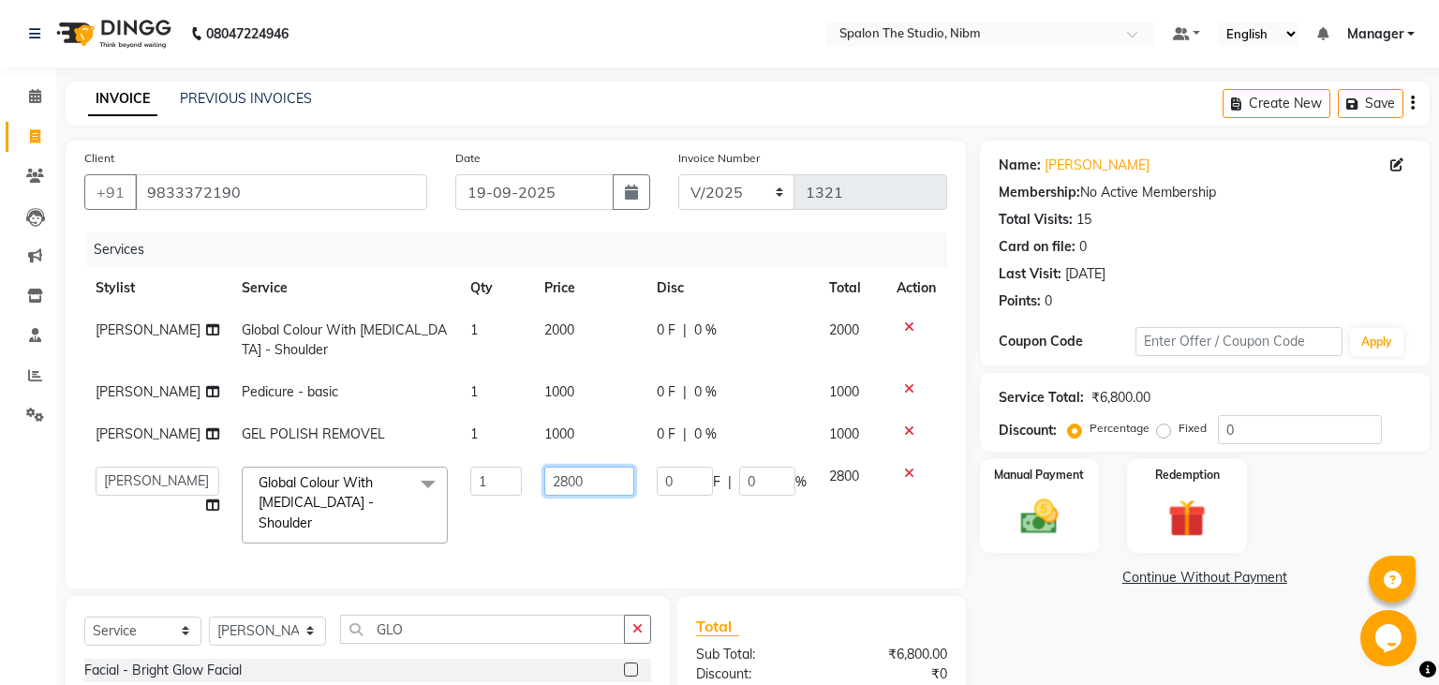
click at [575, 478] on input "2800" at bounding box center [589, 481] width 91 height 29
type input "2"
type input "1500"
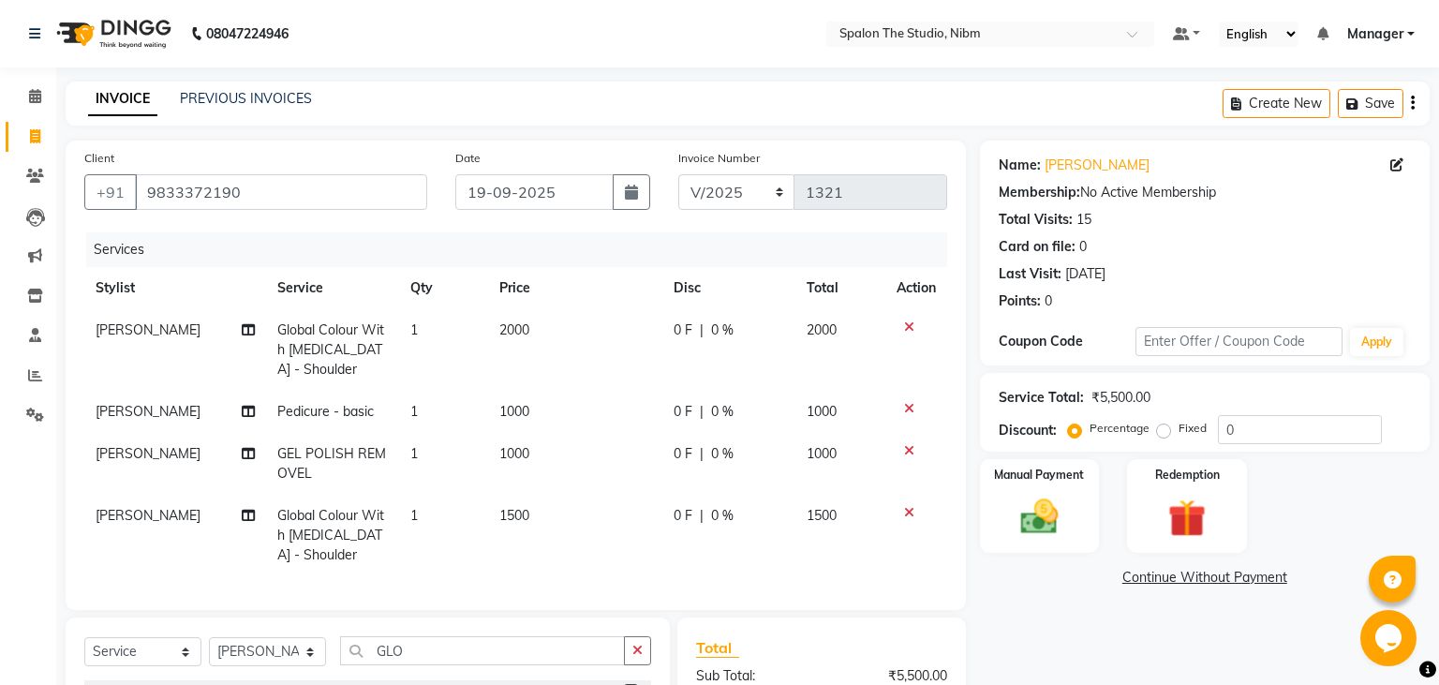
click at [558, 527] on td "1500" at bounding box center [575, 536] width 174 height 82
select select "44587"
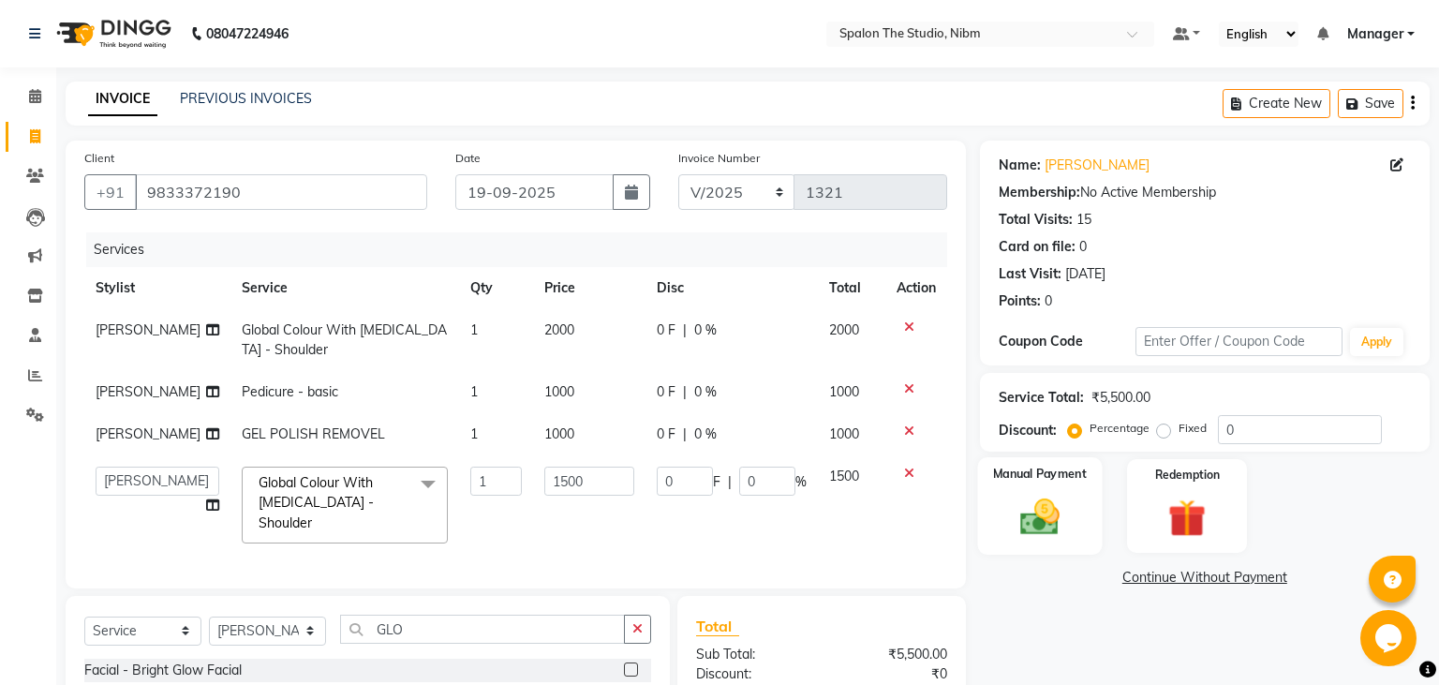
click at [1032, 526] on img at bounding box center [1039, 517] width 64 height 45
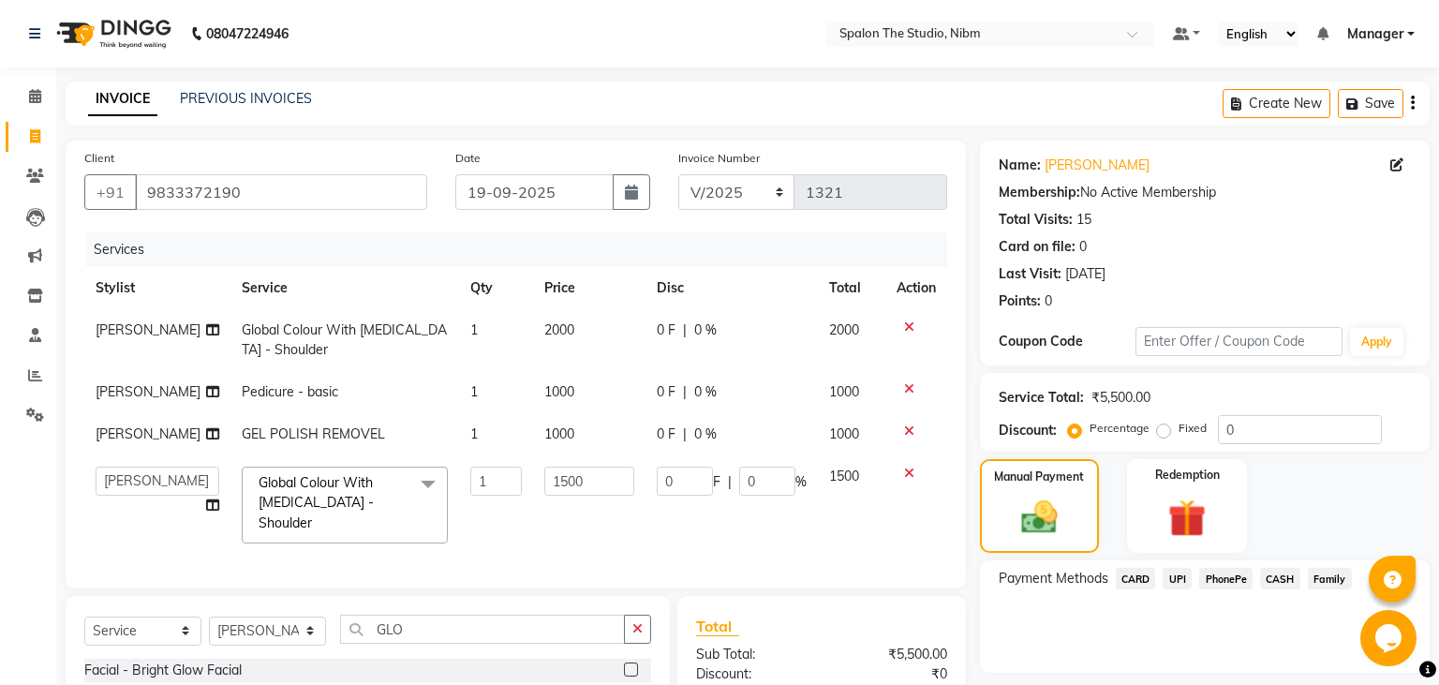
click at [1176, 578] on span "UPI" at bounding box center [1177, 579] width 29 height 22
click at [1230, 674] on button "Add Payment" at bounding box center [1278, 677] width 266 height 29
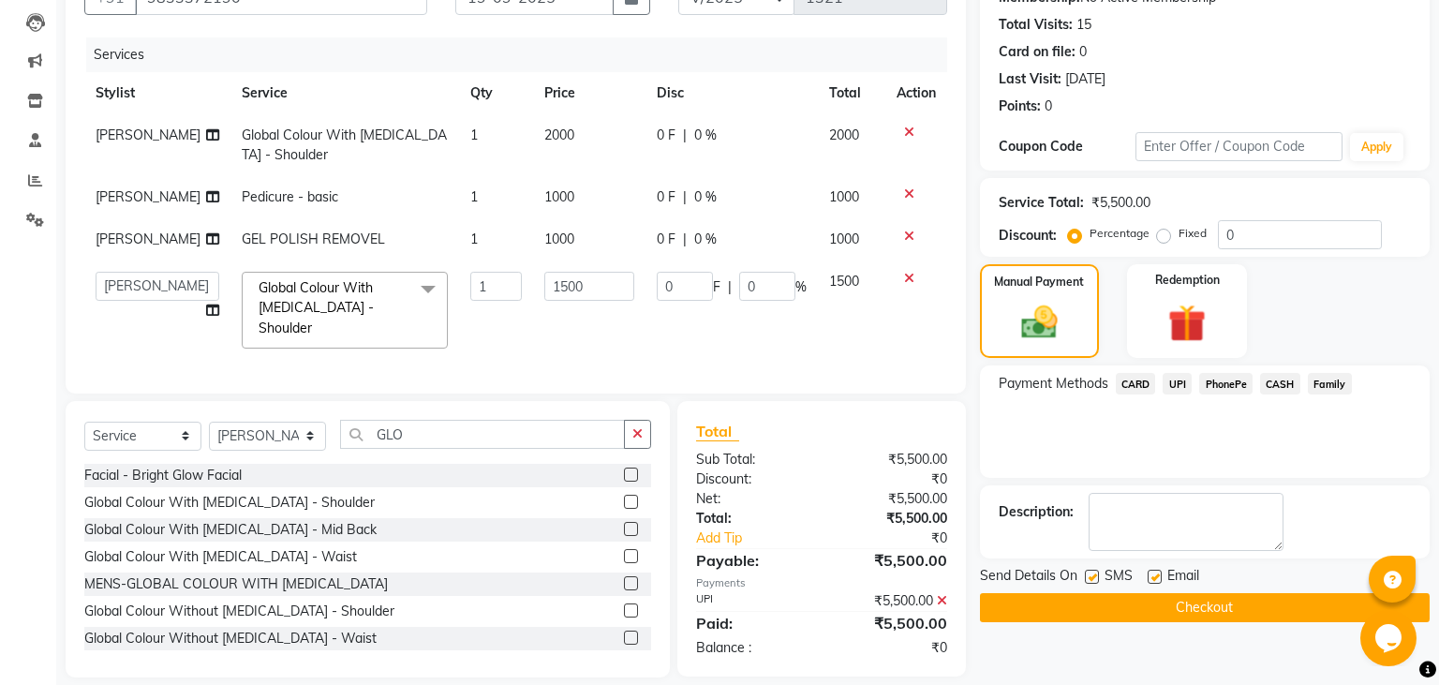
click at [1097, 574] on label at bounding box center [1092, 577] width 14 height 14
click at [1097, 574] on input "checkbox" at bounding box center [1091, 578] width 12 height 12
checkbox input "false"
click at [1140, 605] on button "Checkout" at bounding box center [1205, 607] width 450 height 29
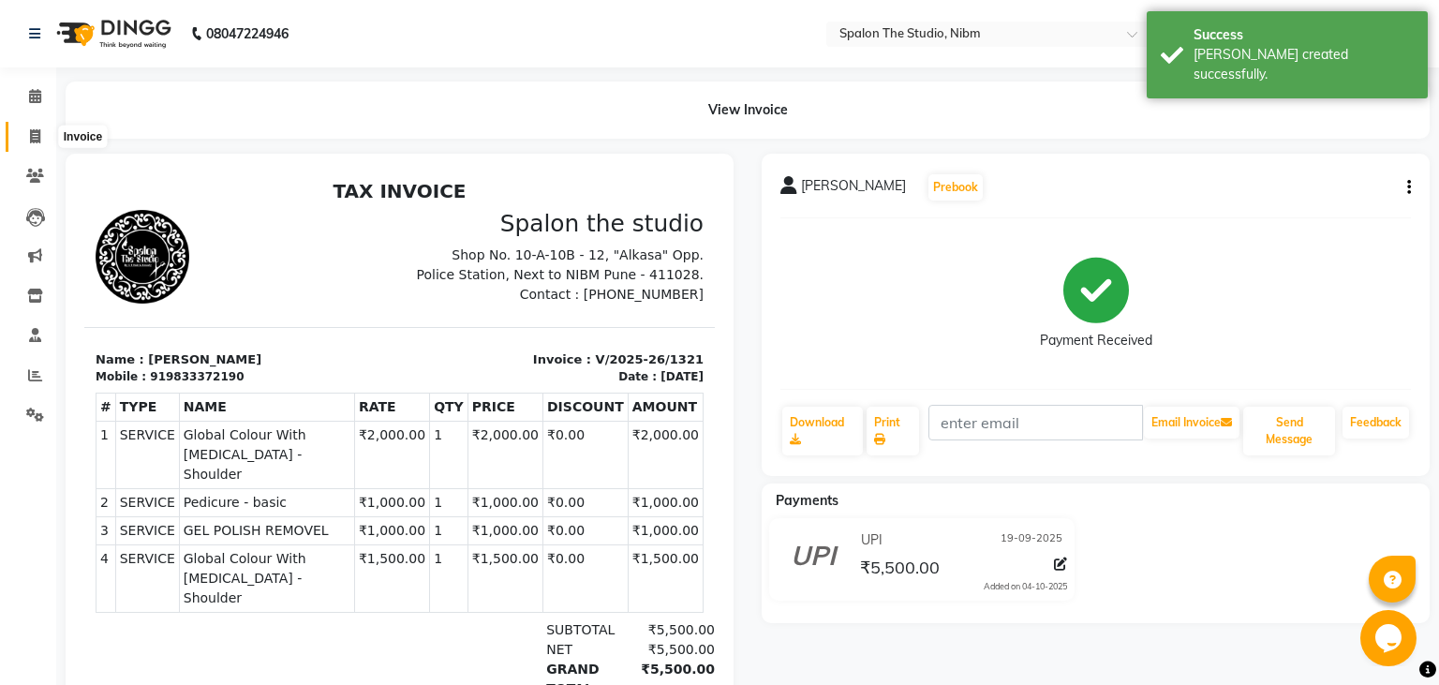
click at [32, 141] on icon at bounding box center [35, 136] width 10 height 14
select select "service"
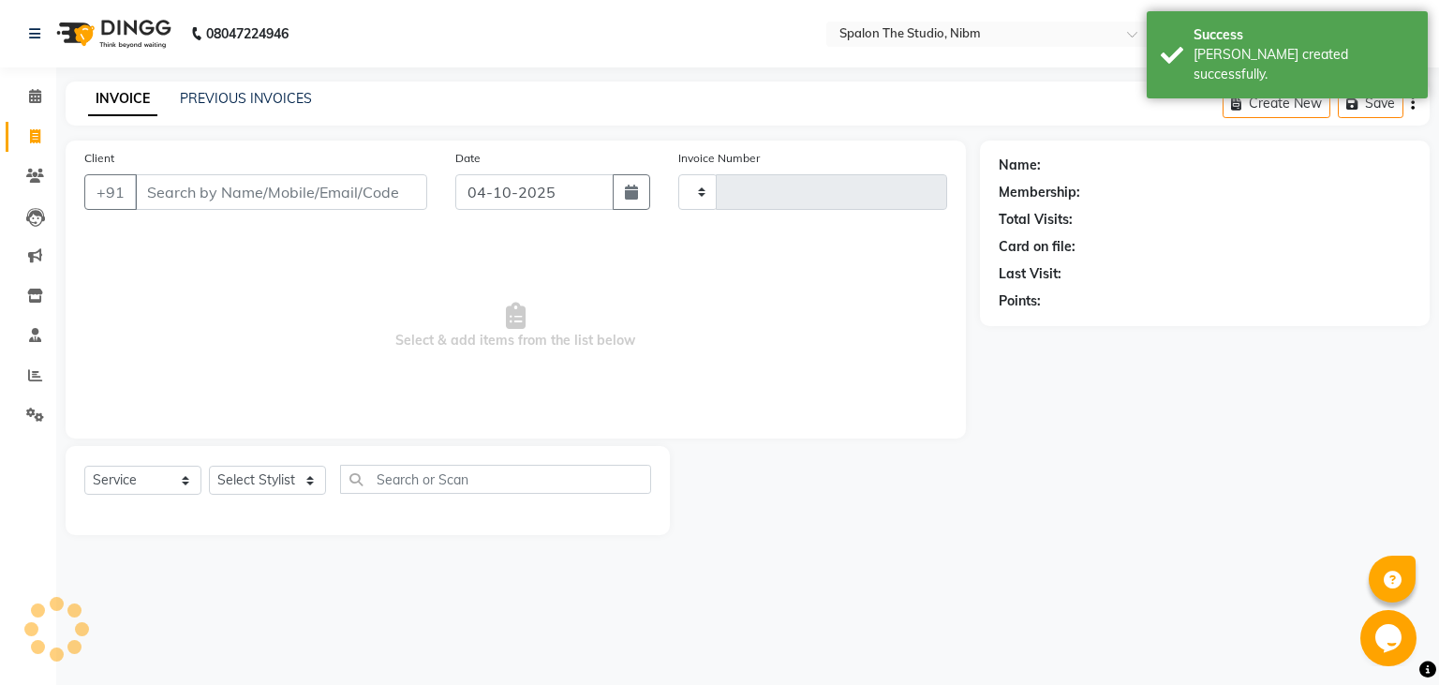
type input "1322"
select select "6119"
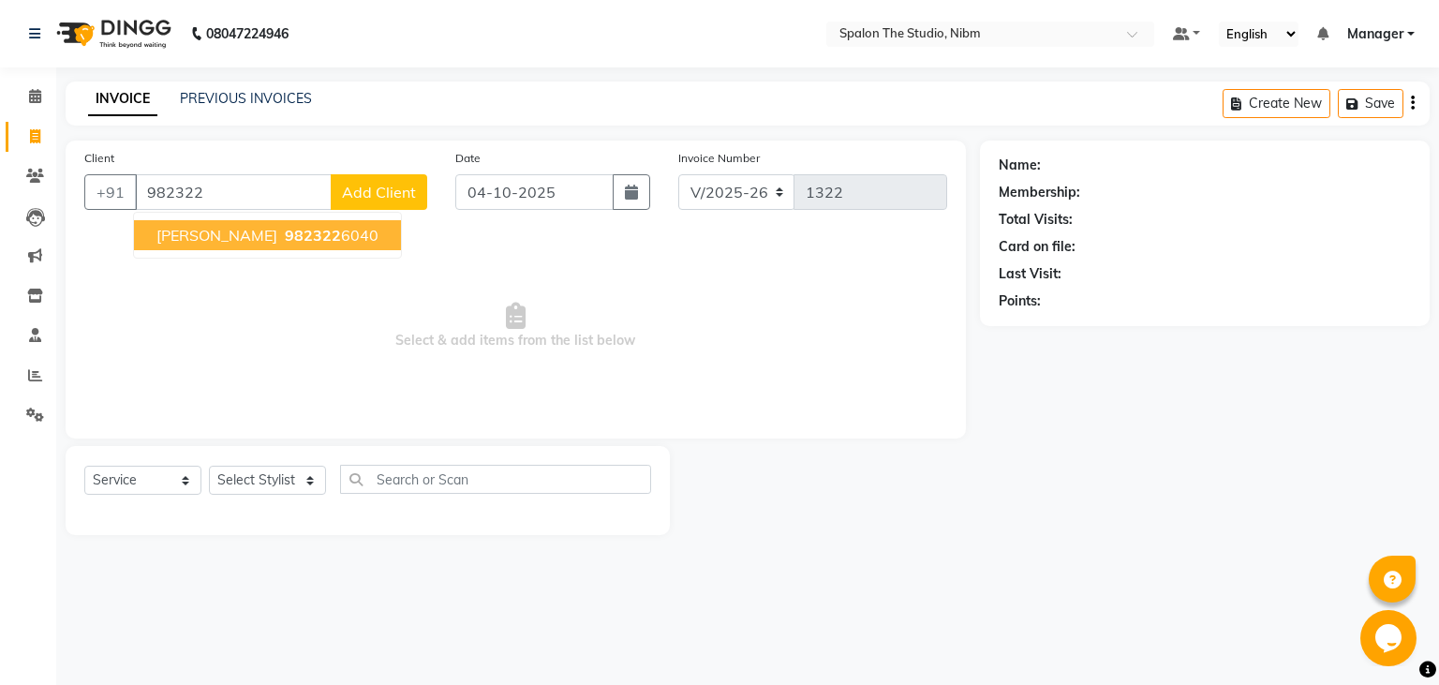
click at [250, 234] on span "[PERSON_NAME]" at bounding box center [216, 235] width 121 height 19
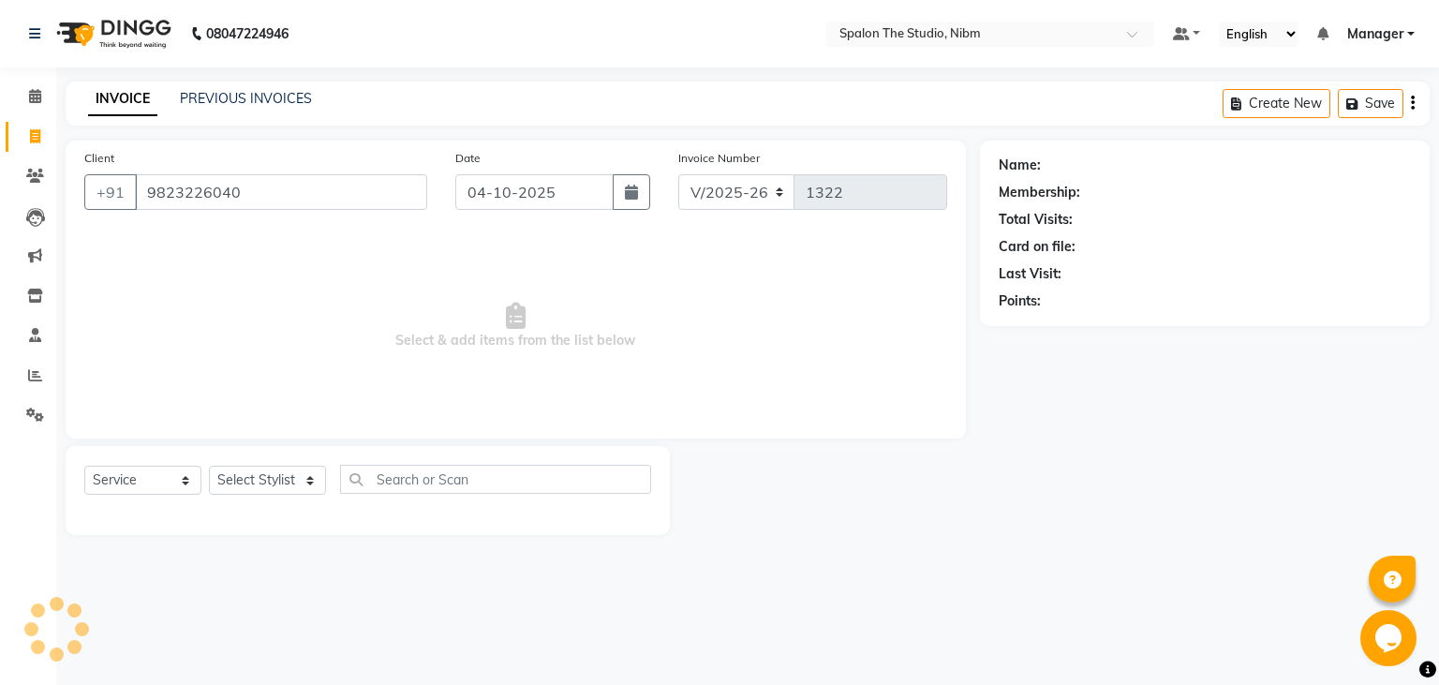
type input "9823226040"
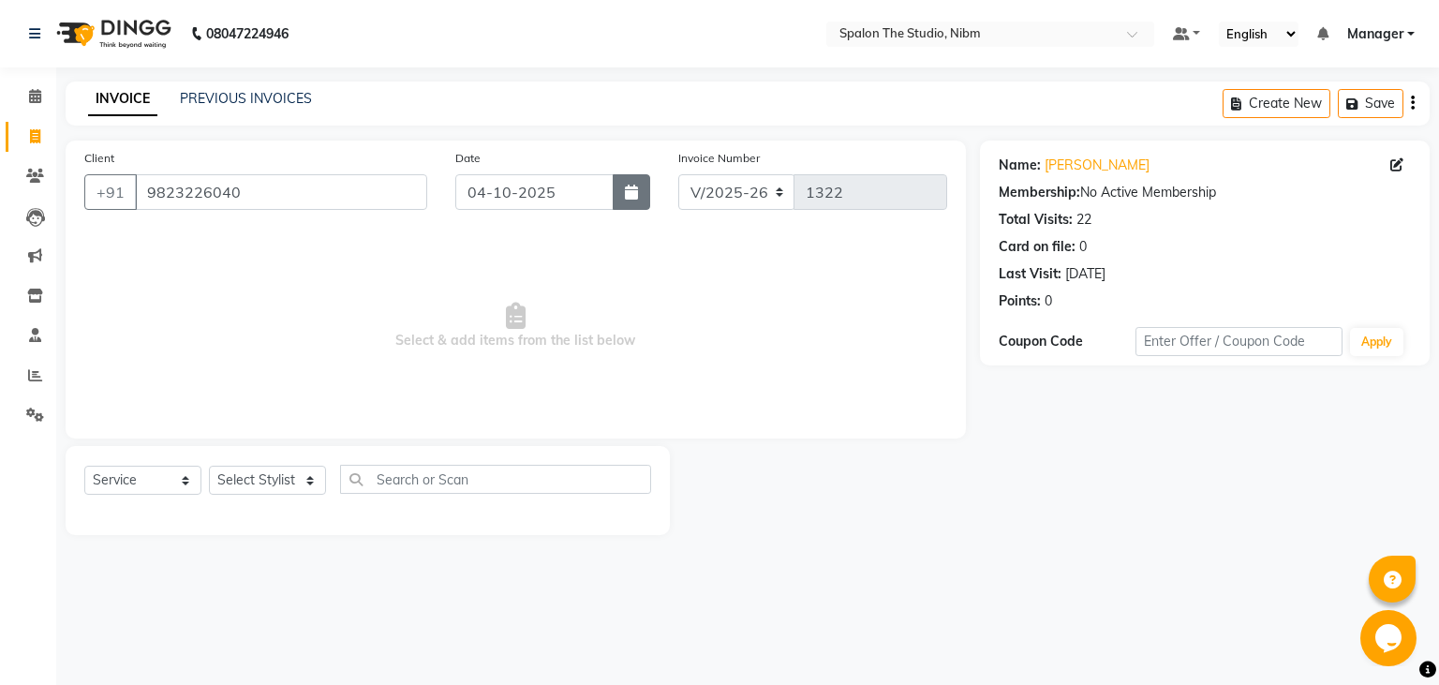
click at [625, 194] on icon "button" at bounding box center [631, 192] width 13 height 15
select select "10"
select select "2025"
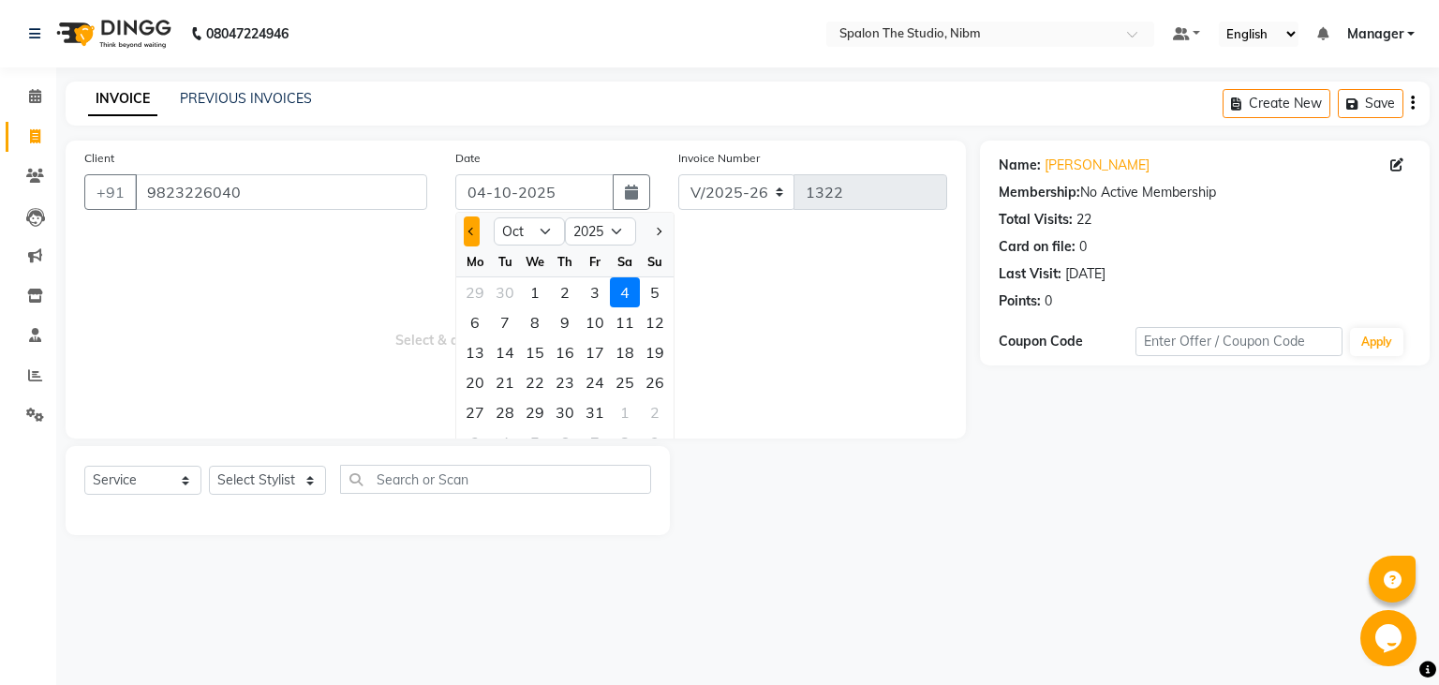
click at [470, 231] on span "Previous month" at bounding box center [472, 231] width 7 height 7
select select "9"
click at [592, 350] on div "19" at bounding box center [595, 352] width 30 height 30
type input "19-09-2025"
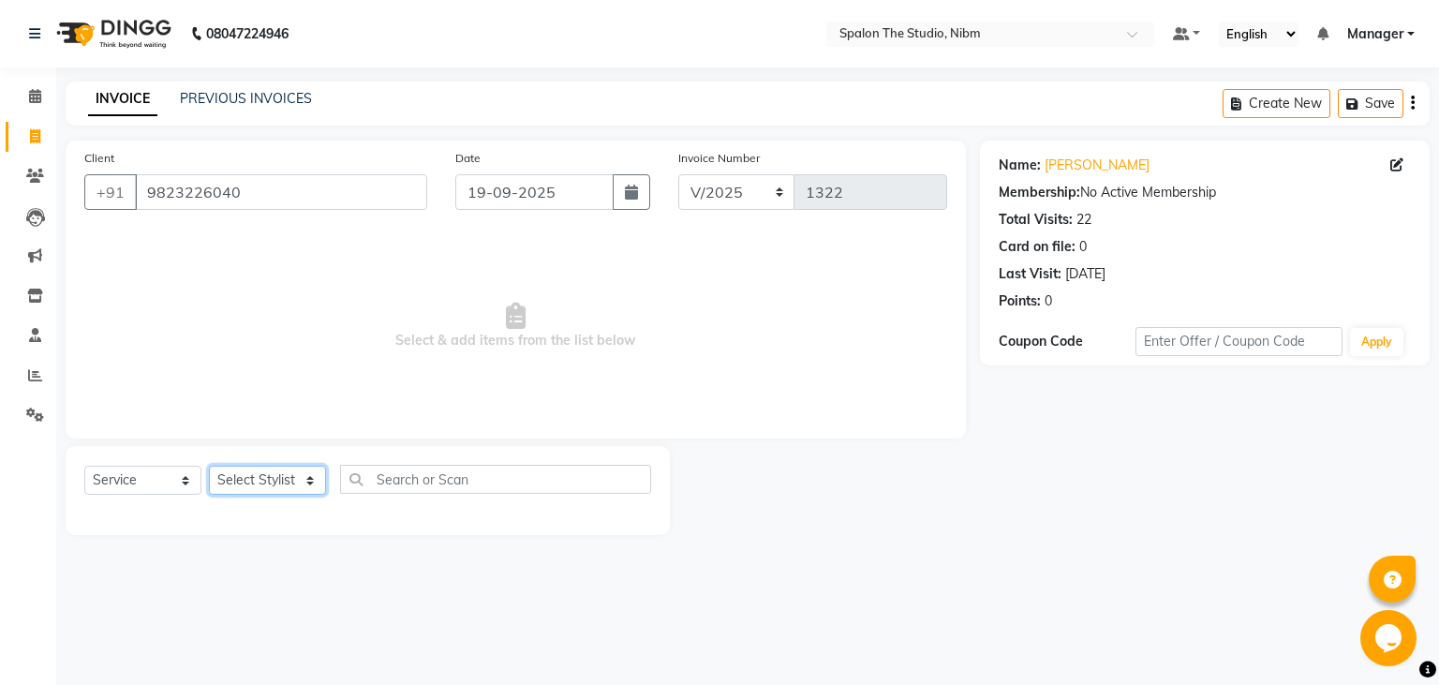
click at [209, 466] on select "Select Stylist AAYAT ARMAN [PERSON_NAME] [PERSON_NAME] Manager [PERSON_NAME] SU…" at bounding box center [267, 480] width 117 height 29
select select "44587"
click option "[PERSON_NAME]" at bounding box center [0, 0] width 0 height 0
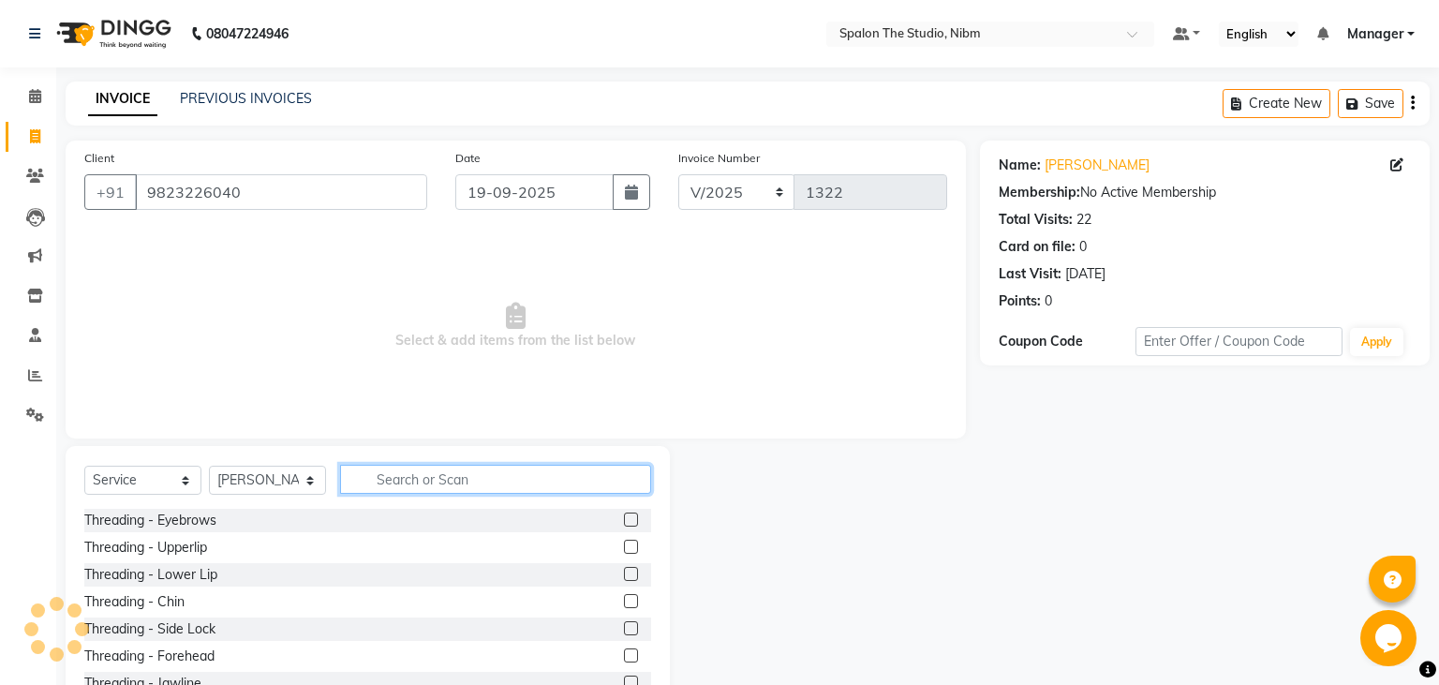
click at [402, 468] on input "text" at bounding box center [495, 479] width 311 height 29
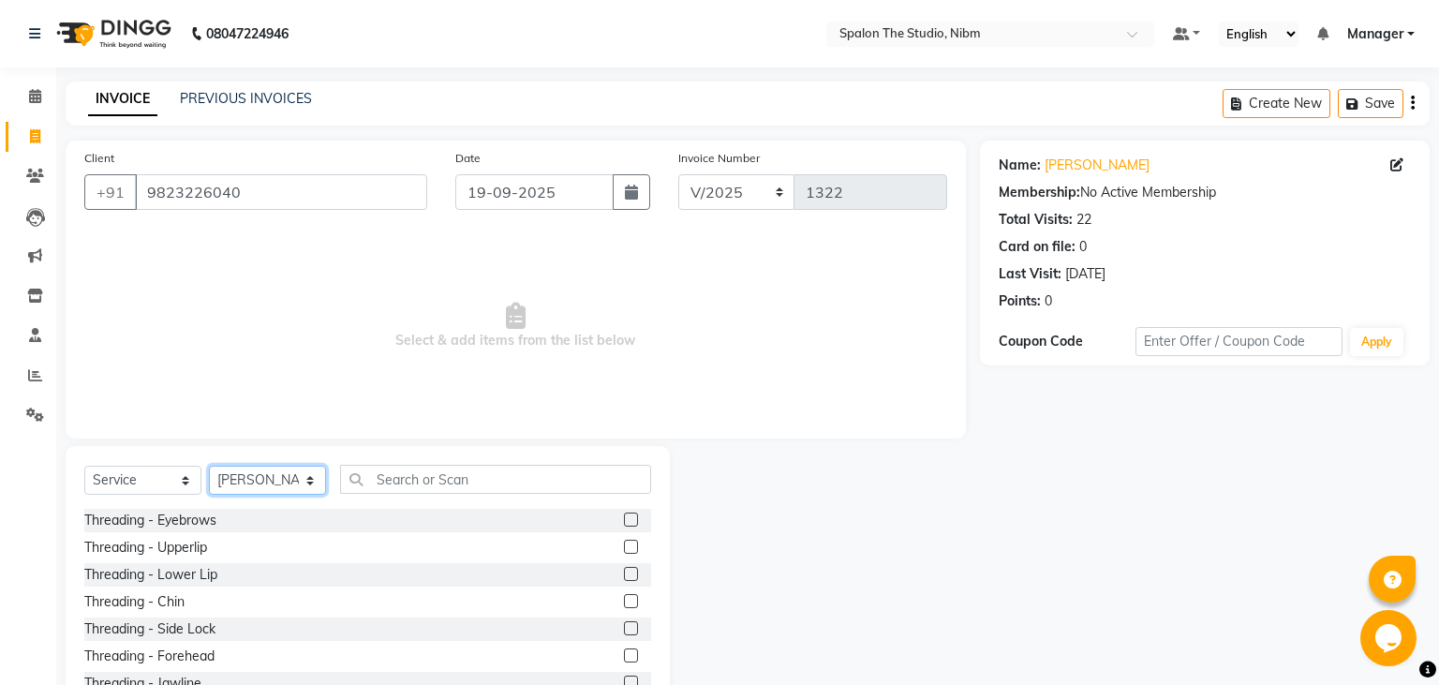
click at [209, 466] on select "Select Stylist AAYAT ARMAN [PERSON_NAME] [PERSON_NAME] Manager [PERSON_NAME] SU…" at bounding box center [267, 480] width 117 height 29
click at [384, 377] on span "Select & add items from the list below" at bounding box center [515, 325] width 863 height 187
click at [422, 479] on input "text" at bounding box center [495, 479] width 311 height 29
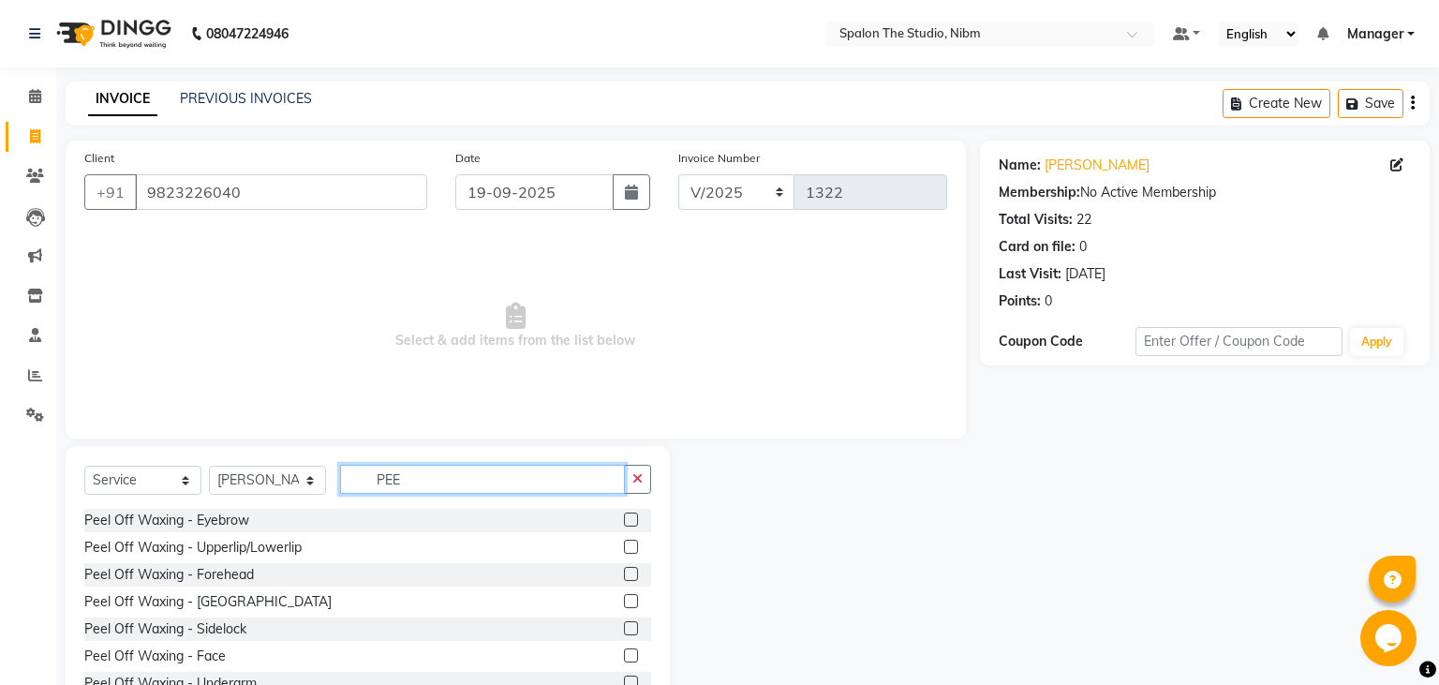
type input "PEE"
click at [633, 655] on label at bounding box center [631, 655] width 14 height 14
click at [633, 655] on input "checkbox" at bounding box center [630, 656] width 12 height 12
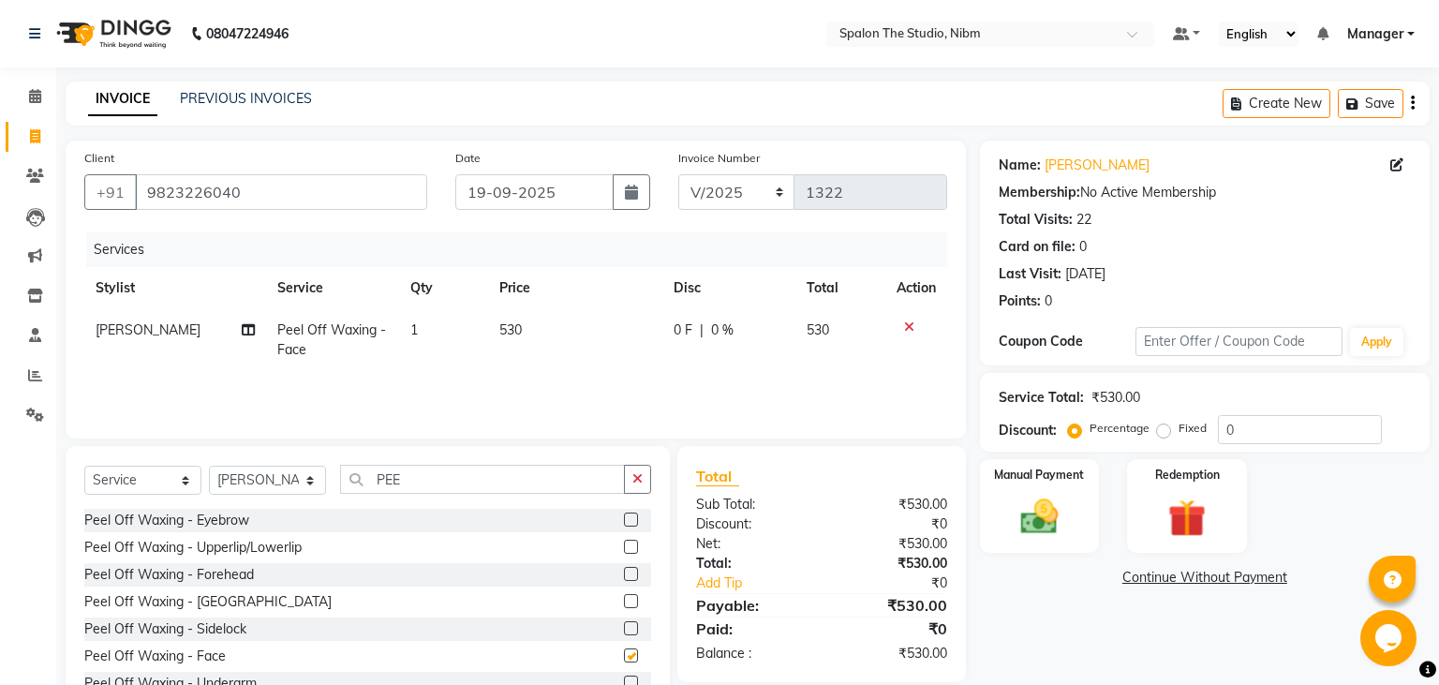
checkbox input "false"
click at [553, 324] on td "530" at bounding box center [575, 340] width 174 height 62
select select "44587"
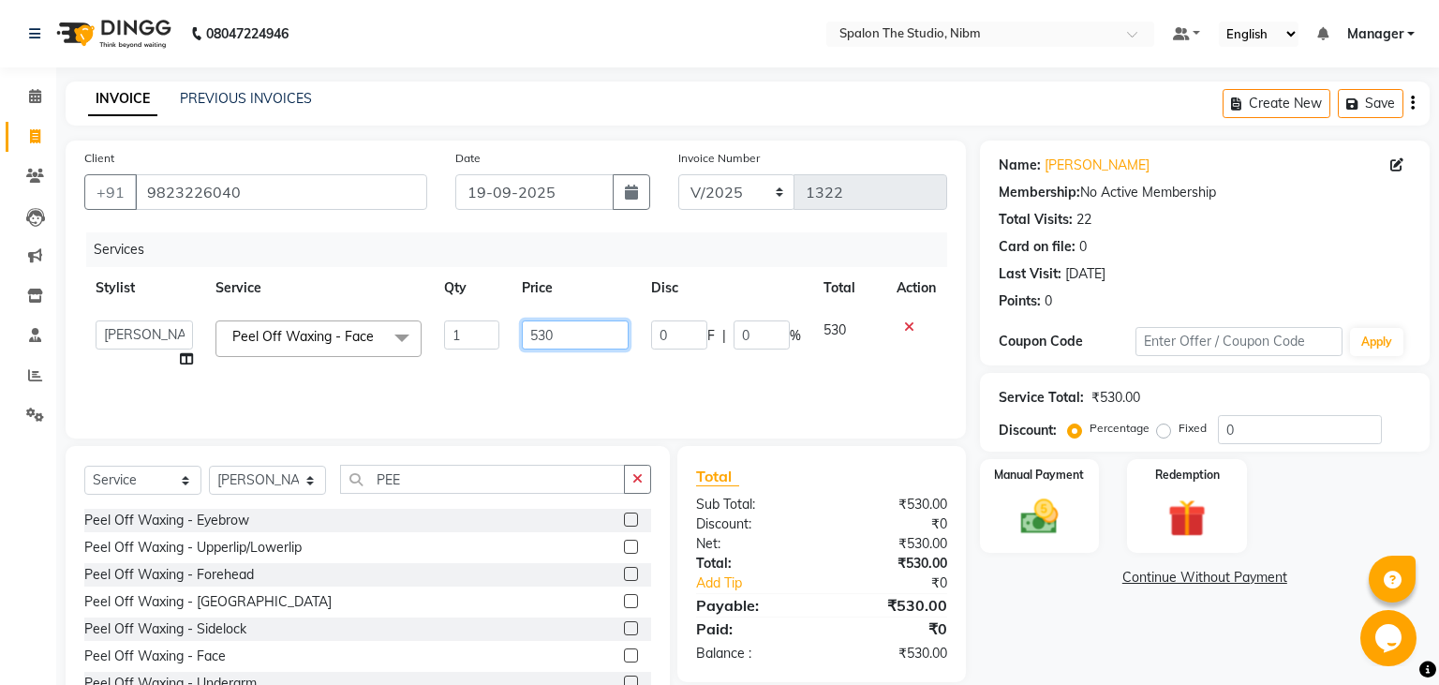
click at [553, 324] on input "530" at bounding box center [575, 334] width 107 height 29
type input "5"
type input "400"
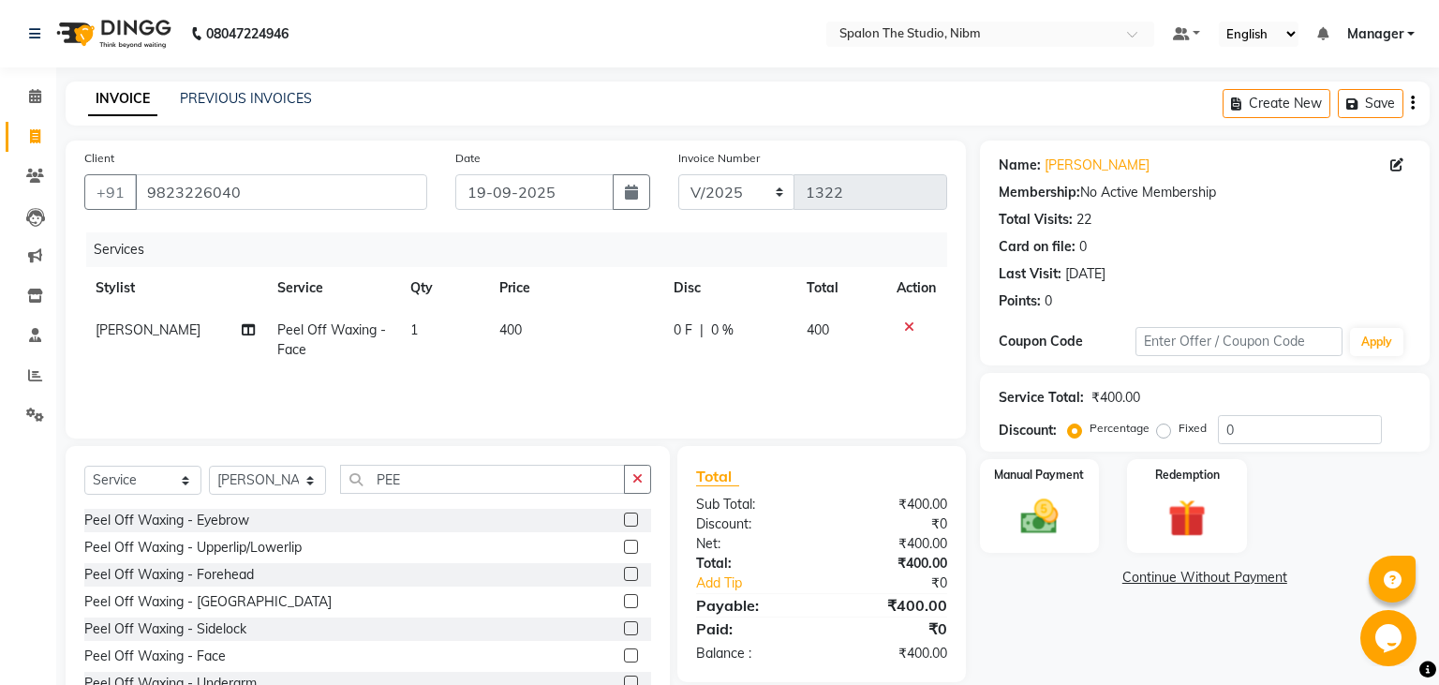
click at [560, 384] on div "Services Stylist Service Qty Price Disc Total Action [PERSON_NAME] Peel Off Wax…" at bounding box center [515, 325] width 863 height 187
click at [1055, 518] on img at bounding box center [1039, 517] width 64 height 45
click at [1180, 581] on span "UPI" at bounding box center [1177, 579] width 29 height 22
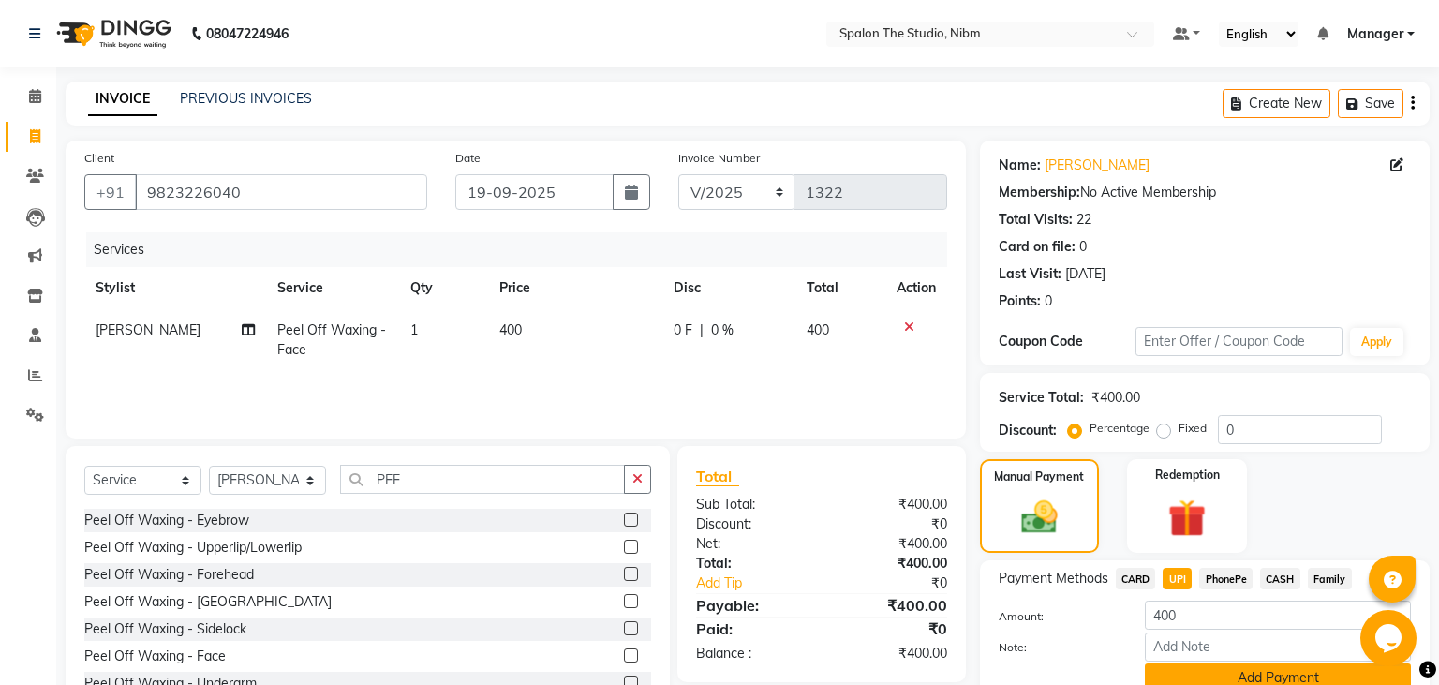
click at [1205, 672] on button "Add Payment" at bounding box center [1278, 677] width 266 height 29
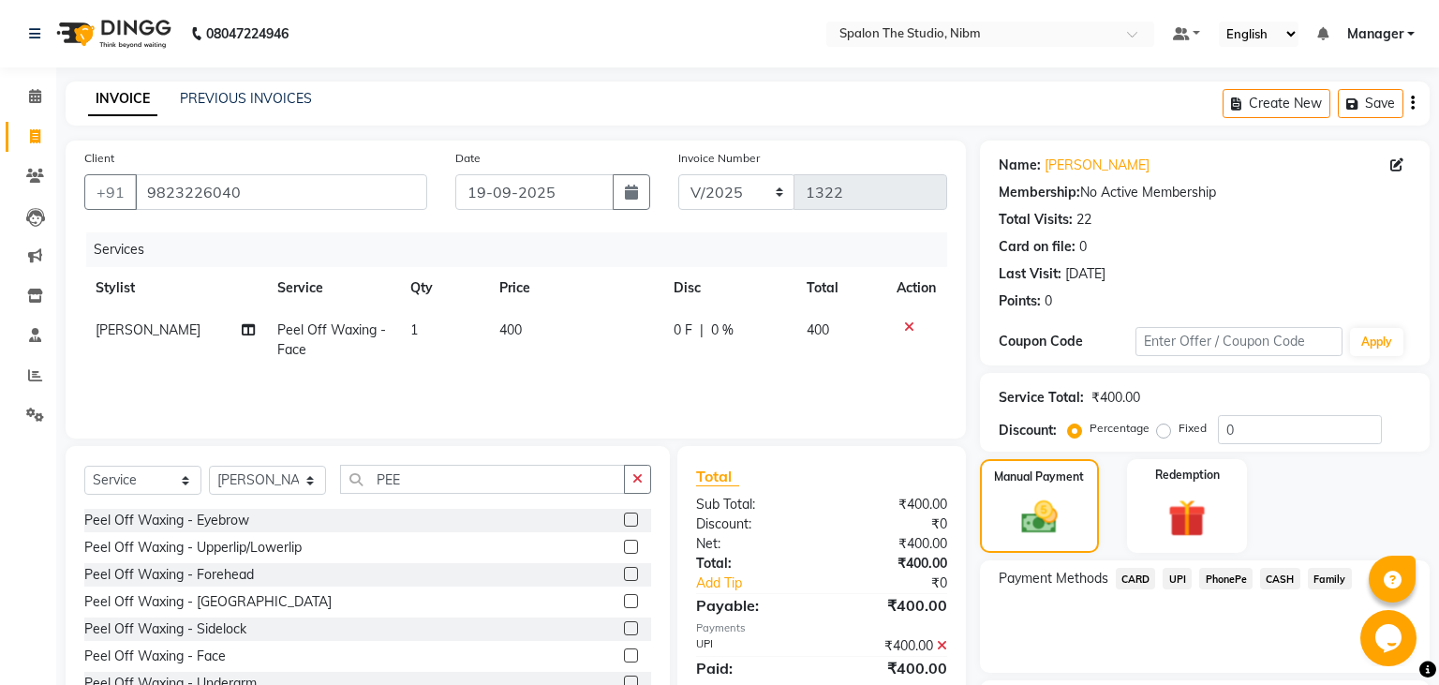
scroll to position [158, 0]
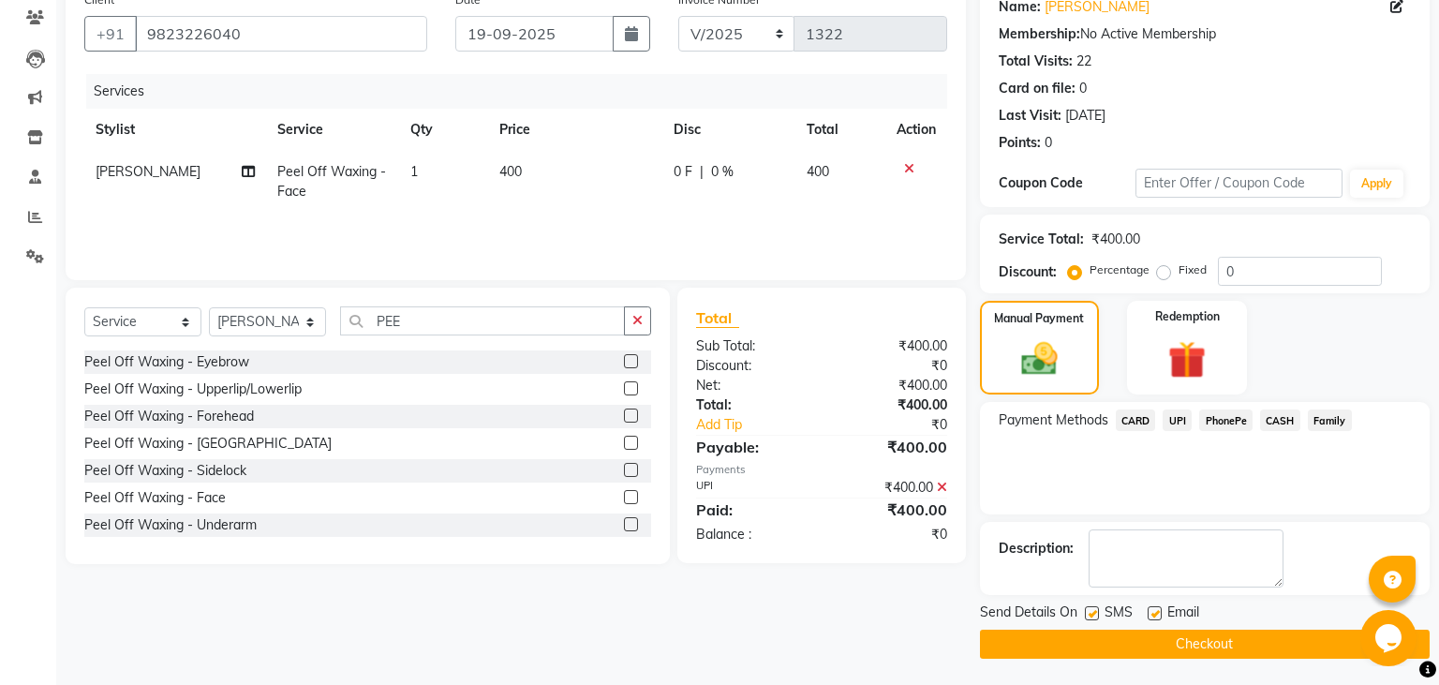
click at [1092, 610] on label at bounding box center [1092, 613] width 14 height 14
click at [1092, 610] on input "checkbox" at bounding box center [1091, 614] width 12 height 12
checkbox input "false"
click at [1101, 639] on button "Checkout" at bounding box center [1205, 644] width 450 height 29
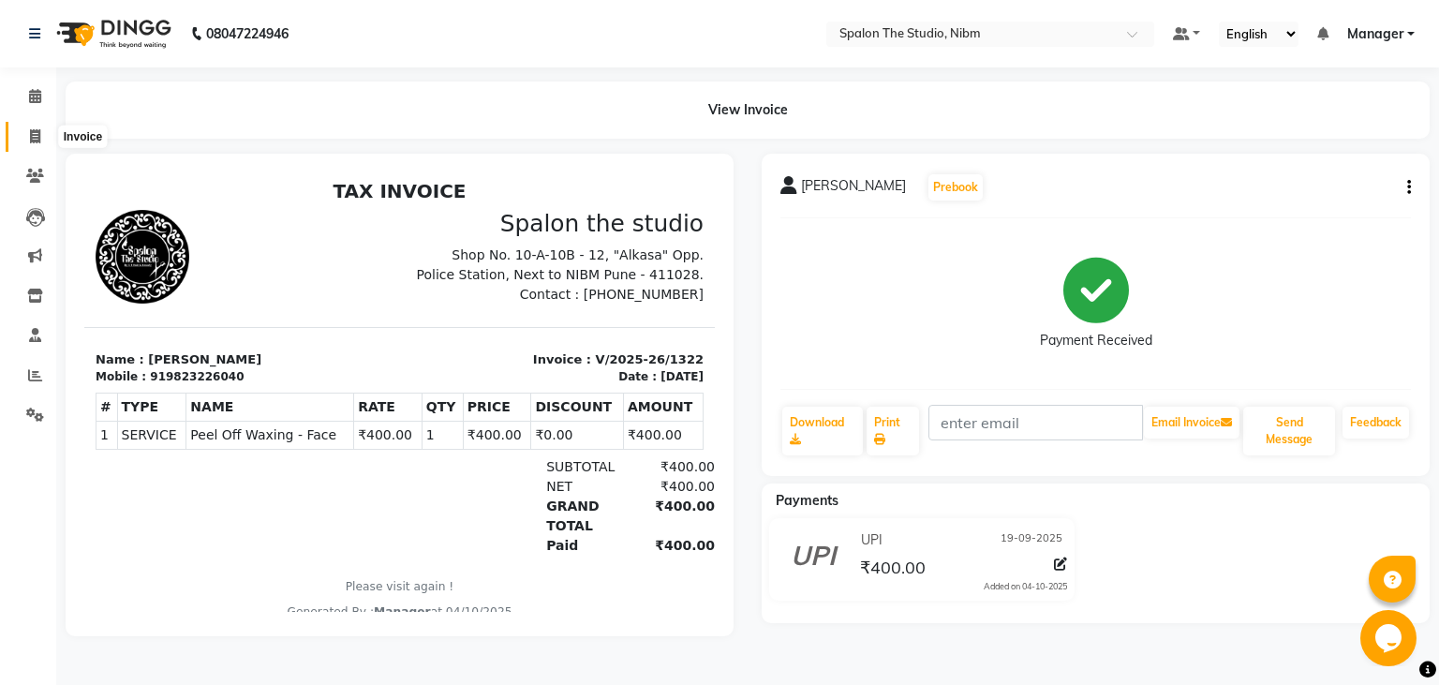
click at [37, 137] on icon at bounding box center [35, 136] width 10 height 14
select select "service"
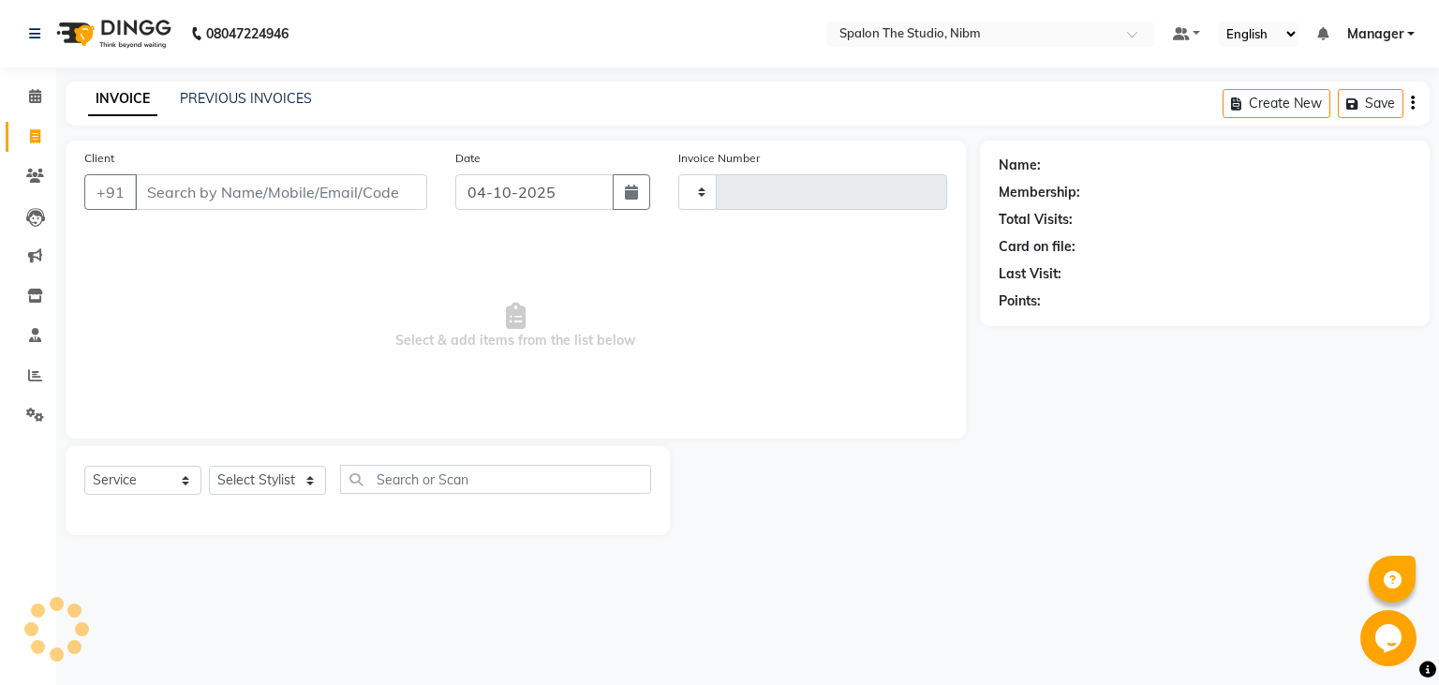
type input "1323"
select select "6119"
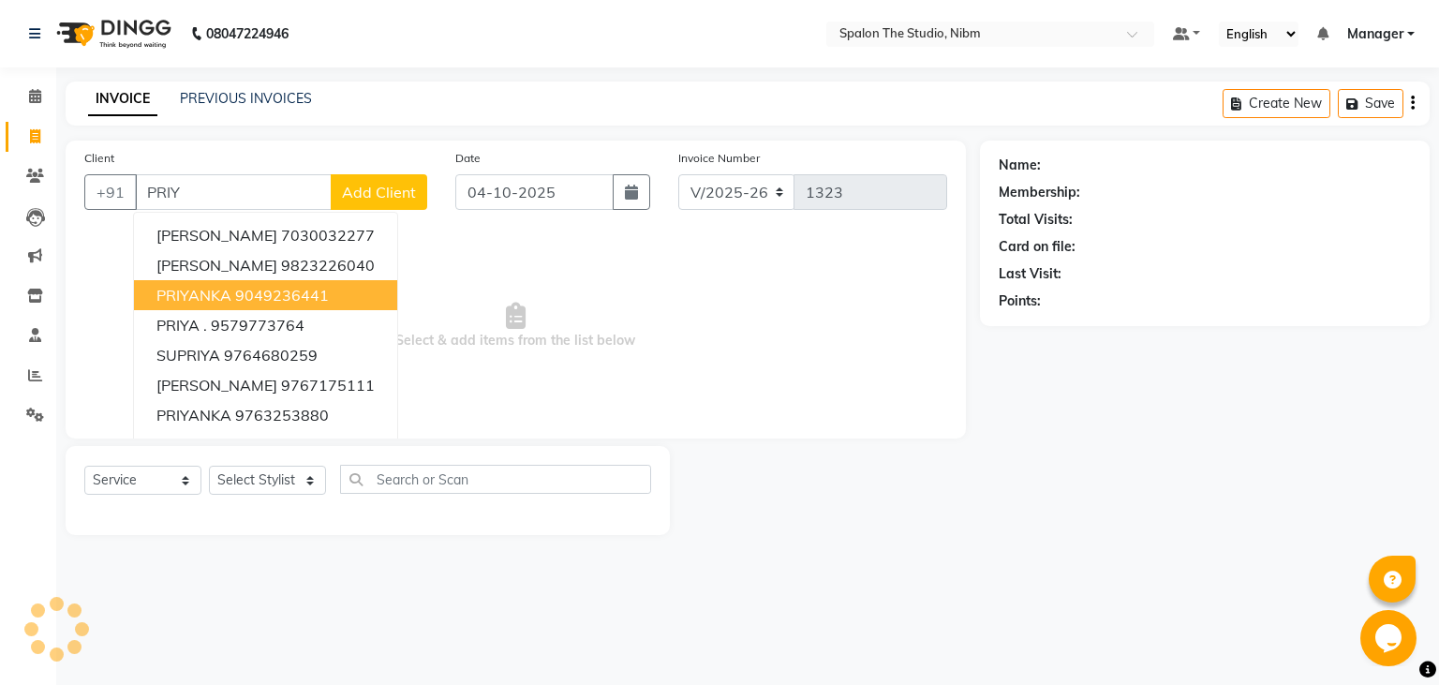
click at [225, 305] on button "PRIYANKA 9049236441" at bounding box center [265, 295] width 263 height 30
type input "9049236441"
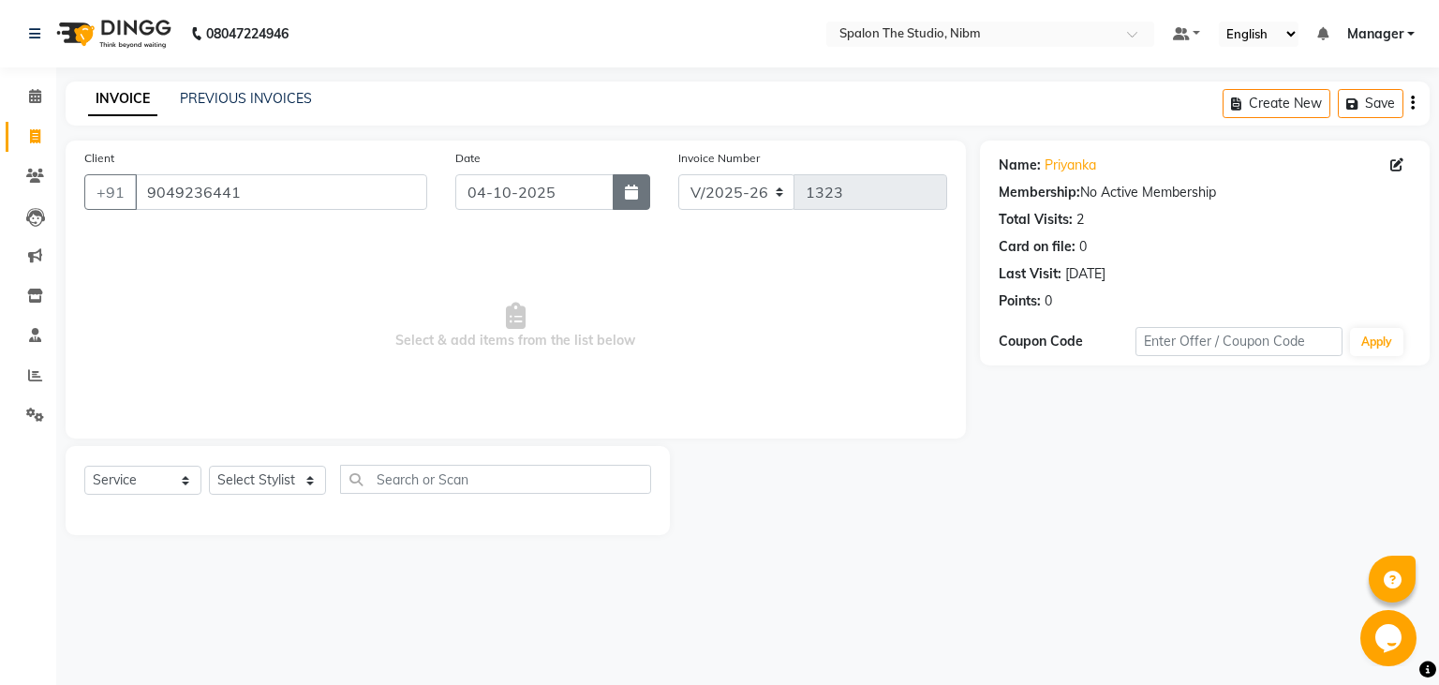
click at [633, 195] on icon "button" at bounding box center [631, 192] width 13 height 15
select select "10"
select select "2025"
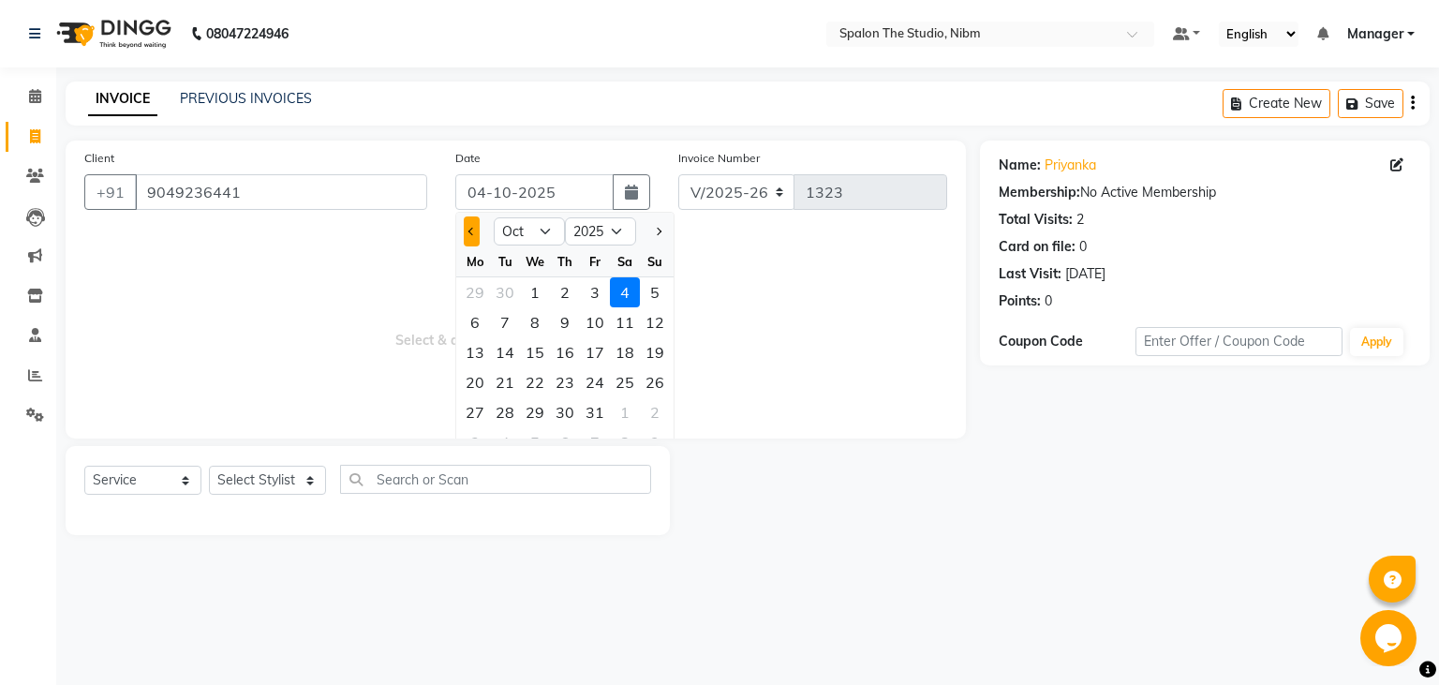
click at [473, 239] on button "Previous month" at bounding box center [472, 231] width 16 height 30
select select "9"
click at [600, 354] on div "19" at bounding box center [595, 352] width 30 height 30
type input "19-09-2025"
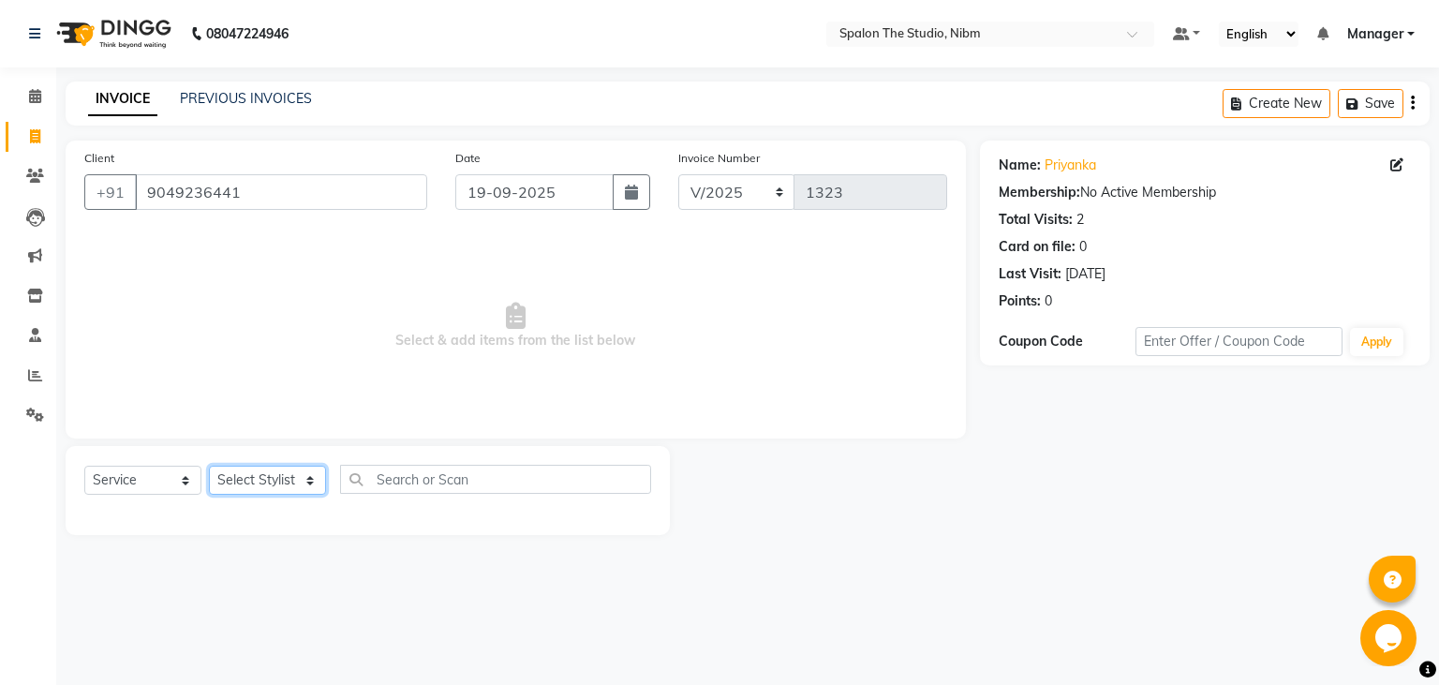
click at [209, 466] on select "Select Stylist AAYAT ARMAN [PERSON_NAME] [PERSON_NAME] Manager [PERSON_NAME] SU…" at bounding box center [267, 480] width 117 height 29
click option "[PERSON_NAME]" at bounding box center [0, 0] width 0 height 0
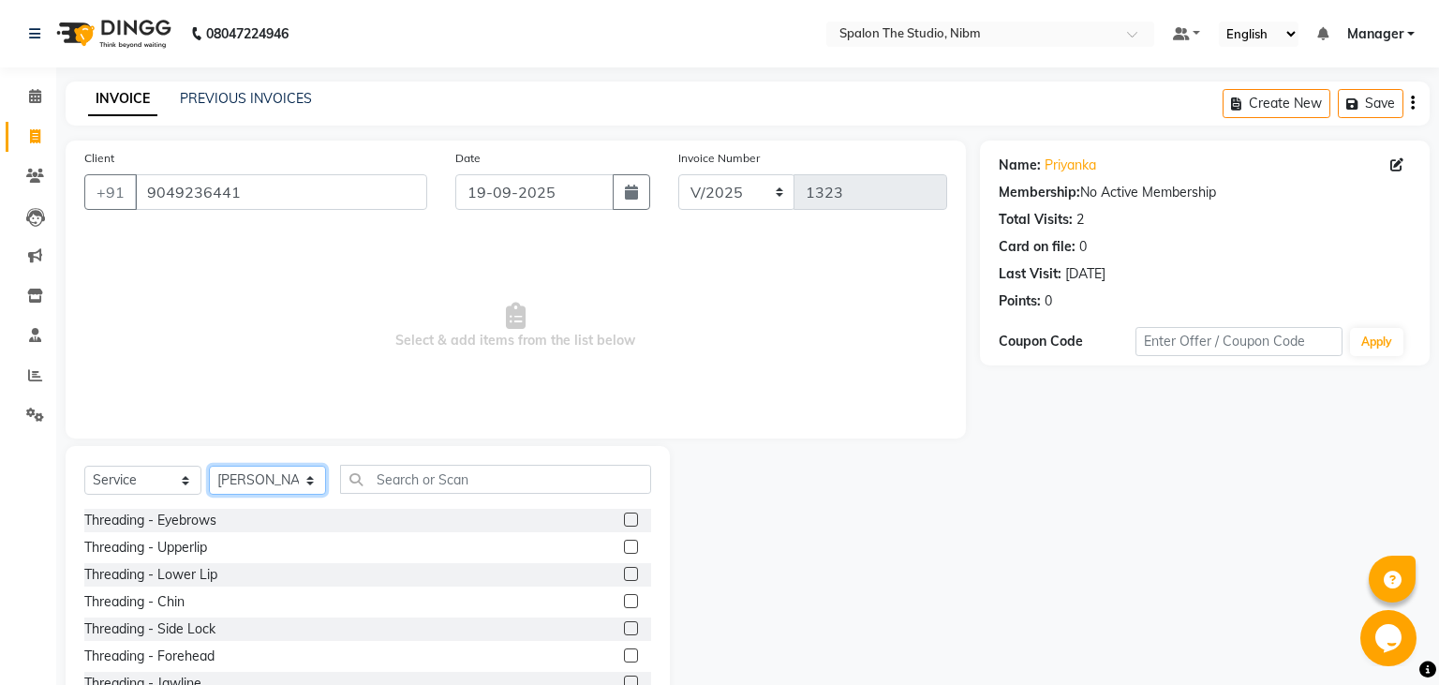
select select "44585"
click at [84, 466] on select "Select Service Product Membership Package Voucher Prepaid Gift Card" at bounding box center [142, 480] width 117 height 29
select select "product"
click option "Product" at bounding box center [0, 0] width 0 height 0
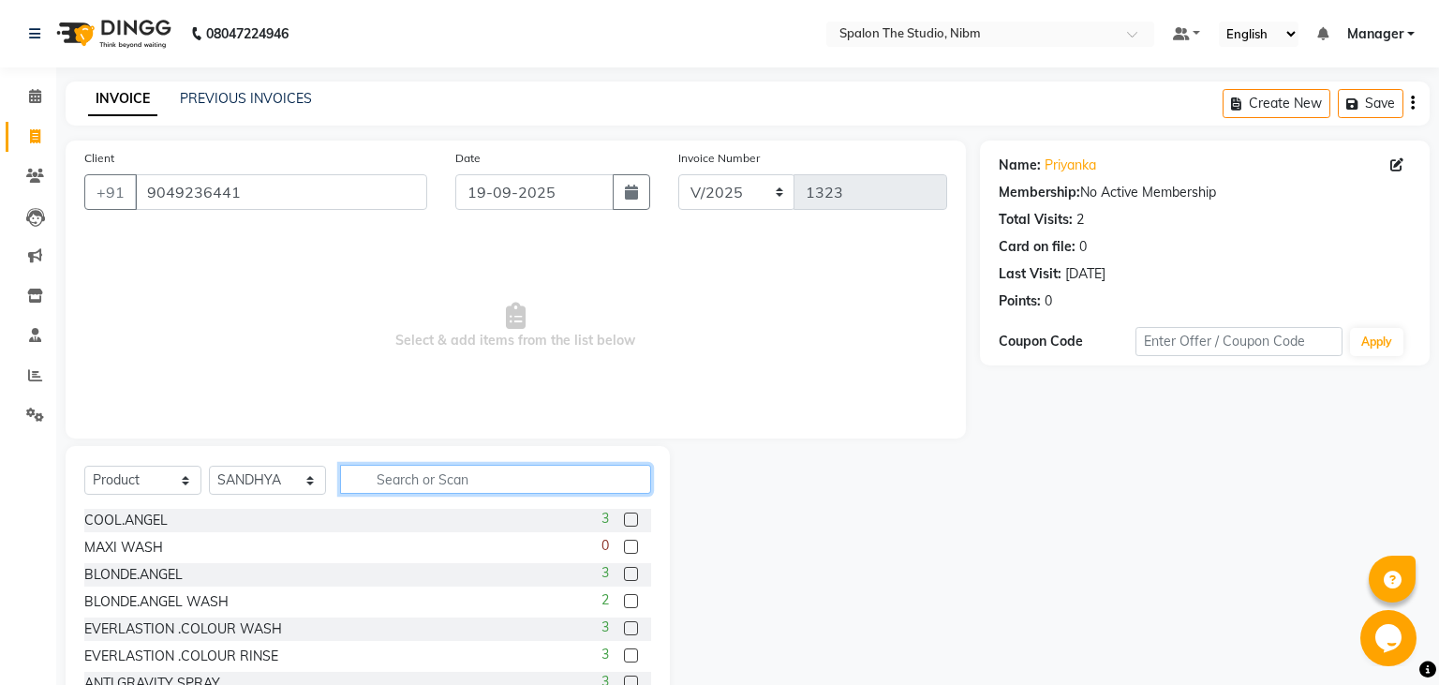
click at [438, 480] on input "text" at bounding box center [495, 479] width 311 height 29
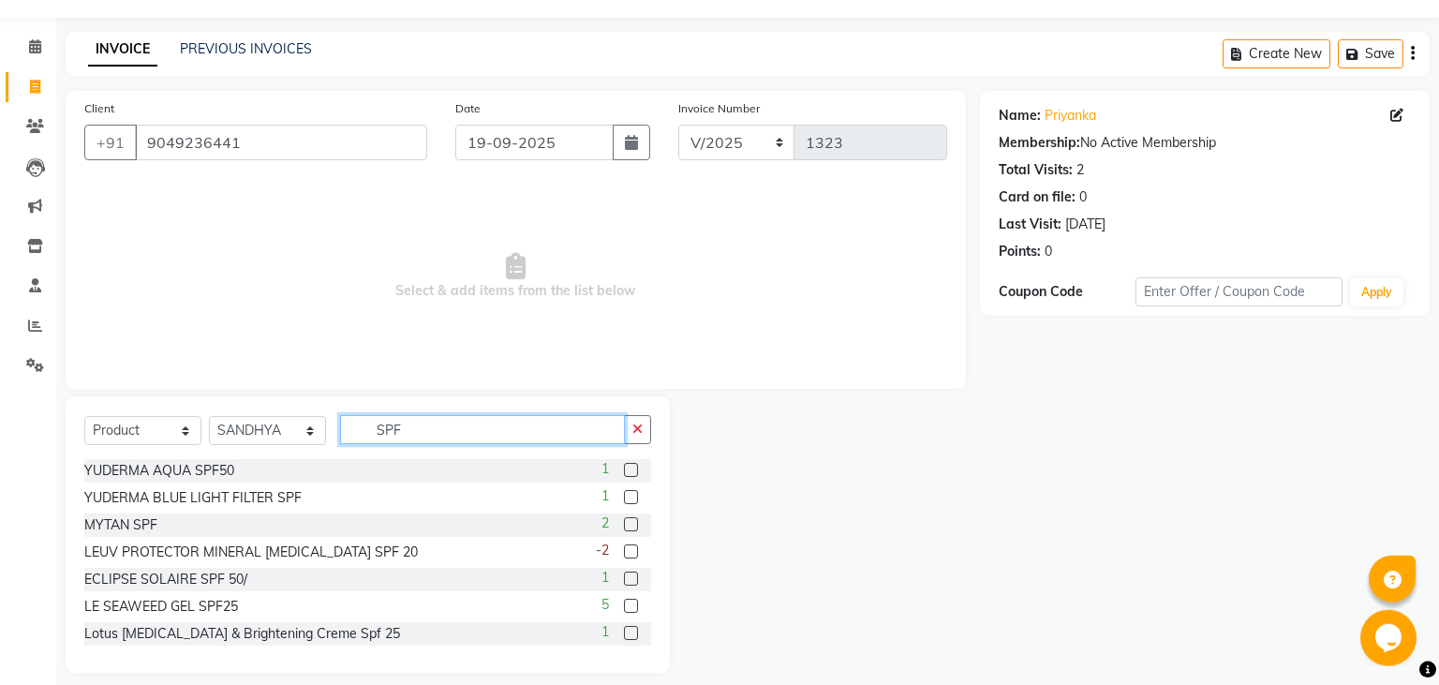
scroll to position [66, 0]
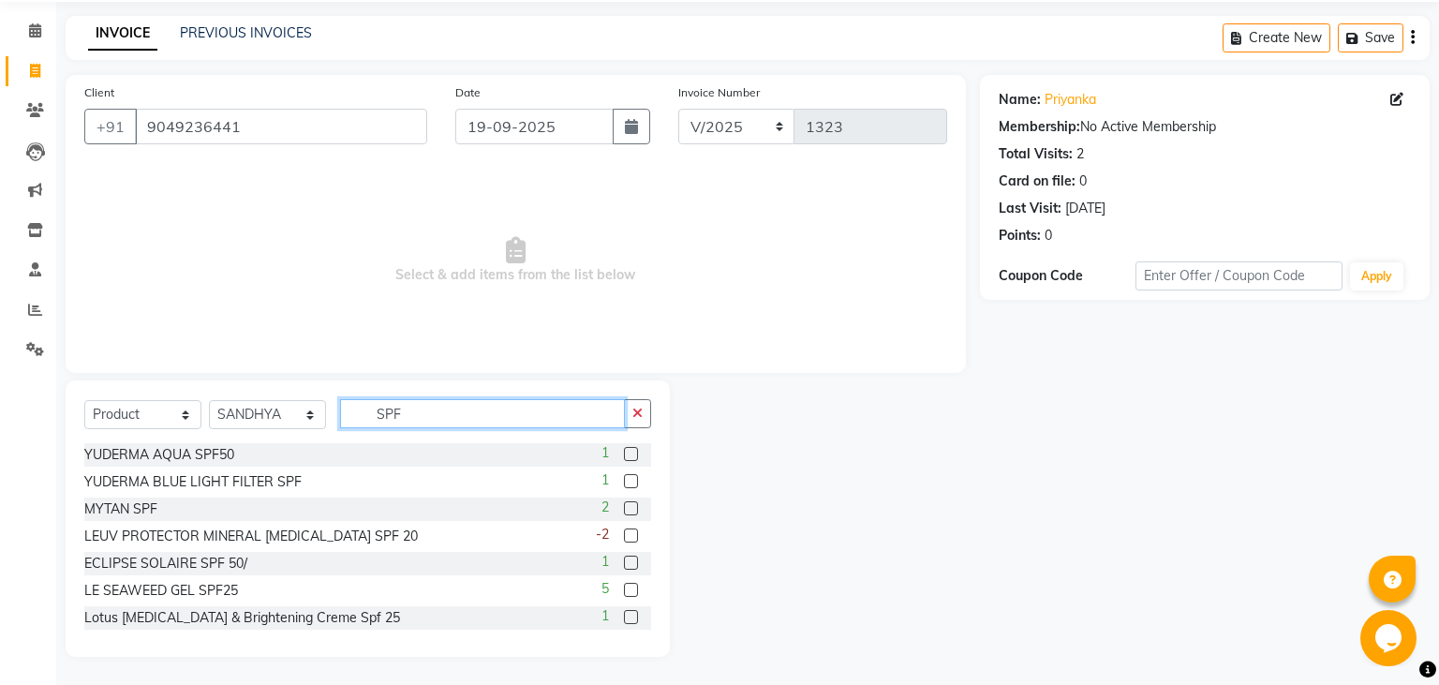
type input "SPF"
click at [632, 564] on label at bounding box center [631, 563] width 14 height 14
click at [632, 564] on input "checkbox" at bounding box center [630, 564] width 12 height 12
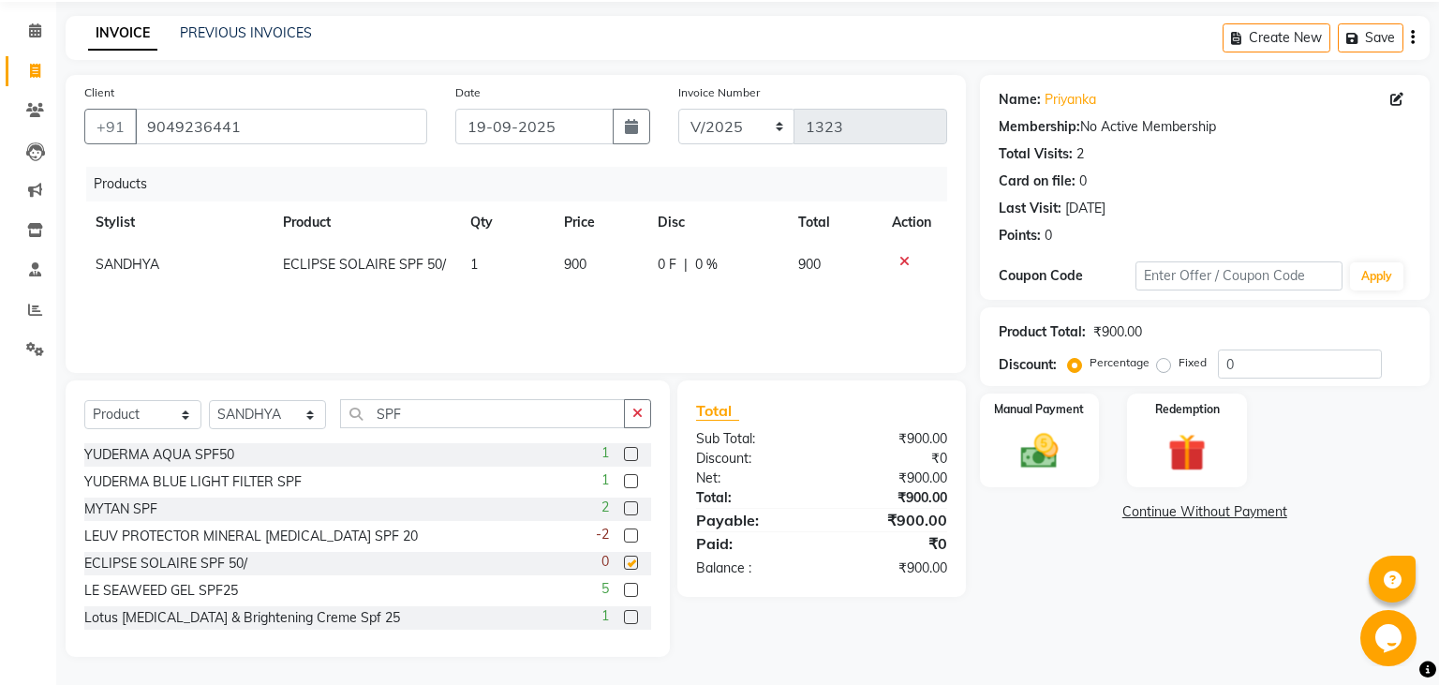
checkbox input "false"
click at [624, 262] on td "900" at bounding box center [600, 265] width 94 height 42
select select "44585"
click at [624, 262] on td "0 F | 0 %" at bounding box center [708, 270] width 172 height 53
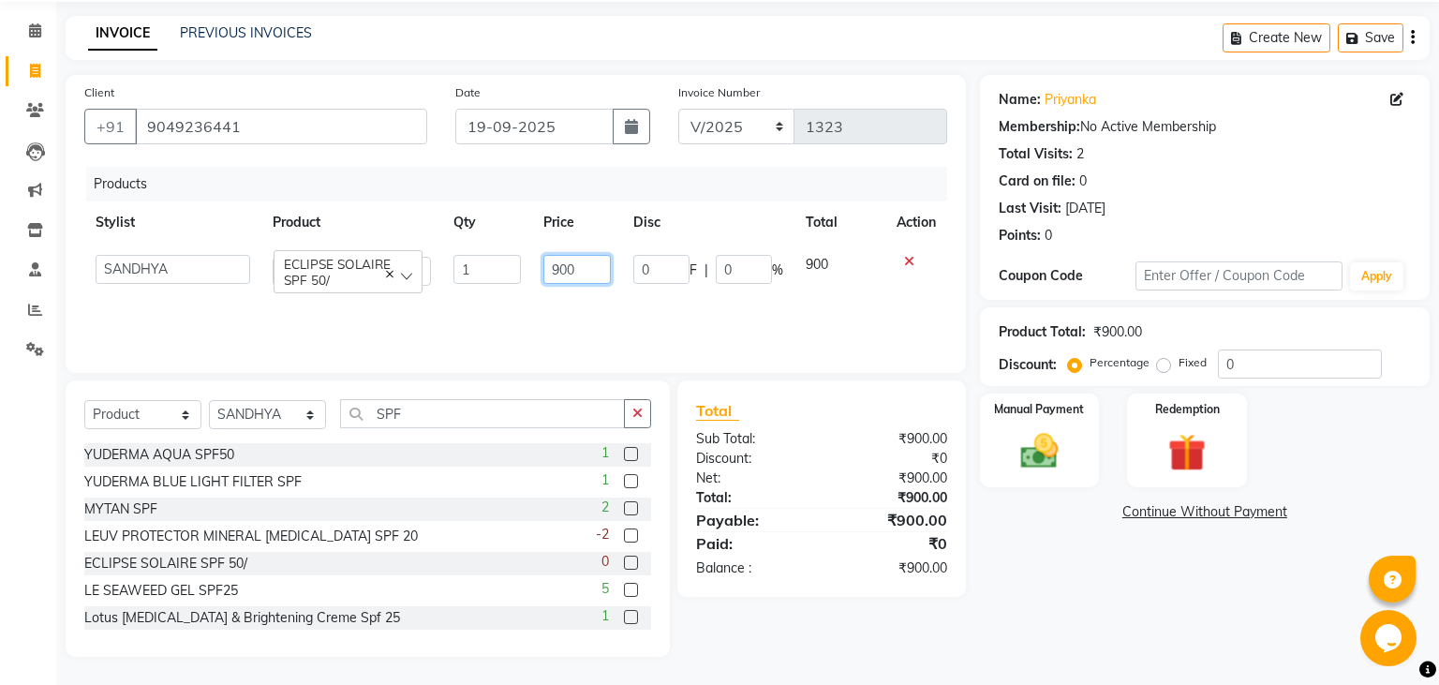
click at [574, 267] on input "900" at bounding box center [576, 269] width 67 height 29
type input "1000"
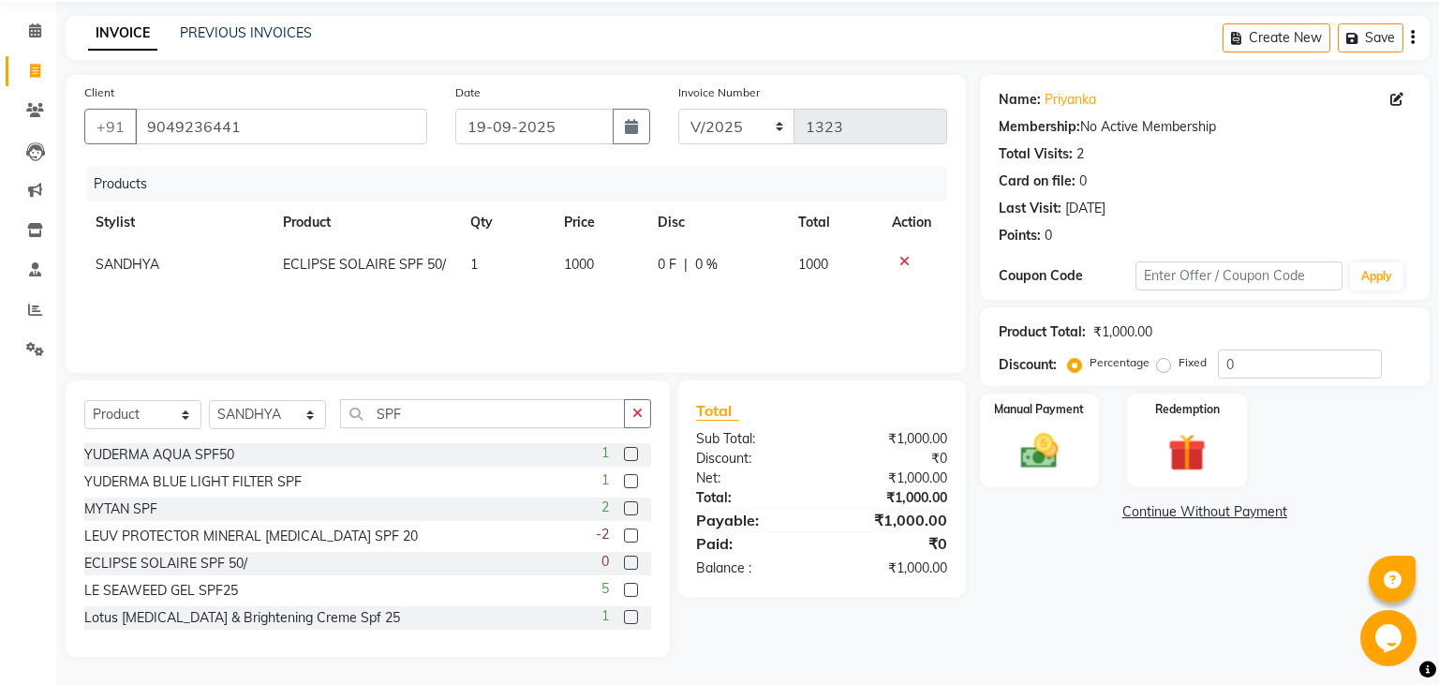
click at [582, 323] on div "Products Stylist Product Qty Price Disc Total Action SANDHYA ECLIPSE SOLAIRE SP…" at bounding box center [515, 260] width 863 height 187
click at [1022, 458] on img at bounding box center [1039, 451] width 64 height 45
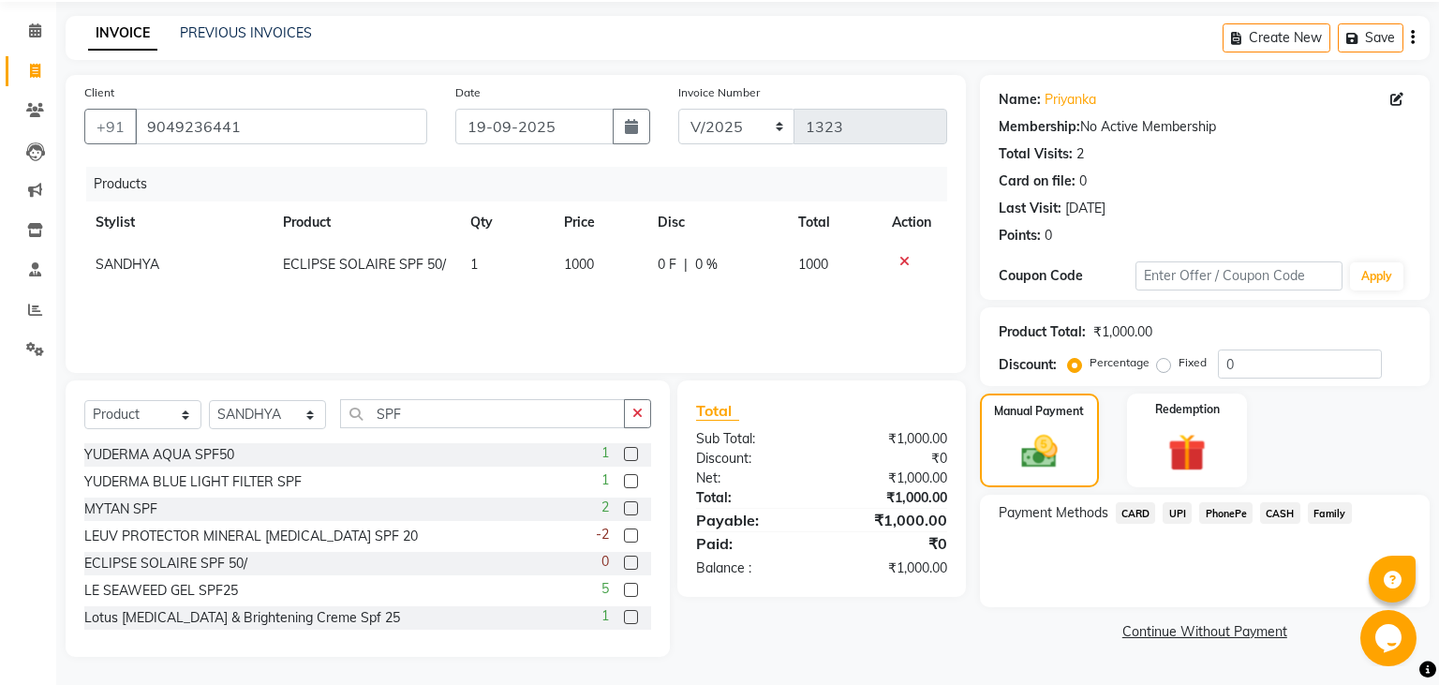
click at [1178, 513] on span "UPI" at bounding box center [1177, 513] width 29 height 22
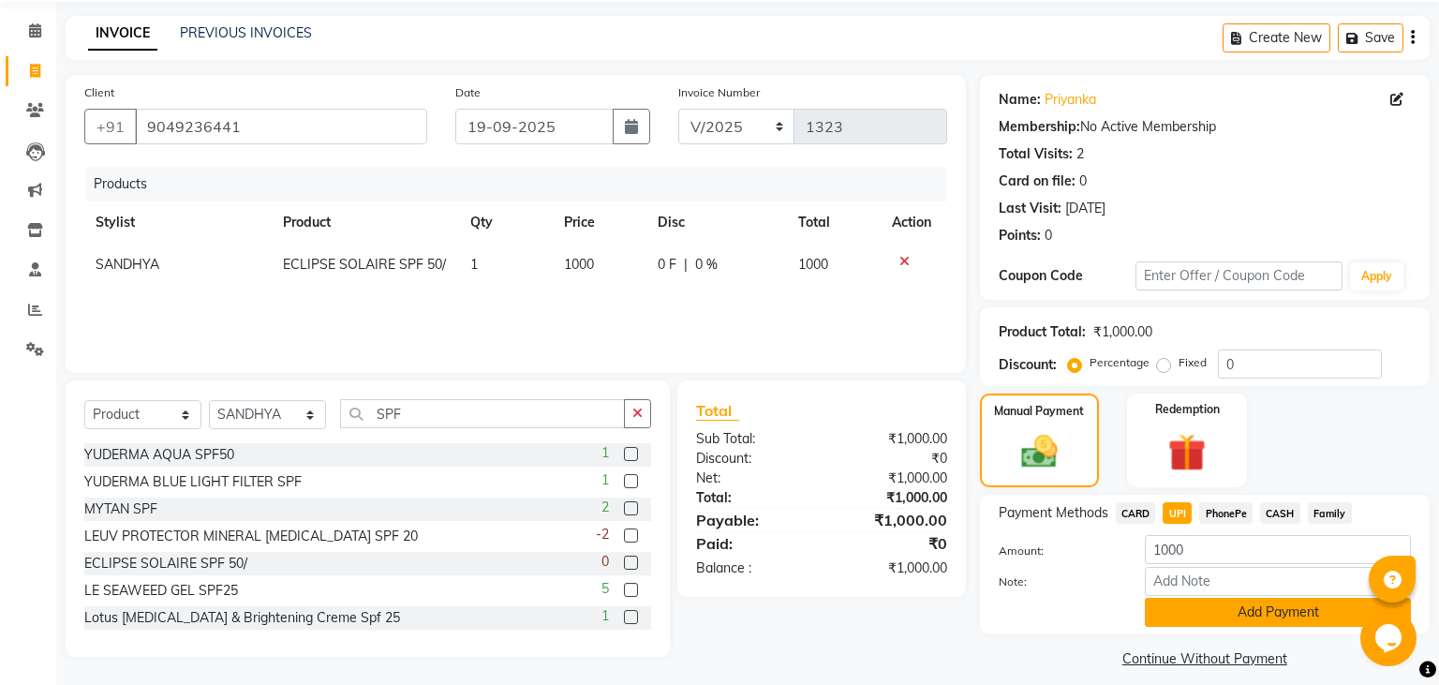
click at [1196, 608] on button "Add Payment" at bounding box center [1278, 612] width 266 height 29
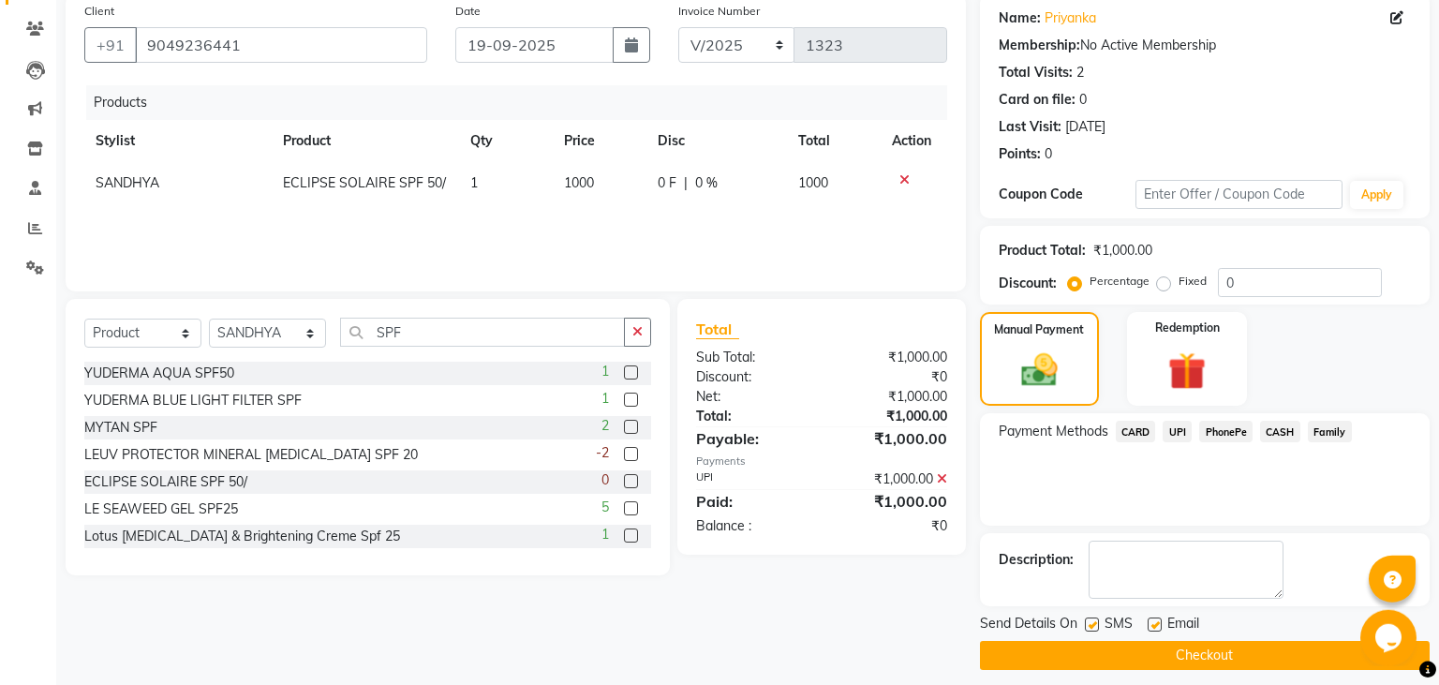
scroll to position [158, 0]
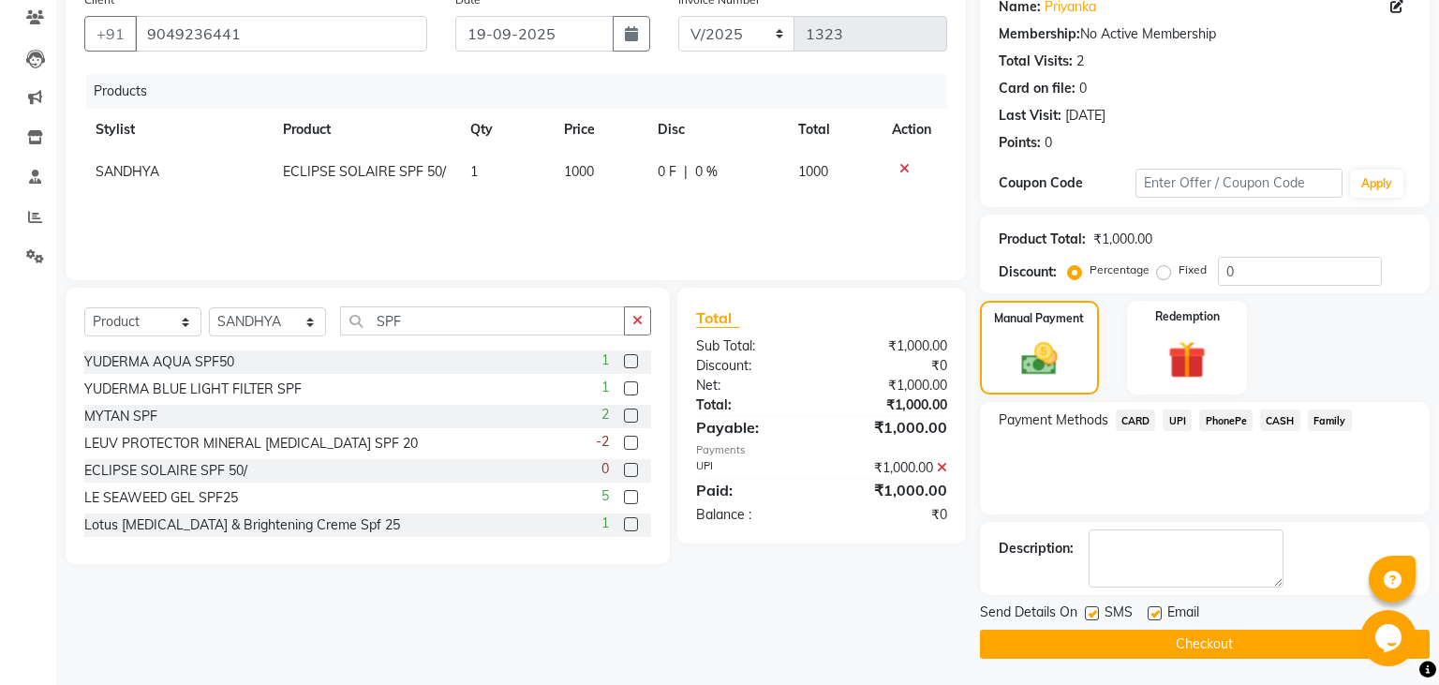
click at [1096, 610] on label at bounding box center [1092, 613] width 14 height 14
click at [1096, 610] on input "checkbox" at bounding box center [1091, 614] width 12 height 12
checkbox input "false"
click at [1156, 608] on label at bounding box center [1155, 613] width 14 height 14
click at [1156, 608] on input "checkbox" at bounding box center [1154, 614] width 12 height 12
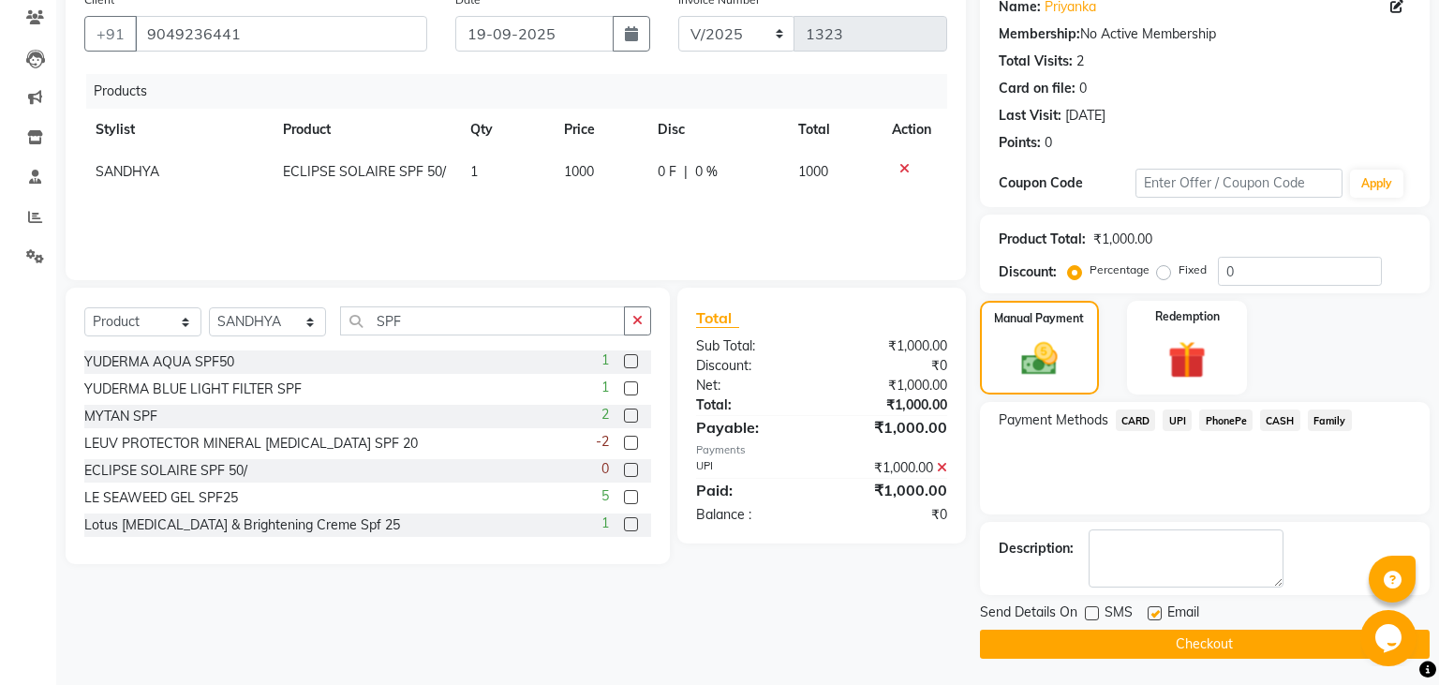
checkbox input "false"
click at [1165, 633] on button "Checkout" at bounding box center [1205, 644] width 450 height 29
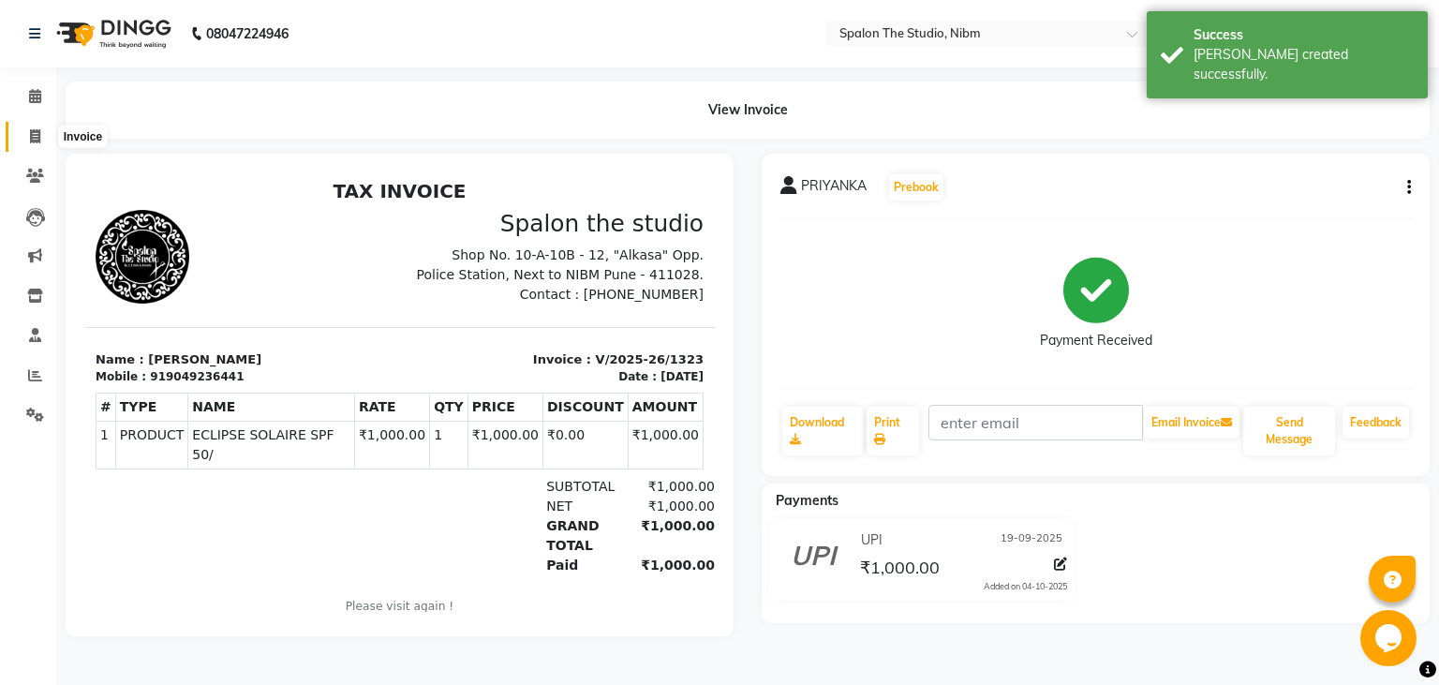
click at [36, 131] on icon at bounding box center [35, 136] width 10 height 14
select select "service"
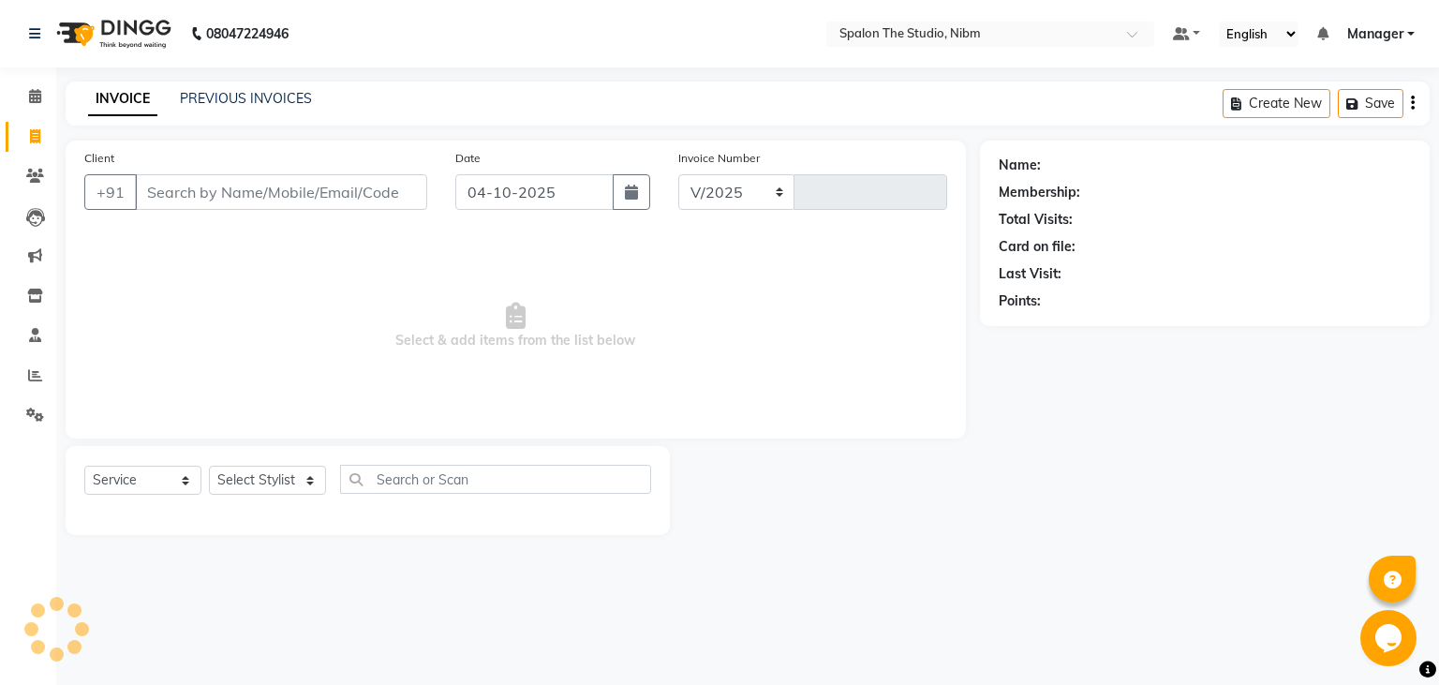
select select "6119"
type input "1324"
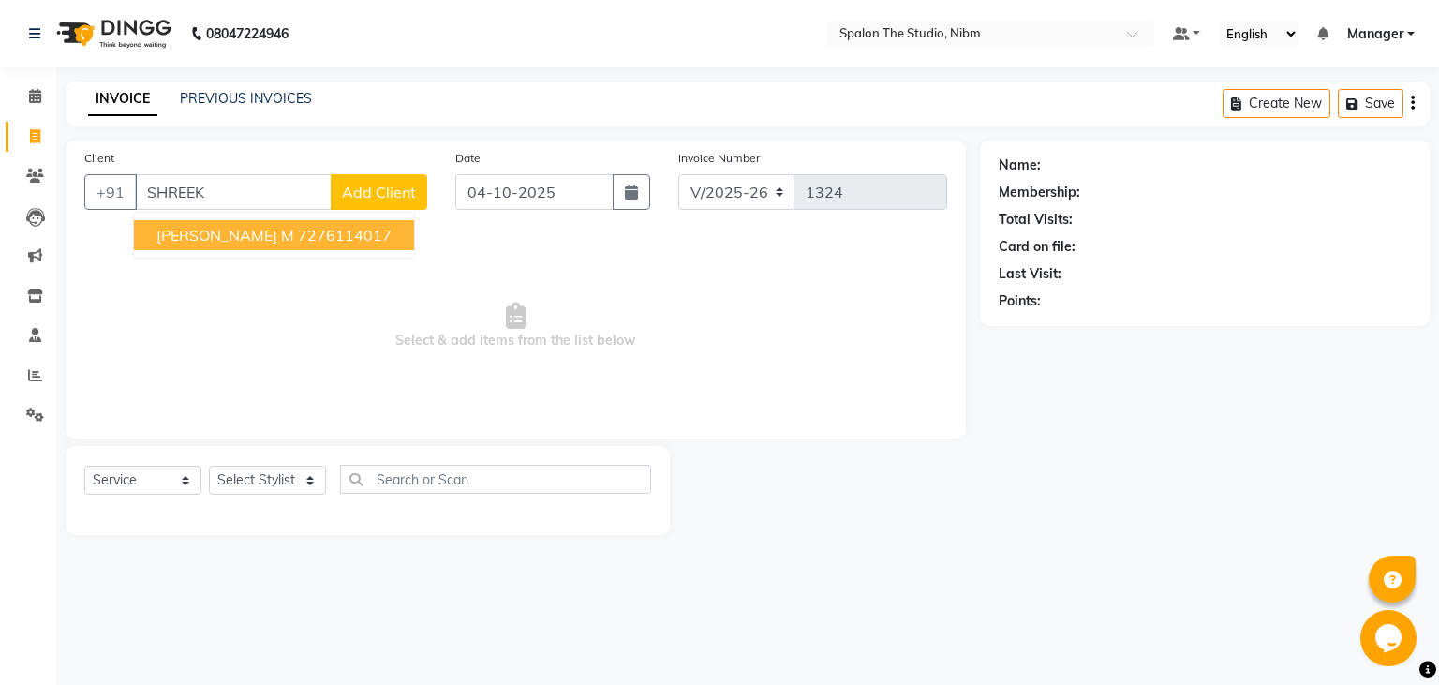
click at [216, 244] on span "[PERSON_NAME] M" at bounding box center [225, 235] width 138 height 19
type input "7276114017"
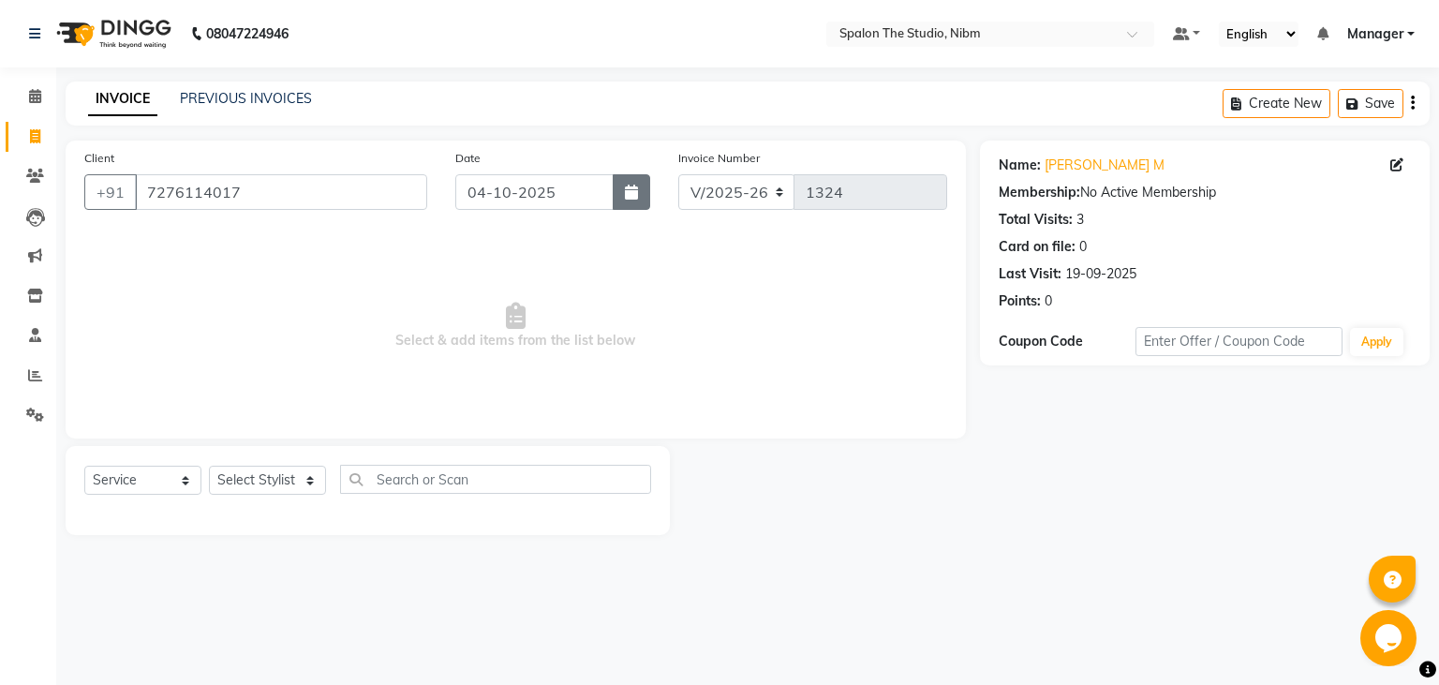
click at [628, 192] on icon "button" at bounding box center [631, 192] width 13 height 15
select select "10"
select select "2025"
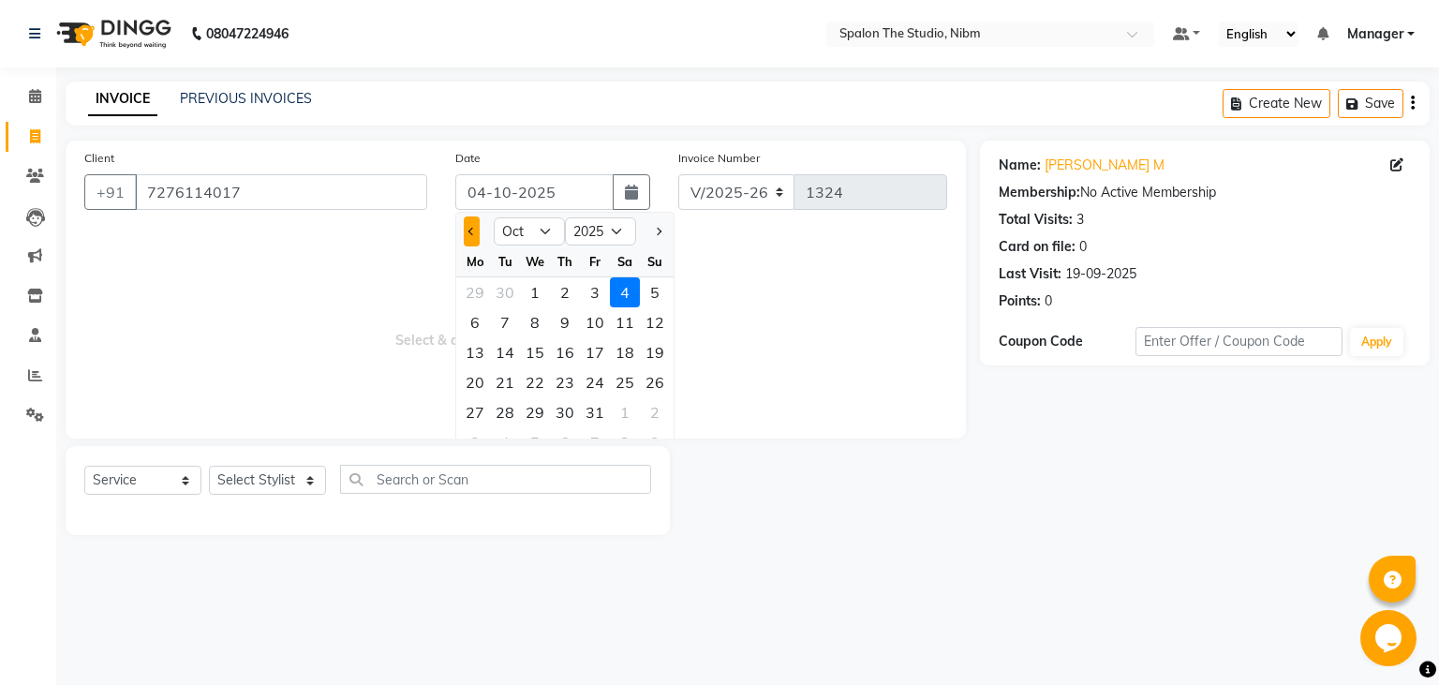
click at [470, 234] on button "Previous month" at bounding box center [472, 231] width 16 height 30
select select "9"
click at [596, 354] on div "19" at bounding box center [595, 352] width 30 height 30
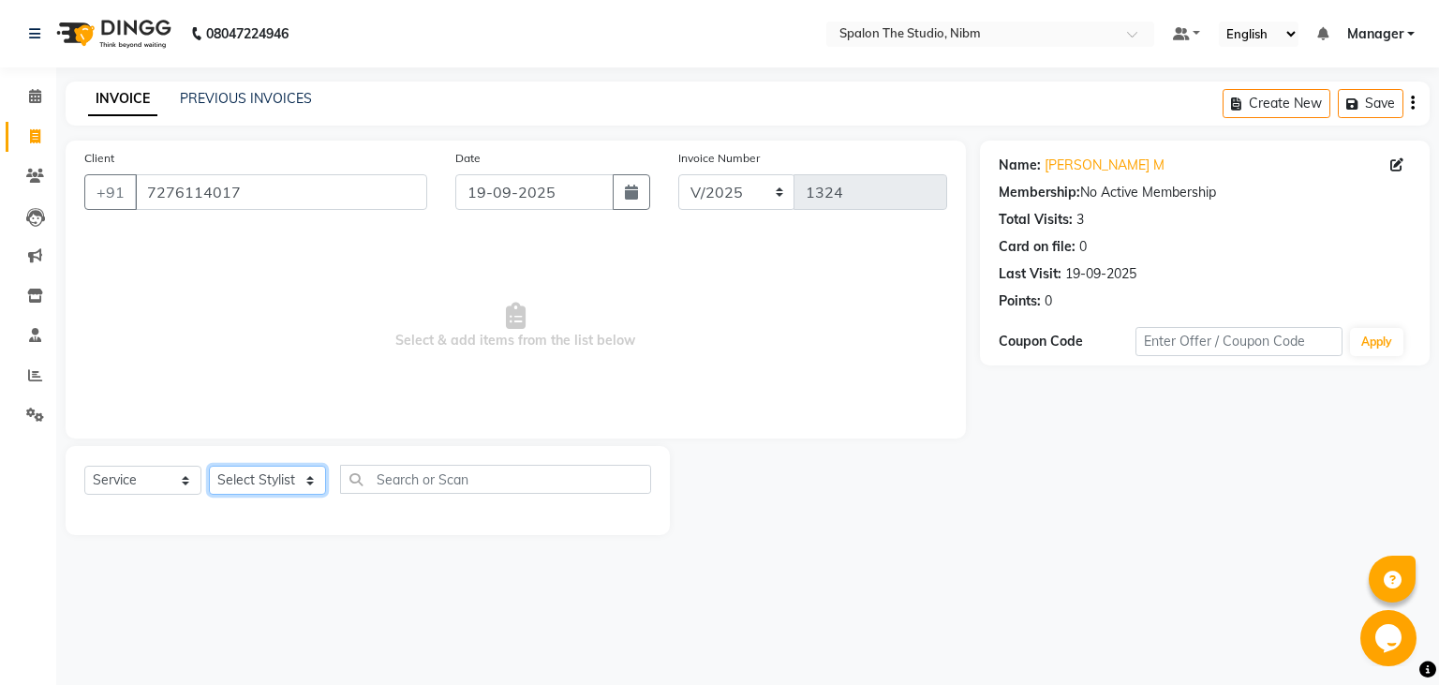
click at [209, 466] on select "Select Stylist AAYAT ARMAN [PERSON_NAME] [PERSON_NAME] Manager [PERSON_NAME] SU…" at bounding box center [267, 480] width 117 height 29
click option "SUMIT" at bounding box center [0, 0] width 0 height 0
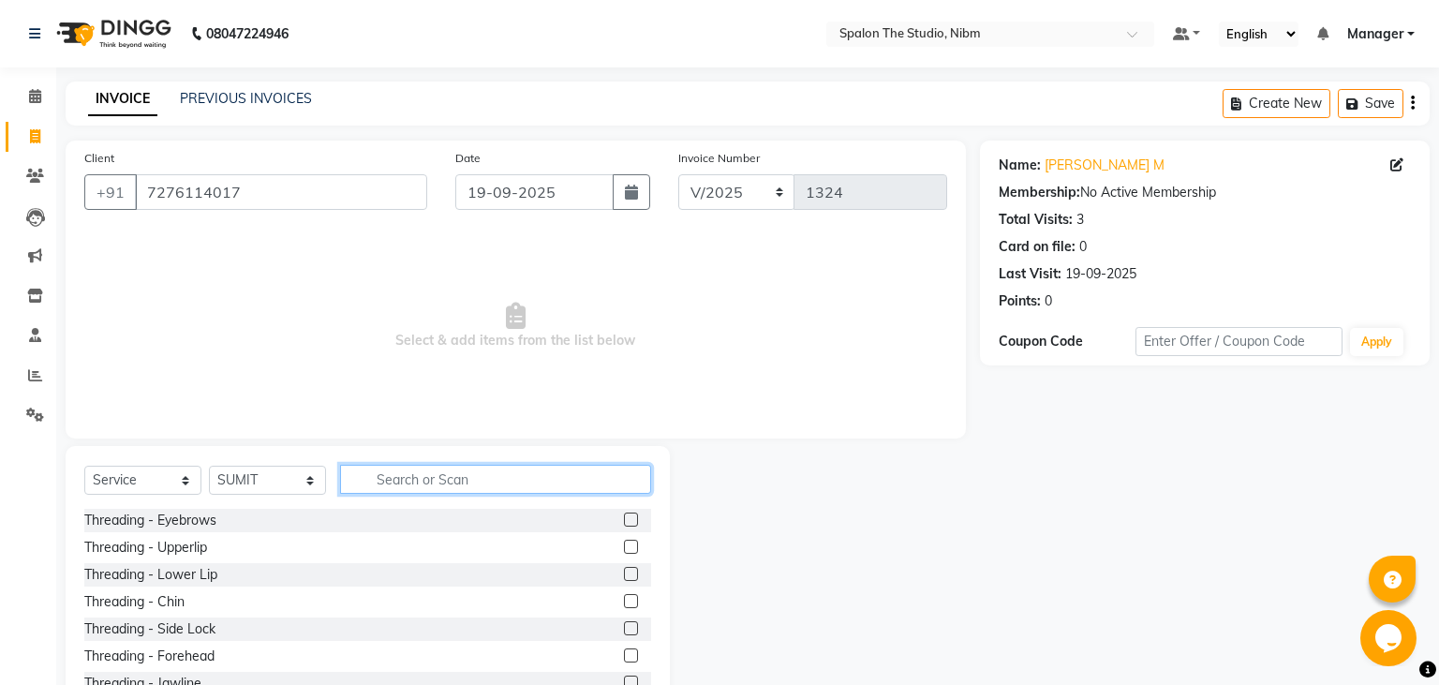
click at [388, 484] on input "text" at bounding box center [495, 479] width 311 height 29
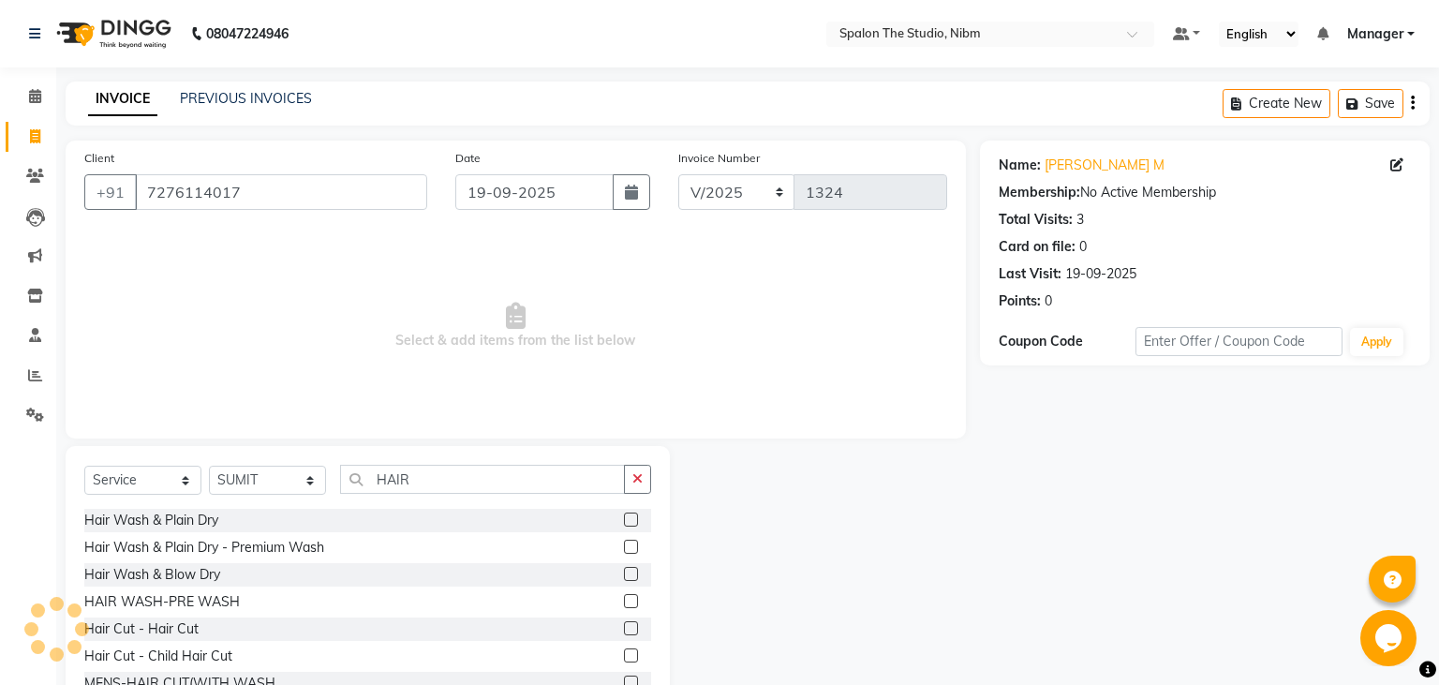
click at [629, 606] on label at bounding box center [631, 601] width 14 height 14
click at [629, 606] on input "checkbox" at bounding box center [630, 602] width 12 height 12
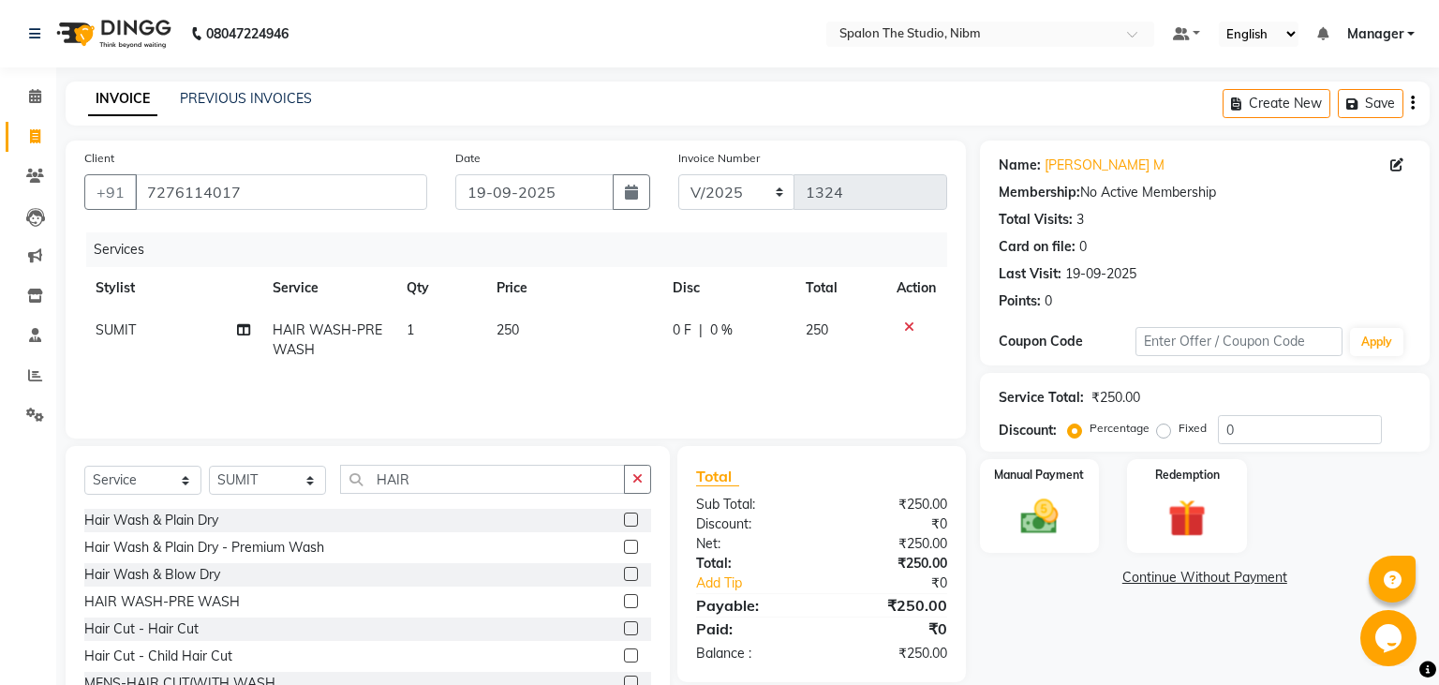
click at [562, 322] on td "250" at bounding box center [573, 340] width 176 height 62
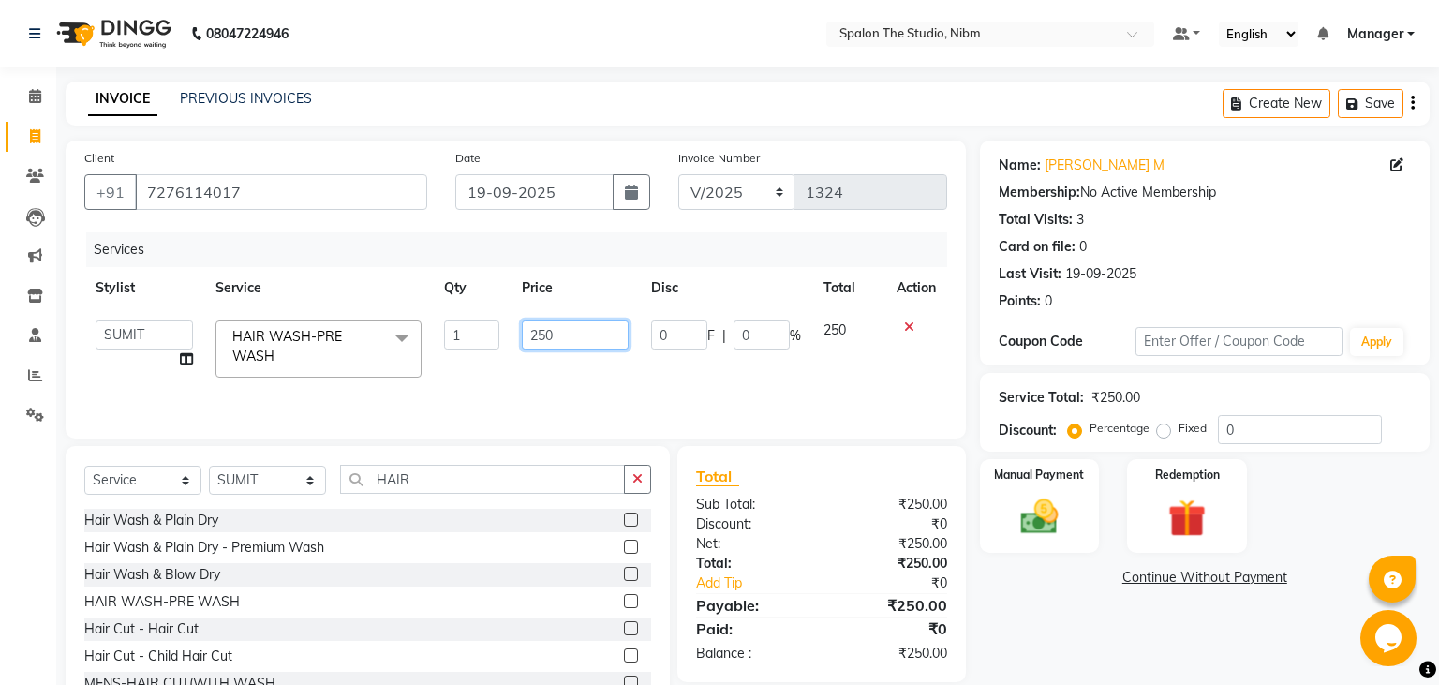
click at [562, 322] on input "250" at bounding box center [575, 334] width 107 height 29
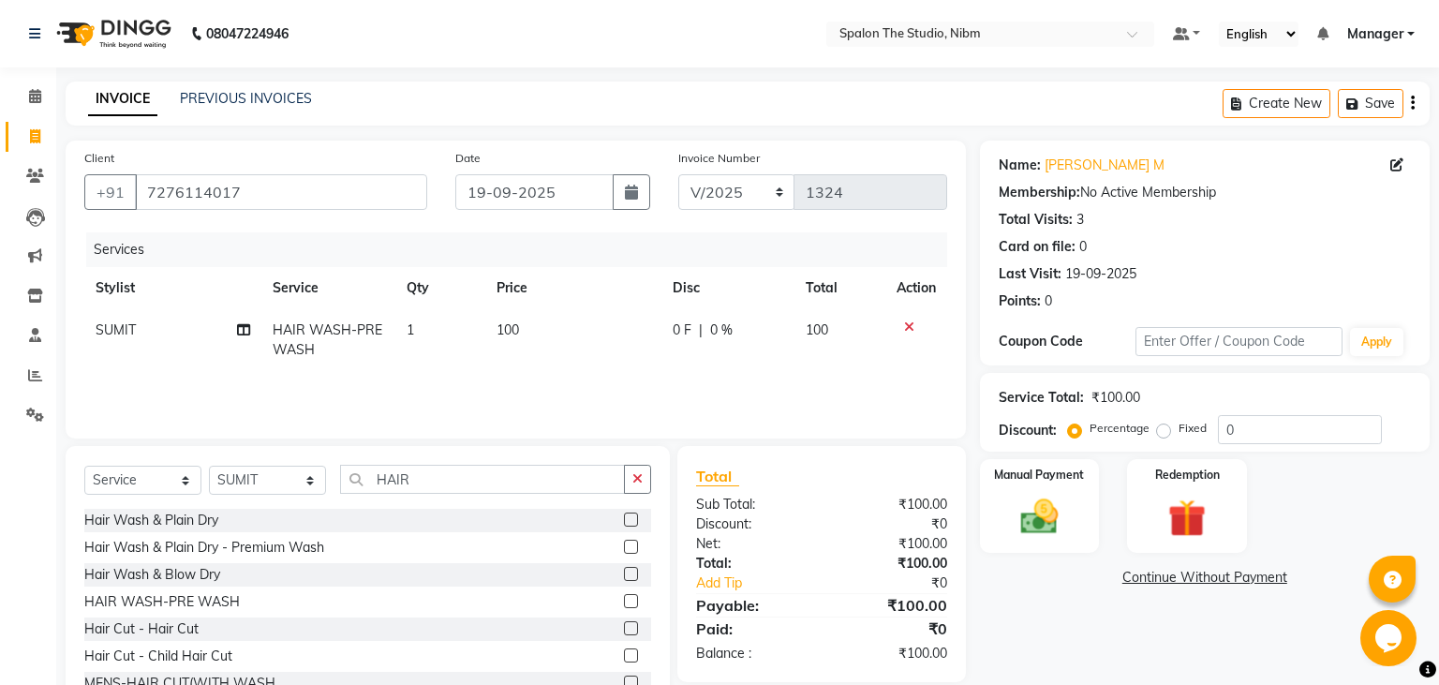
click at [645, 384] on div "Services Stylist Service Qty Price Disc Total Action SUMIT HAIR WASH-PRE WASH 1…" at bounding box center [515, 325] width 863 height 187
click at [1053, 523] on img at bounding box center [1039, 517] width 64 height 45
click at [1184, 579] on span "UPI" at bounding box center [1177, 579] width 29 height 22
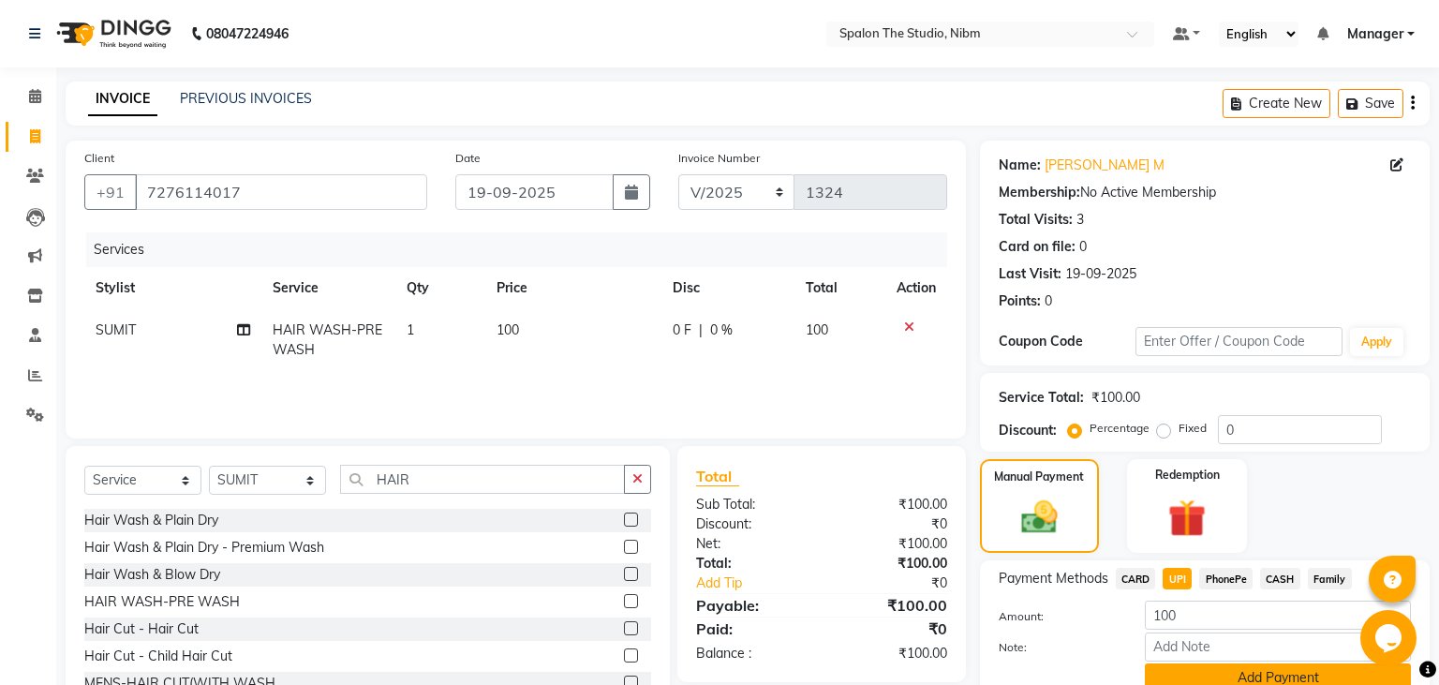
click at [1206, 675] on button "Add Payment" at bounding box center [1278, 677] width 266 height 29
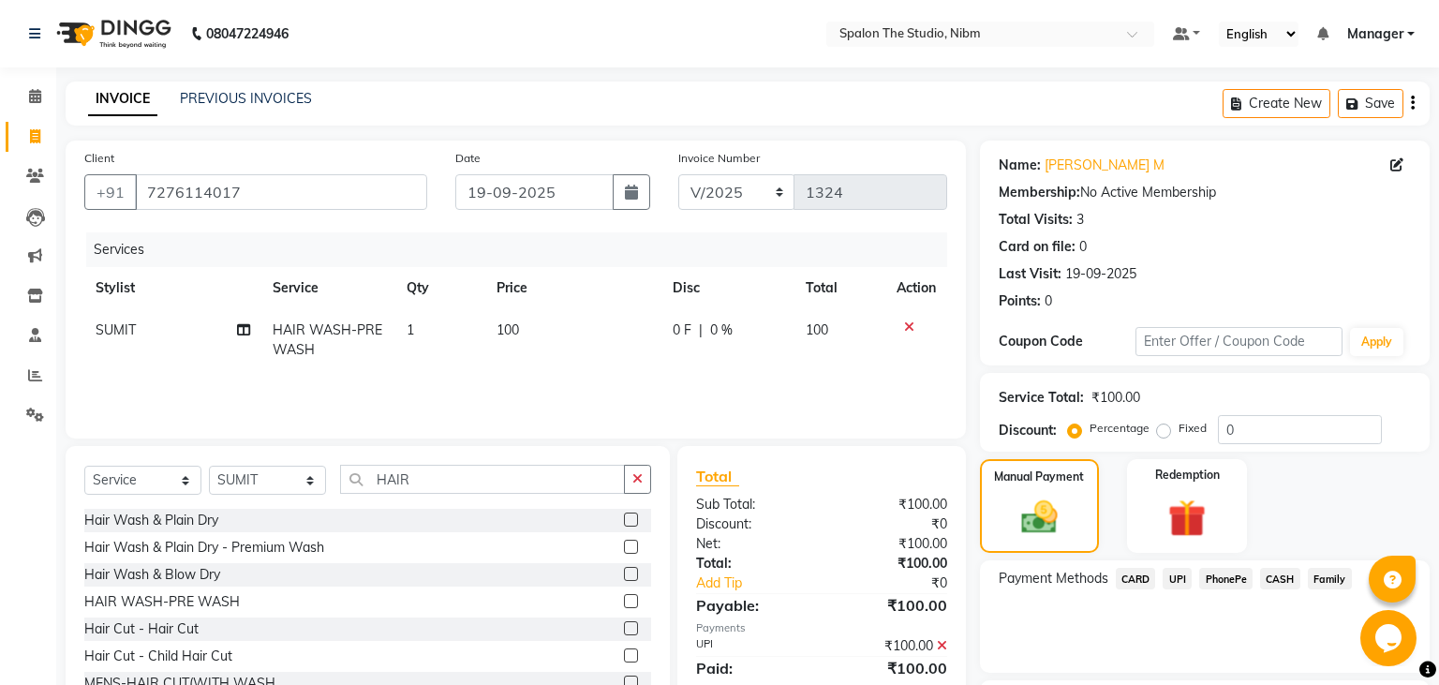
scroll to position [158, 0]
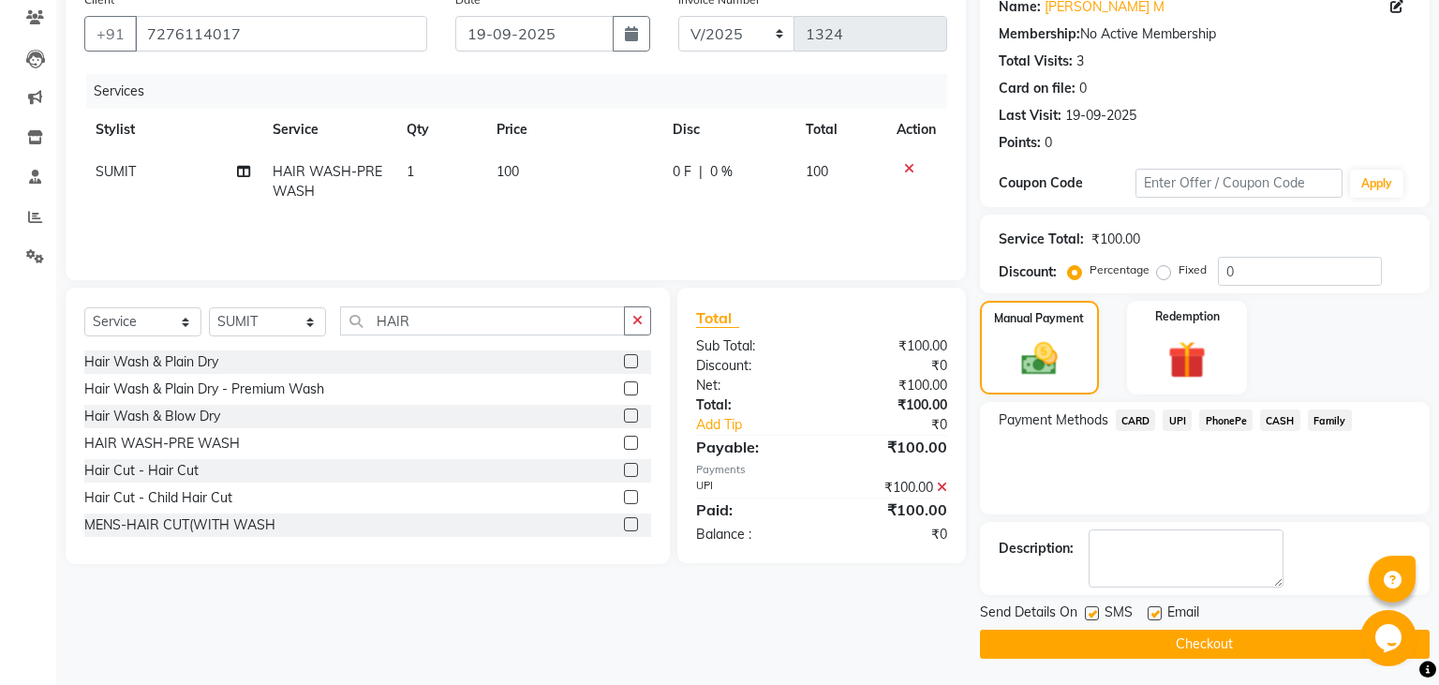
click at [1094, 613] on label at bounding box center [1092, 613] width 14 height 14
click at [1094, 613] on input "checkbox" at bounding box center [1091, 614] width 12 height 12
click at [1135, 640] on button "Checkout" at bounding box center [1205, 644] width 450 height 29
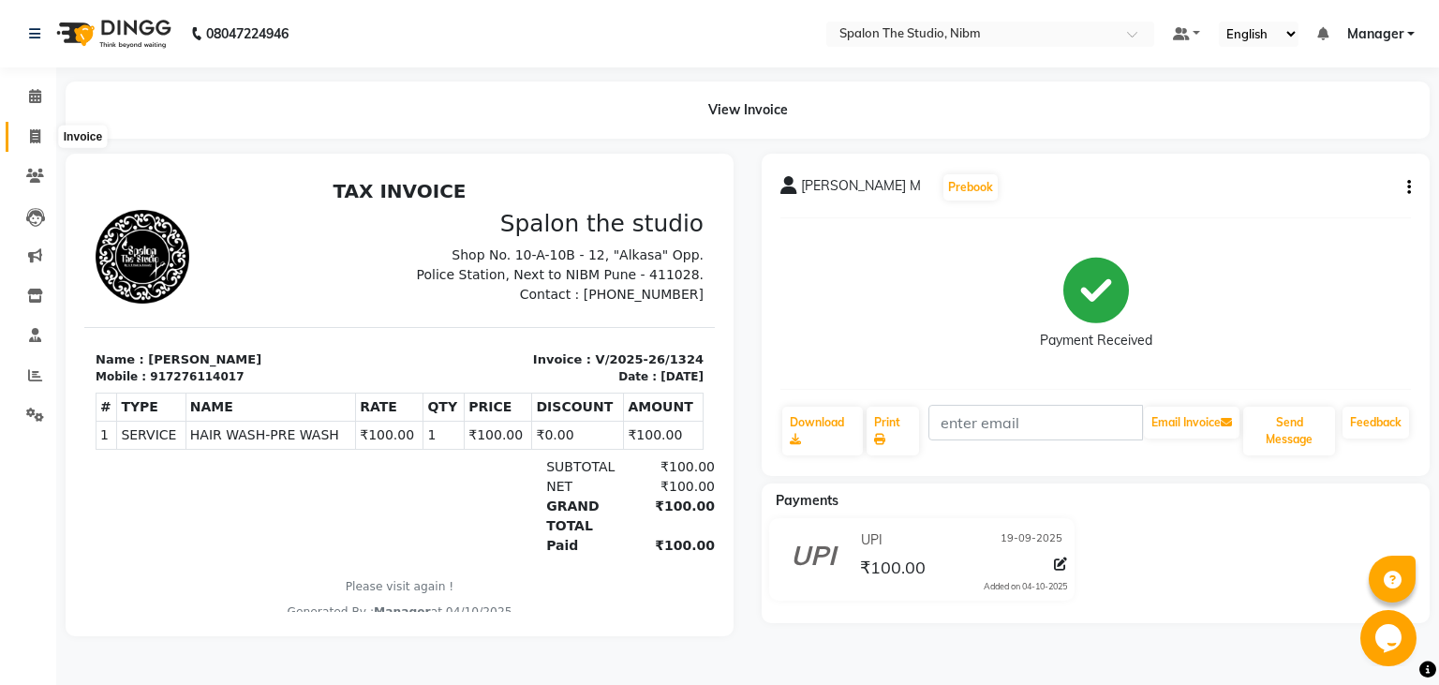
click at [41, 137] on span at bounding box center [35, 138] width 33 height 22
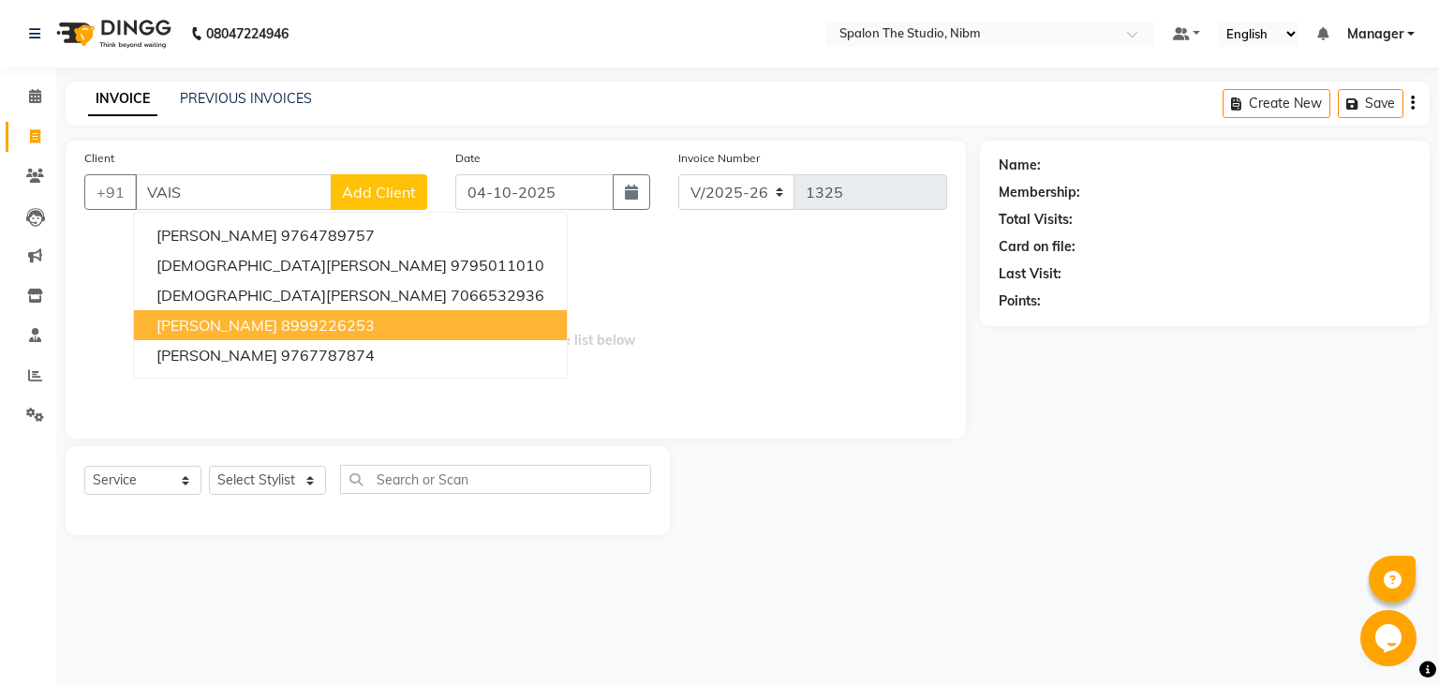
click at [207, 323] on span "[PERSON_NAME]" at bounding box center [216, 325] width 121 height 19
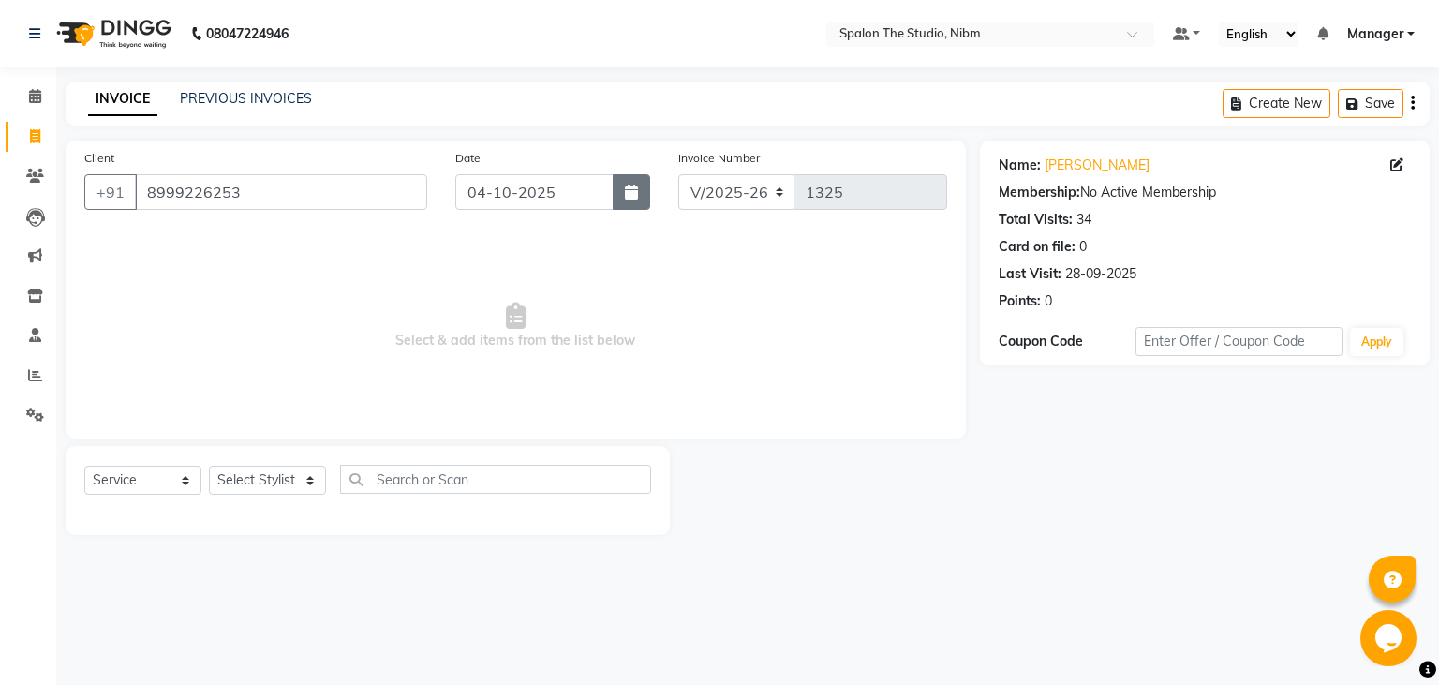
click at [629, 191] on icon "button" at bounding box center [631, 192] width 13 height 15
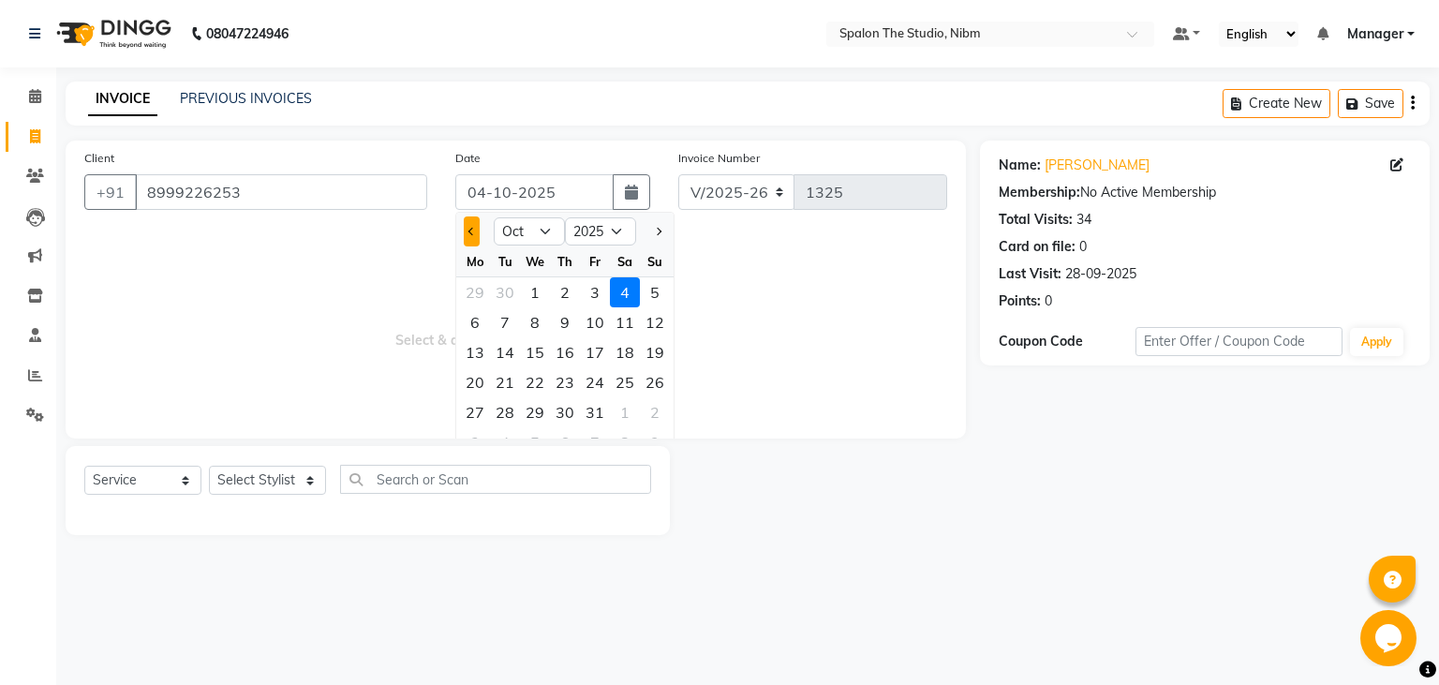
click at [474, 232] on span "Previous month" at bounding box center [472, 231] width 7 height 7
click at [658, 351] on div "21" at bounding box center [655, 352] width 30 height 30
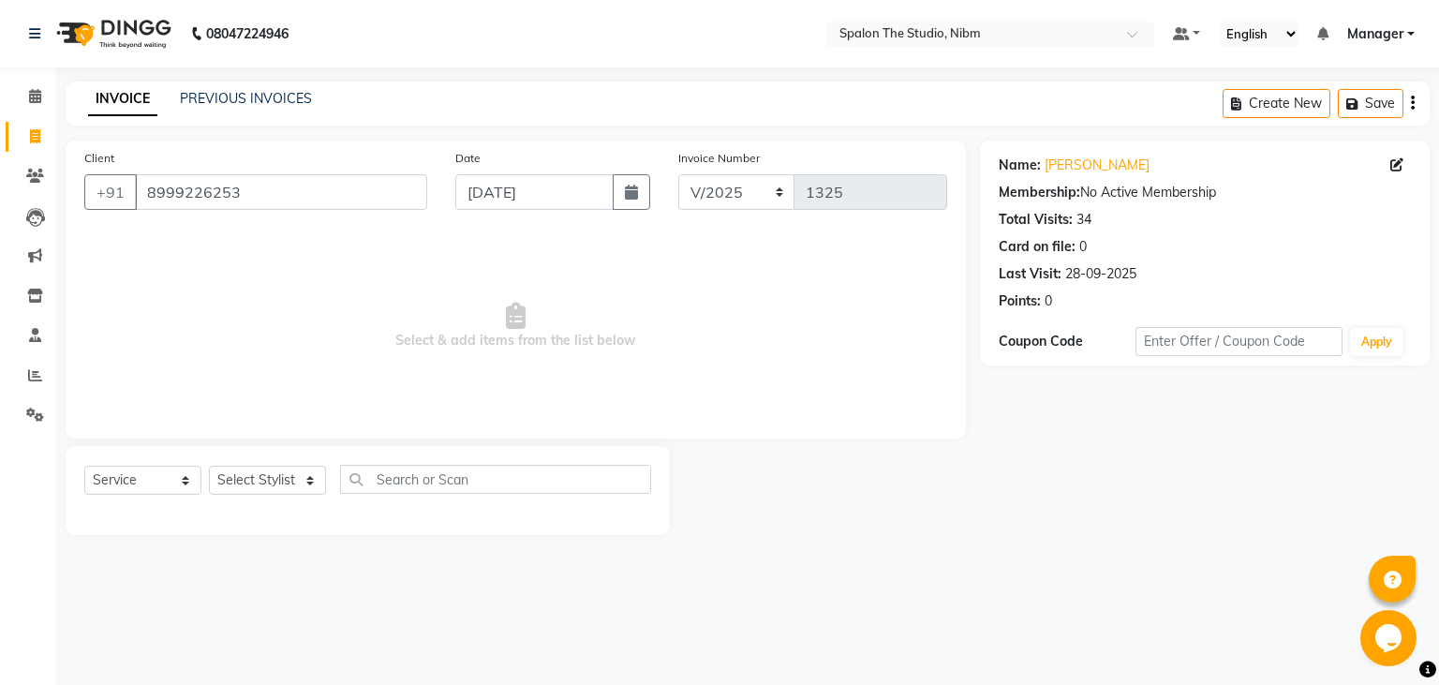
click at [139, 548] on main "INVOICE PREVIOUS INVOICES Create New Save Client [PHONE_NUMBER] Date [DATE] Inv…" at bounding box center [747, 323] width 1383 height 482
click at [84, 466] on select "Select Service Product Membership Package Voucher Prepaid Gift Card" at bounding box center [142, 480] width 117 height 29
click at [124, 476] on select "Select Service Product Membership Package Voucher Prepaid Gift Card" at bounding box center [142, 480] width 117 height 29
click at [84, 466] on select "Select Service Product Membership Package Voucher Prepaid Gift Card" at bounding box center [142, 480] width 117 height 29
click option "Product" at bounding box center [0, 0] width 0 height 0
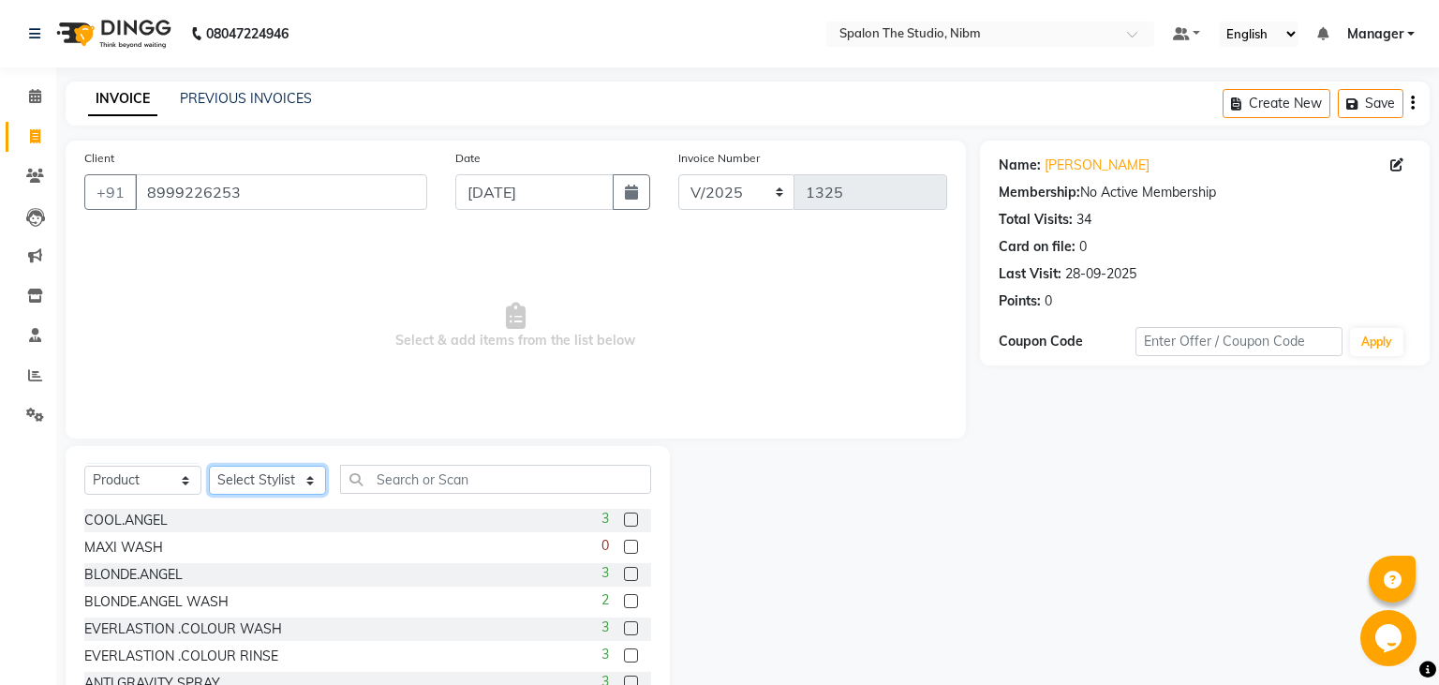
click at [209, 466] on select "Select Stylist AAYAT ARMAN [PERSON_NAME] [PERSON_NAME] Manager [PERSON_NAME] SU…" at bounding box center [267, 480] width 117 height 29
click option "[PERSON_NAME]" at bounding box center [0, 0] width 0 height 0
click at [427, 476] on input "text" at bounding box center [495, 479] width 311 height 29
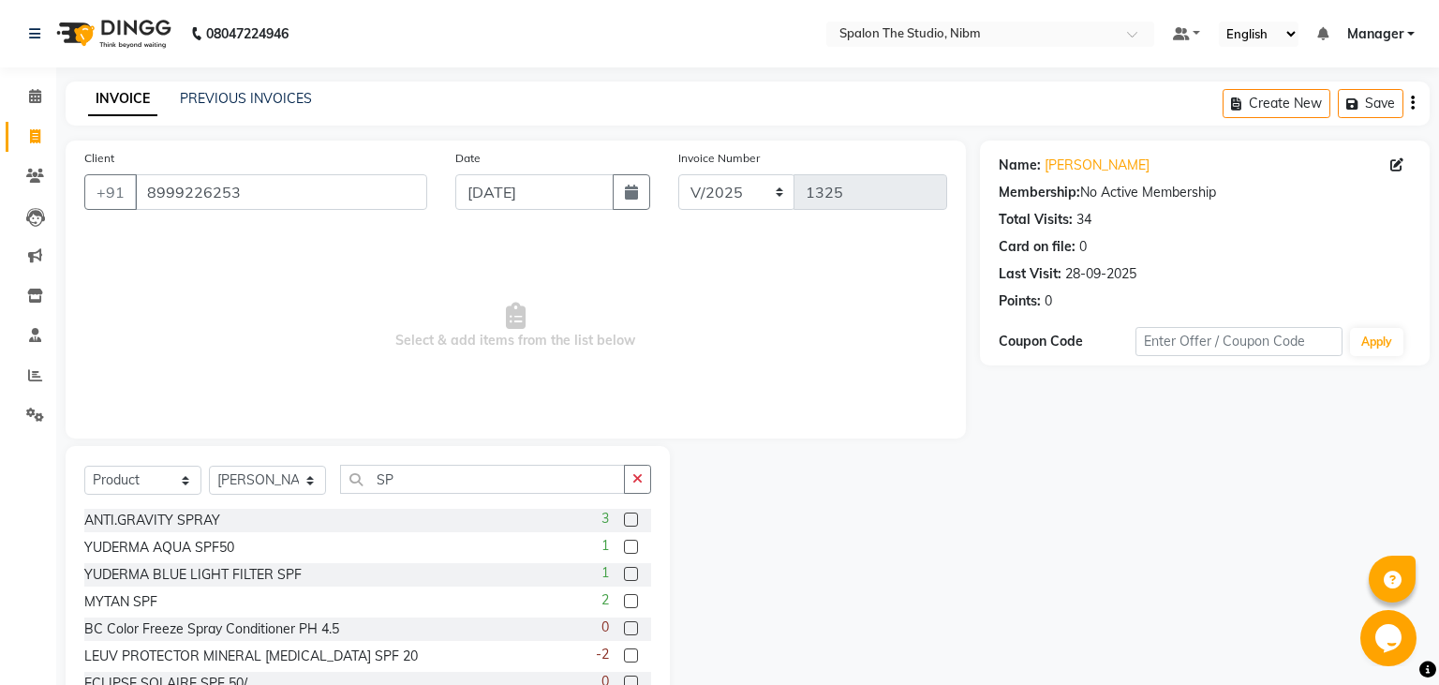
click at [632, 599] on label at bounding box center [631, 601] width 14 height 14
click at [632, 599] on input "checkbox" at bounding box center [630, 602] width 12 height 12
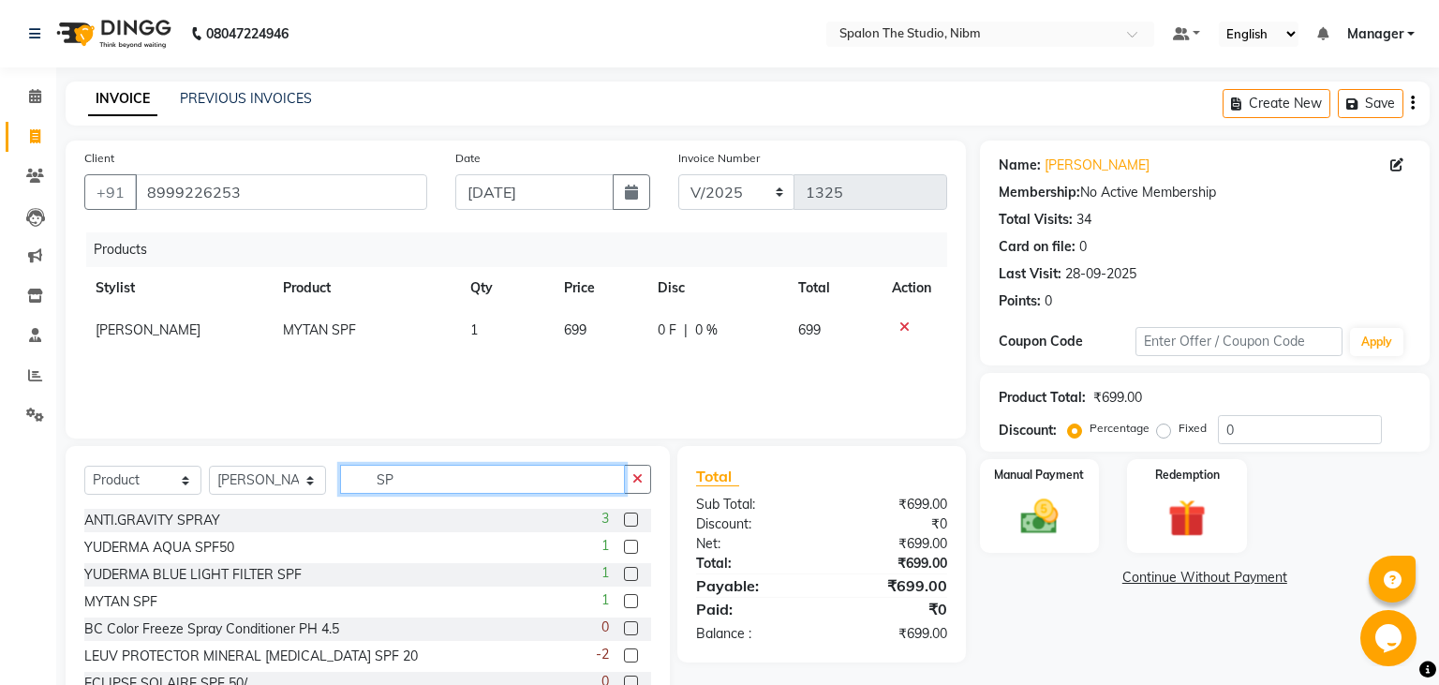
click at [425, 488] on input "SP" at bounding box center [482, 479] width 285 height 29
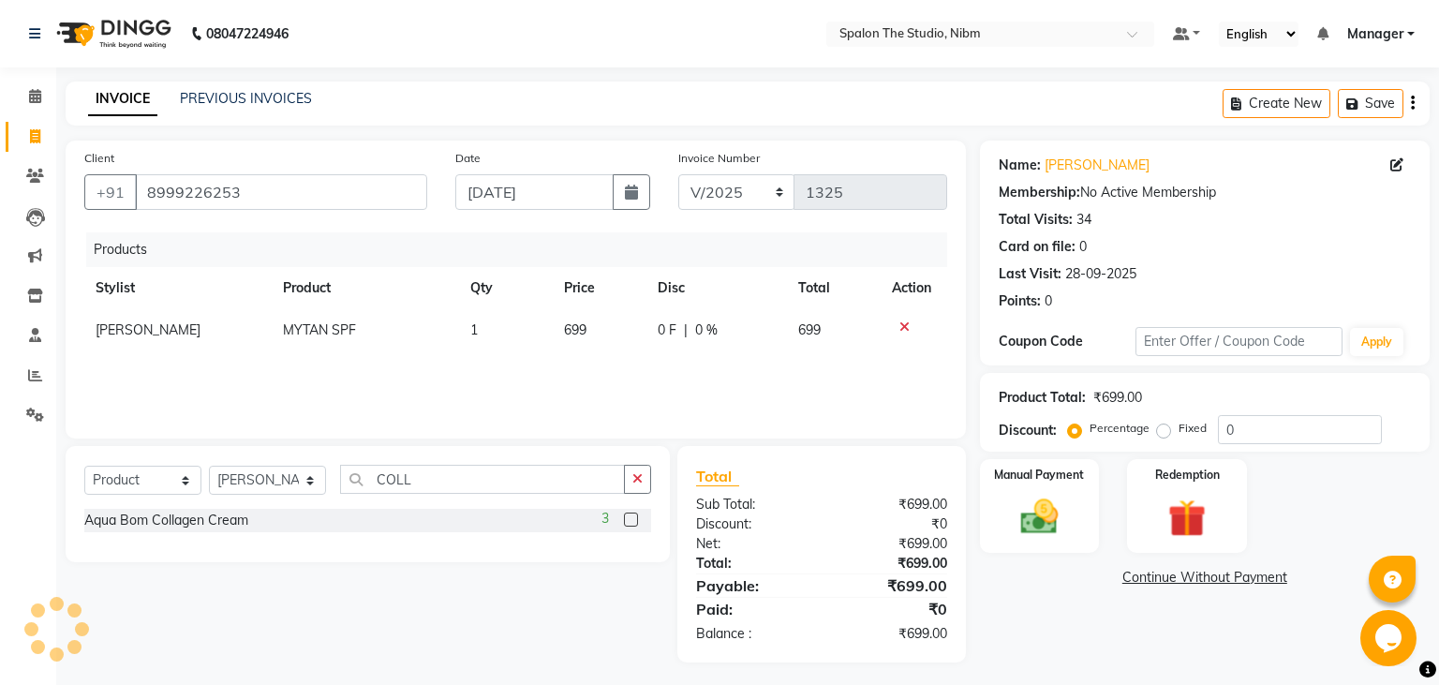
click at [634, 520] on label at bounding box center [631, 520] width 14 height 14
click at [634, 520] on input "checkbox" at bounding box center [630, 520] width 12 height 12
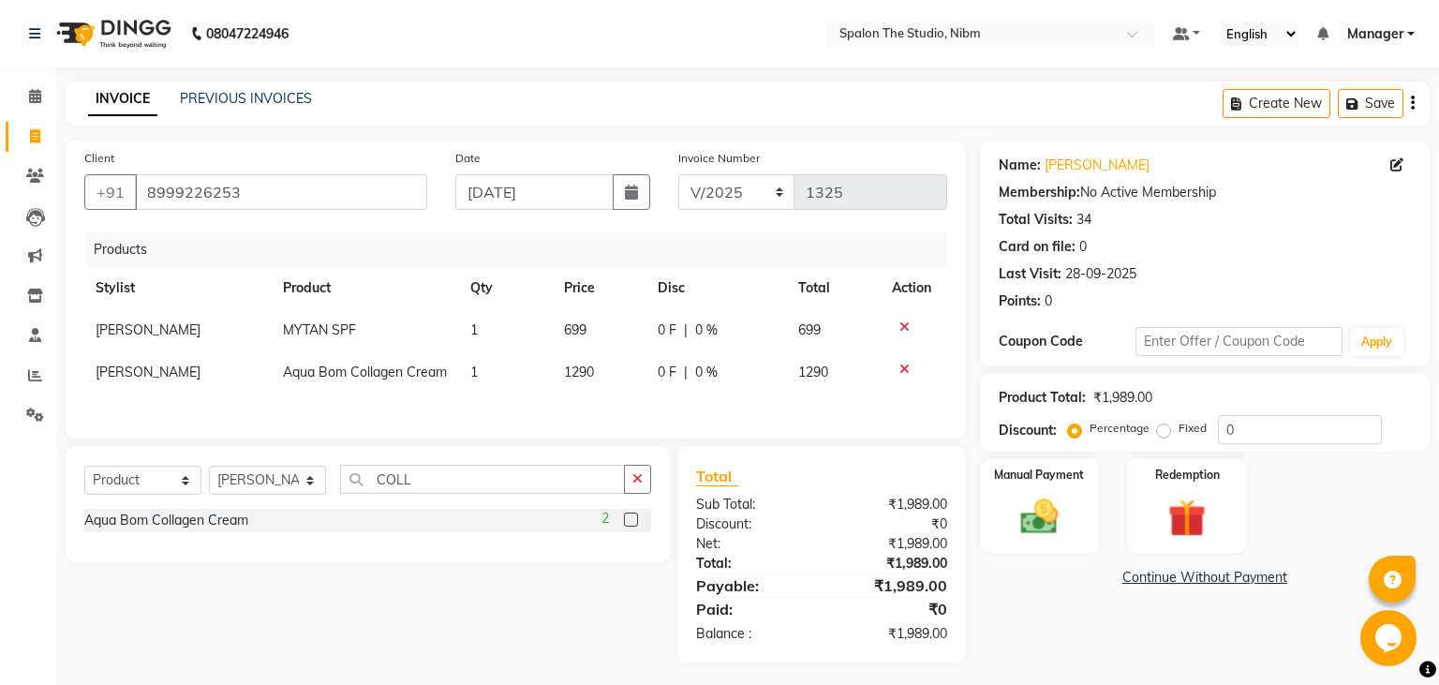
click at [592, 328] on td "699" at bounding box center [600, 330] width 94 height 42
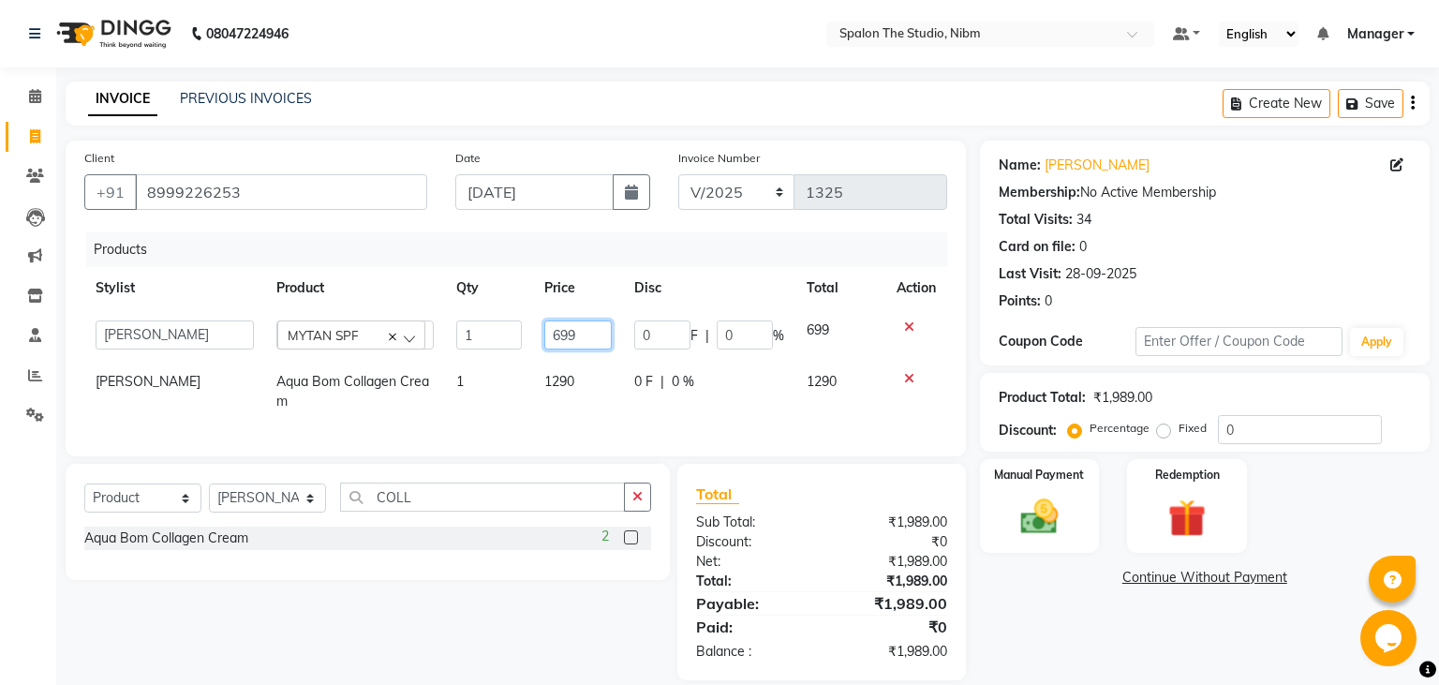
click at [576, 330] on input "699" at bounding box center [577, 334] width 67 height 29
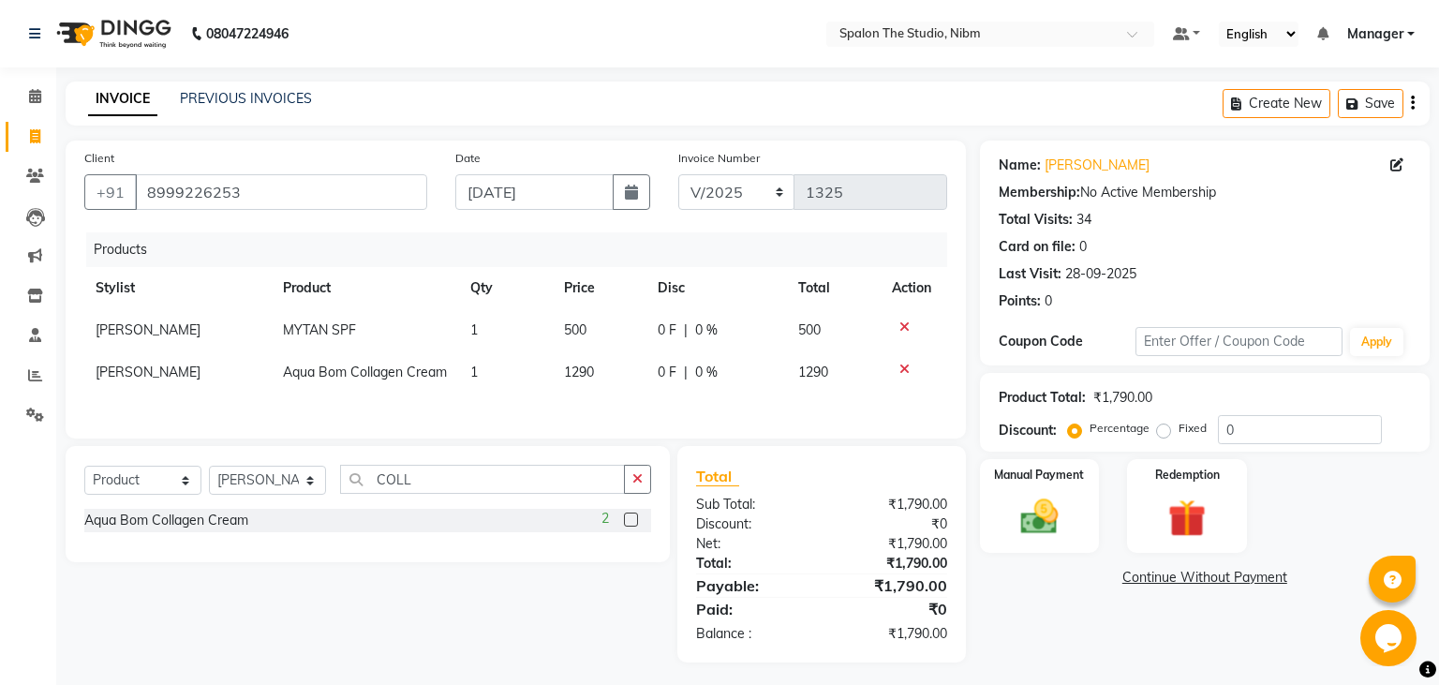
click at [583, 376] on td "1290" at bounding box center [600, 372] width 94 height 42
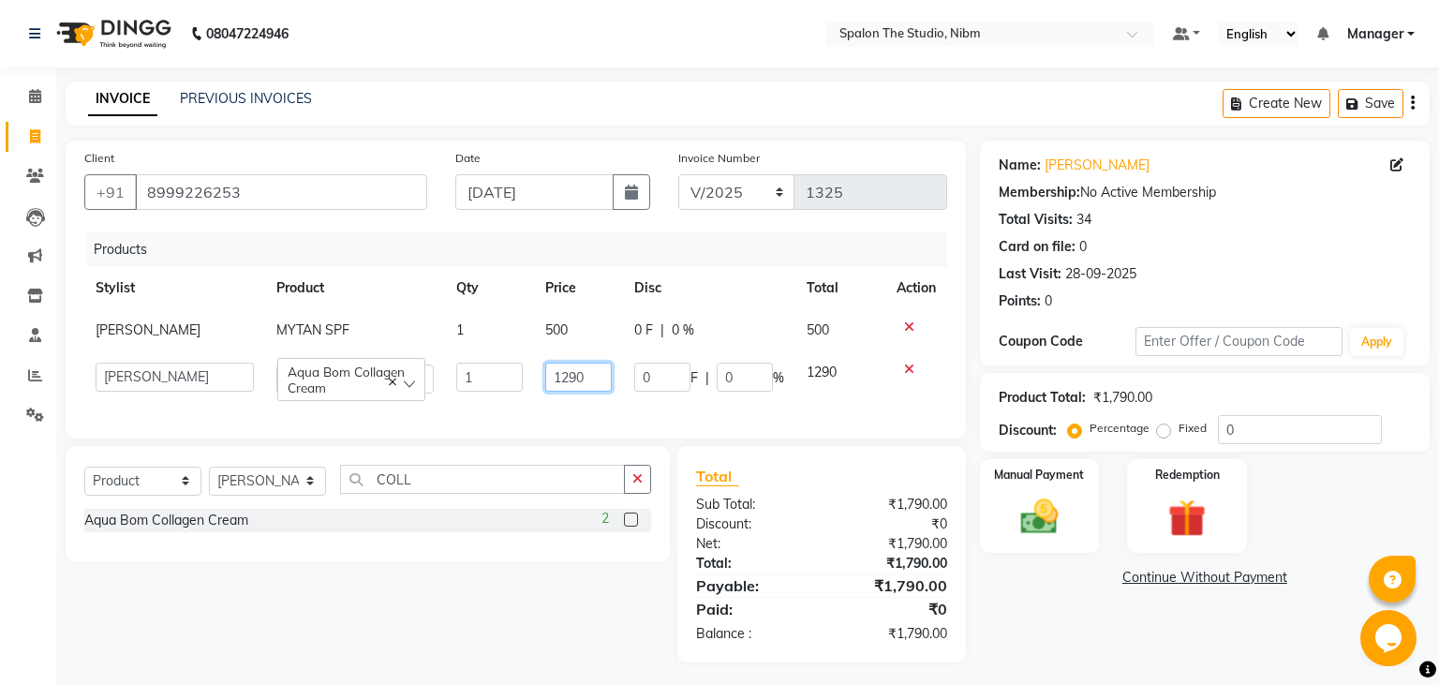
click at [583, 376] on input "1290" at bounding box center [578, 377] width 67 height 29
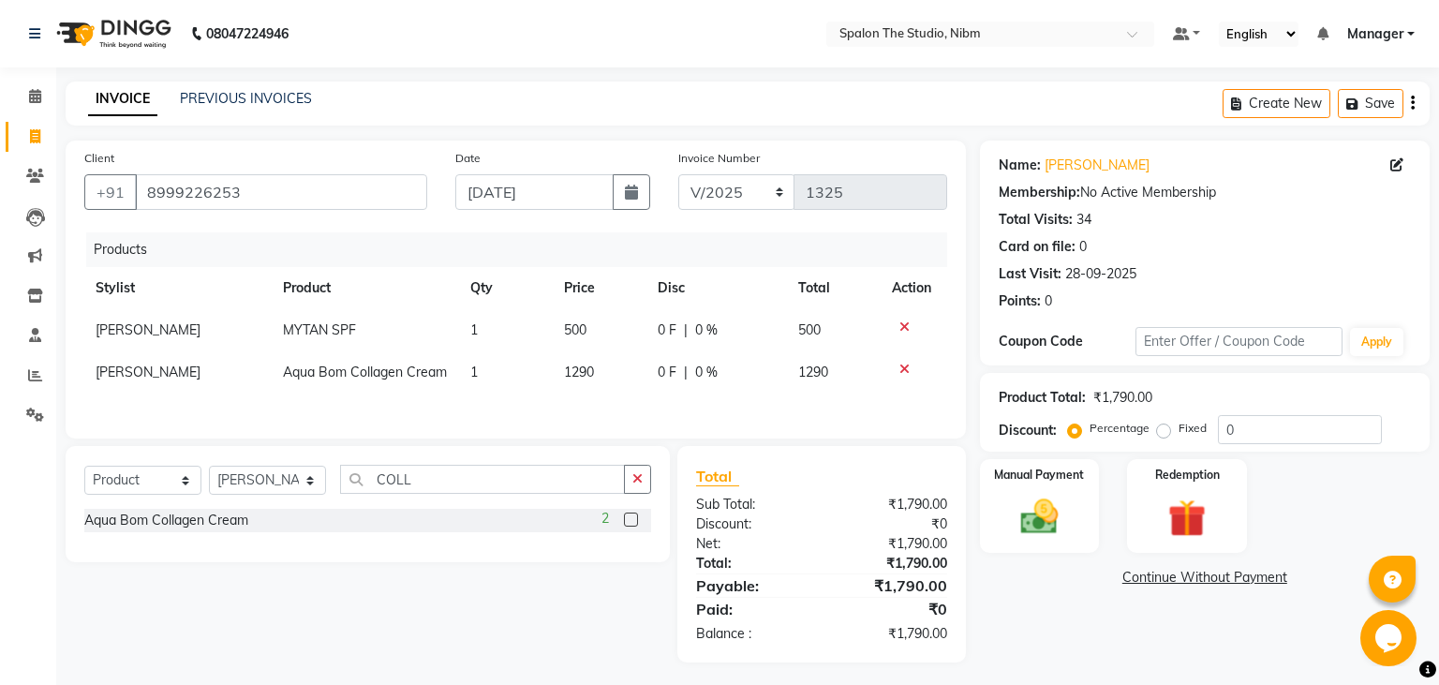
click at [863, 402] on div "Products Stylist Product Qty Price Disc Total Action [PERSON_NAME] MYTAN SPF 1 …" at bounding box center [515, 325] width 863 height 187
click at [1036, 522] on img at bounding box center [1039, 517] width 64 height 45
click at [1177, 575] on span "UPI" at bounding box center [1177, 579] width 29 height 22
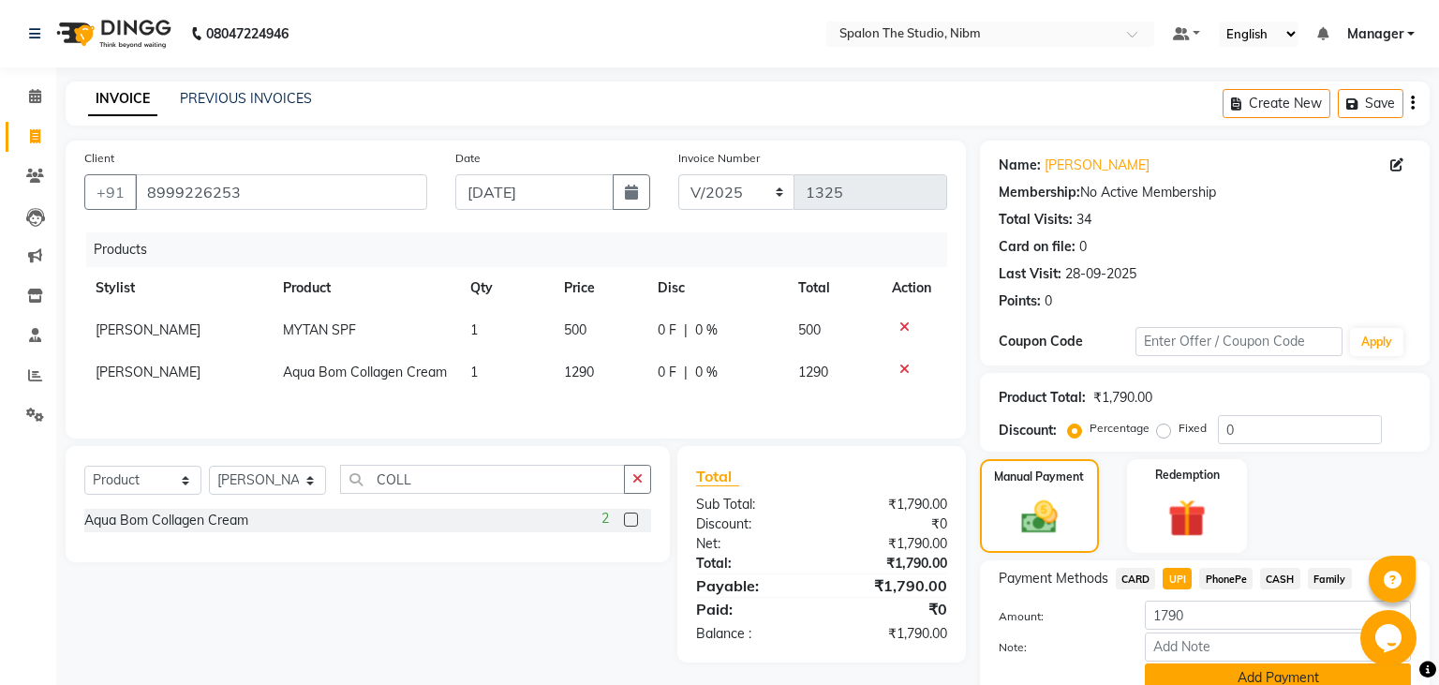
click at [1191, 680] on button "Add Payment" at bounding box center [1278, 677] width 266 height 29
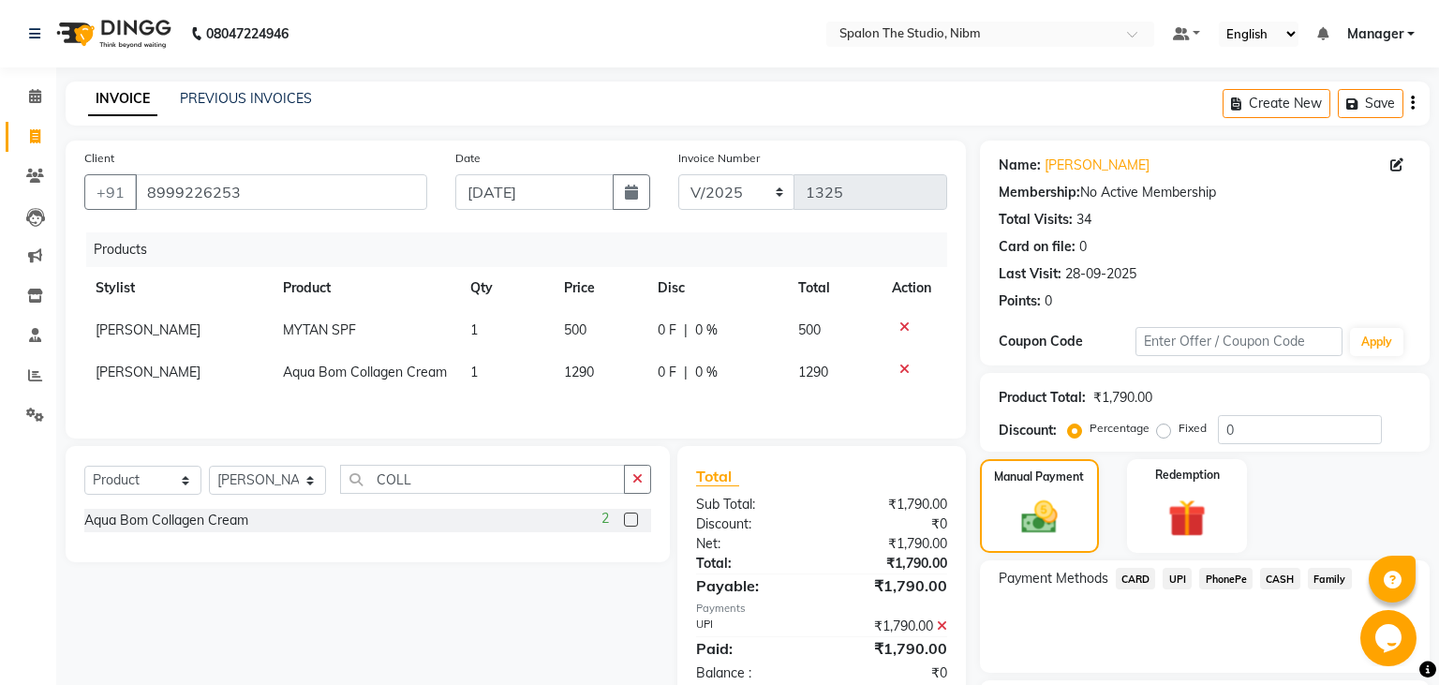
scroll to position [158, 0]
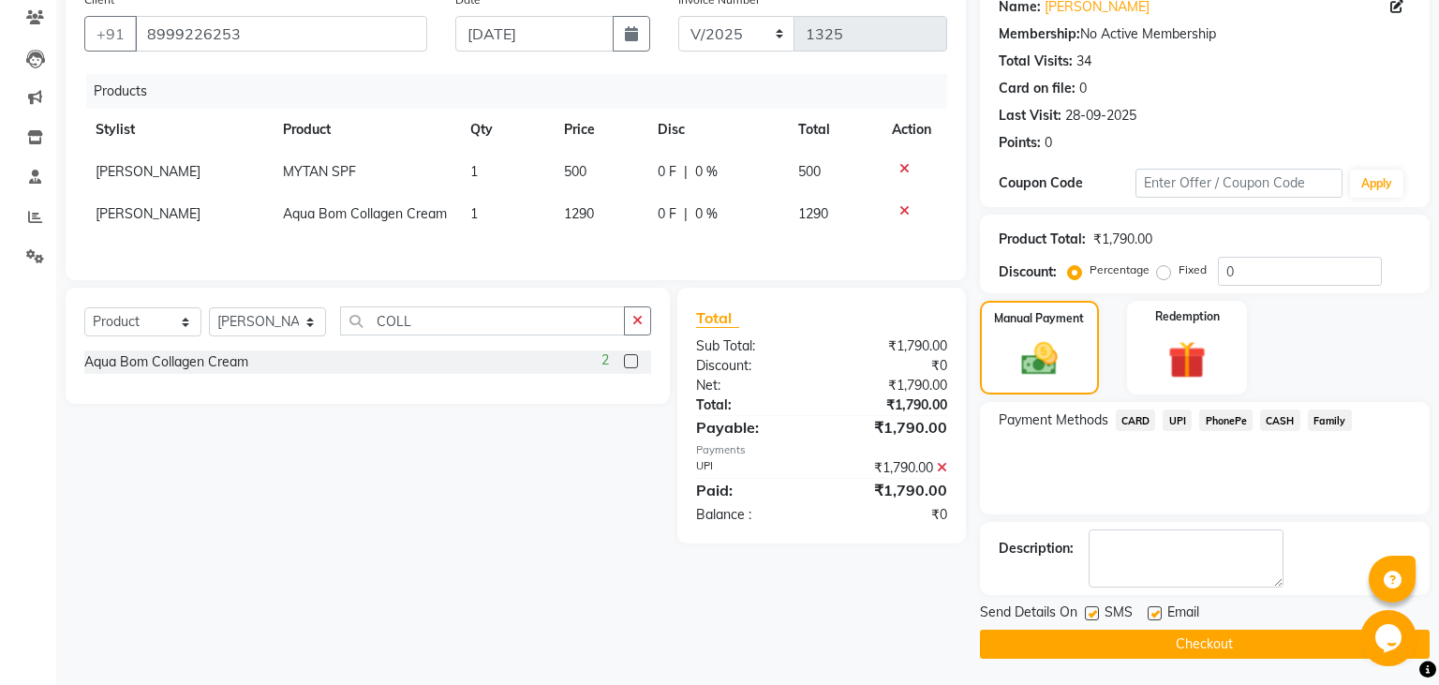
click at [1094, 614] on label at bounding box center [1092, 613] width 14 height 14
click at [1094, 614] on input "checkbox" at bounding box center [1091, 614] width 12 height 12
click at [1109, 642] on button "Checkout" at bounding box center [1205, 644] width 450 height 29
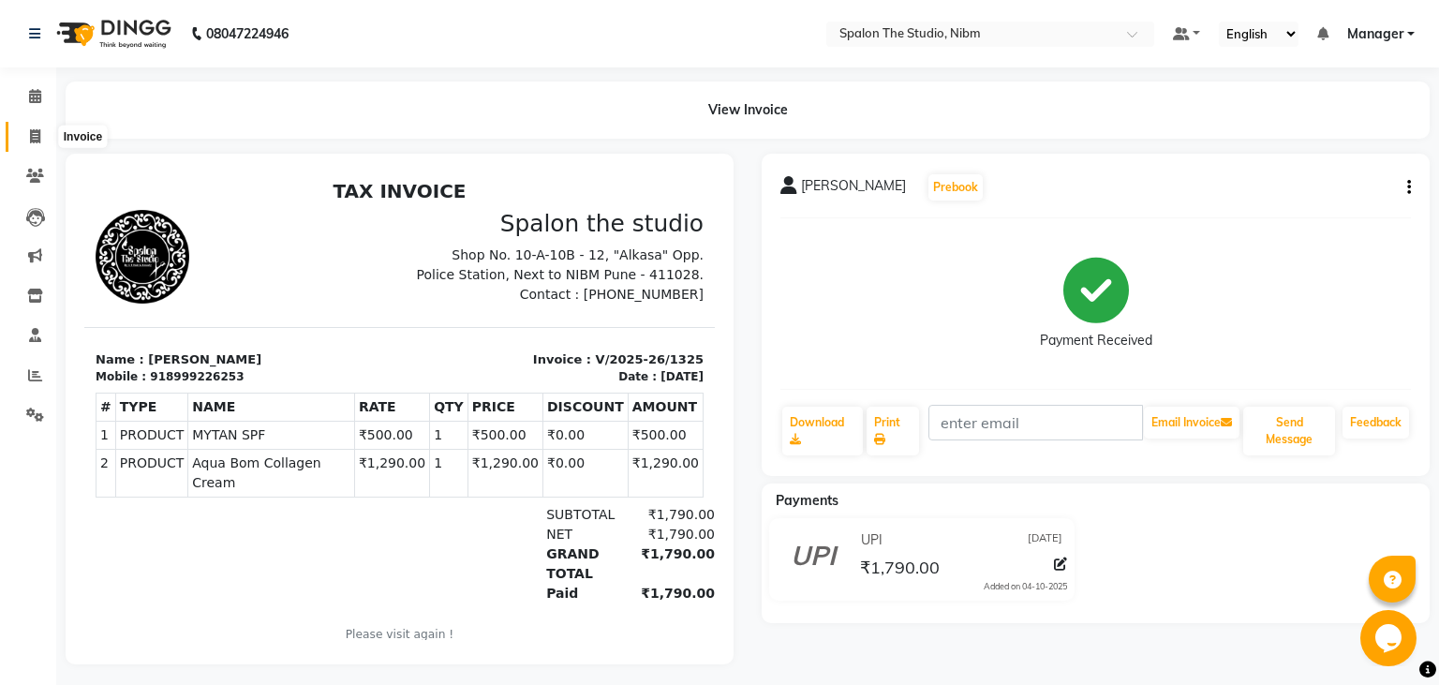
click at [35, 138] on icon at bounding box center [35, 136] width 10 height 14
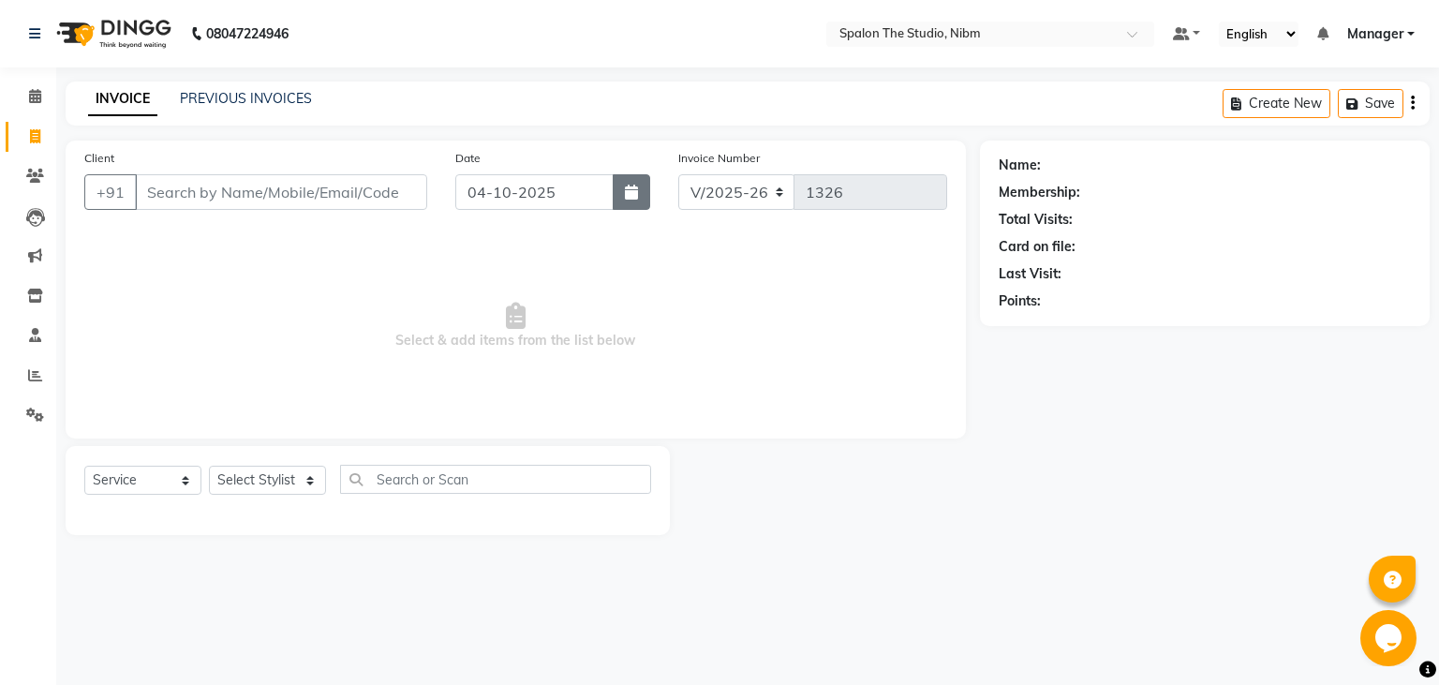
click at [643, 201] on button "button" at bounding box center [631, 192] width 37 height 36
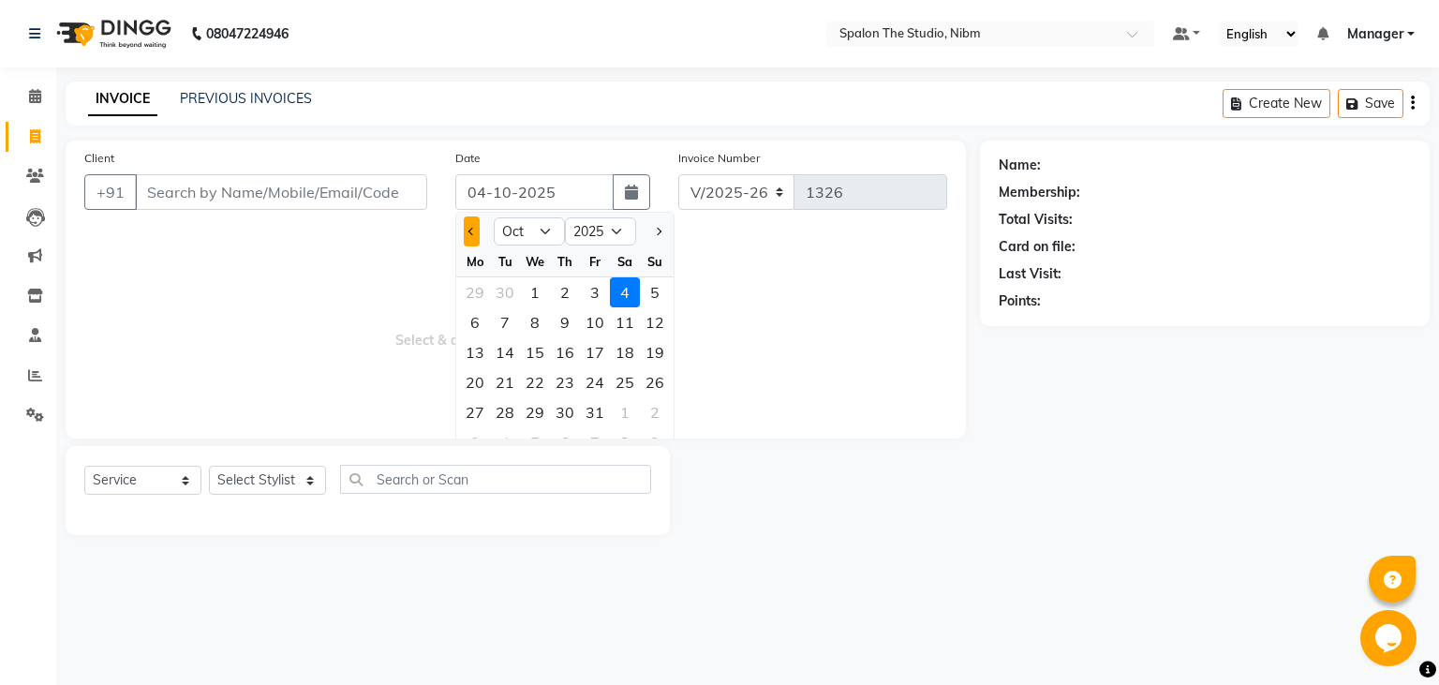
click at [473, 231] on span "Previous month" at bounding box center [472, 231] width 7 height 7
click at [535, 377] on div "24" at bounding box center [535, 382] width 30 height 30
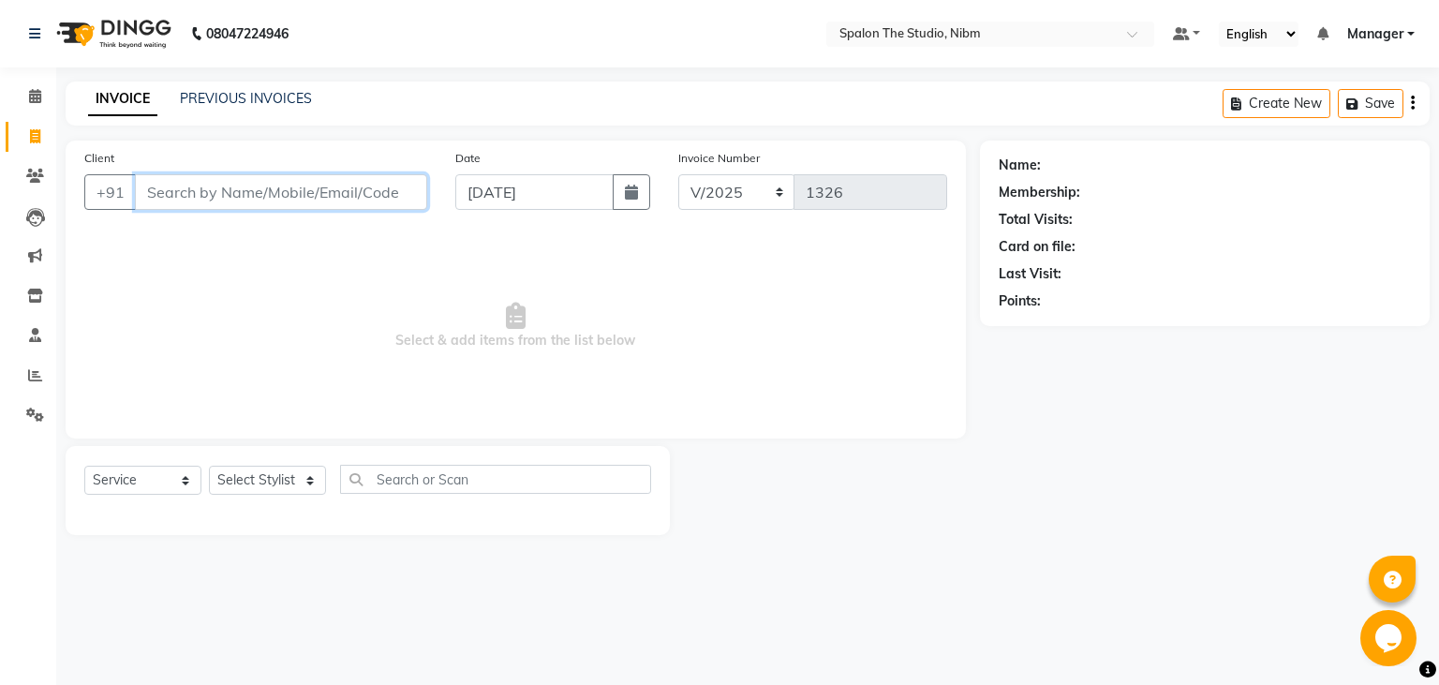
click at [245, 187] on input "Client" at bounding box center [281, 192] width 292 height 36
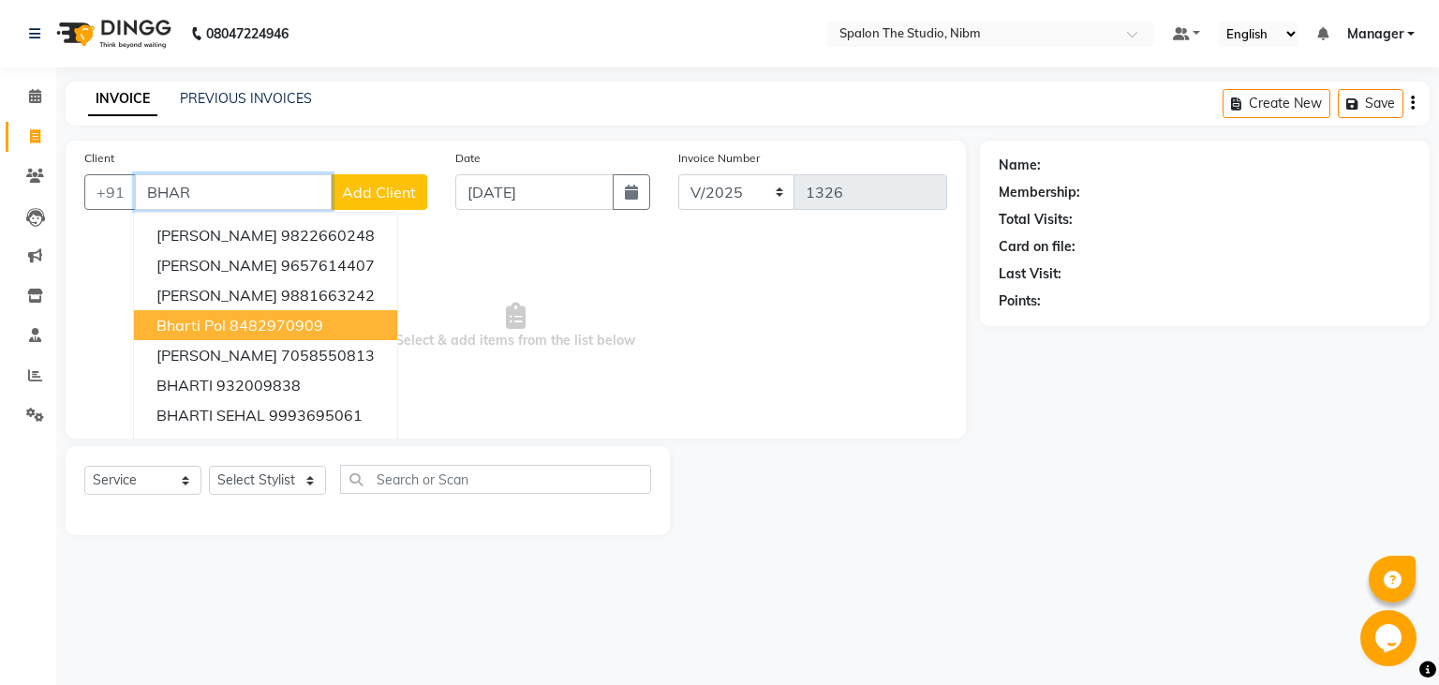
click at [288, 333] on ngb-highlight "8482970909" at bounding box center [277, 325] width 94 height 19
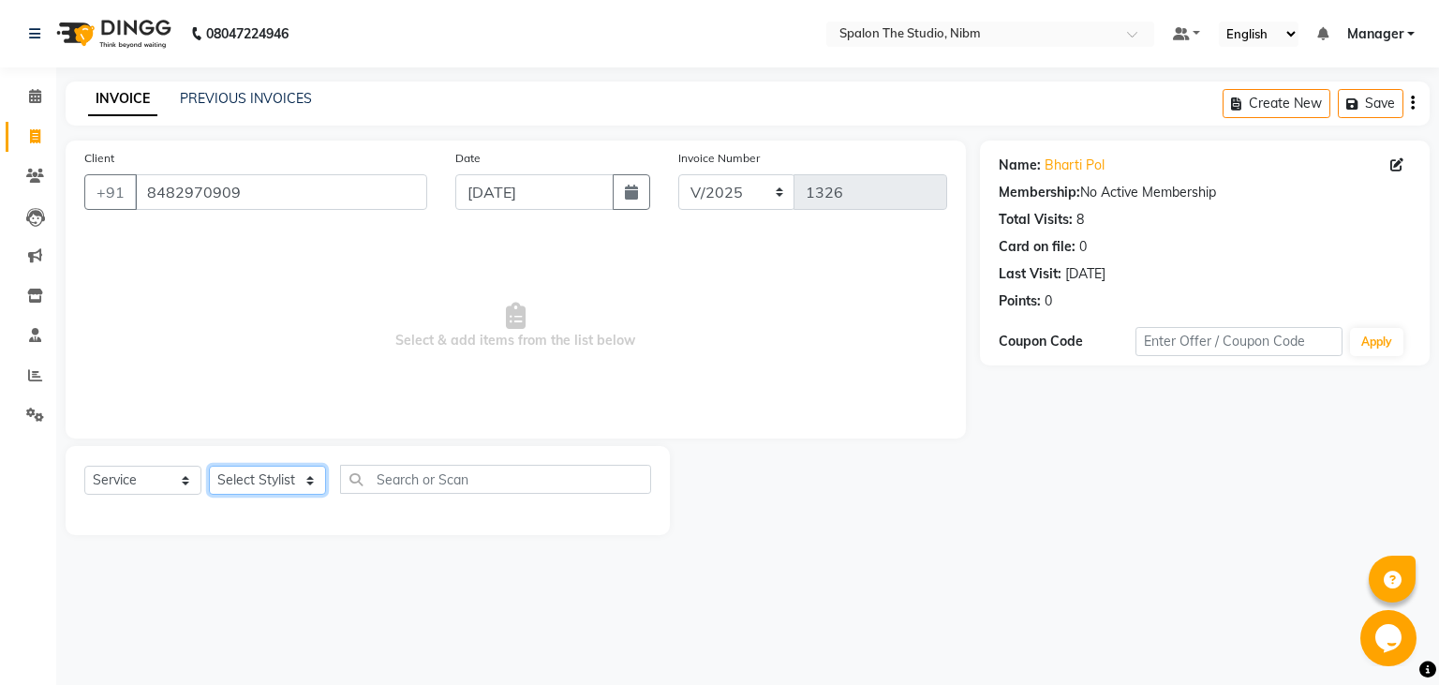
click at [209, 466] on select "Select Stylist AAYAT ARMAN [PERSON_NAME] [PERSON_NAME] Manager [PERSON_NAME] SU…" at bounding box center [267, 480] width 117 height 29
click option "[PERSON_NAME]" at bounding box center [0, 0] width 0 height 0
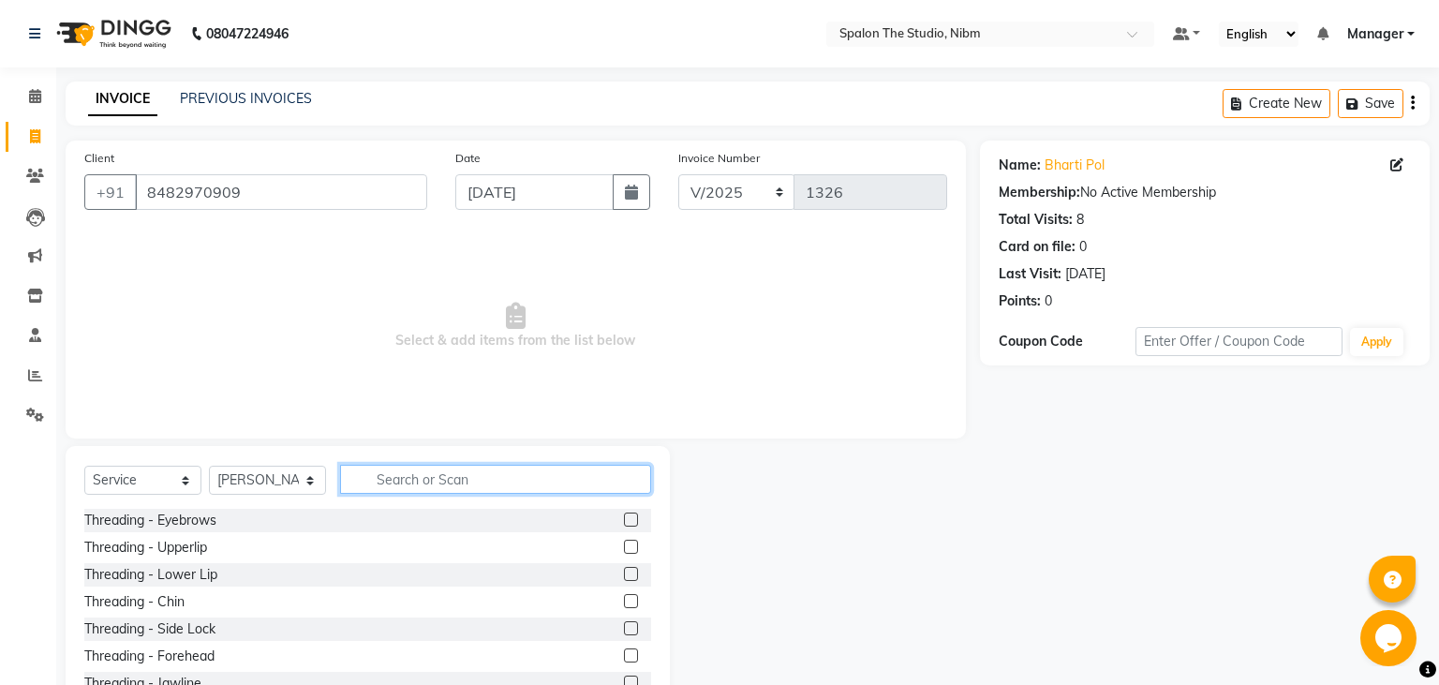
click at [414, 486] on input "text" at bounding box center [495, 479] width 311 height 29
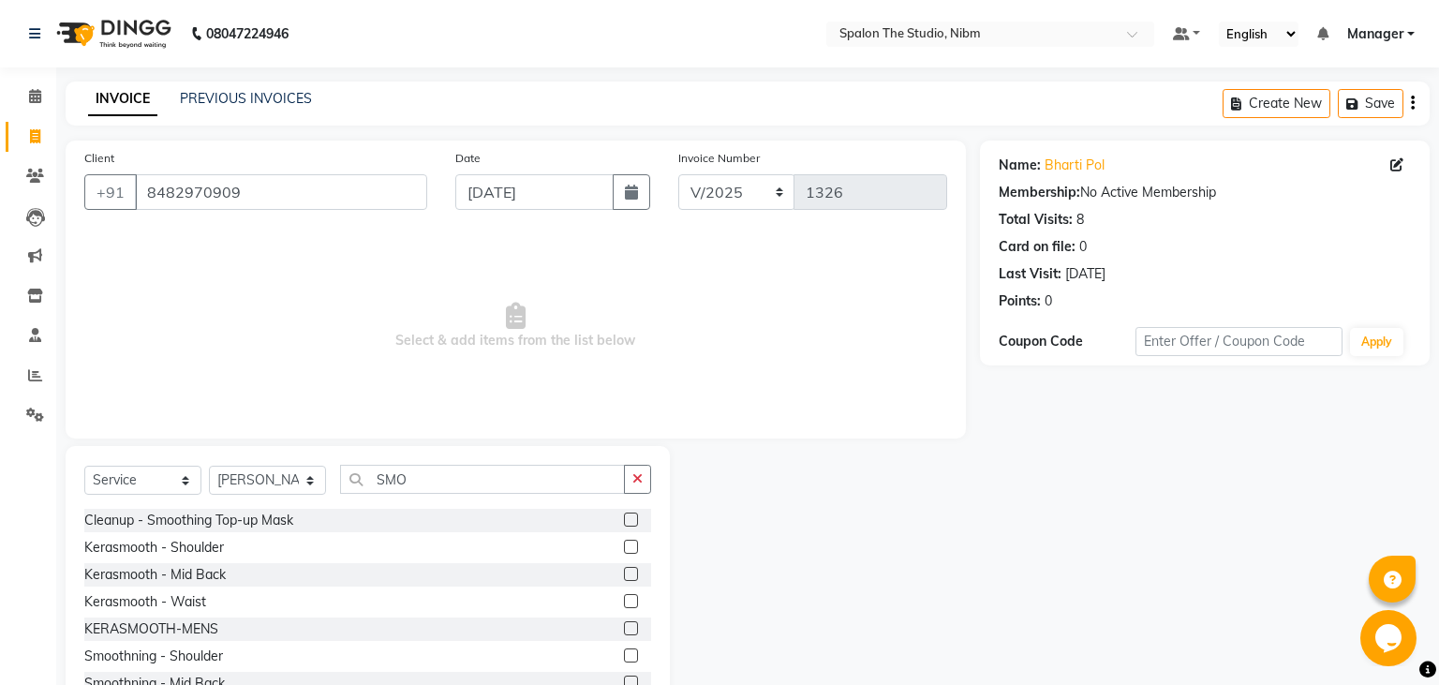
click at [630, 677] on label at bounding box center [631, 683] width 14 height 14
click at [630, 677] on input "checkbox" at bounding box center [630, 683] width 12 height 12
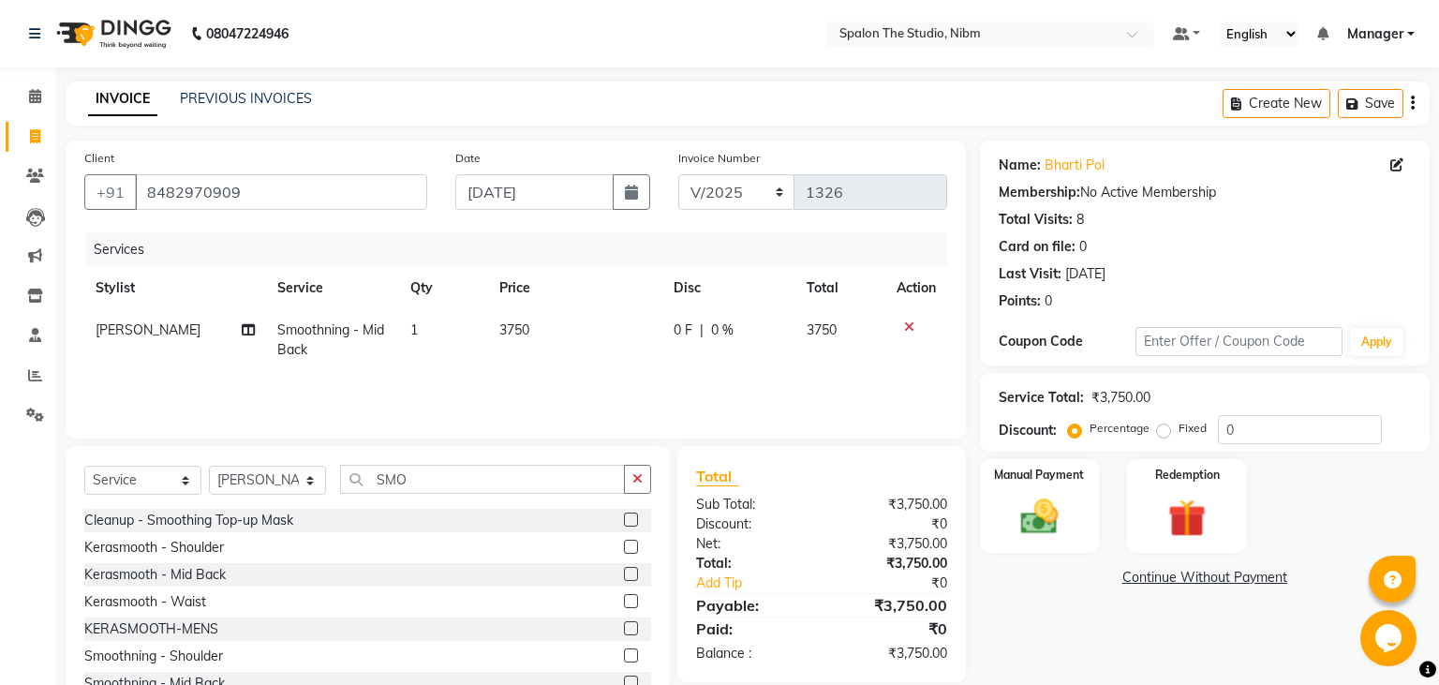
click at [630, 677] on label at bounding box center [631, 683] width 14 height 14
click at [630, 677] on input "checkbox" at bounding box center [630, 683] width 12 height 12
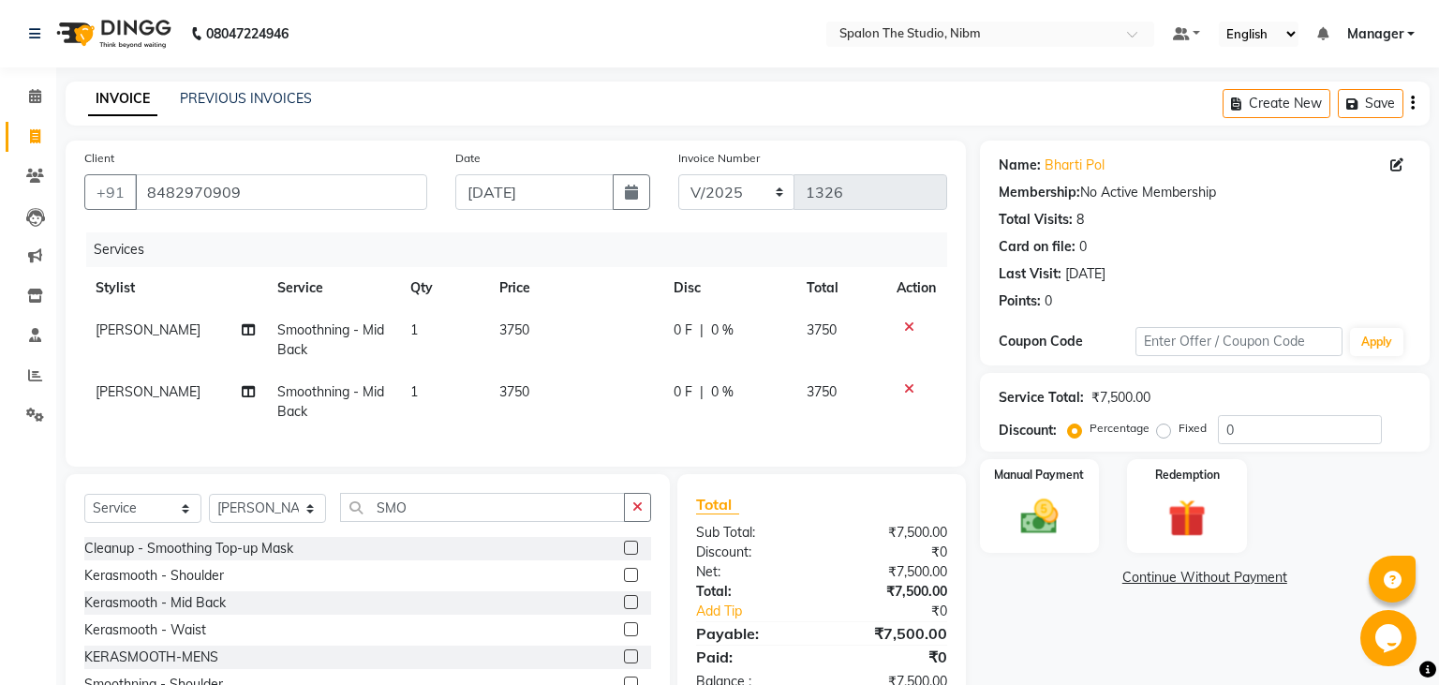
click at [146, 392] on span "[PERSON_NAME]" at bounding box center [148, 391] width 105 height 17
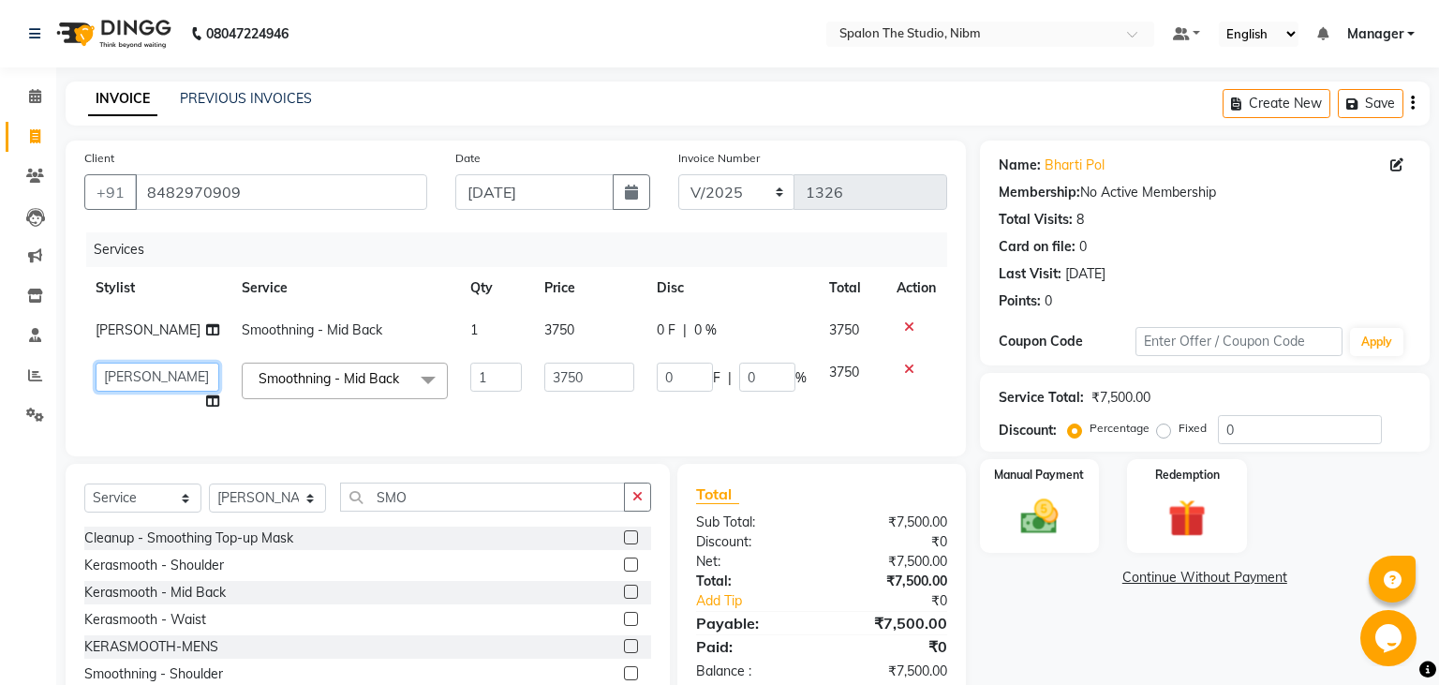
click at [96, 363] on select "AAYAT ARMAN [PERSON_NAME] [PERSON_NAME] ISHA Manager [PERSON_NAME] SANDHYA SUMI…" at bounding box center [158, 377] width 124 height 29
click at [577, 328] on td "3750" at bounding box center [589, 330] width 113 height 42
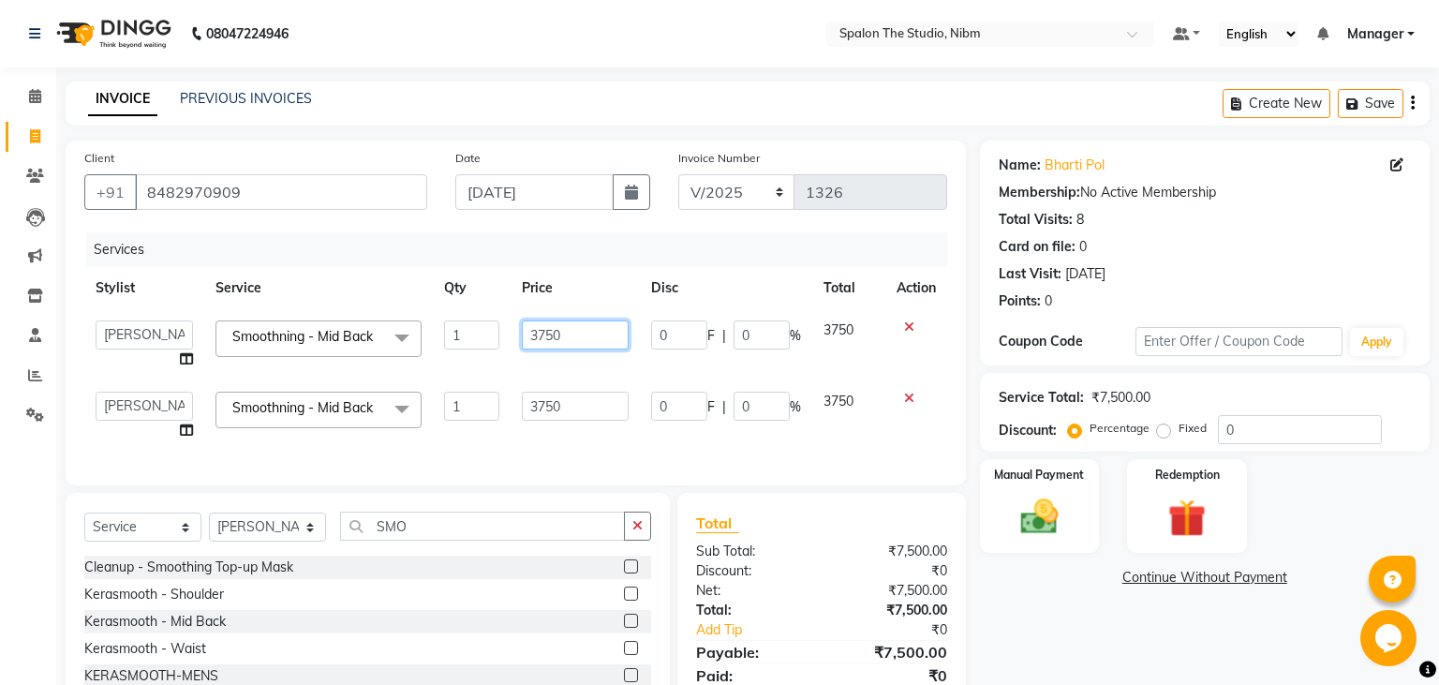
click at [577, 328] on input "3750" at bounding box center [575, 334] width 107 height 29
click at [564, 404] on input "3750" at bounding box center [575, 406] width 107 height 29
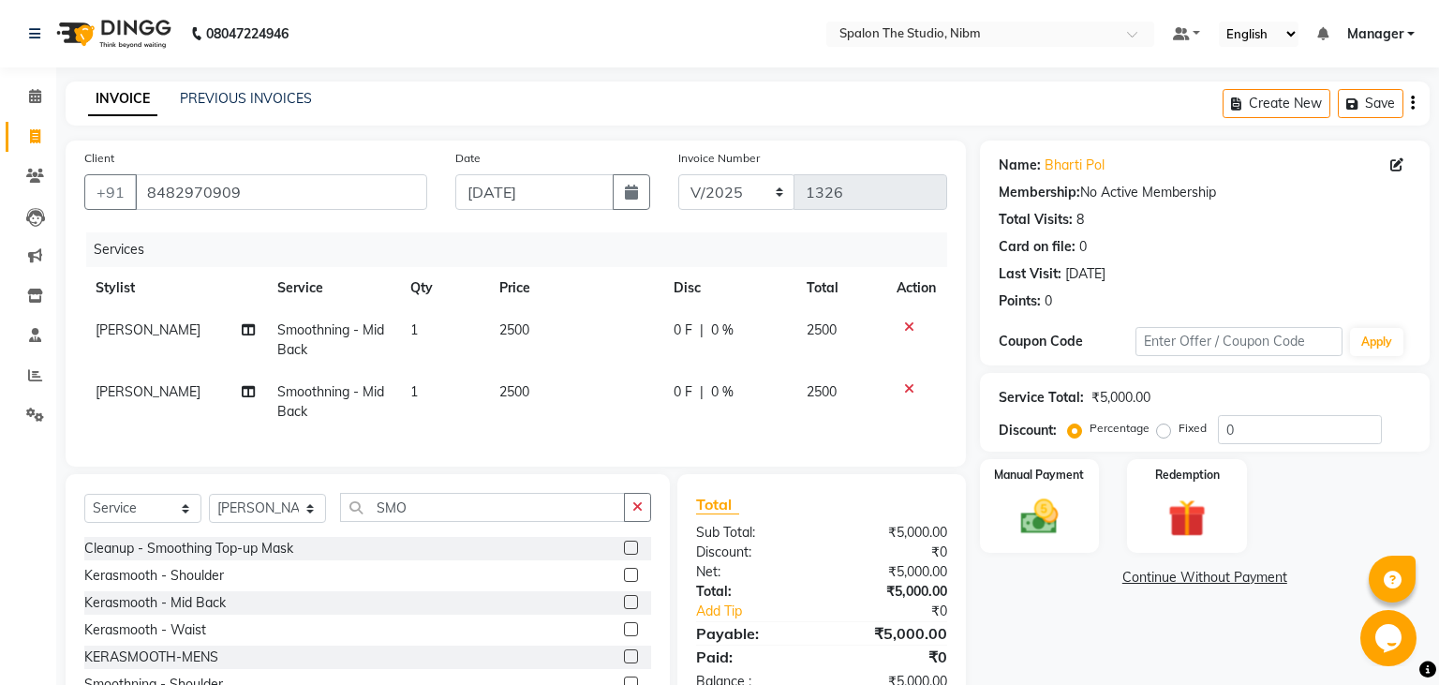
click at [601, 312] on td "2500" at bounding box center [575, 340] width 174 height 62
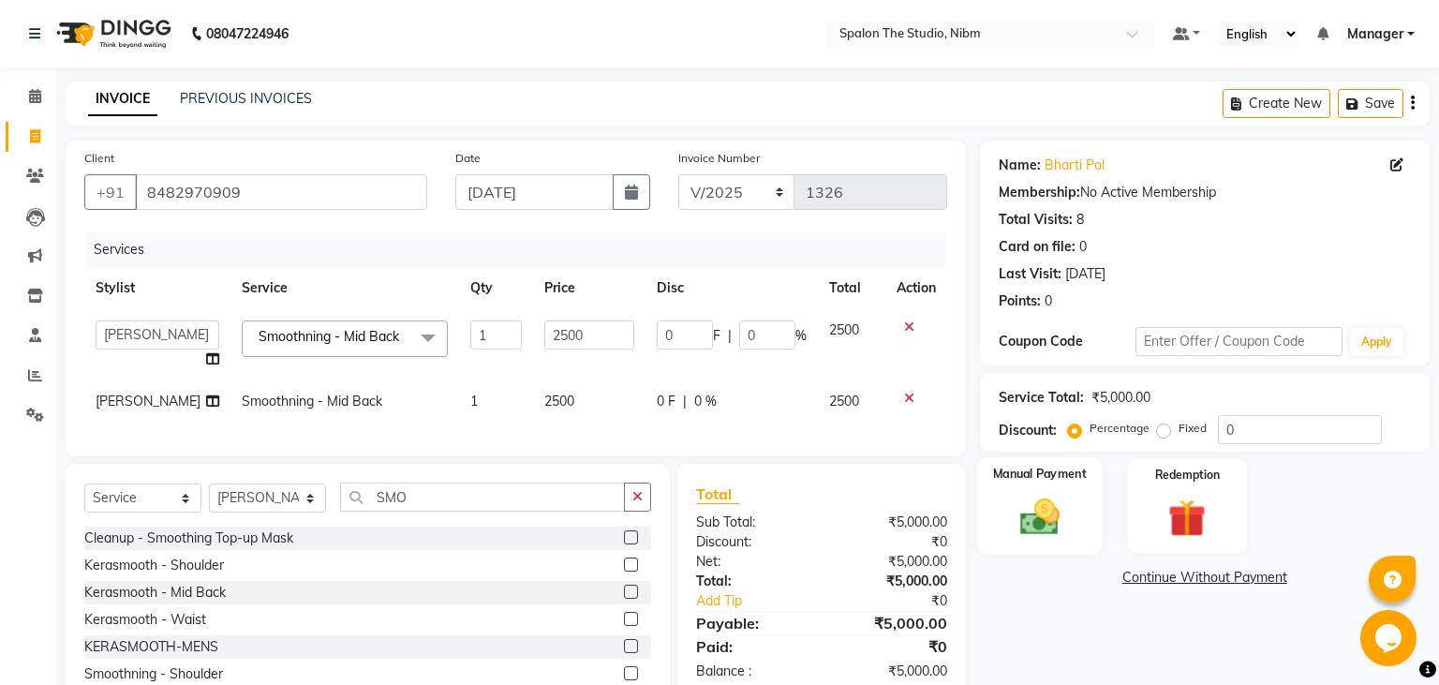
click at [1040, 517] on img at bounding box center [1039, 517] width 64 height 45
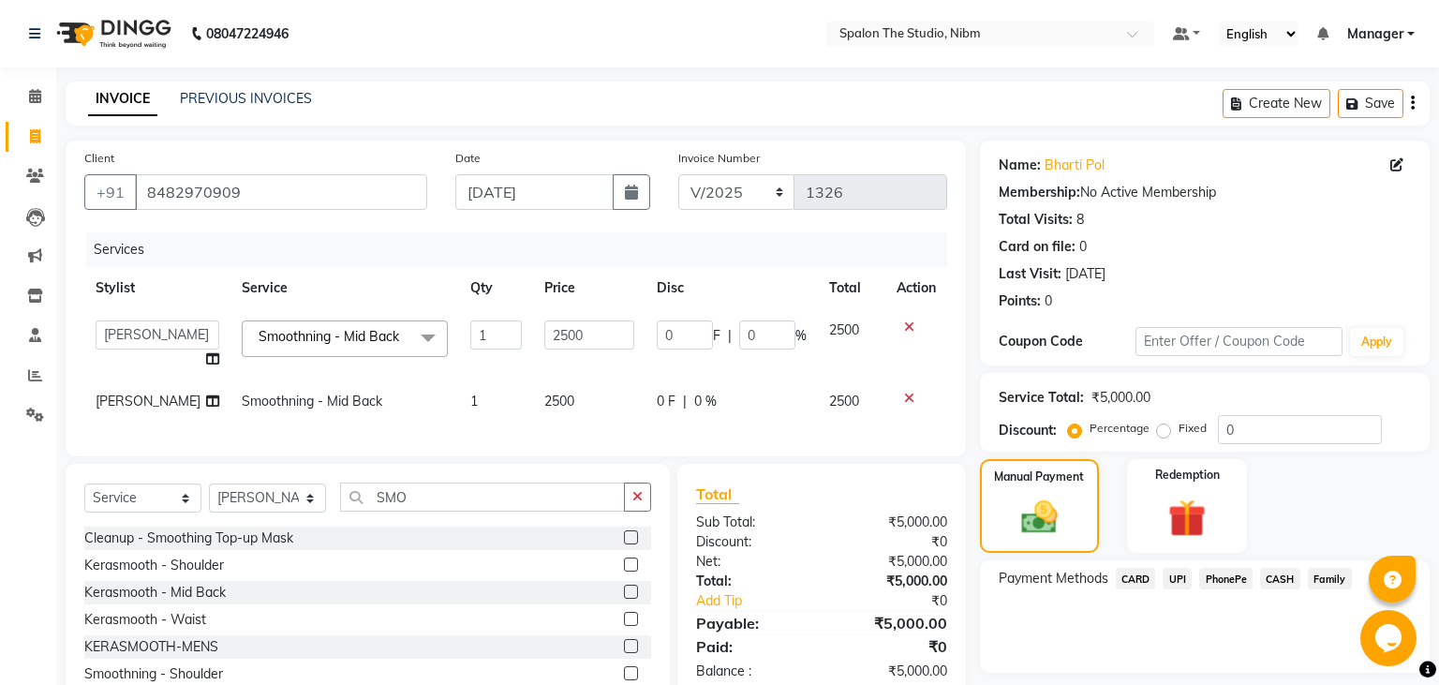
click at [1177, 575] on span "UPI" at bounding box center [1177, 579] width 29 height 22
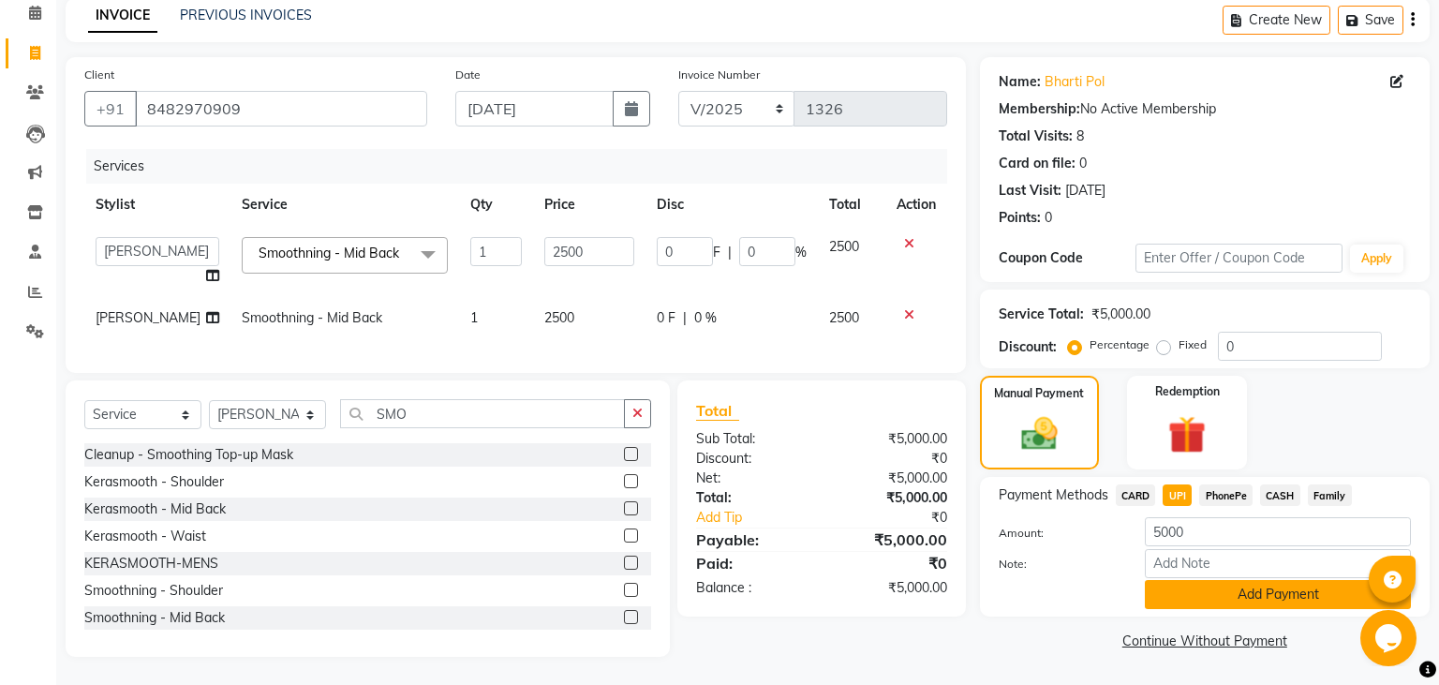
click at [1254, 580] on button "Add Payment" at bounding box center [1278, 594] width 266 height 29
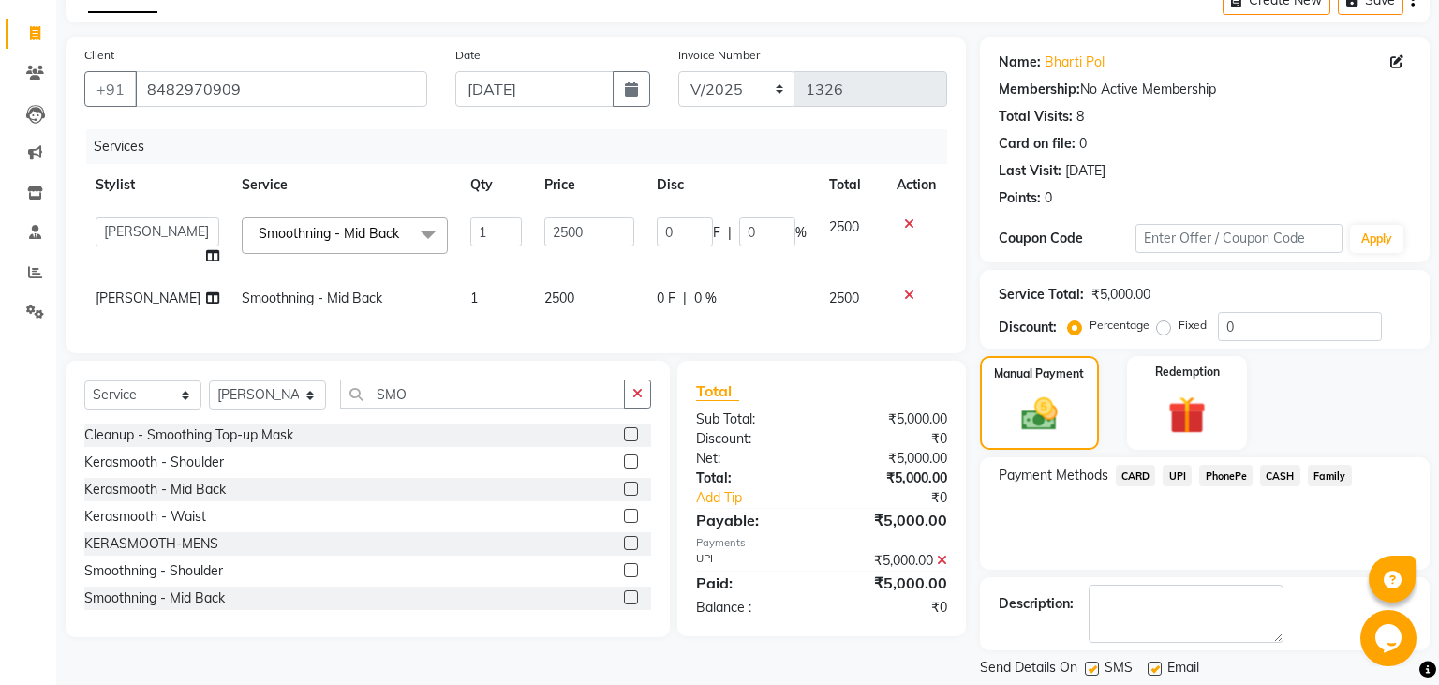
click at [1085, 663] on label at bounding box center [1092, 669] width 14 height 14
click at [1085, 663] on input "checkbox" at bounding box center [1091, 669] width 12 height 12
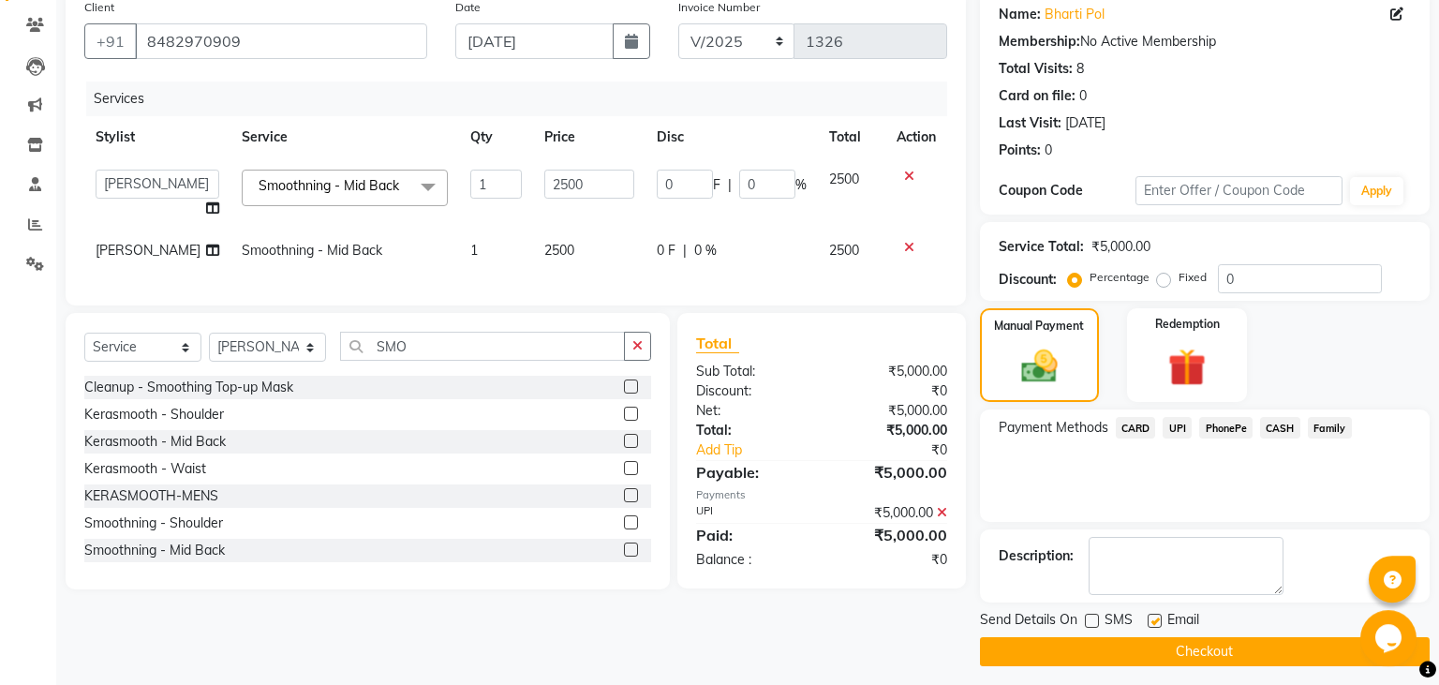
scroll to position [158, 0]
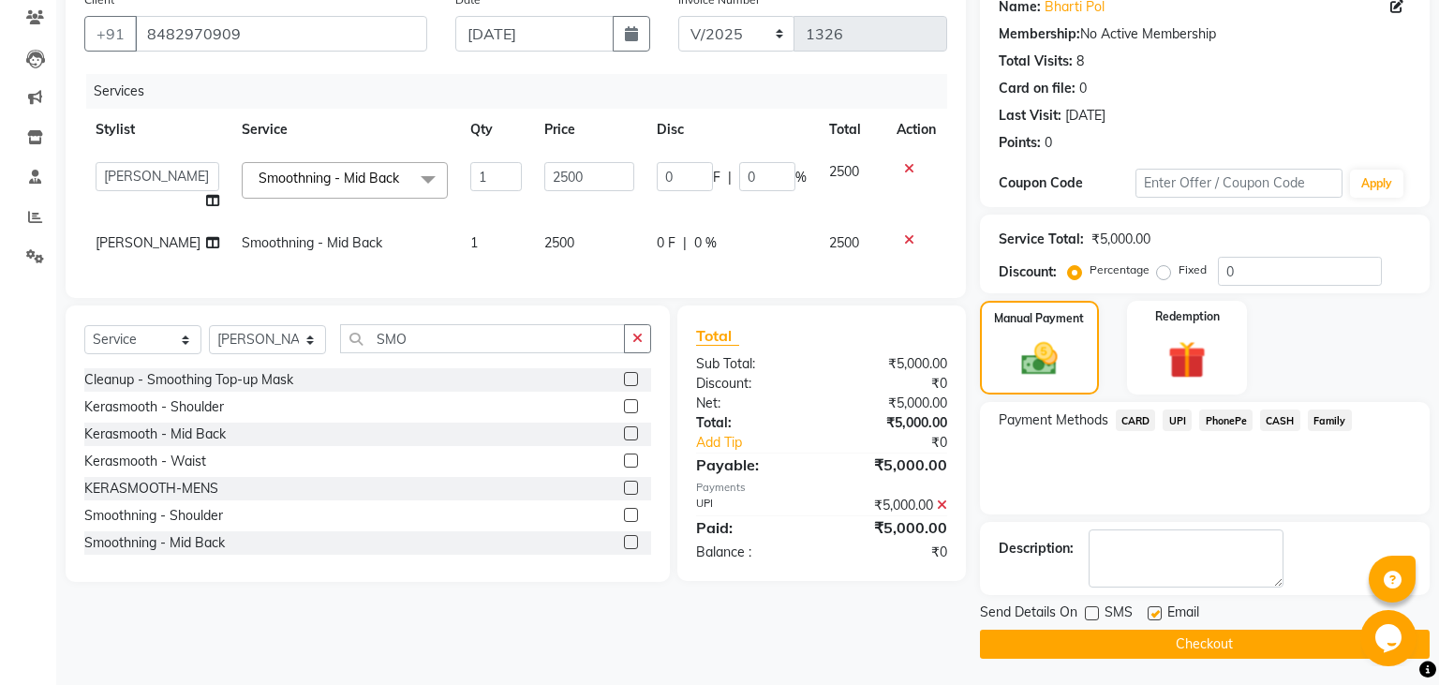
click at [1143, 641] on button "Checkout" at bounding box center [1205, 644] width 450 height 29
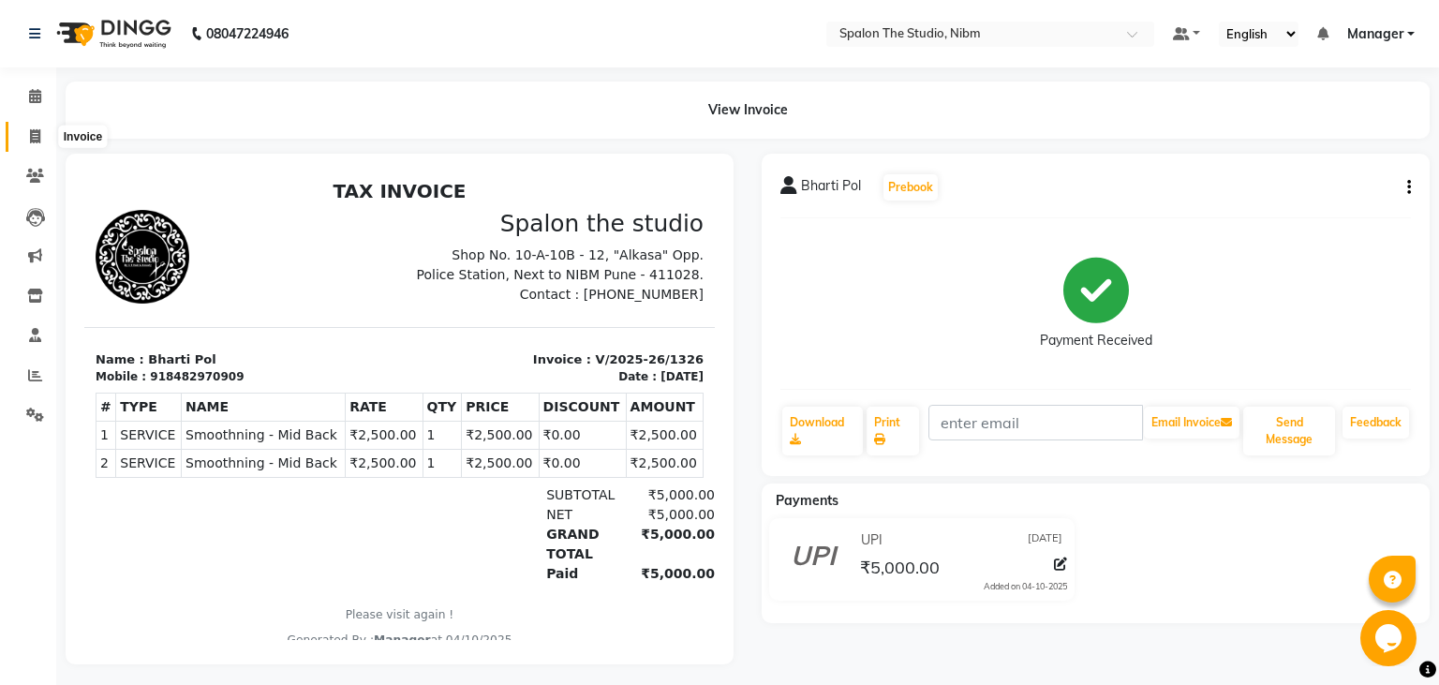
click at [37, 137] on icon at bounding box center [35, 136] width 10 height 14
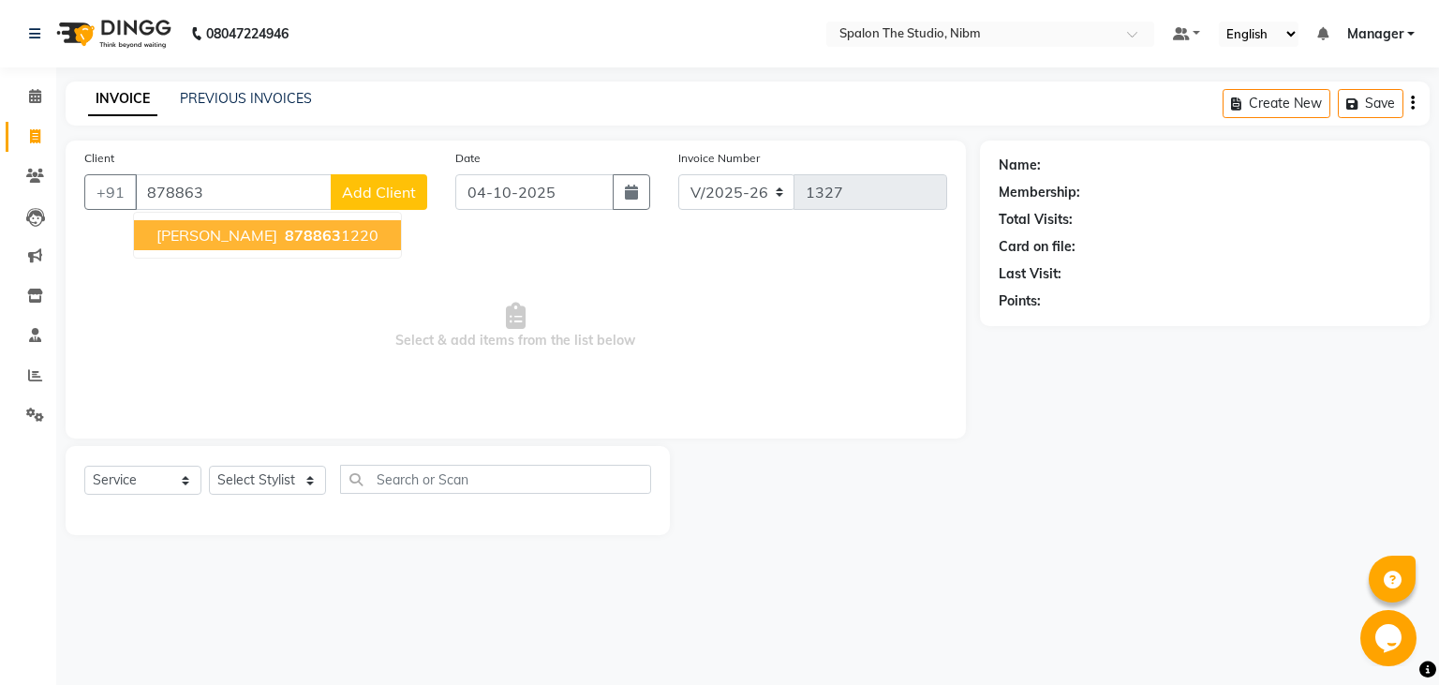
click at [231, 239] on span "[PERSON_NAME]" at bounding box center [216, 235] width 121 height 19
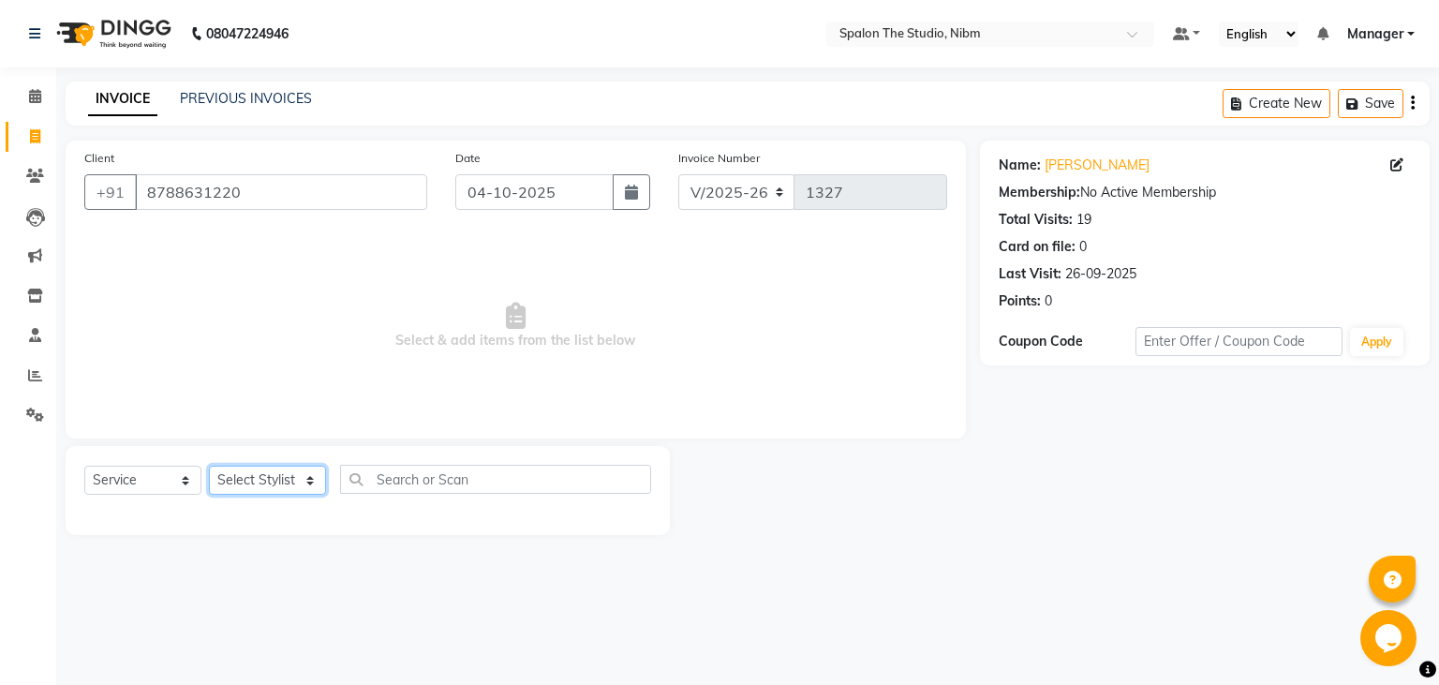
click at [209, 466] on select "Select Stylist AAYAT ARMAN [PERSON_NAME] [PERSON_NAME] Manager [PERSON_NAME] SU…" at bounding box center [267, 480] width 117 height 29
click option "[PERSON_NAME]" at bounding box center [0, 0] width 0 height 0
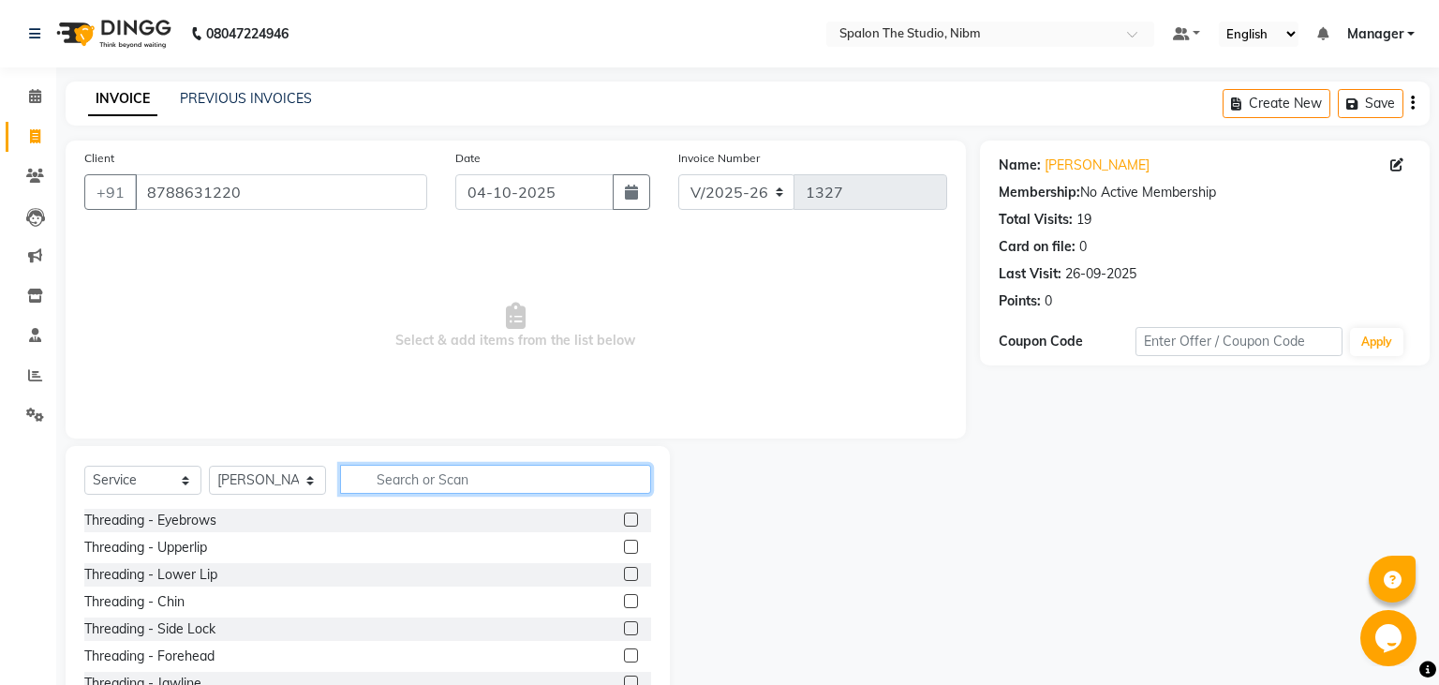
click at [411, 483] on input "text" at bounding box center [495, 479] width 311 height 29
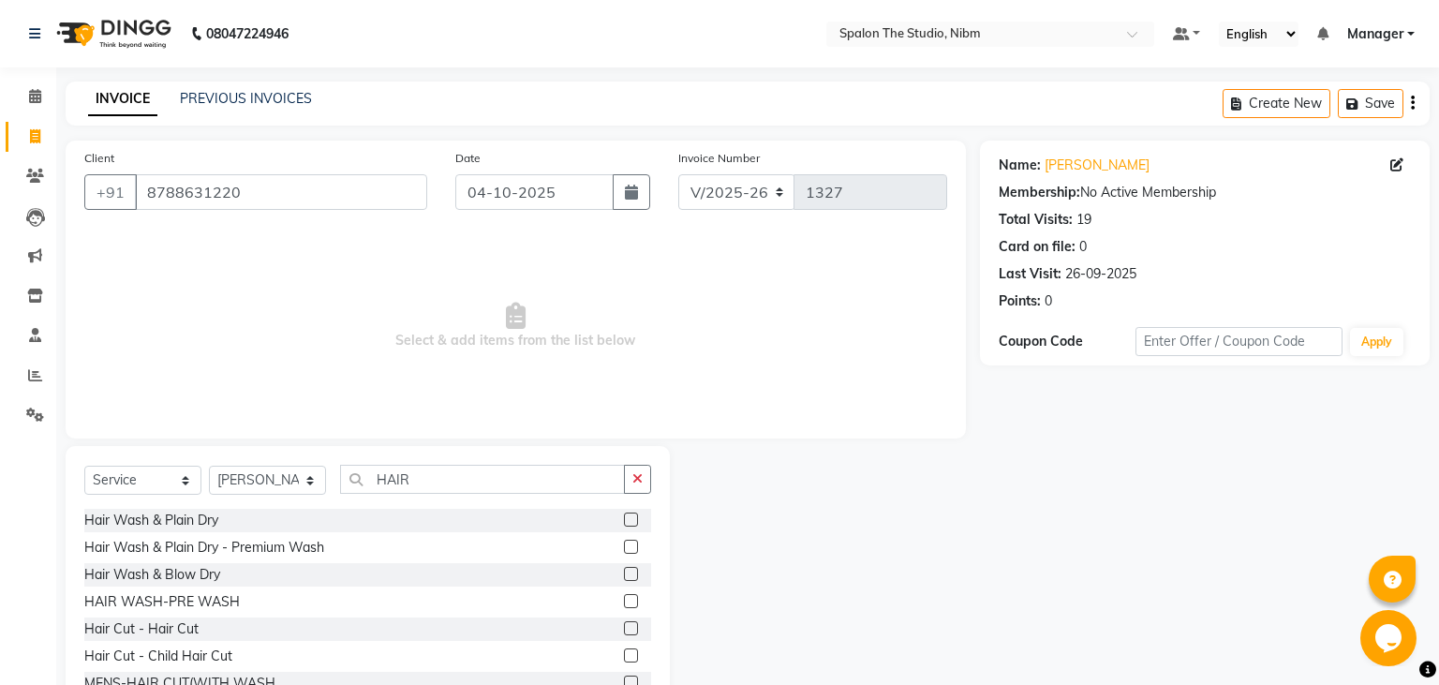
click at [632, 517] on label at bounding box center [631, 520] width 14 height 14
click at [632, 517] on input "checkbox" at bounding box center [630, 520] width 12 height 12
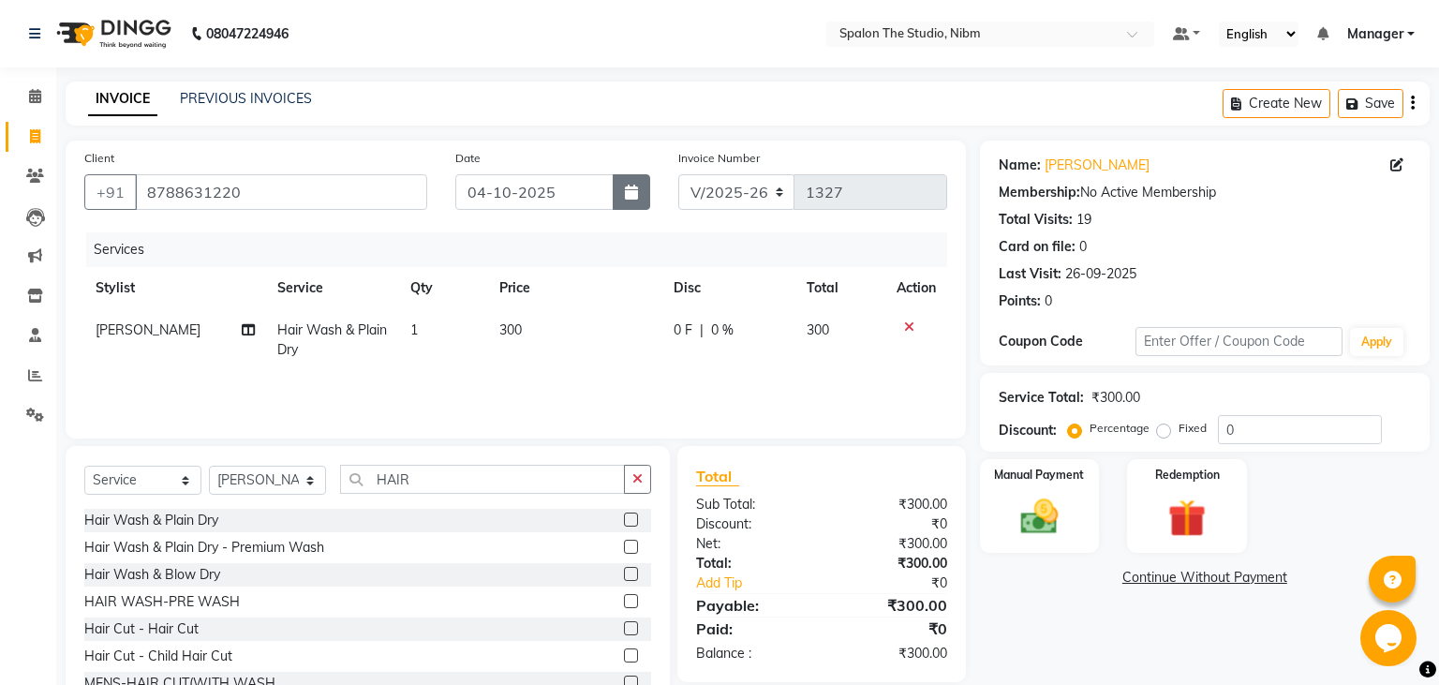
click at [633, 192] on icon "button" at bounding box center [631, 192] width 13 height 15
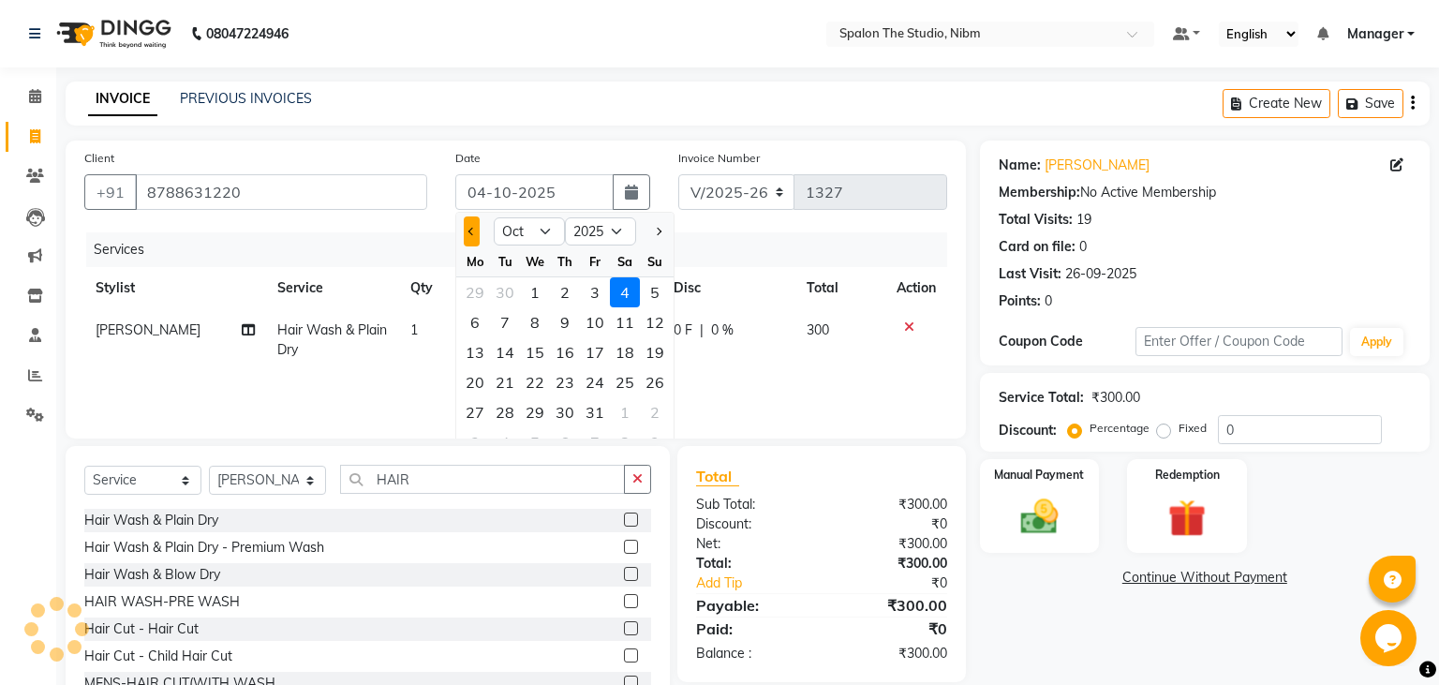
click at [475, 229] on button "Previous month" at bounding box center [472, 231] width 16 height 30
click at [599, 383] on div "26" at bounding box center [595, 382] width 30 height 30
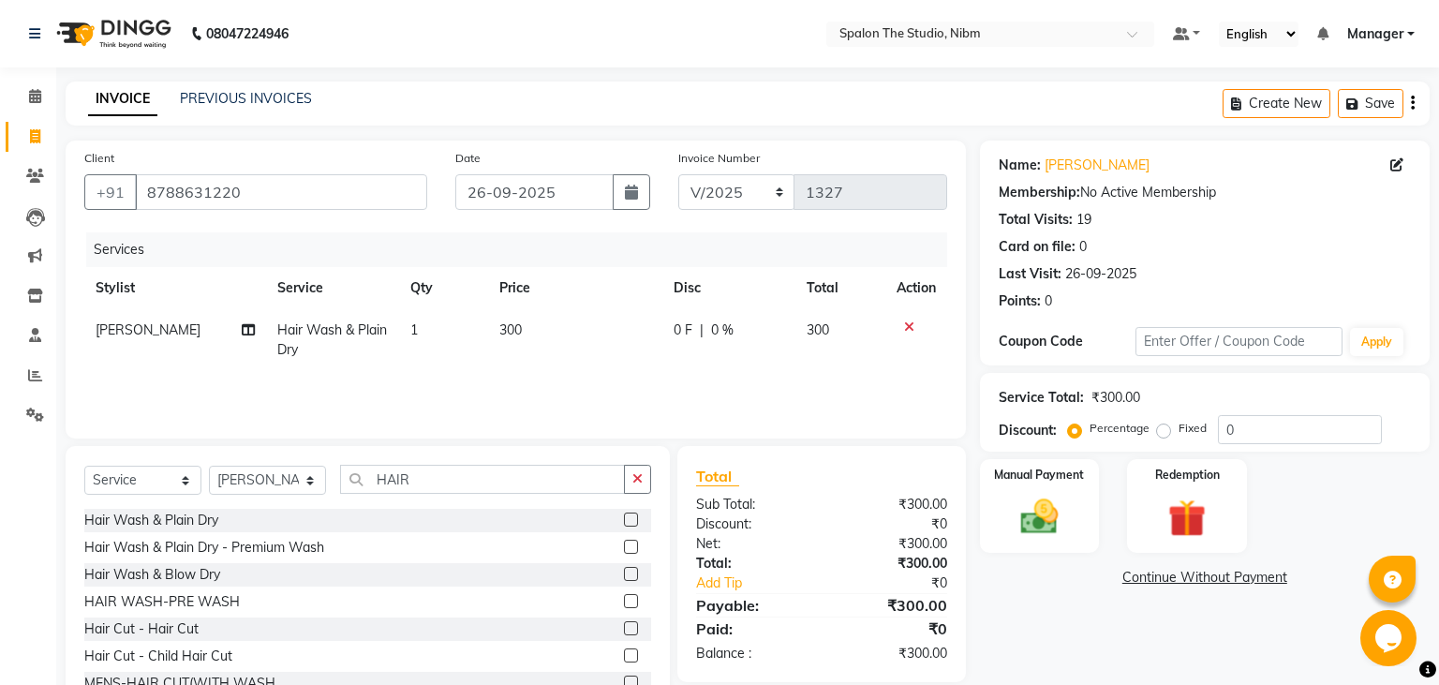
click at [532, 329] on td "300" at bounding box center [575, 340] width 174 height 62
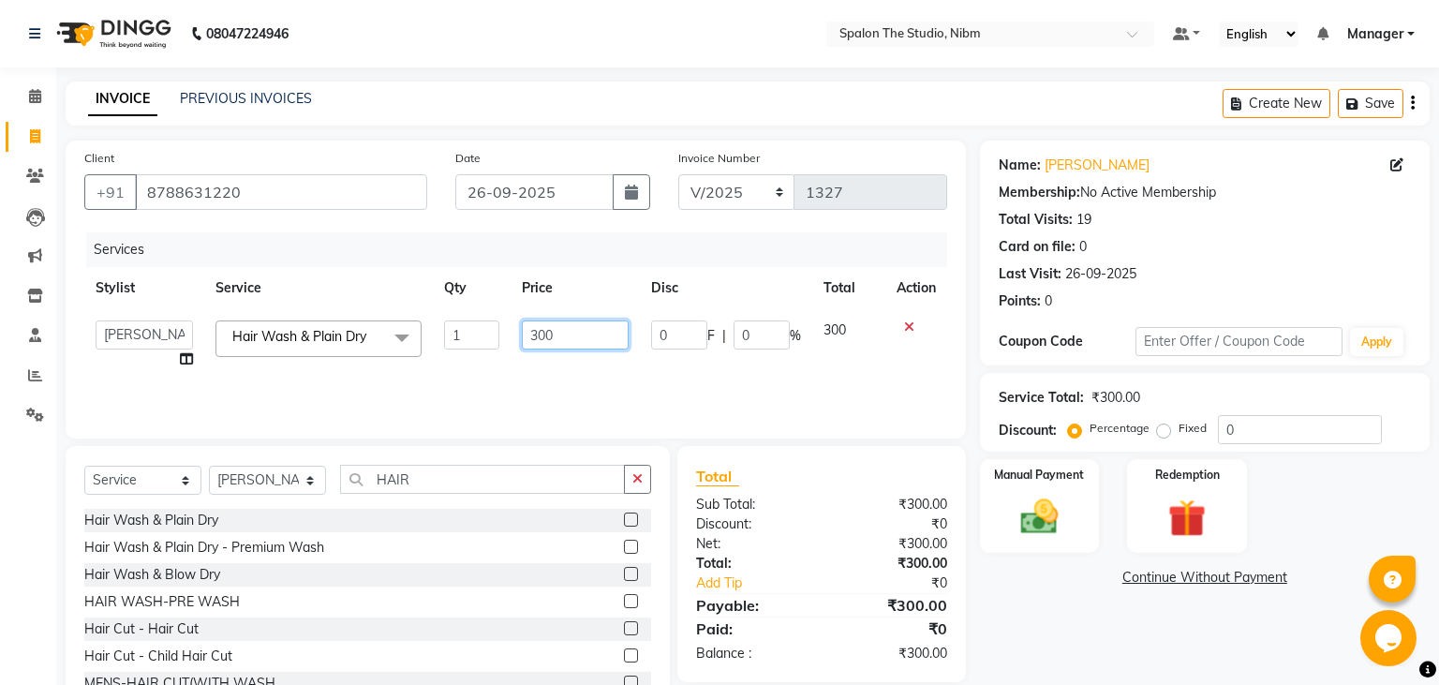
click at [575, 329] on input "300" at bounding box center [575, 334] width 107 height 29
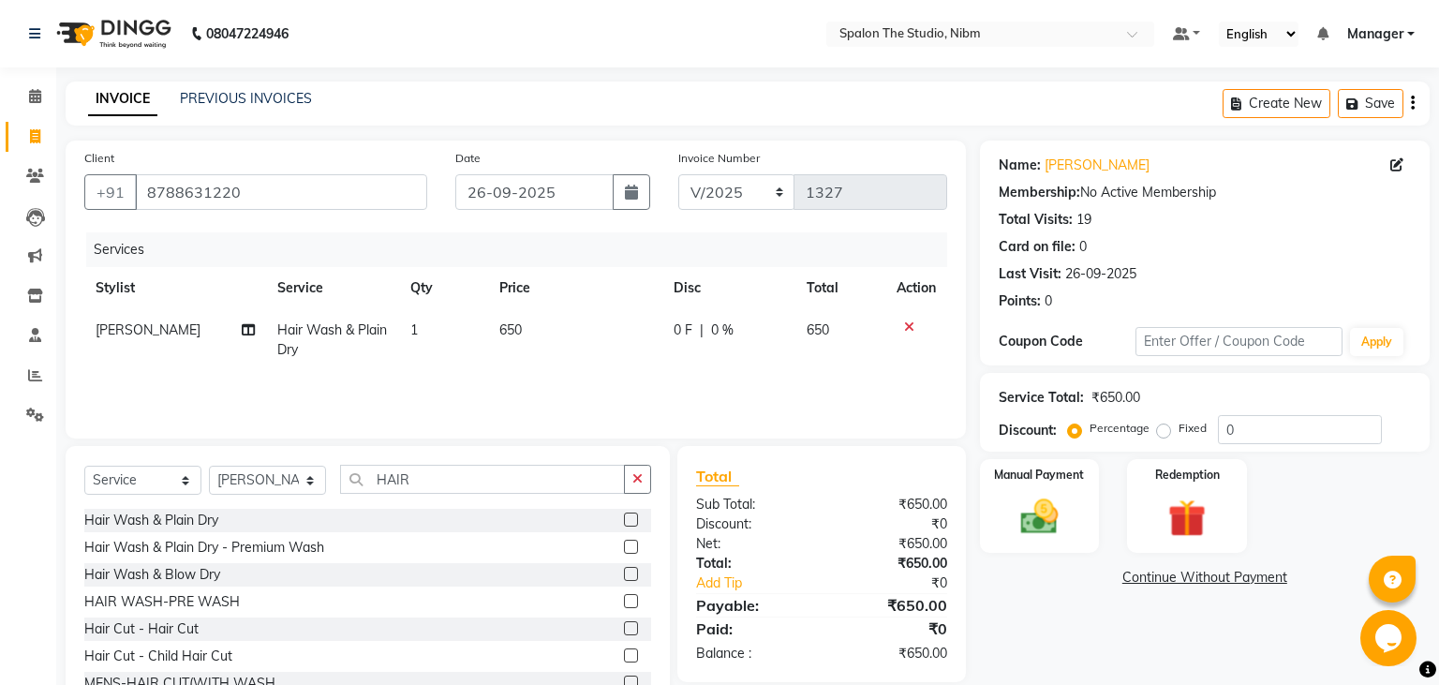
click at [623, 380] on div "Services Stylist Service Qty Price Disc Total Action [PERSON_NAME] Hair Wash & …" at bounding box center [515, 325] width 863 height 187
click at [1041, 527] on img at bounding box center [1039, 517] width 64 height 45
click at [1178, 576] on span "UPI" at bounding box center [1177, 579] width 29 height 22
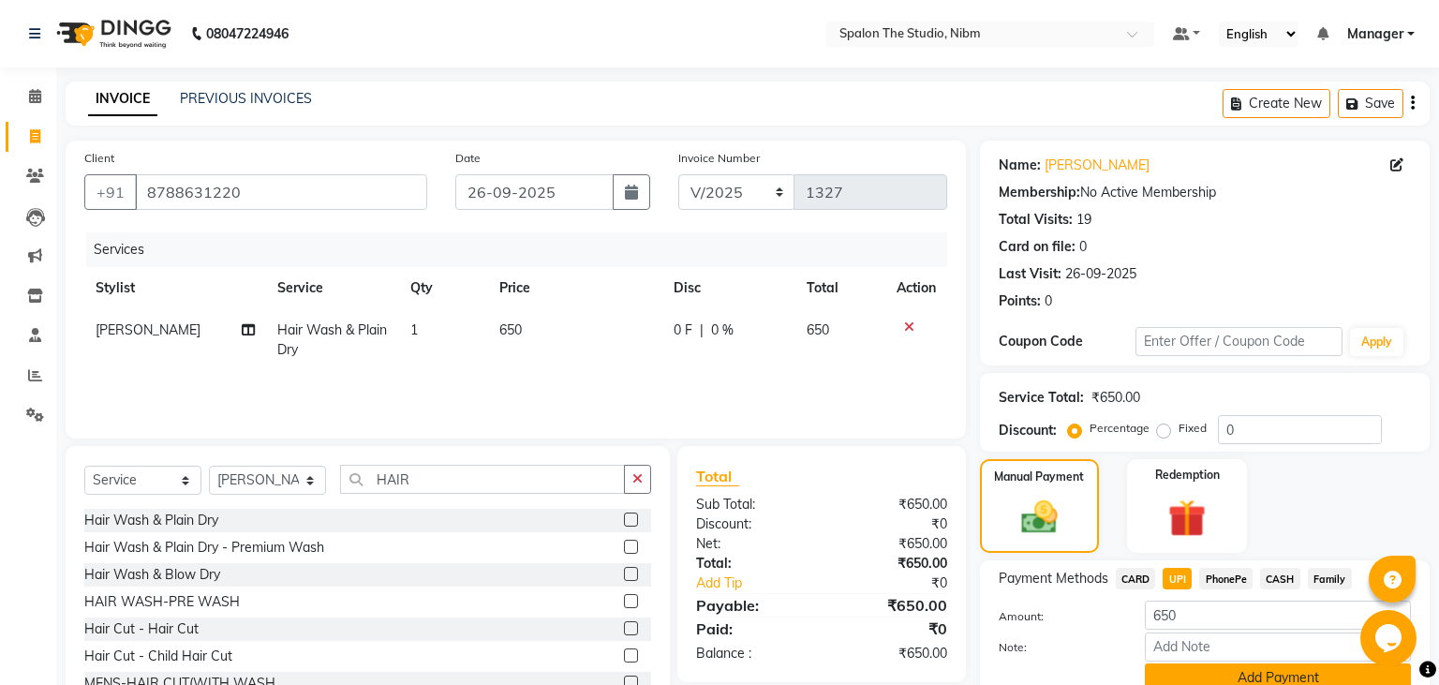
click at [1194, 677] on button "Add Payment" at bounding box center [1278, 677] width 266 height 29
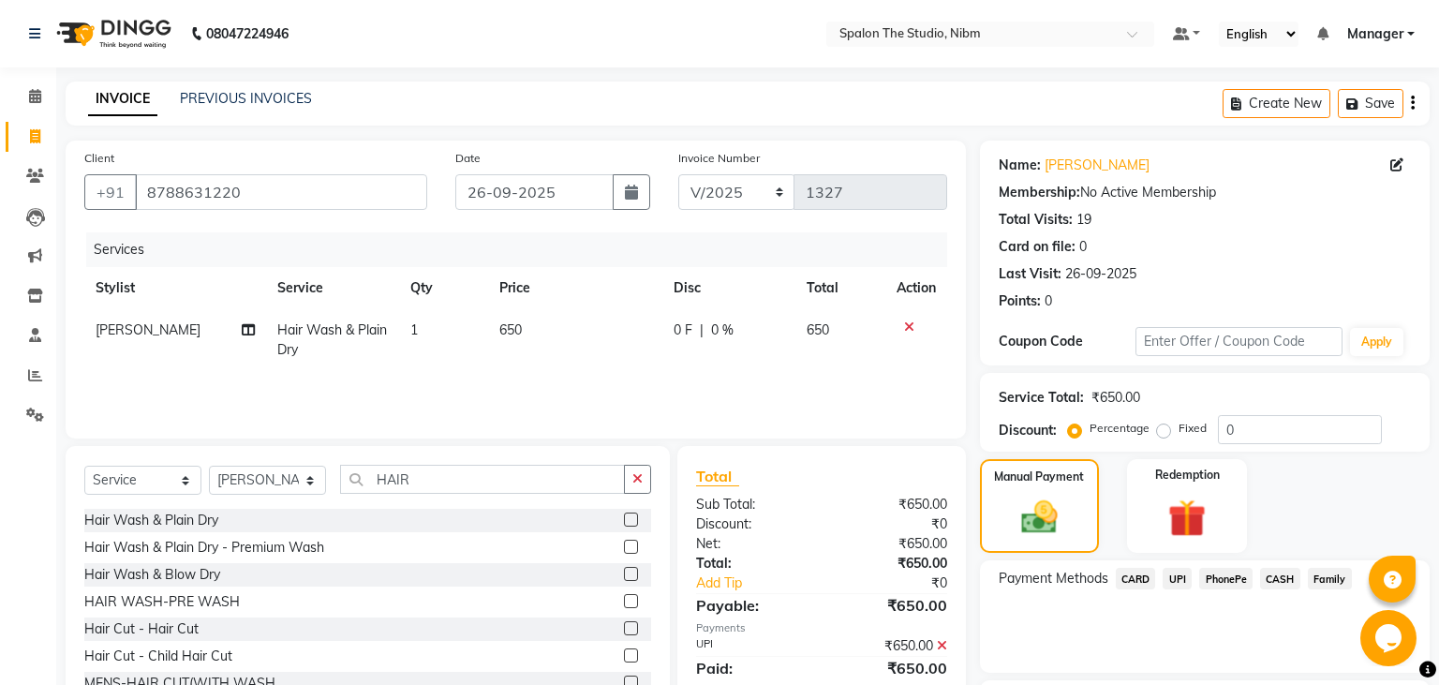
scroll to position [158, 0]
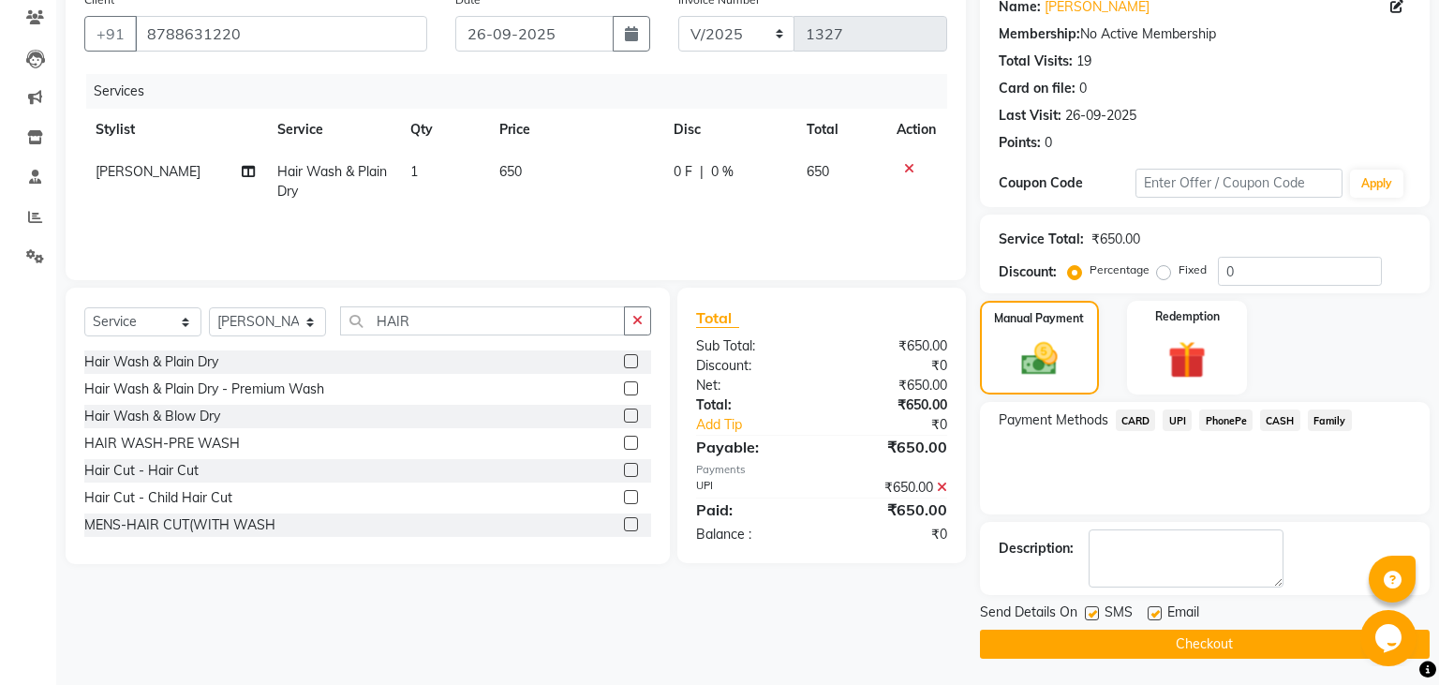
click at [1090, 612] on label at bounding box center [1092, 613] width 14 height 14
click at [1090, 612] on input "checkbox" at bounding box center [1091, 614] width 12 height 12
click at [1112, 638] on button "Checkout" at bounding box center [1205, 644] width 450 height 29
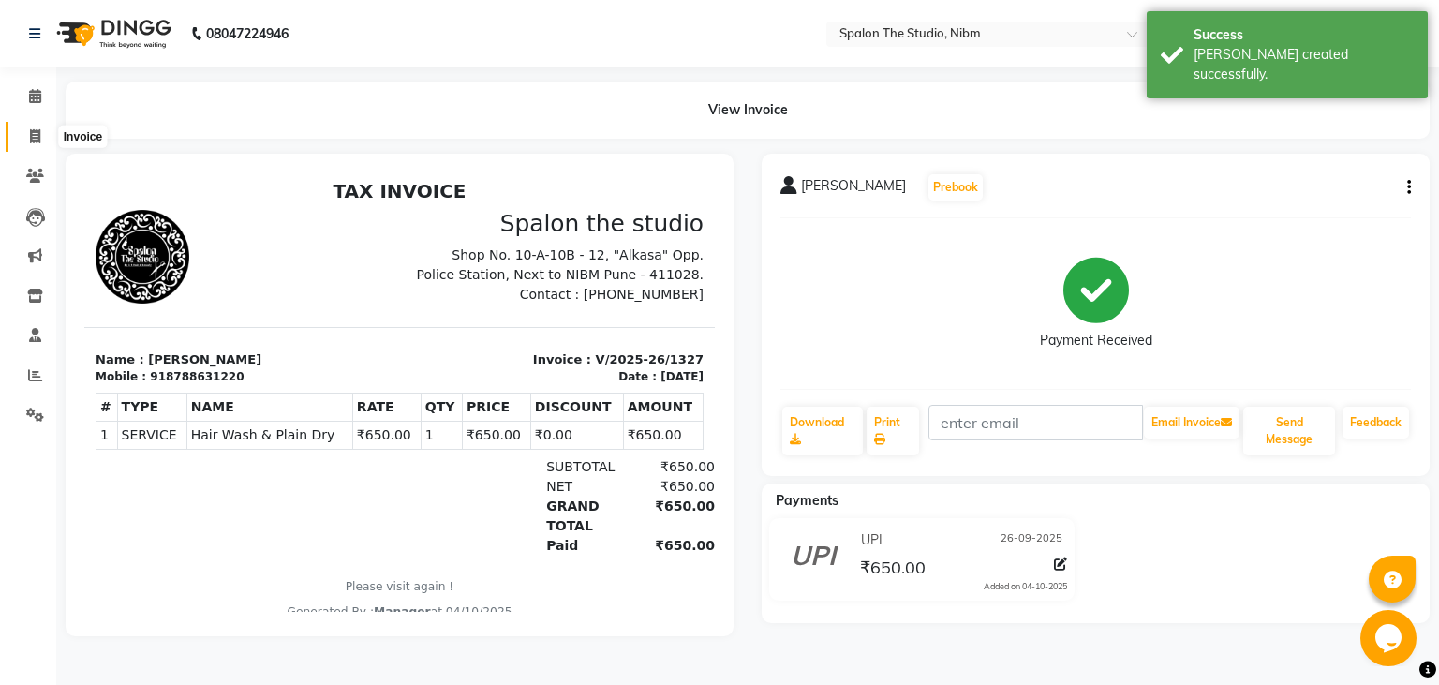
click at [37, 132] on icon at bounding box center [35, 136] width 10 height 14
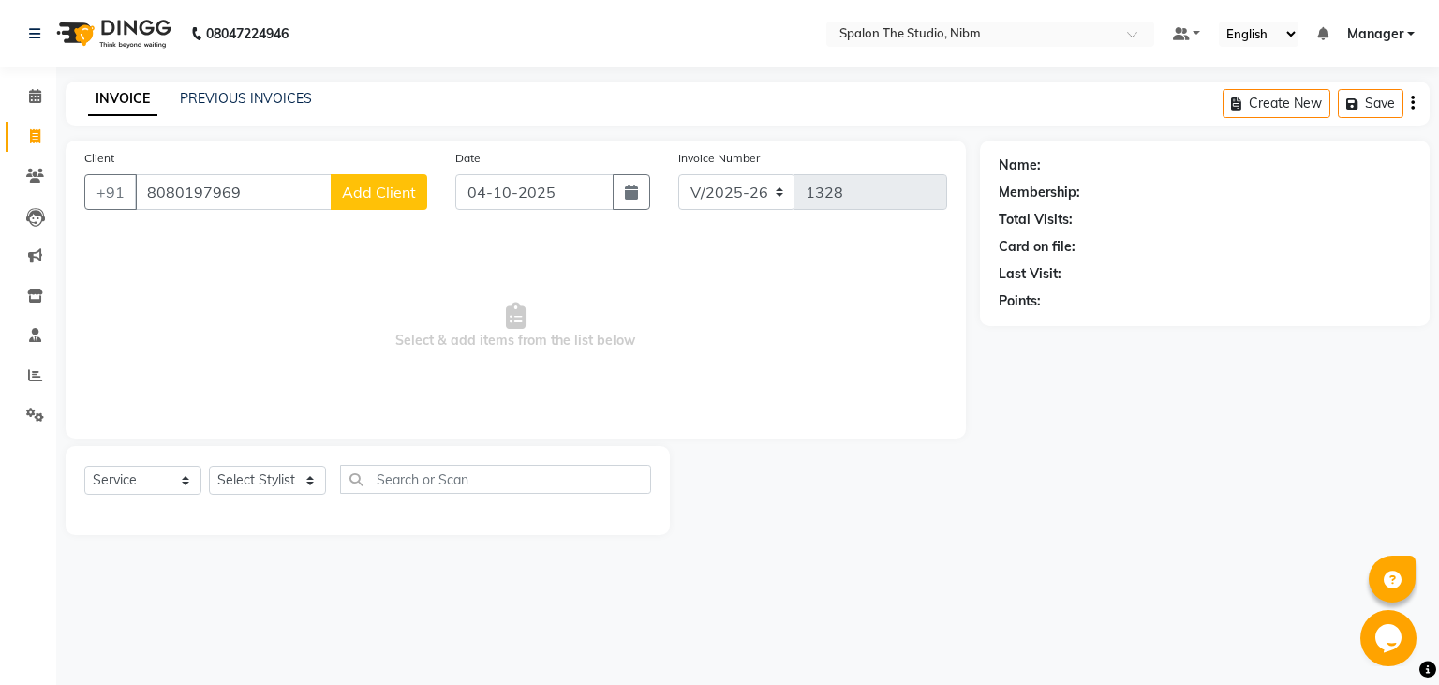
click at [388, 201] on span "Add Client" at bounding box center [379, 192] width 74 height 19
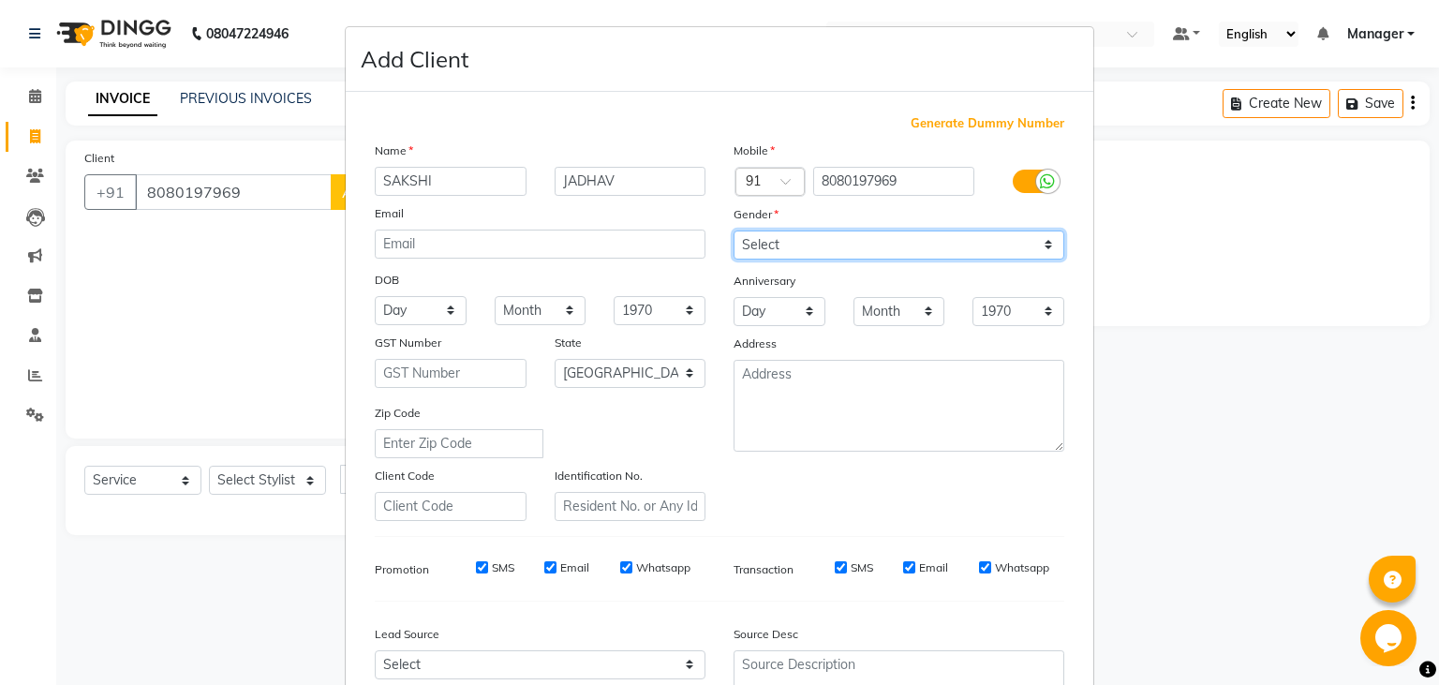
click at [734, 231] on select "Select [DEMOGRAPHIC_DATA] [DEMOGRAPHIC_DATA] Other Prefer Not To Say" at bounding box center [899, 245] width 331 height 29
click option "[DEMOGRAPHIC_DATA]" at bounding box center [0, 0] width 0 height 0
click at [734, 231] on select "Select [DEMOGRAPHIC_DATA] [DEMOGRAPHIC_DATA] Other Prefer Not To Say" at bounding box center [899, 245] width 331 height 29
click option "[DEMOGRAPHIC_DATA]" at bounding box center [0, 0] width 0 height 0
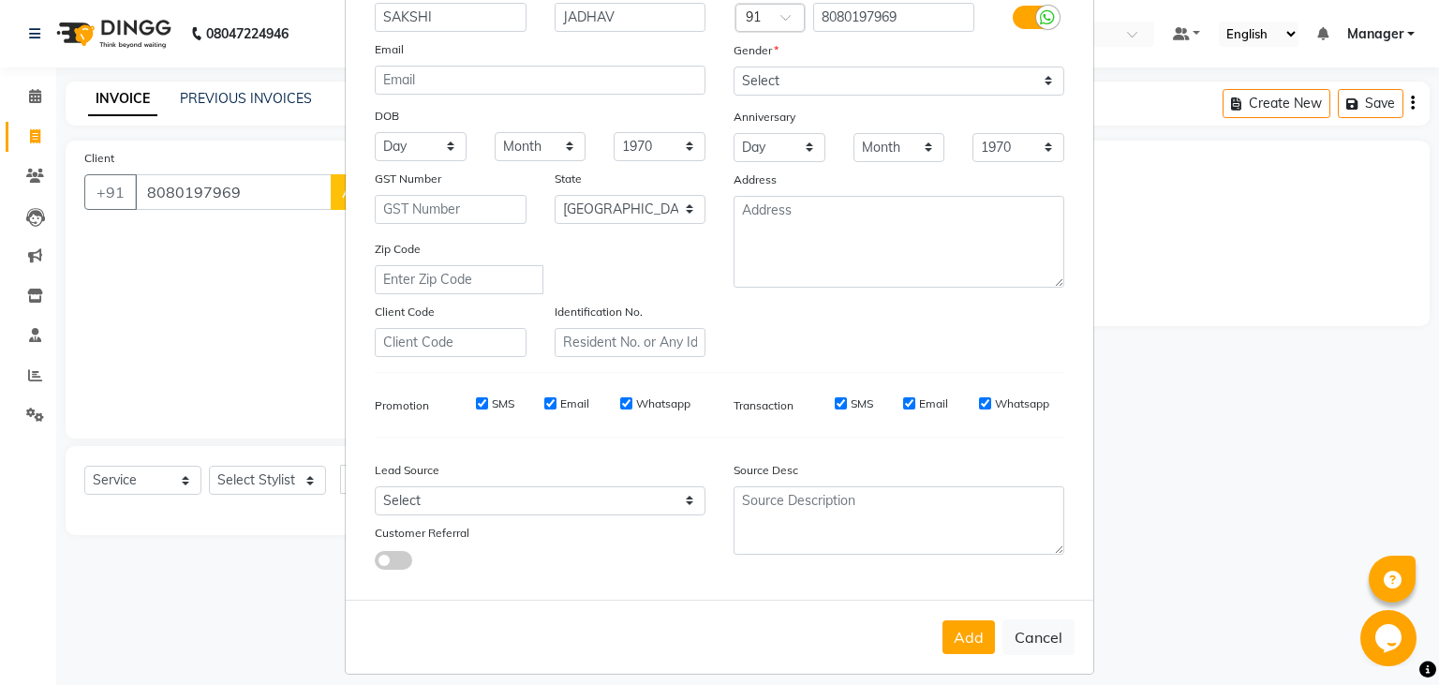
scroll to position [184, 0]
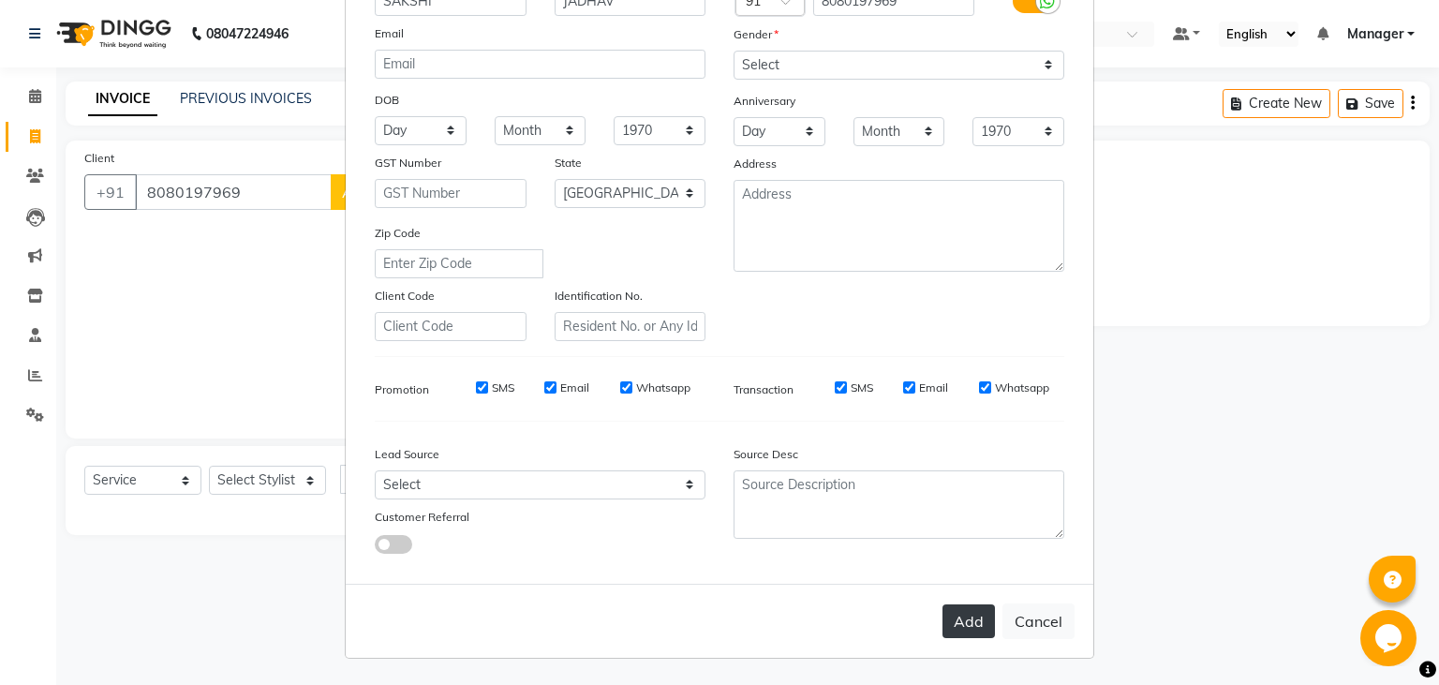
click at [975, 607] on button "Add" at bounding box center [969, 621] width 52 height 34
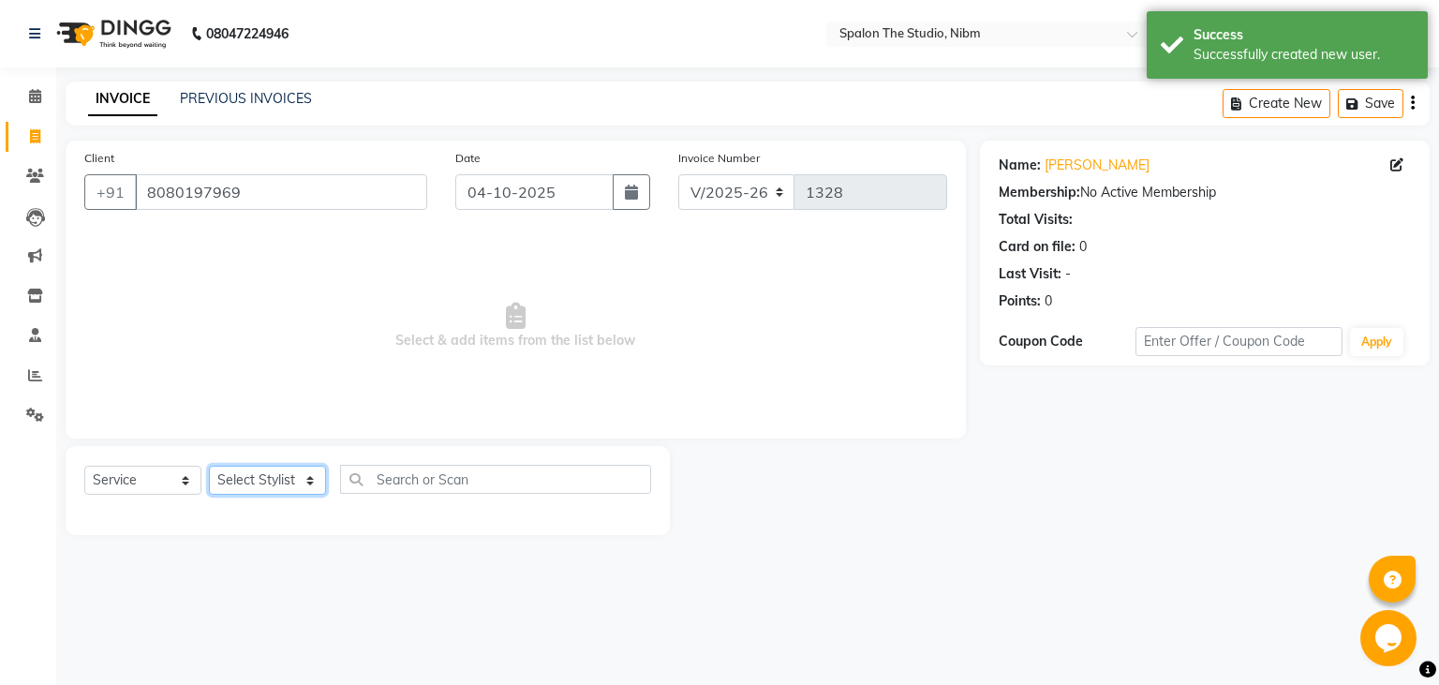
click at [209, 466] on select "Select Stylist AAYAT ARMAN [PERSON_NAME] [PERSON_NAME] Manager [PERSON_NAME] SU…" at bounding box center [267, 480] width 117 height 29
click option "AAYAT" at bounding box center [0, 0] width 0 height 0
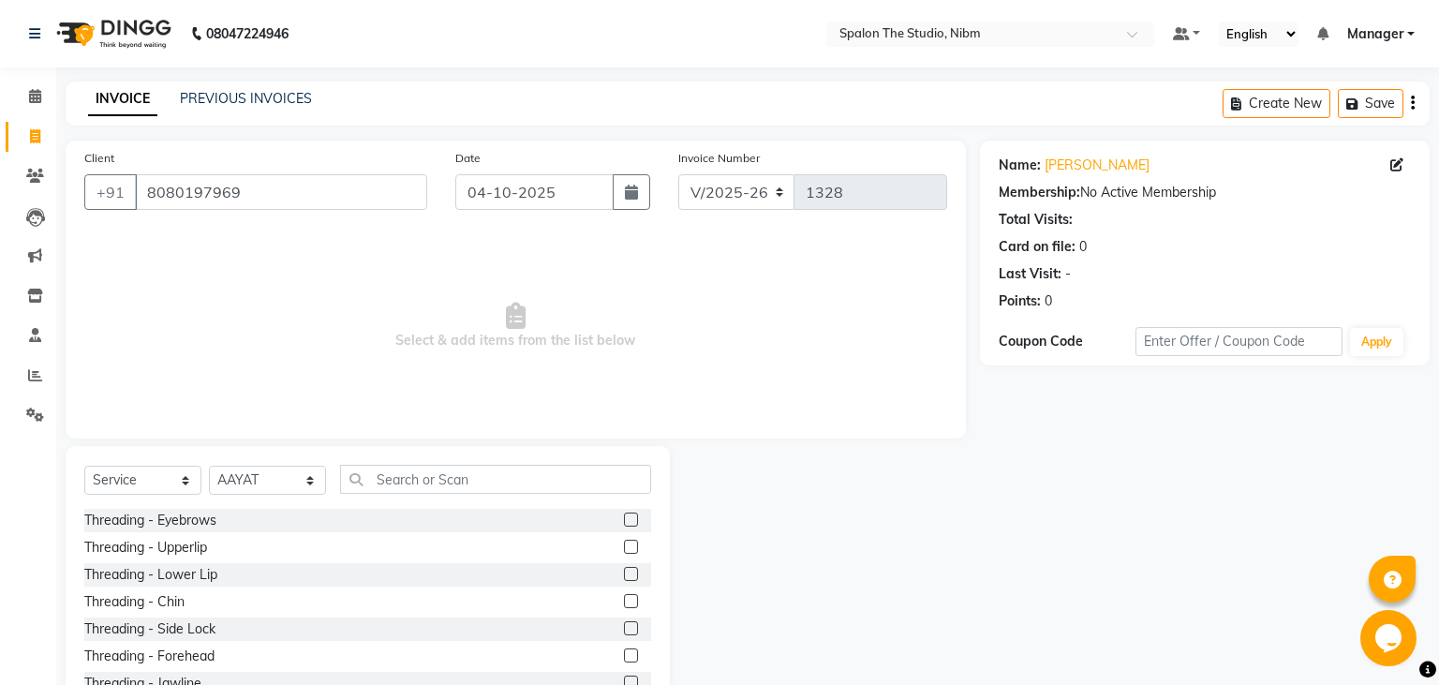
click at [630, 519] on label at bounding box center [631, 520] width 14 height 14
click at [630, 519] on input "checkbox" at bounding box center [630, 520] width 12 height 12
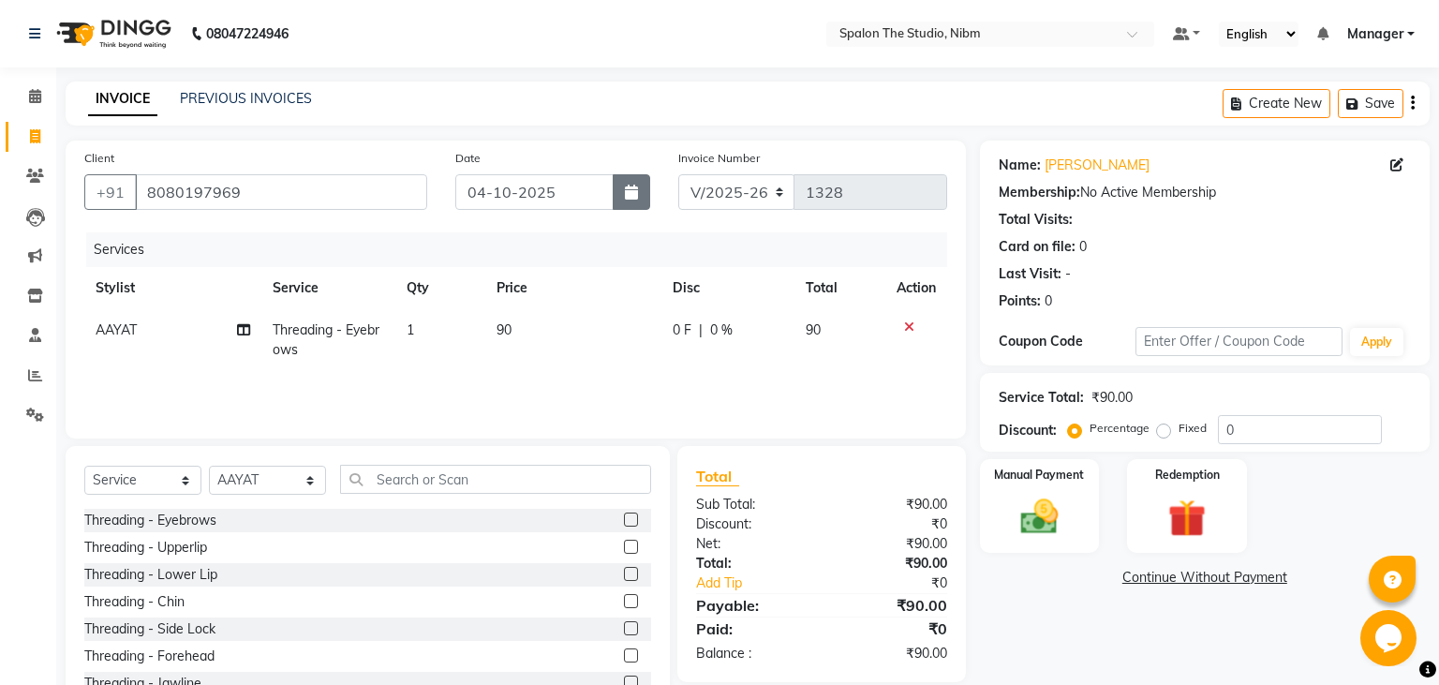
click at [633, 188] on icon "button" at bounding box center [631, 192] width 13 height 15
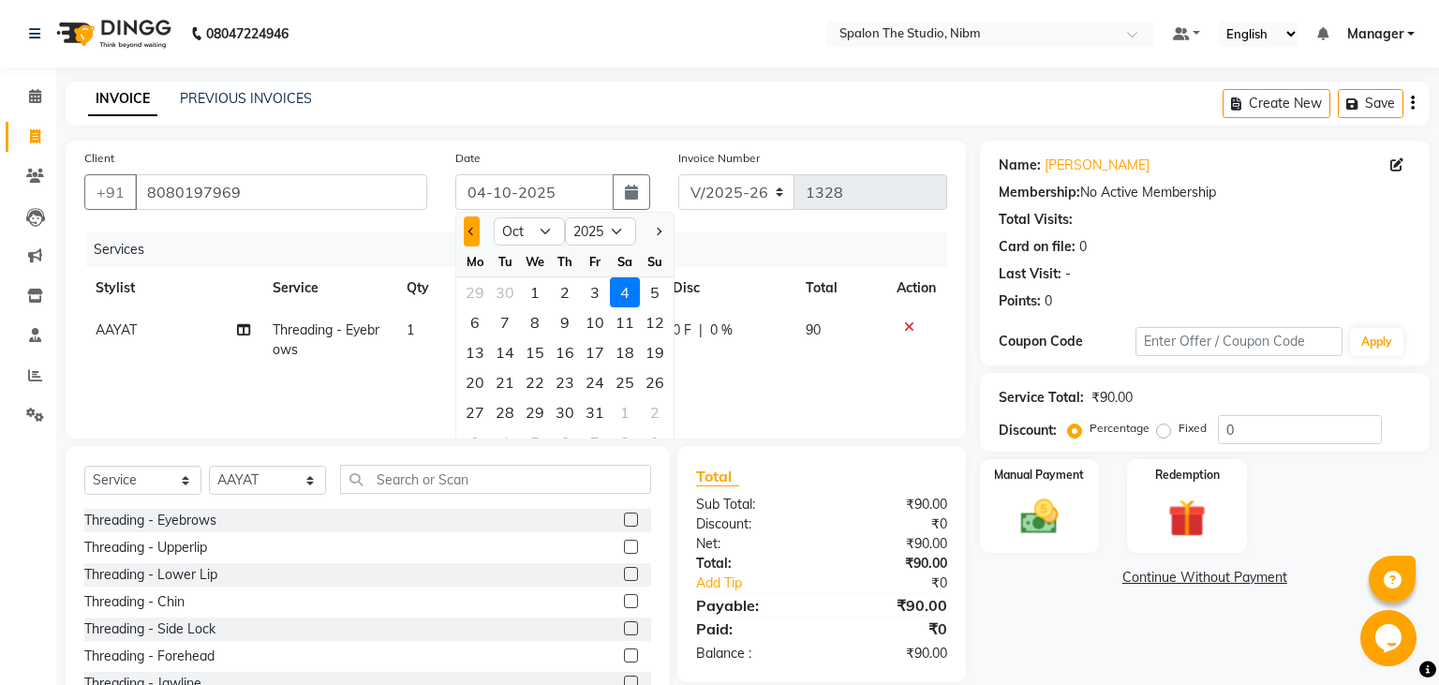
click at [474, 238] on button "Previous month" at bounding box center [472, 231] width 16 height 30
click at [625, 377] on div "27" at bounding box center [625, 382] width 30 height 30
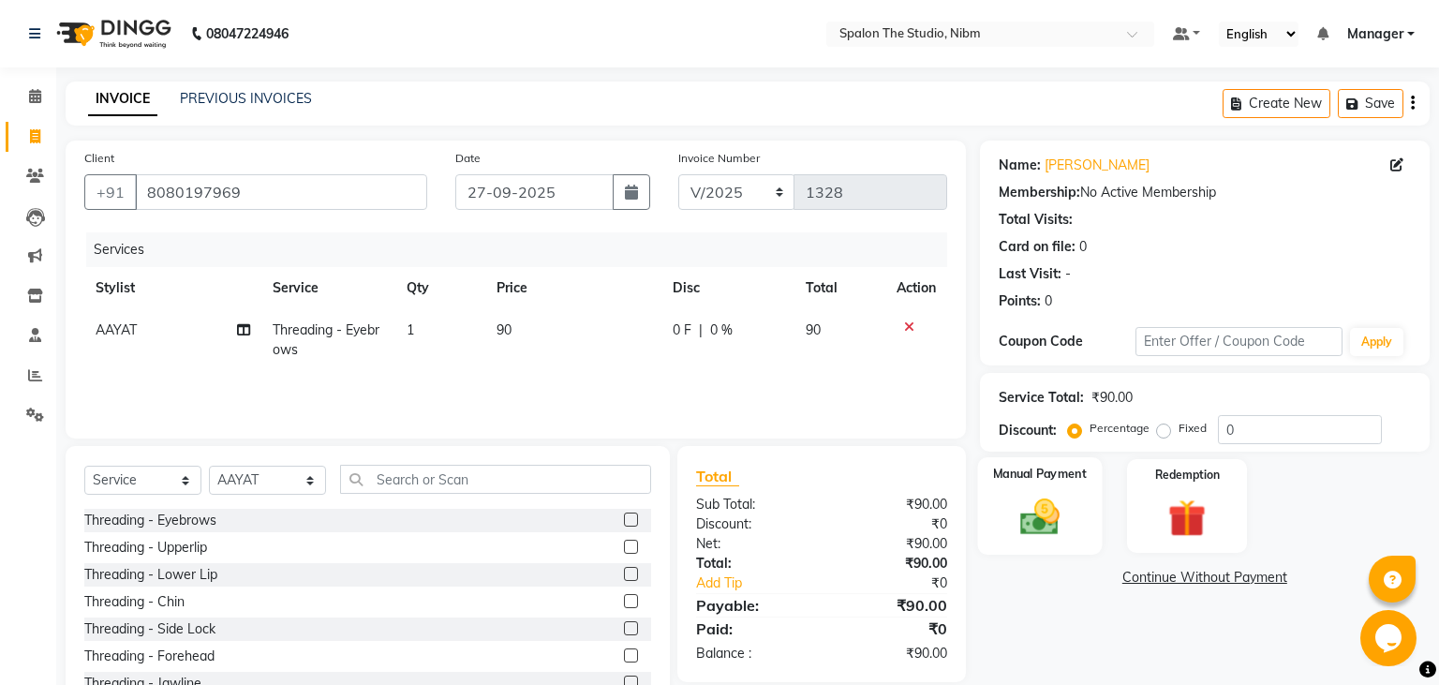
click at [1052, 504] on img at bounding box center [1039, 517] width 64 height 45
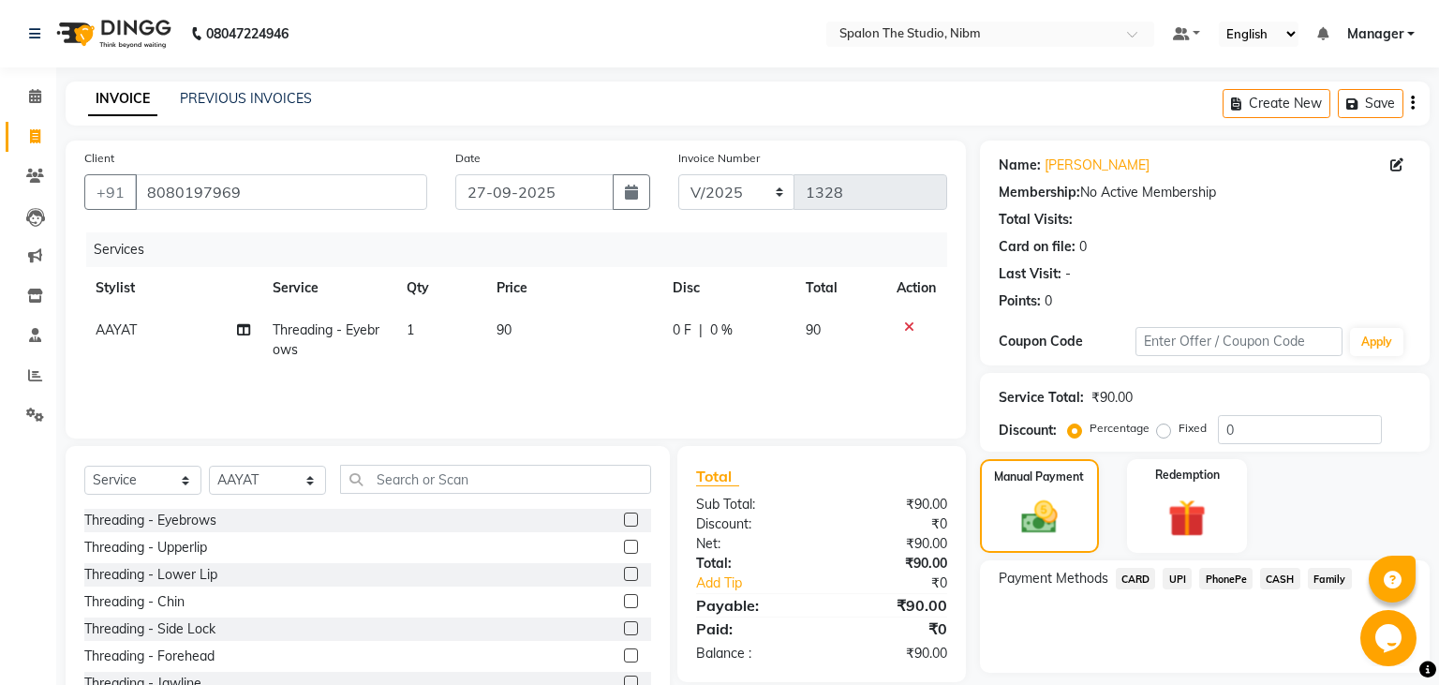
click at [1183, 581] on span "UPI" at bounding box center [1177, 579] width 29 height 22
click at [1220, 680] on button "Add Payment" at bounding box center [1278, 677] width 266 height 29
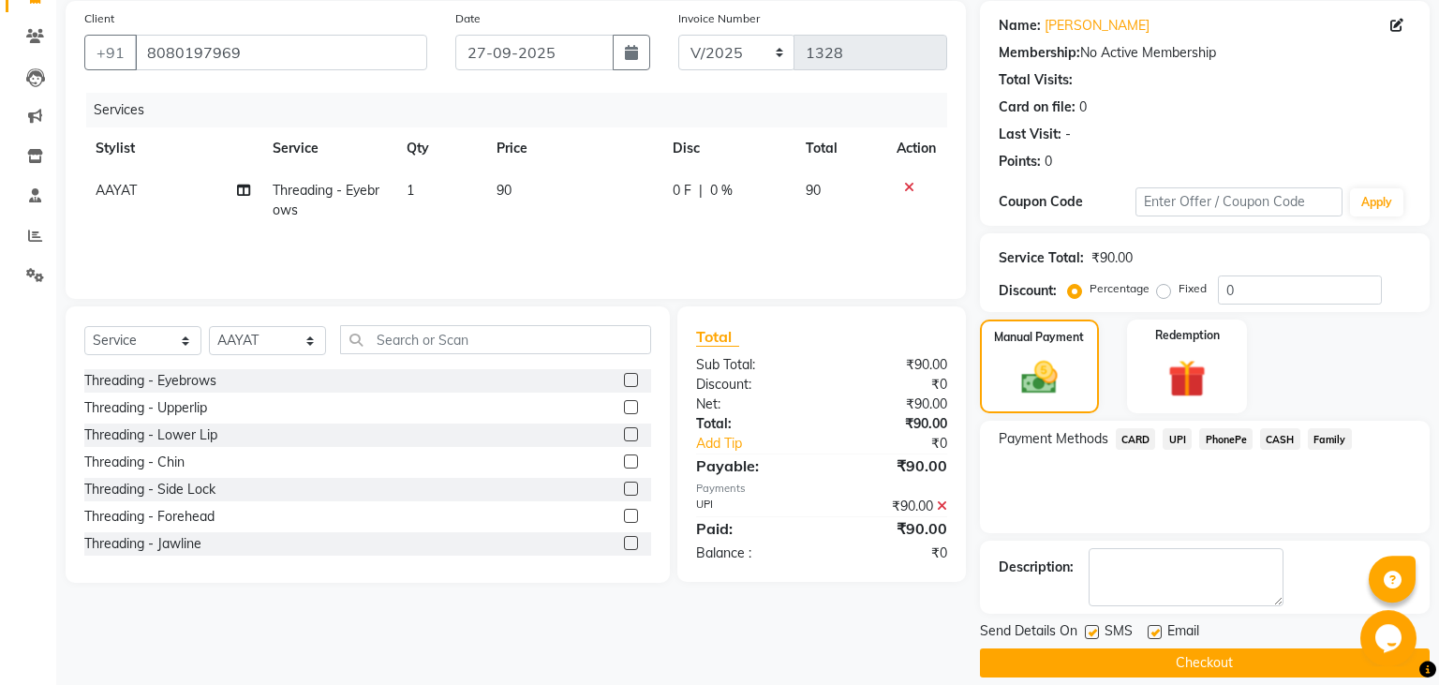
scroll to position [158, 0]
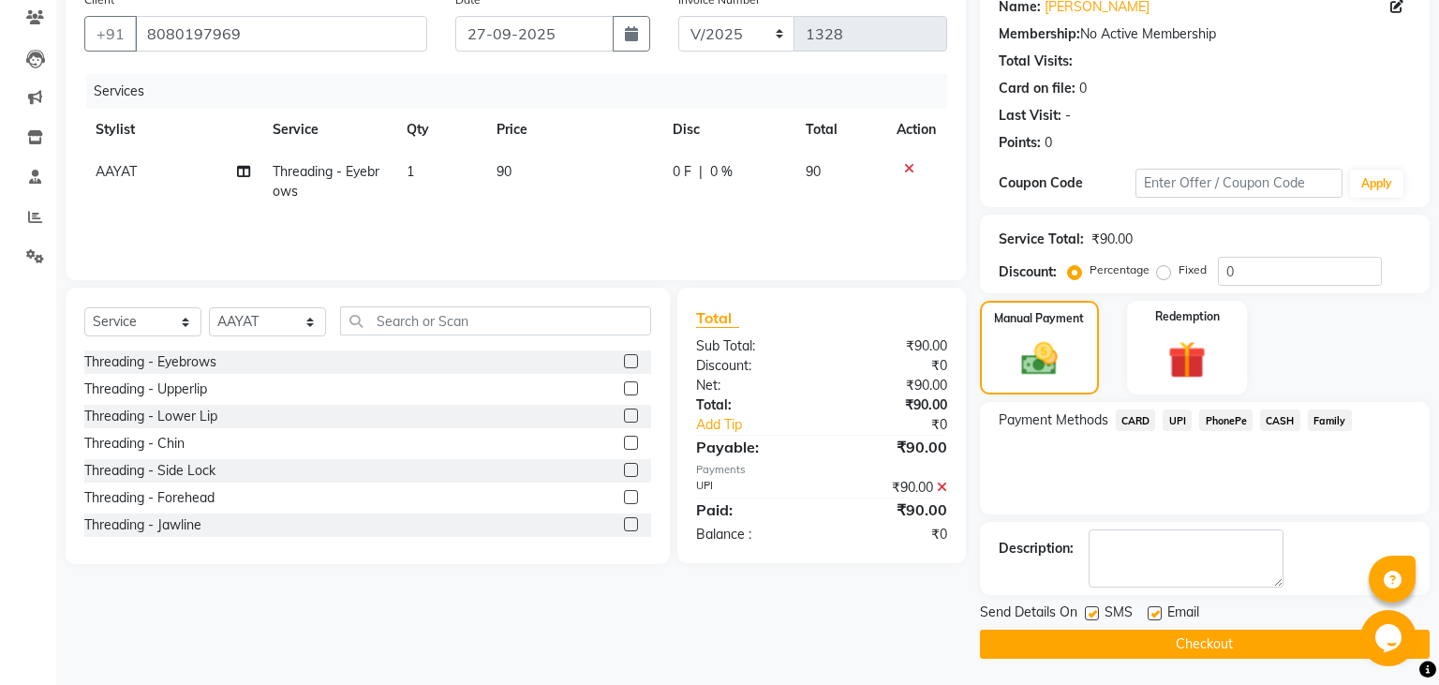
click at [1093, 612] on label at bounding box center [1092, 613] width 14 height 14
click at [1093, 612] on input "checkbox" at bounding box center [1091, 614] width 12 height 12
click at [1141, 647] on button "Checkout" at bounding box center [1205, 644] width 450 height 29
